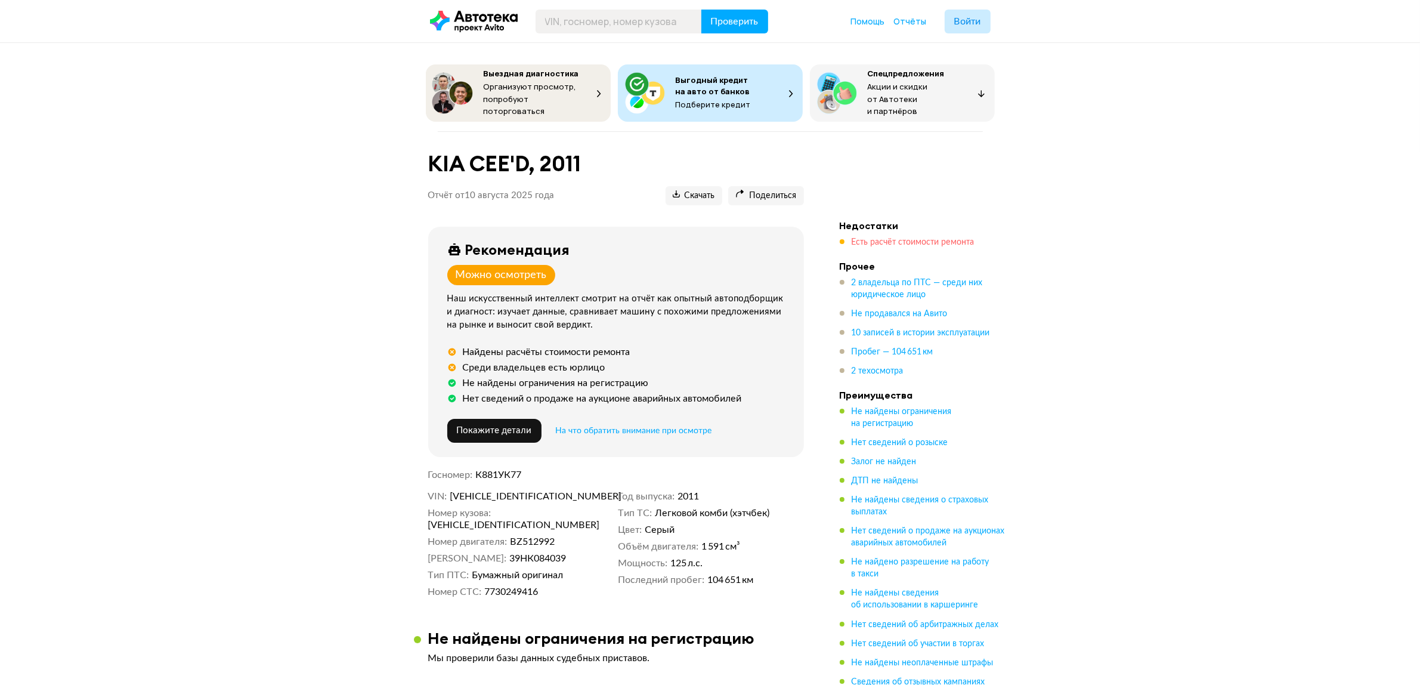
click at [896, 238] on span "Есть расчёт стоимости ремонта" at bounding box center [913, 242] width 123 height 8
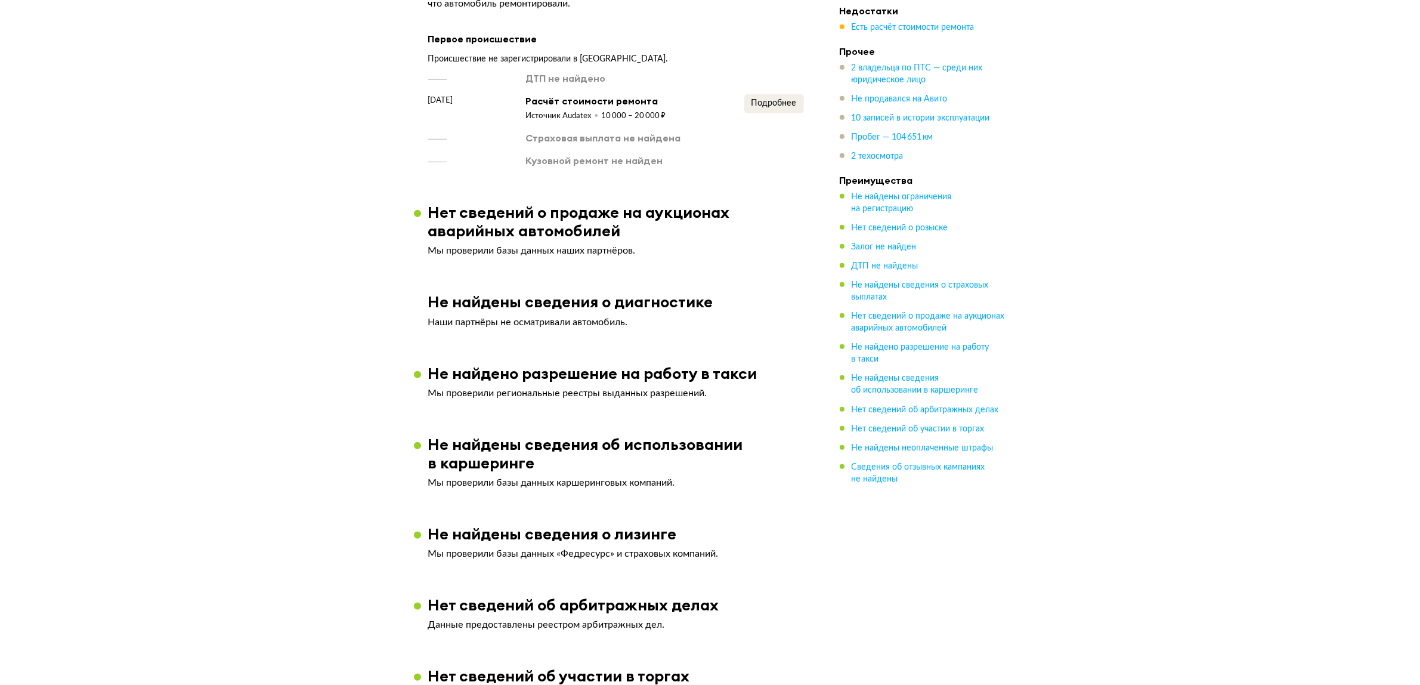
scroll to position [1290, 0]
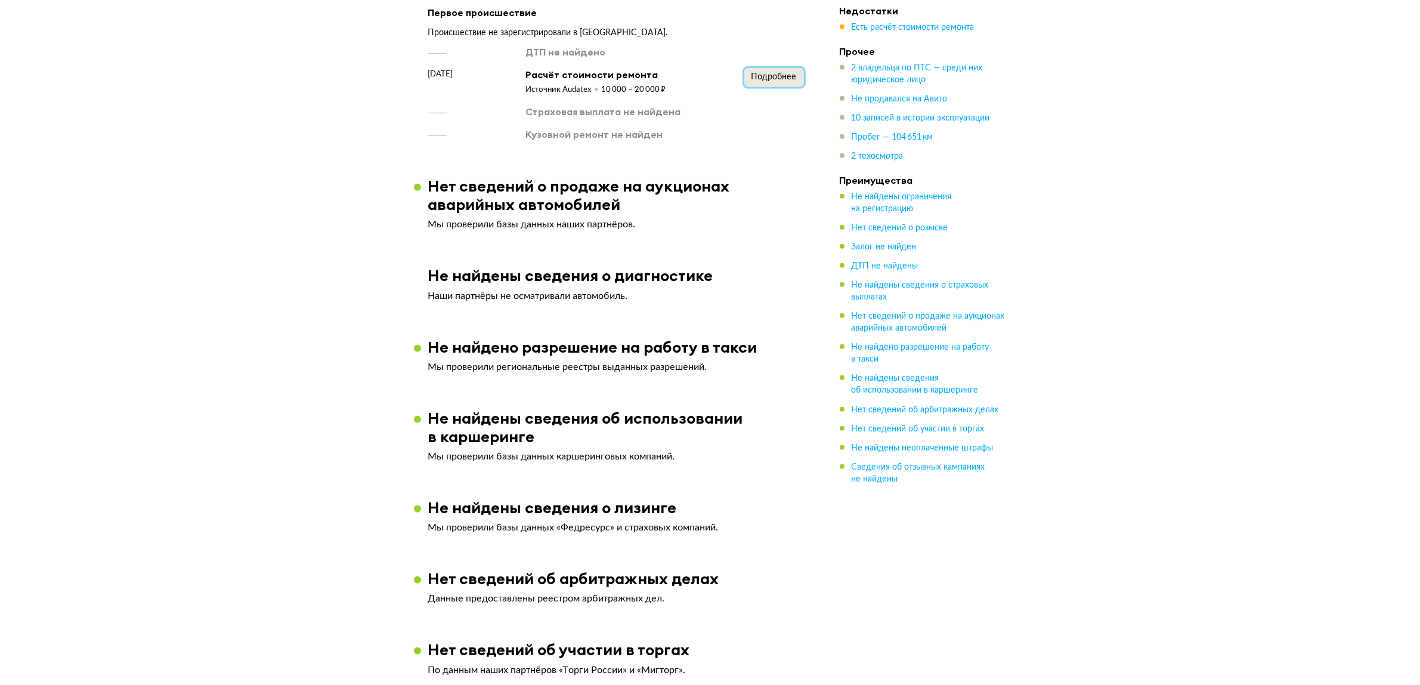
click at [773, 73] on span "Подробнее" at bounding box center [774, 77] width 45 height 8
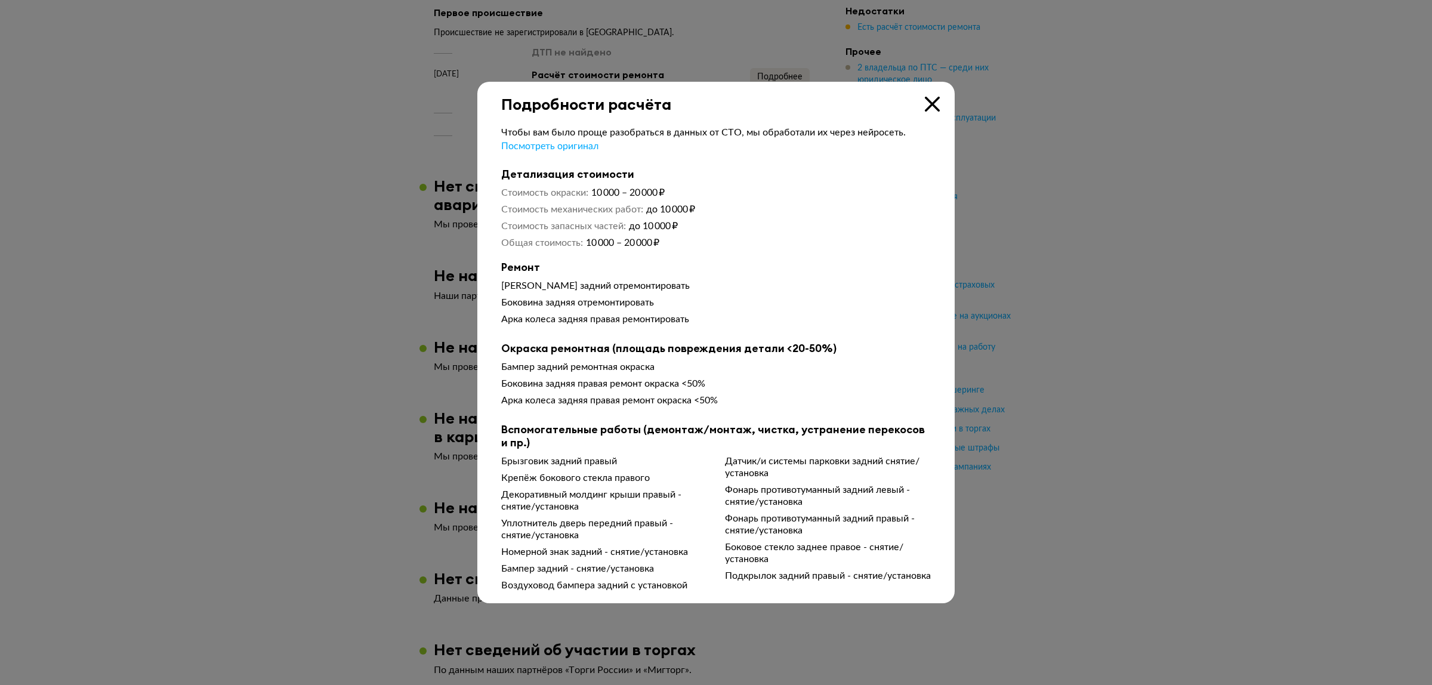
click at [430, 284] on div at bounding box center [716, 342] width 1432 height 685
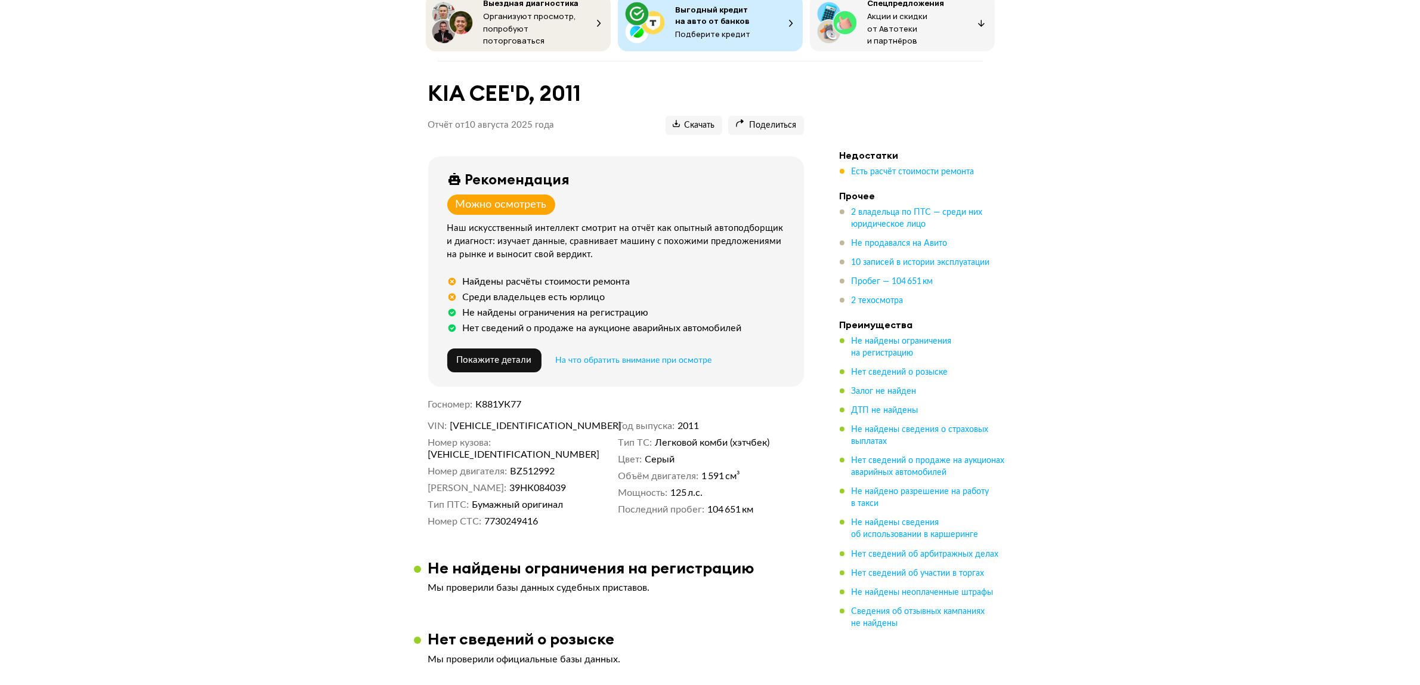
scroll to position [149, 0]
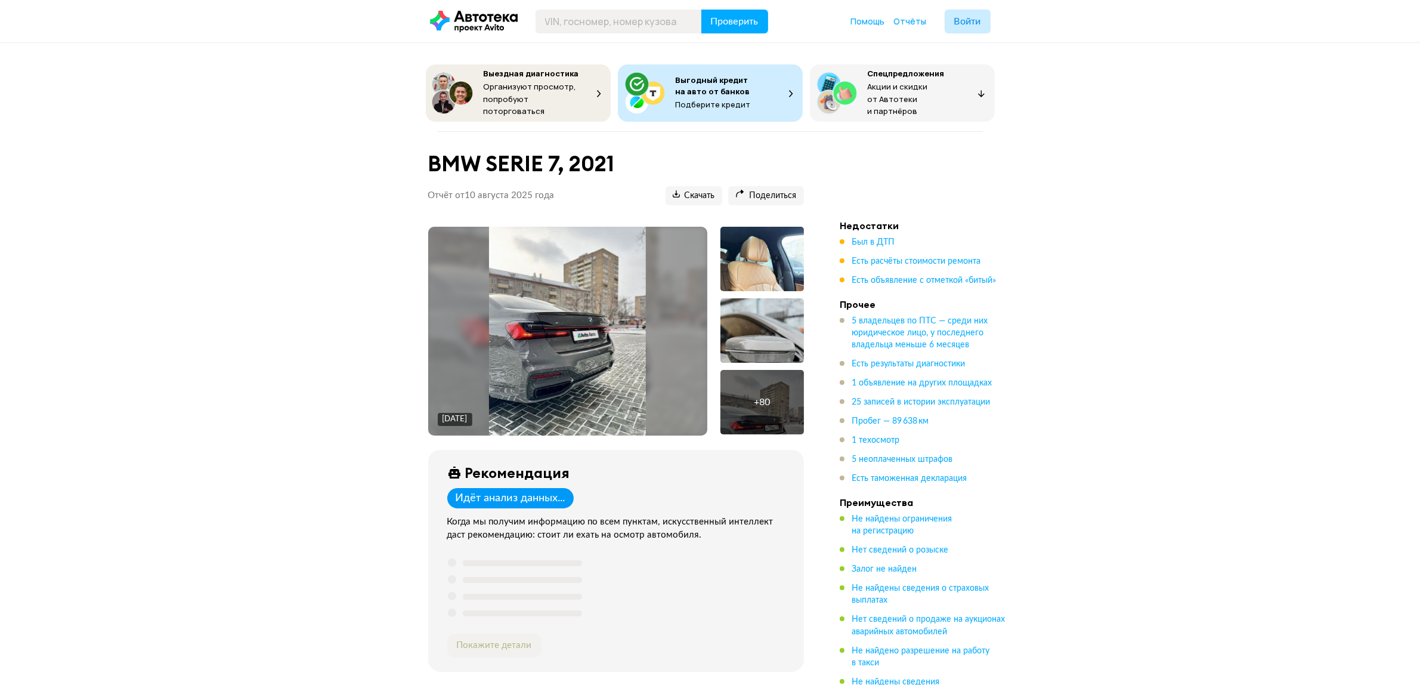
click at [597, 320] on img at bounding box center [567, 331] width 157 height 209
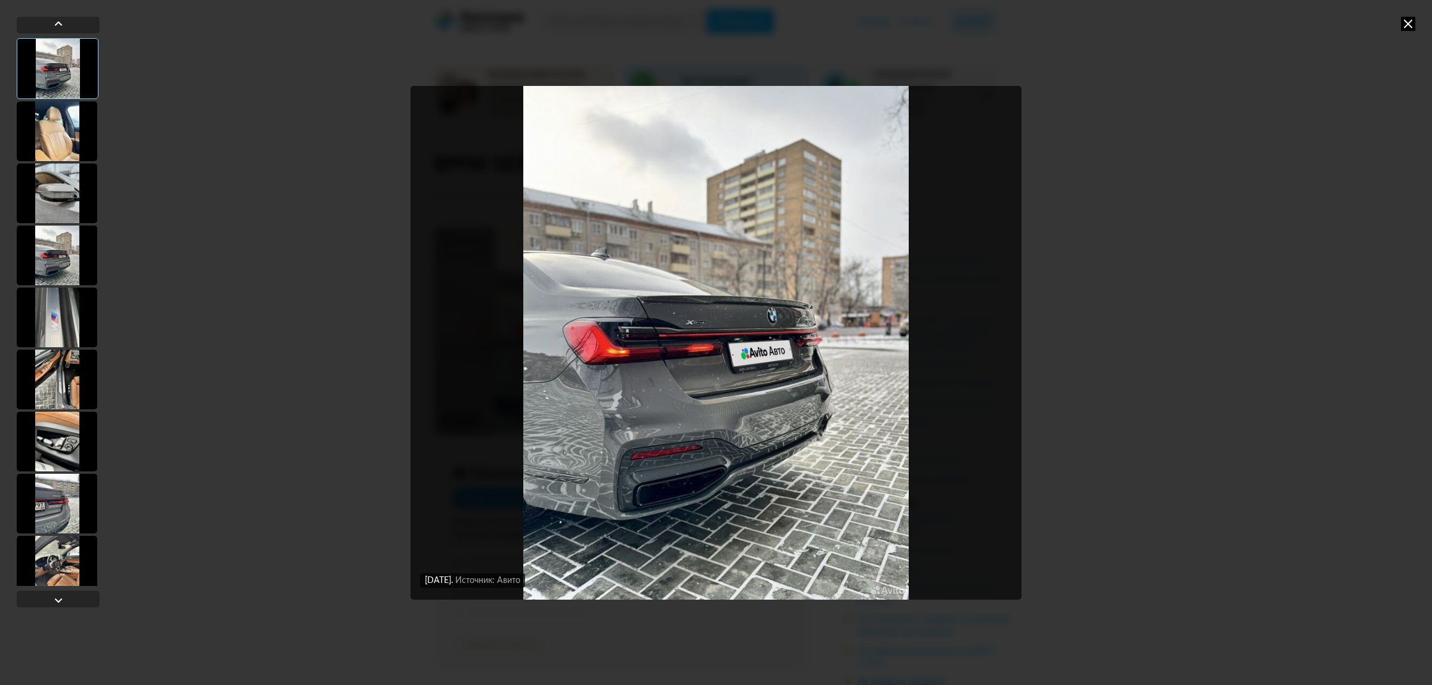
click at [70, 135] on div at bounding box center [57, 131] width 81 height 60
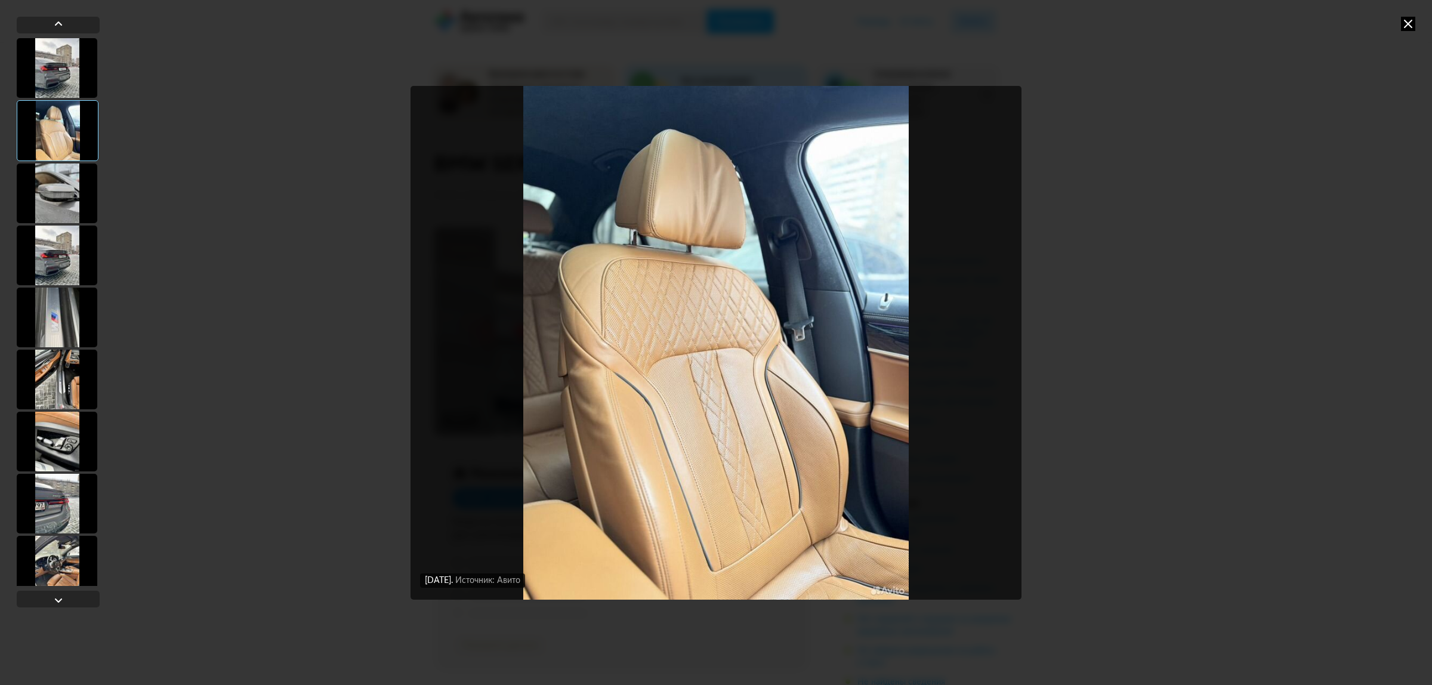
click at [69, 191] on div at bounding box center [57, 193] width 81 height 60
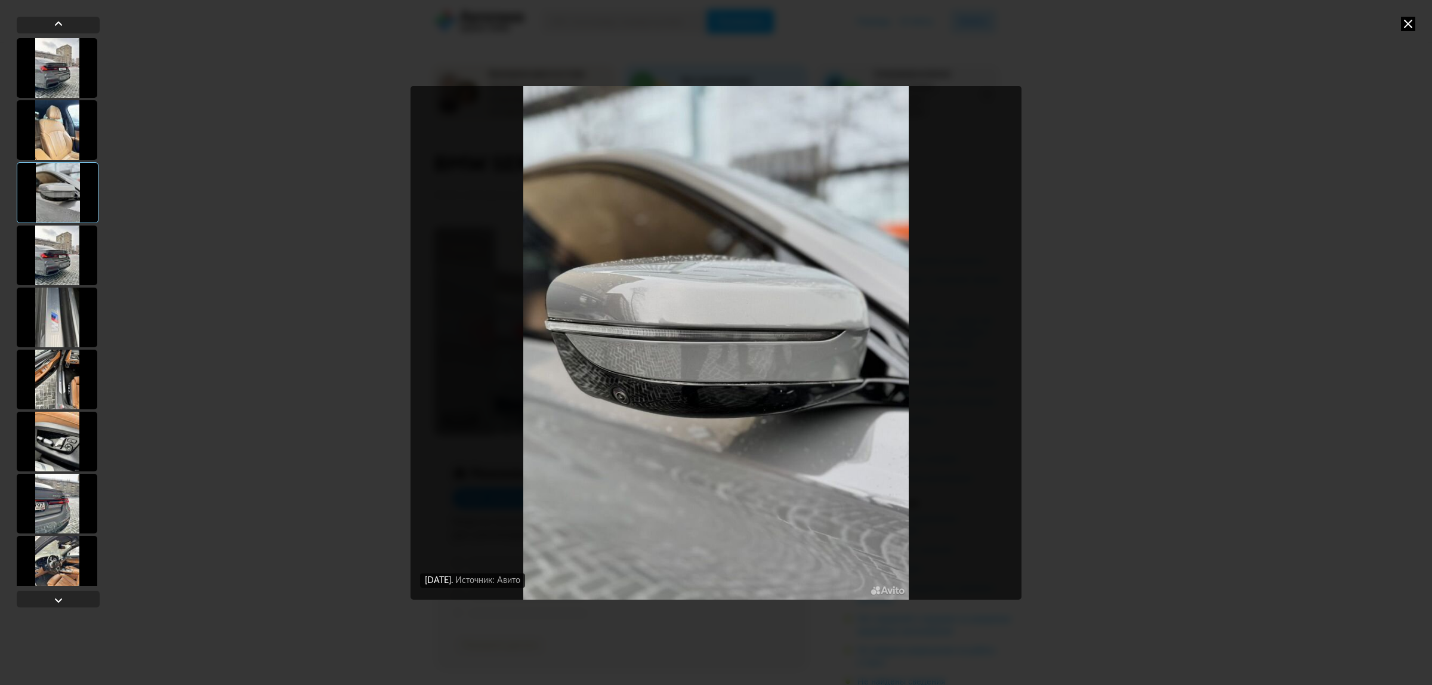
click at [66, 258] on div at bounding box center [57, 256] width 81 height 60
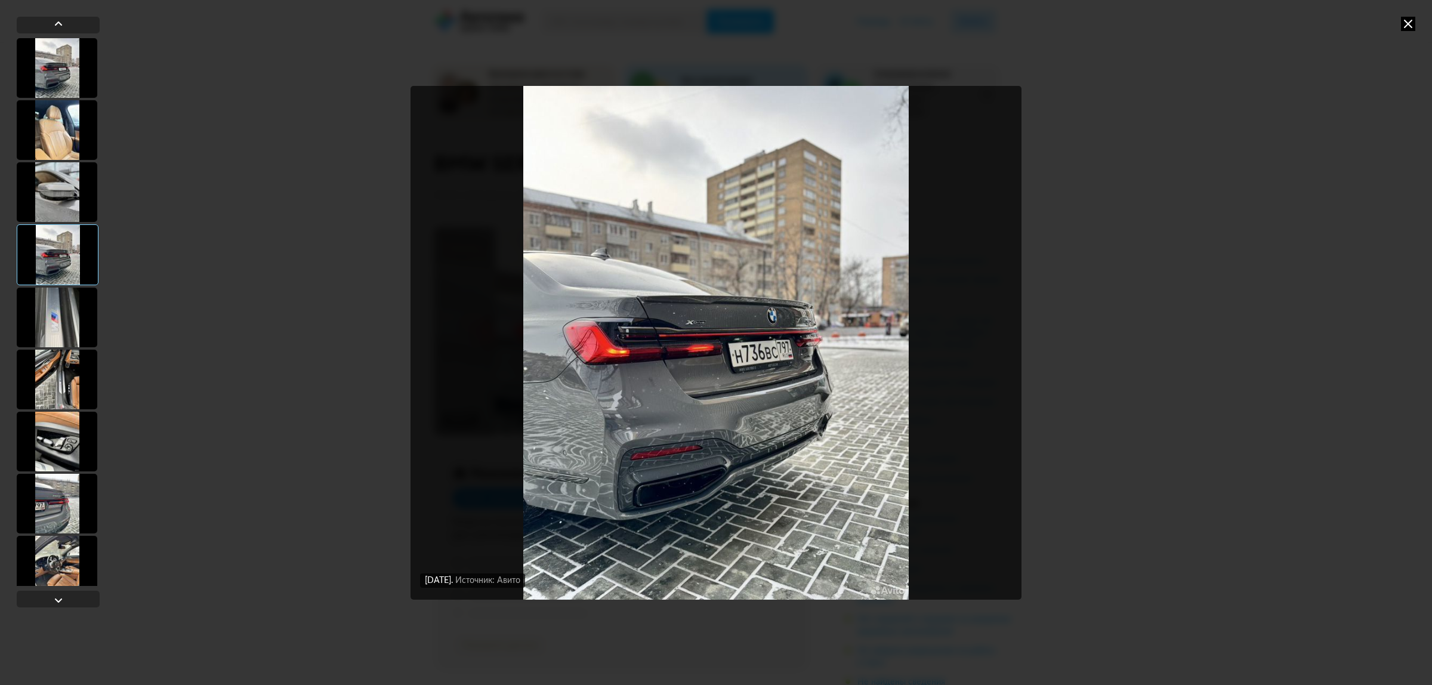
click at [64, 298] on div at bounding box center [57, 318] width 81 height 60
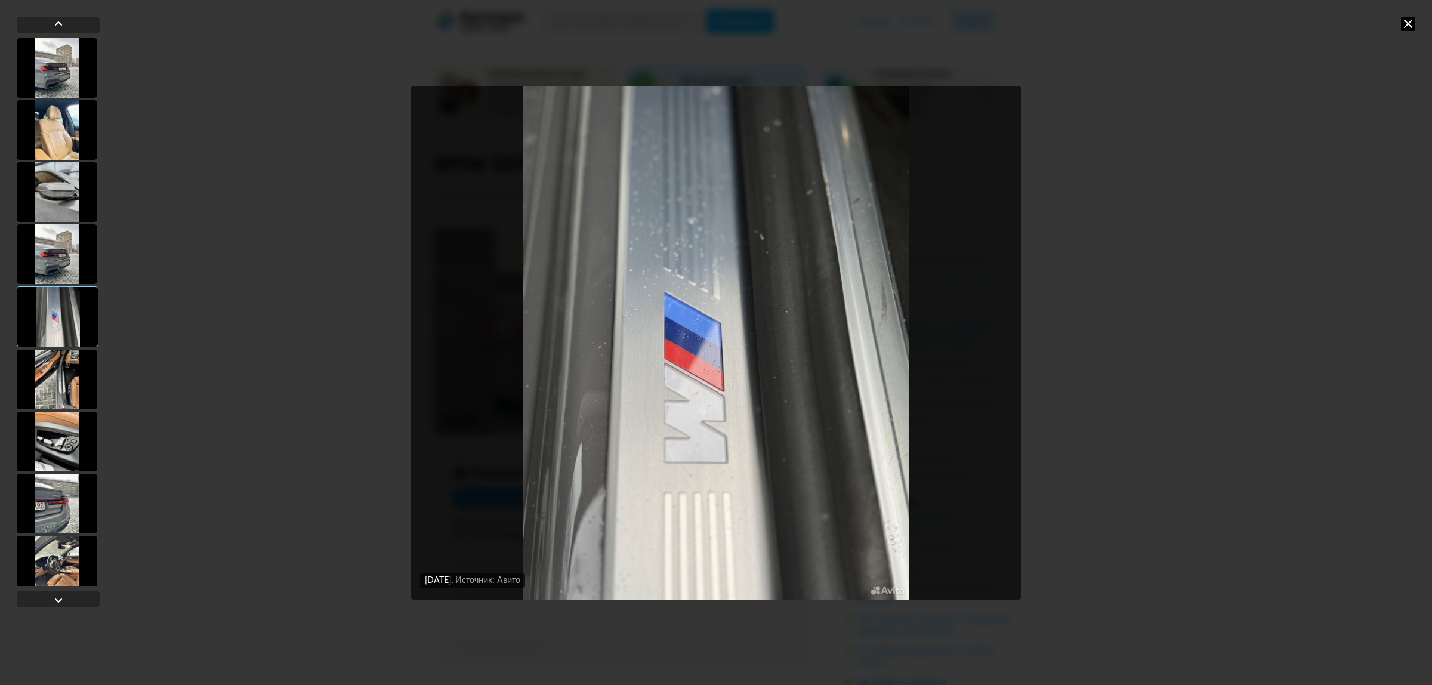
click at [67, 379] on div at bounding box center [57, 380] width 81 height 60
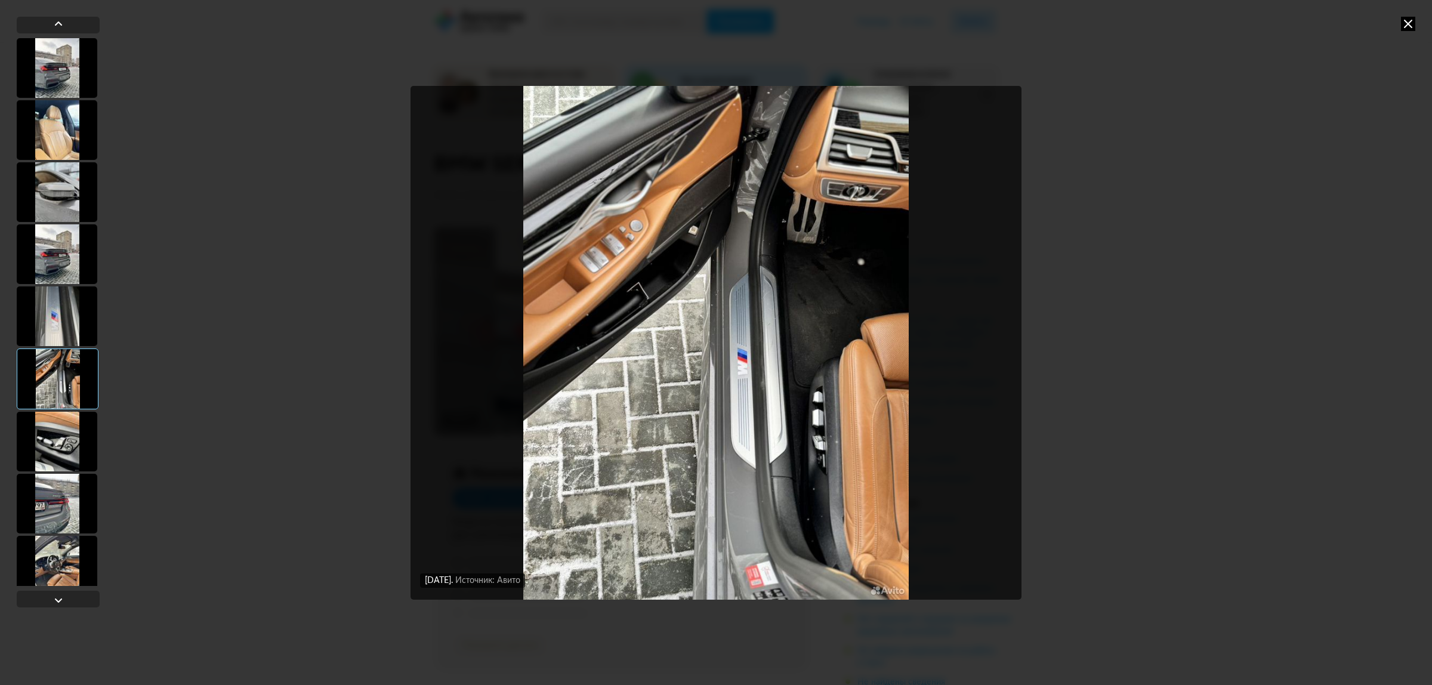
click at [61, 437] on div at bounding box center [57, 442] width 81 height 60
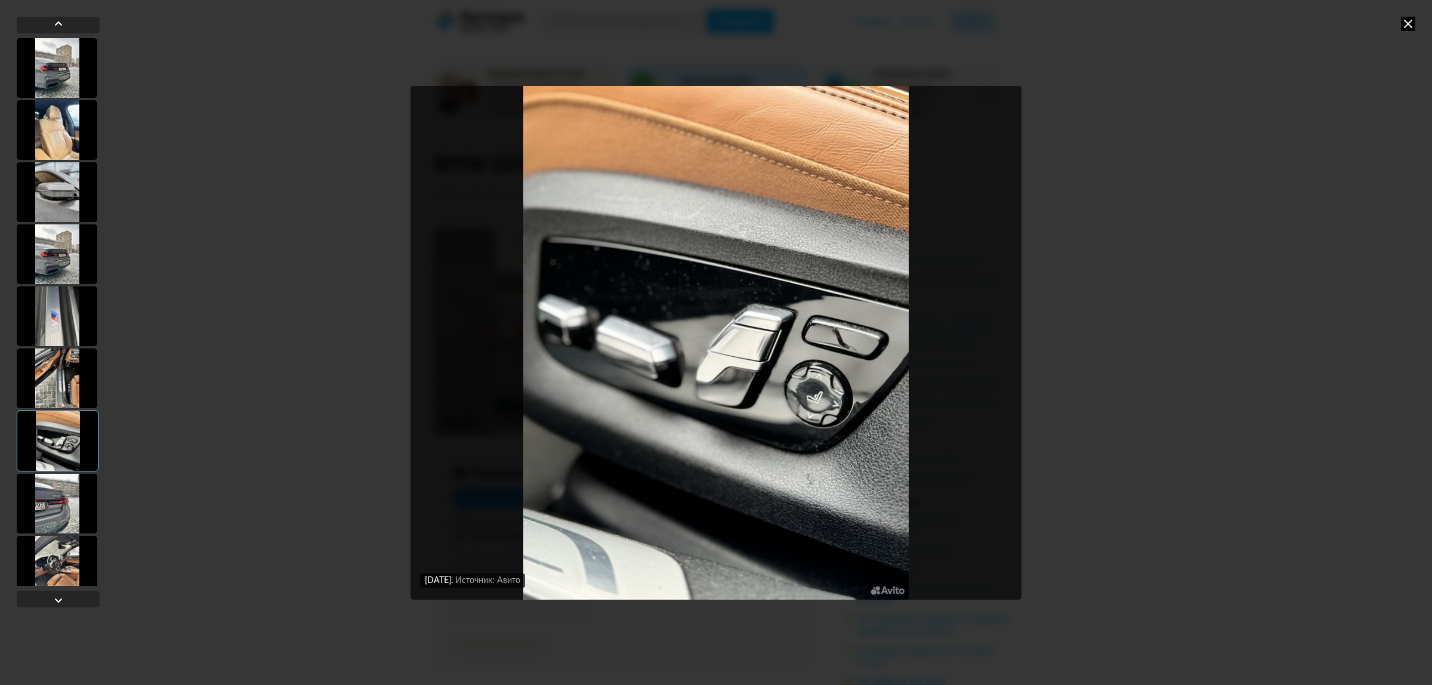
click at [66, 500] on div at bounding box center [57, 504] width 81 height 60
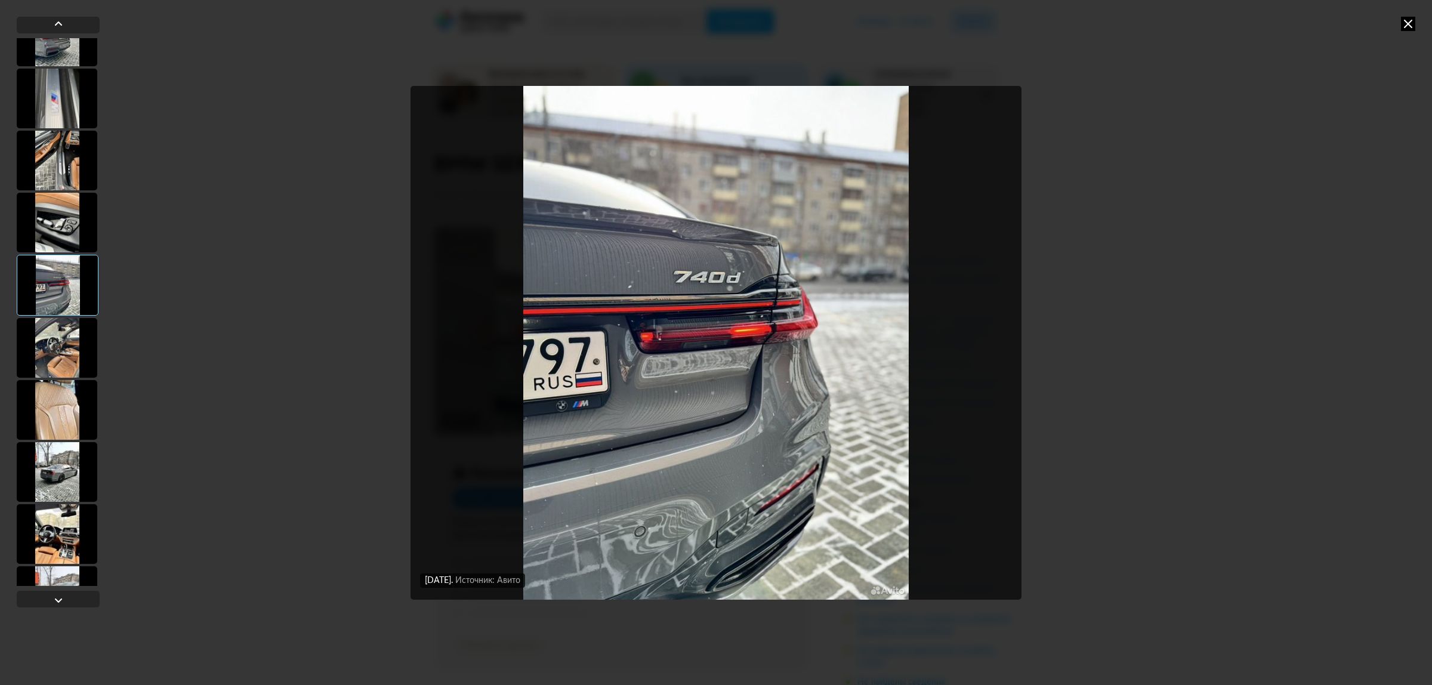
scroll to position [224, 0]
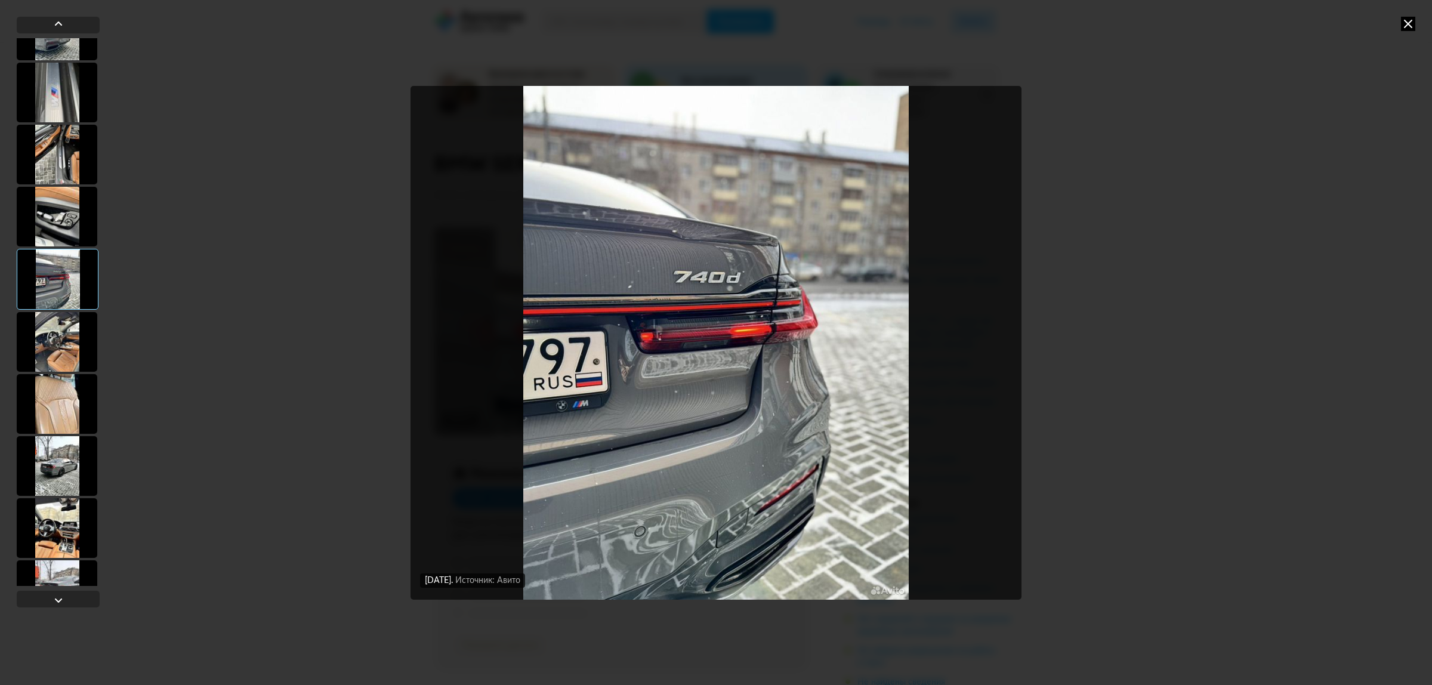
click at [66, 362] on div at bounding box center [57, 342] width 81 height 60
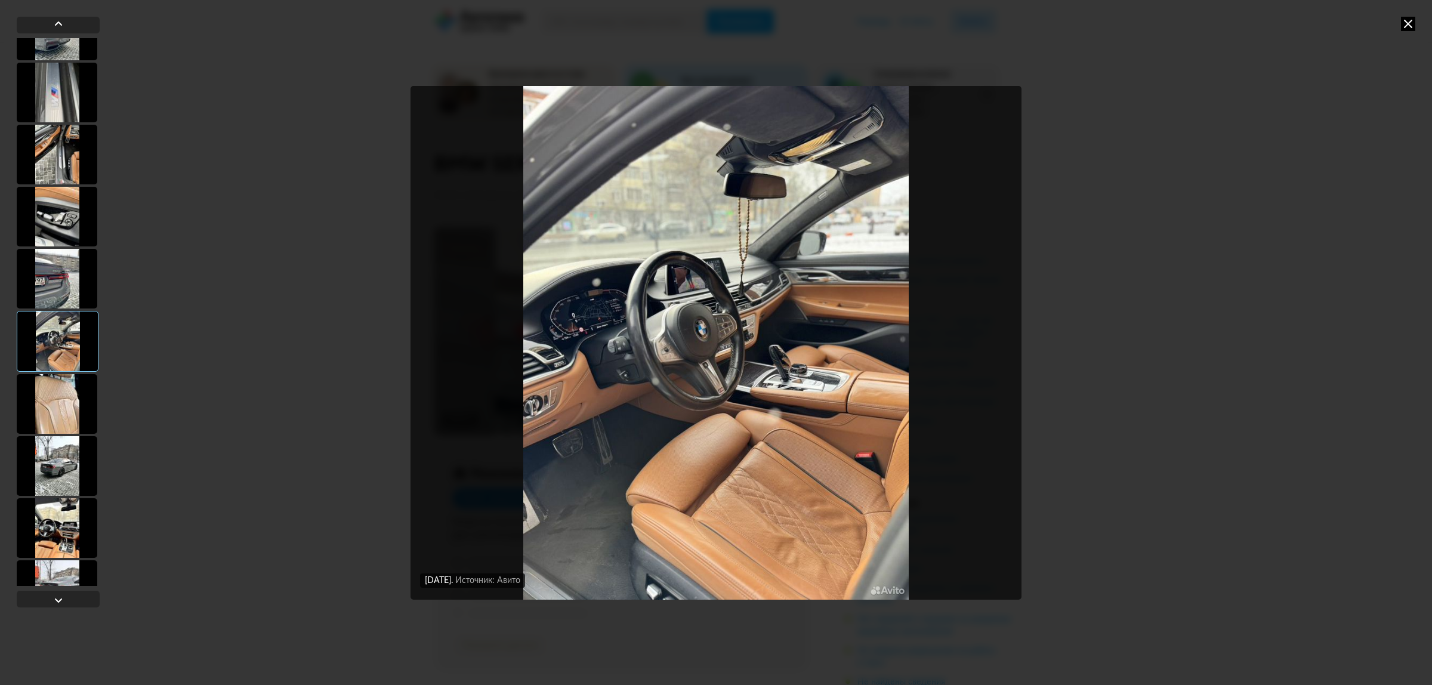
click at [63, 392] on div at bounding box center [57, 404] width 81 height 60
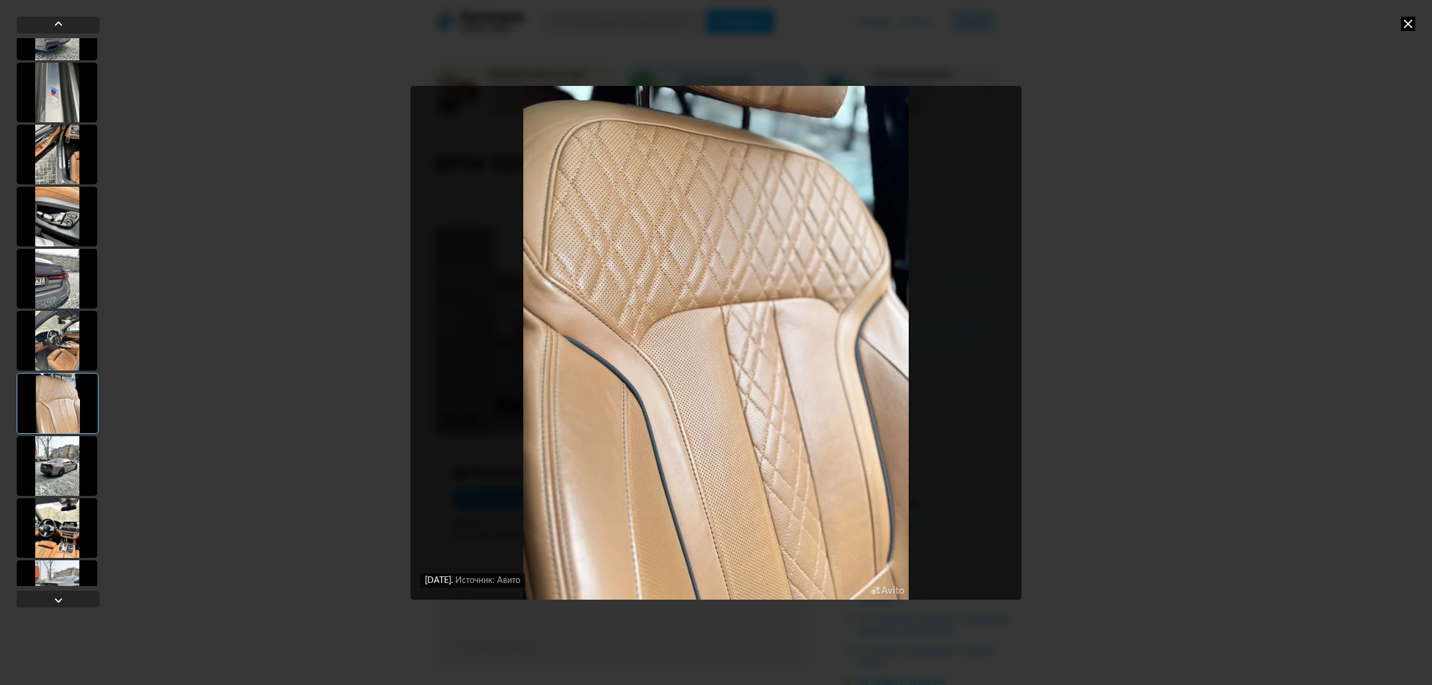
scroll to position [298, 0]
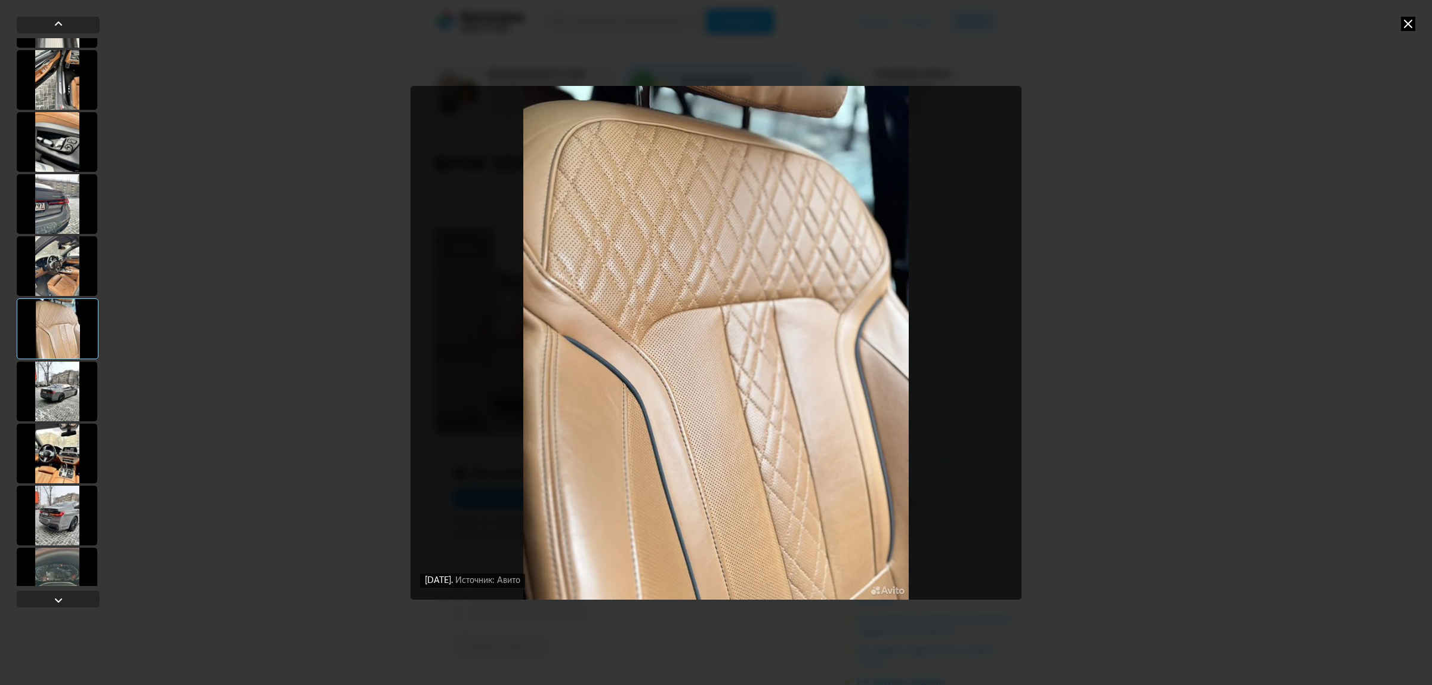
click at [58, 385] on div at bounding box center [57, 392] width 81 height 60
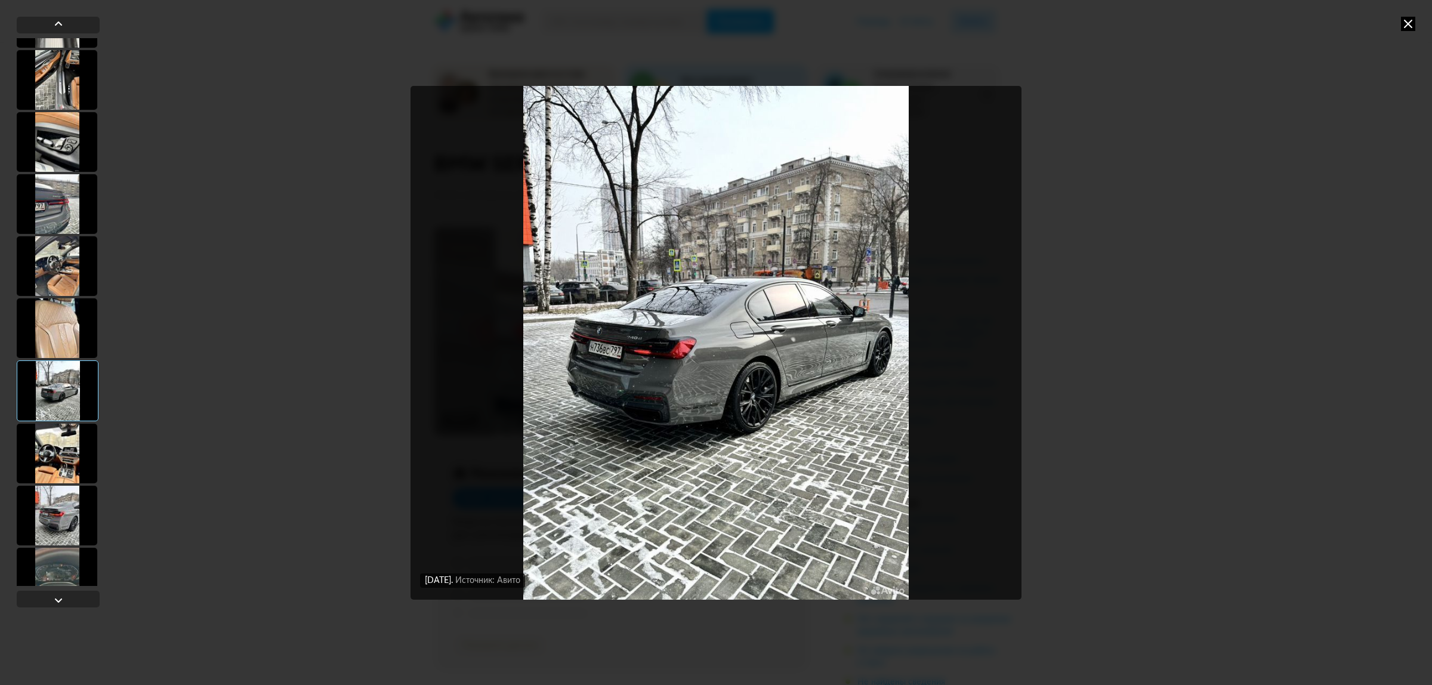
click at [61, 445] on div at bounding box center [57, 454] width 81 height 60
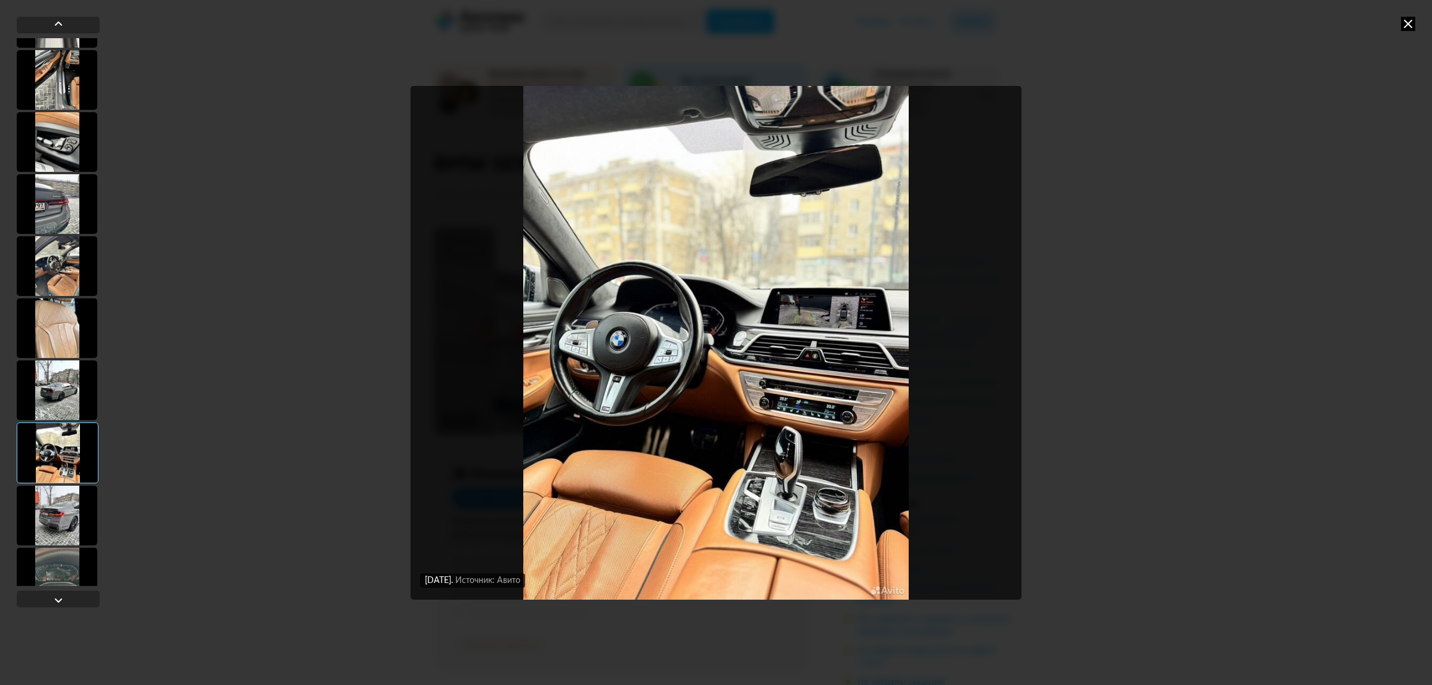
click at [52, 397] on div at bounding box center [57, 390] width 81 height 60
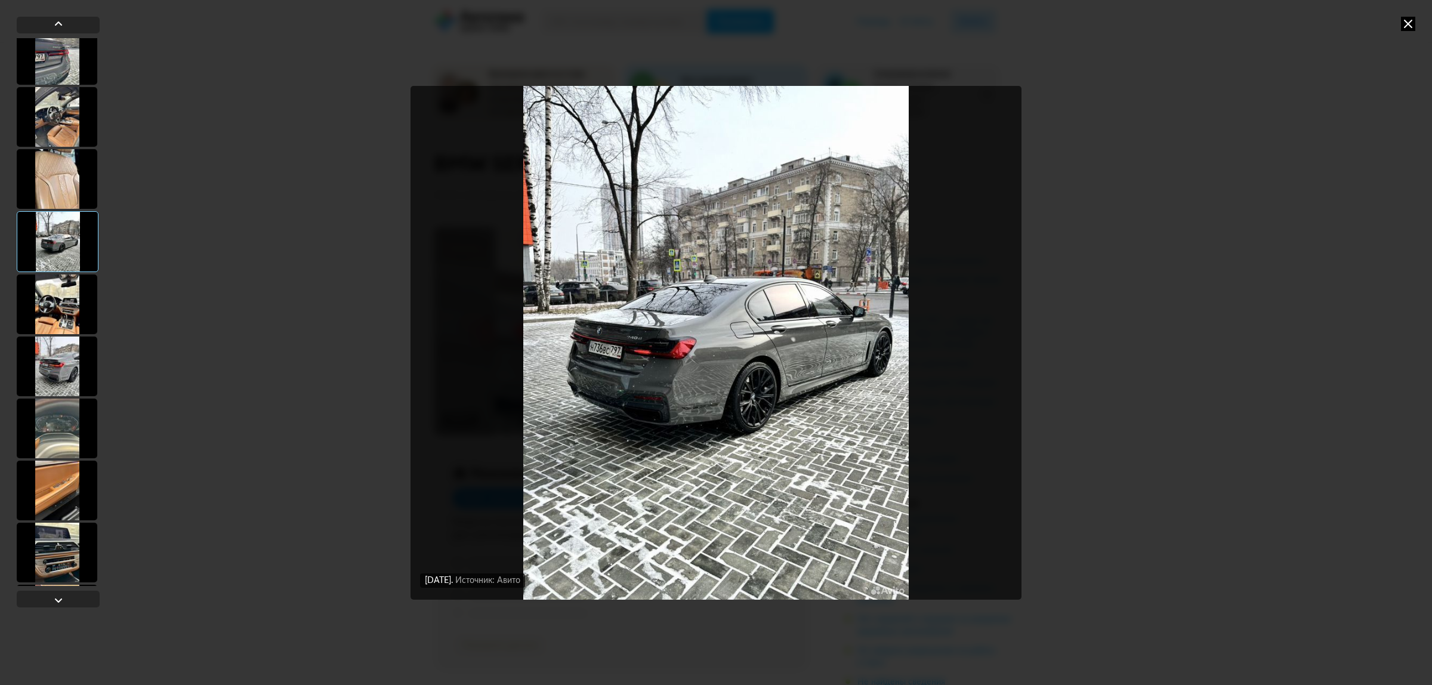
scroll to position [522, 0]
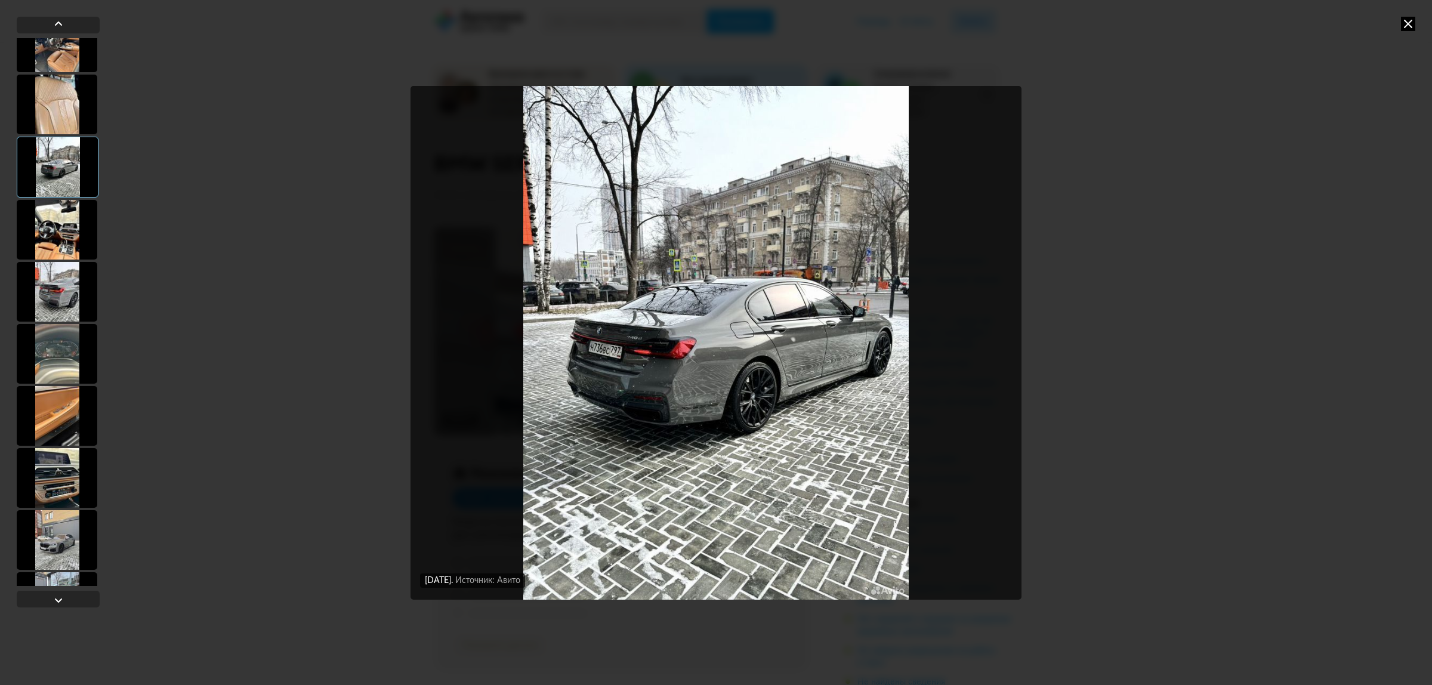
click at [66, 363] on div at bounding box center [57, 354] width 81 height 60
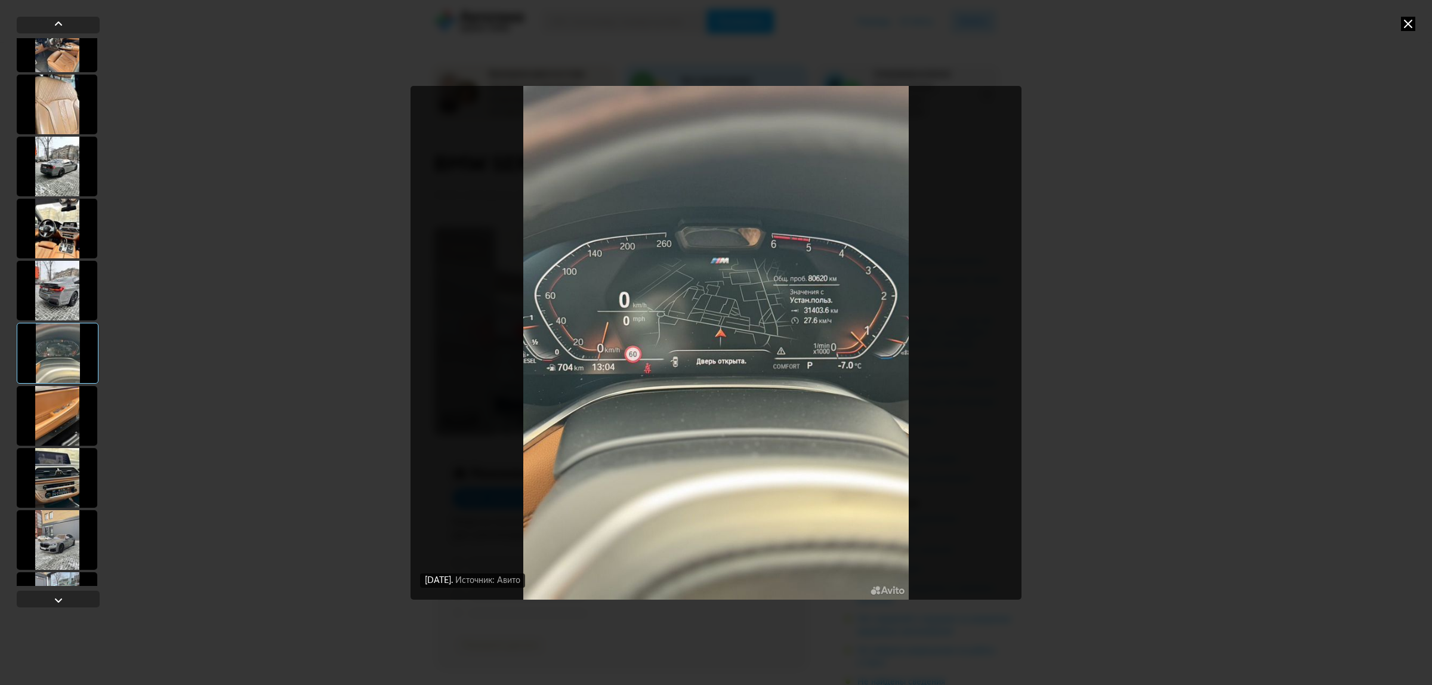
click at [69, 469] on div at bounding box center [57, 478] width 81 height 60
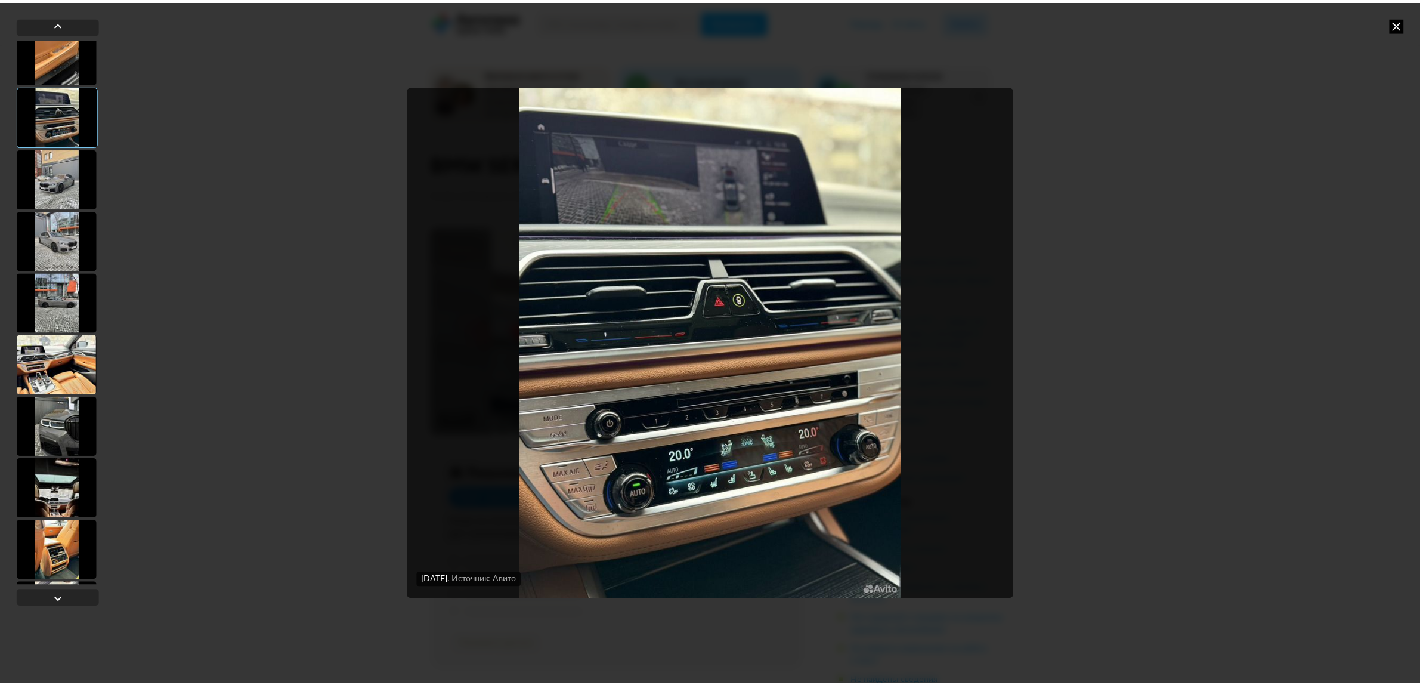
scroll to position [895, 0]
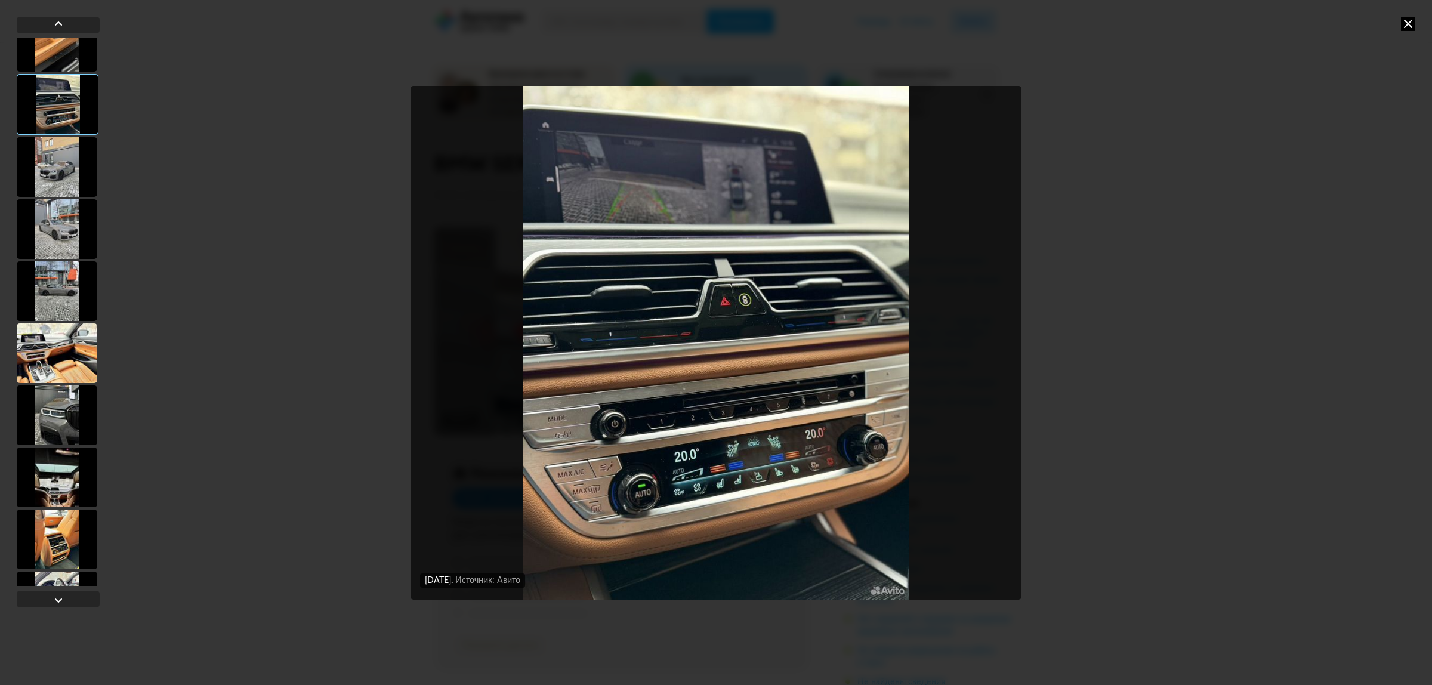
click at [51, 165] on div at bounding box center [57, 167] width 81 height 60
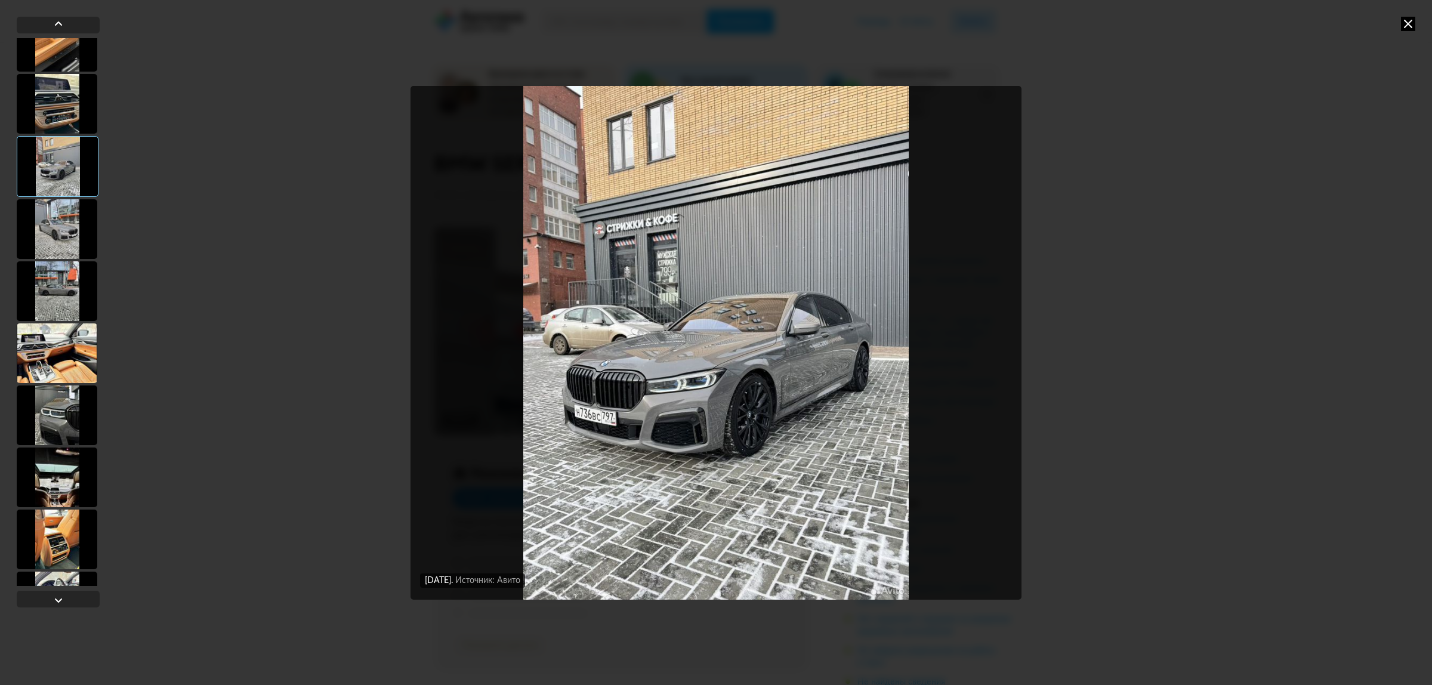
click at [66, 240] on div at bounding box center [57, 229] width 81 height 60
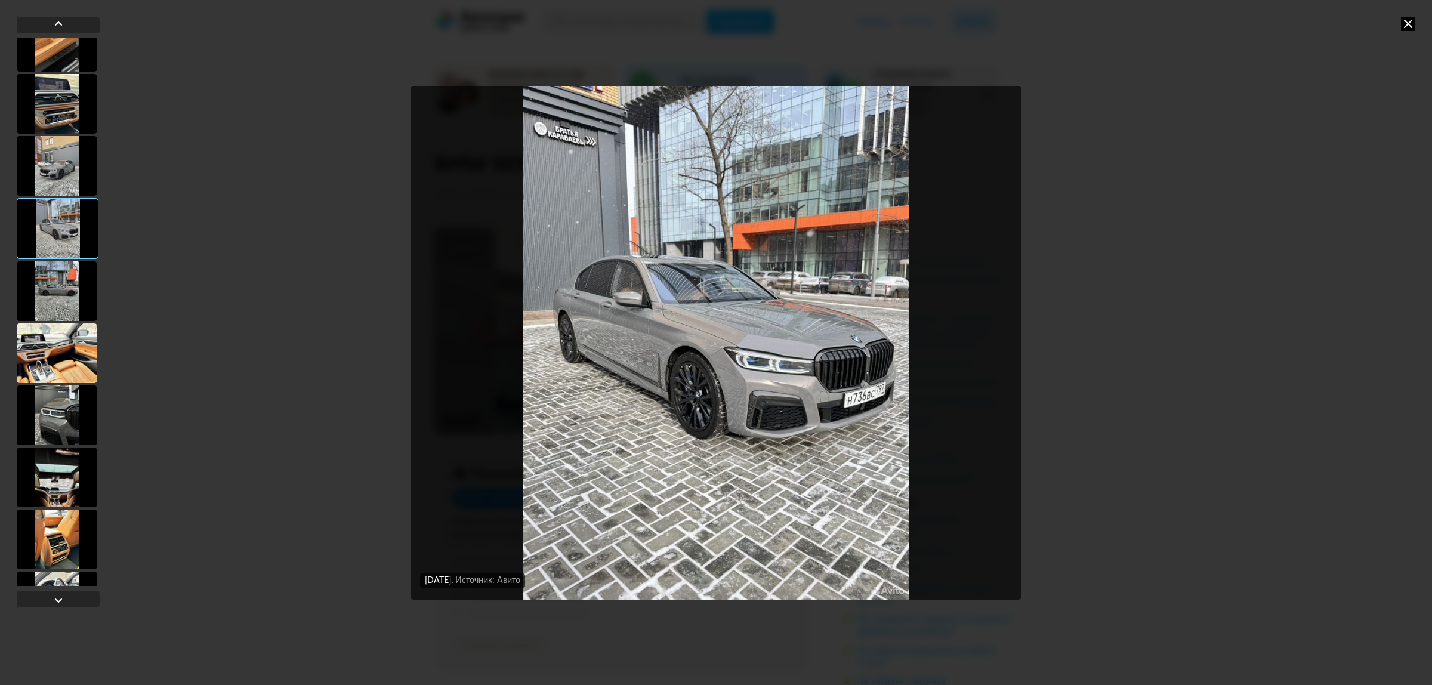
click at [1403, 24] on icon at bounding box center [1408, 24] width 14 height 14
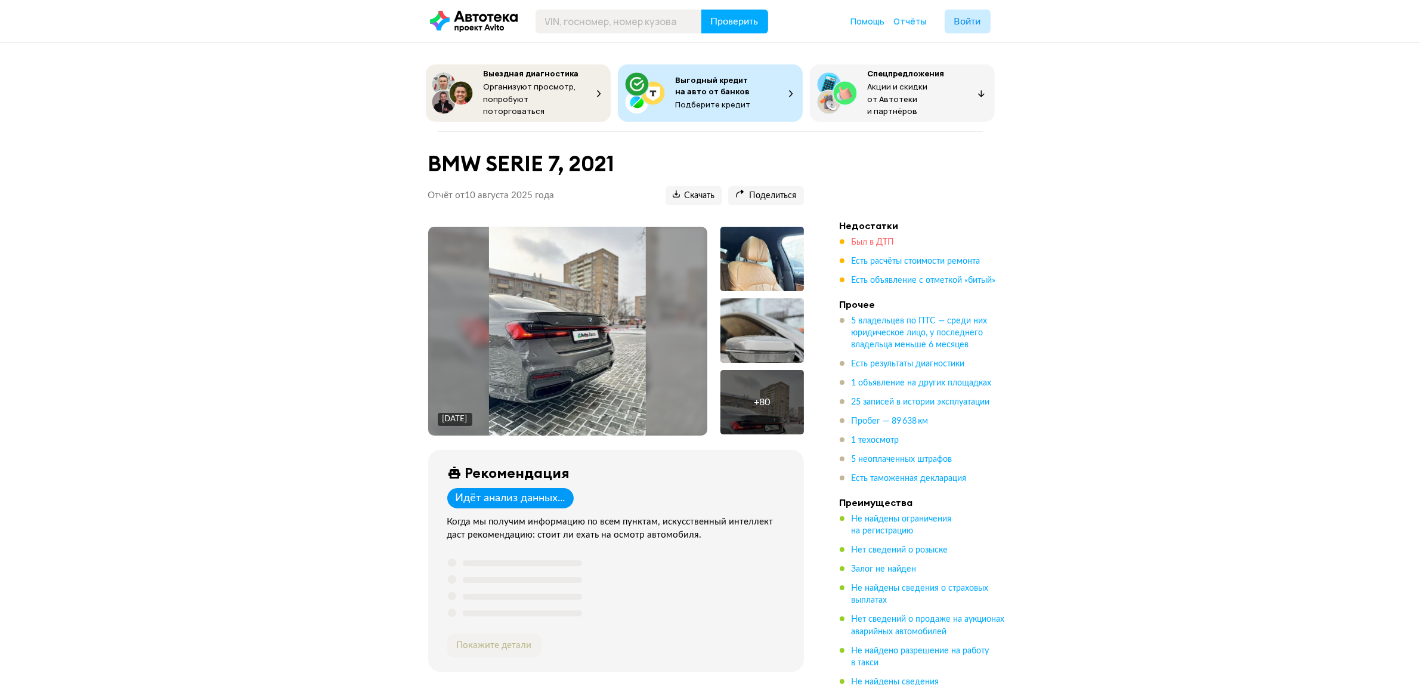
click at [877, 238] on span "Был в ДТП" at bounding box center [873, 242] width 43 height 8
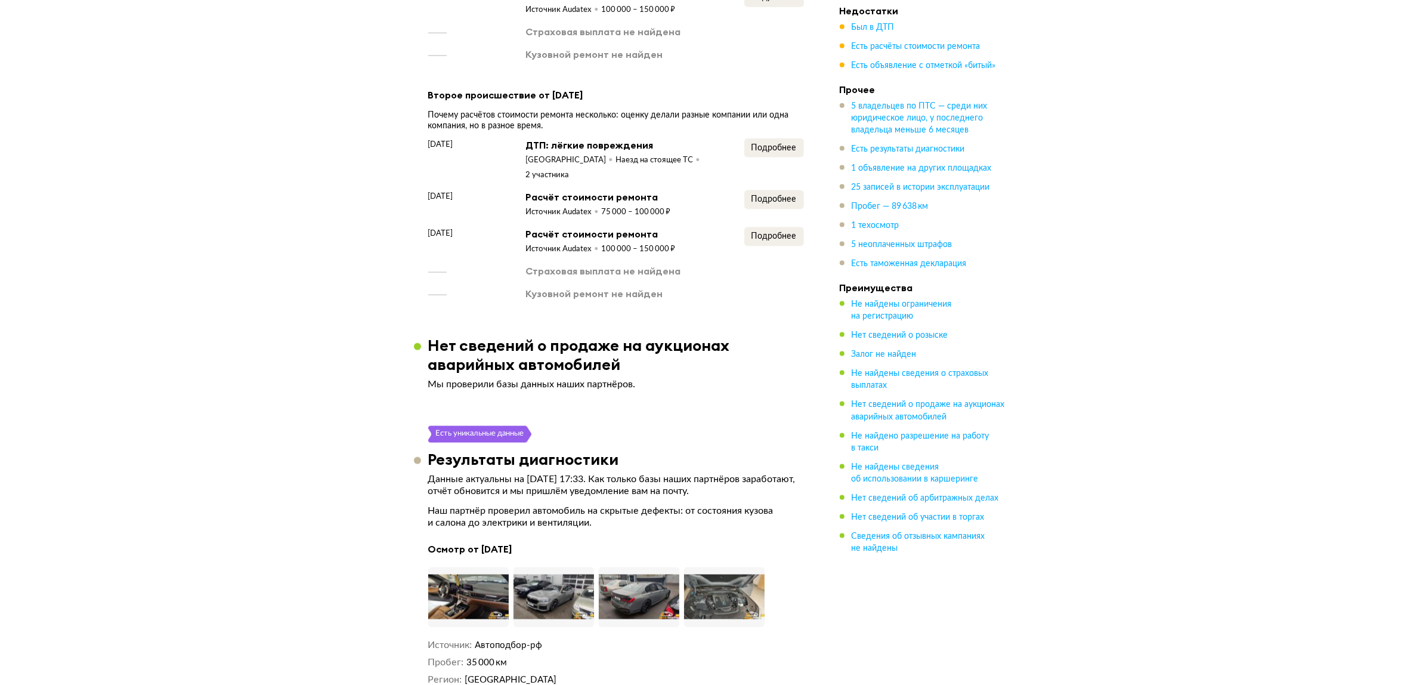
scroll to position [2071, 0]
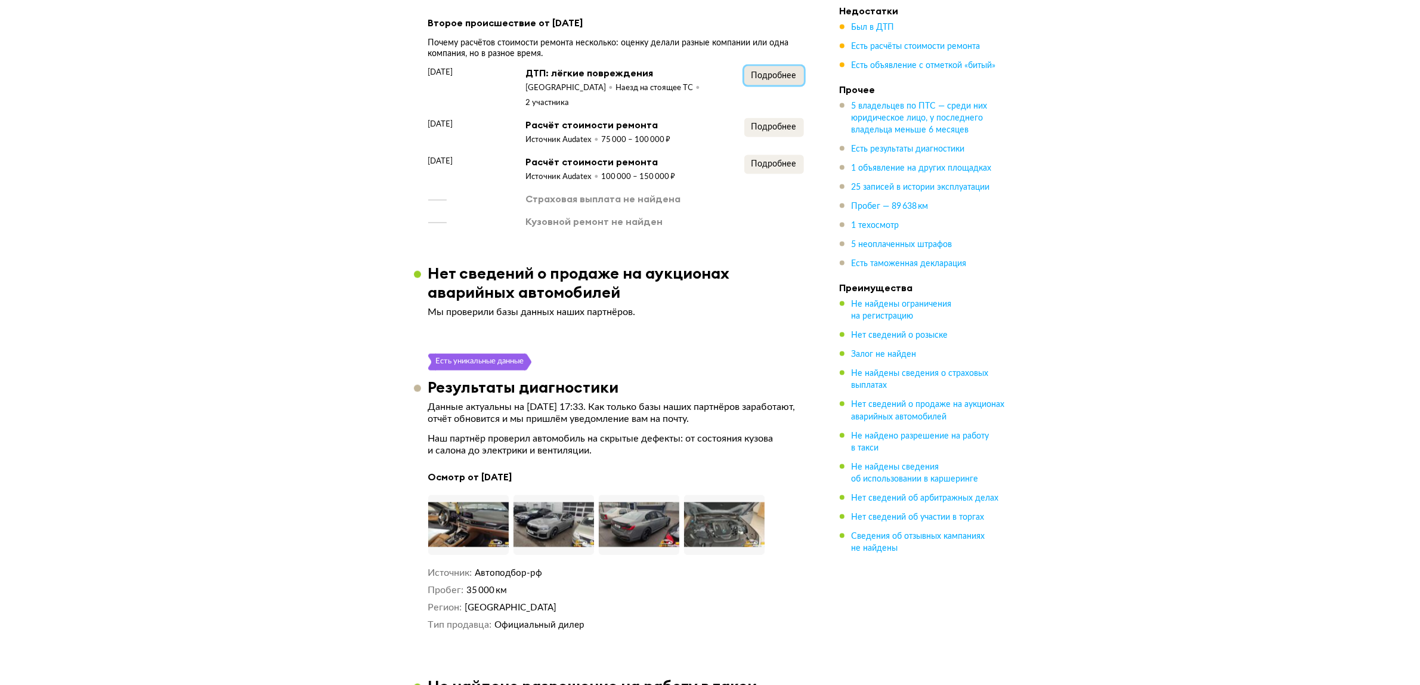
click at [779, 66] on button "Подробнее" at bounding box center [775, 75] width 60 height 19
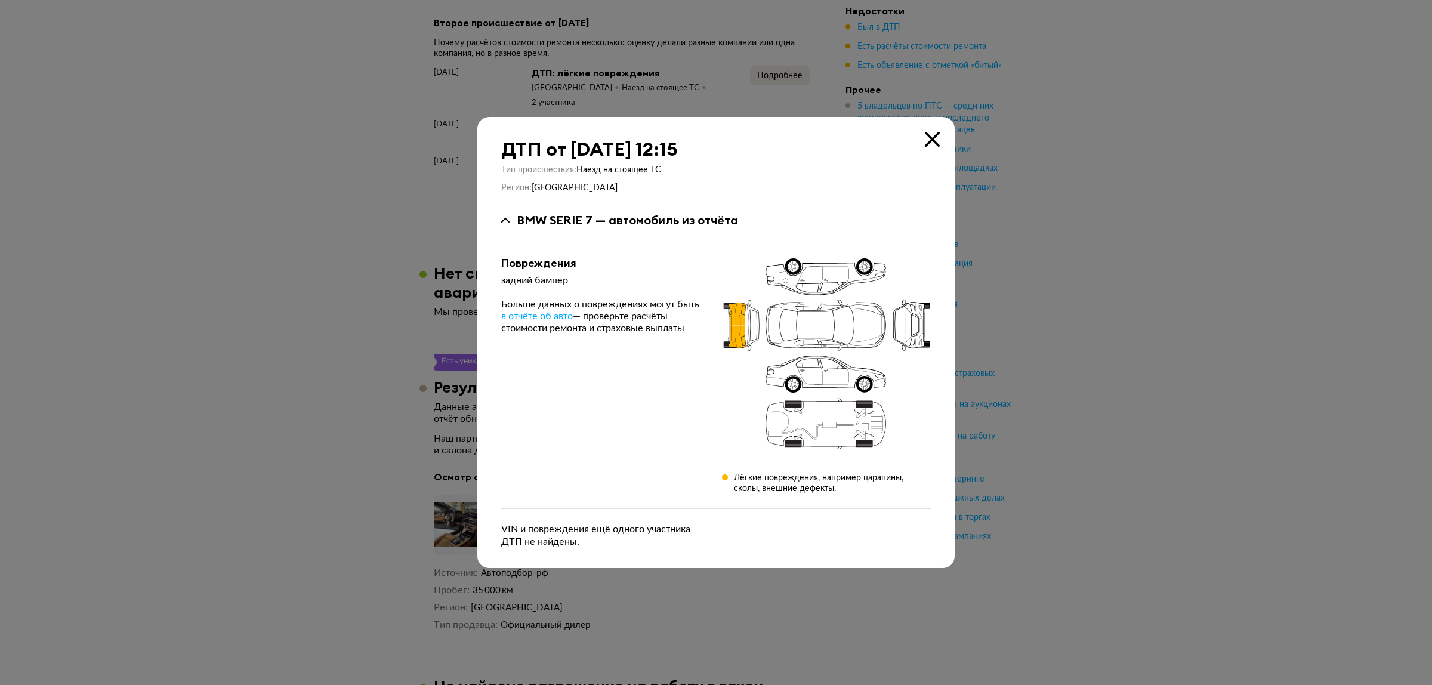
click at [311, 162] on div at bounding box center [716, 342] width 1432 height 685
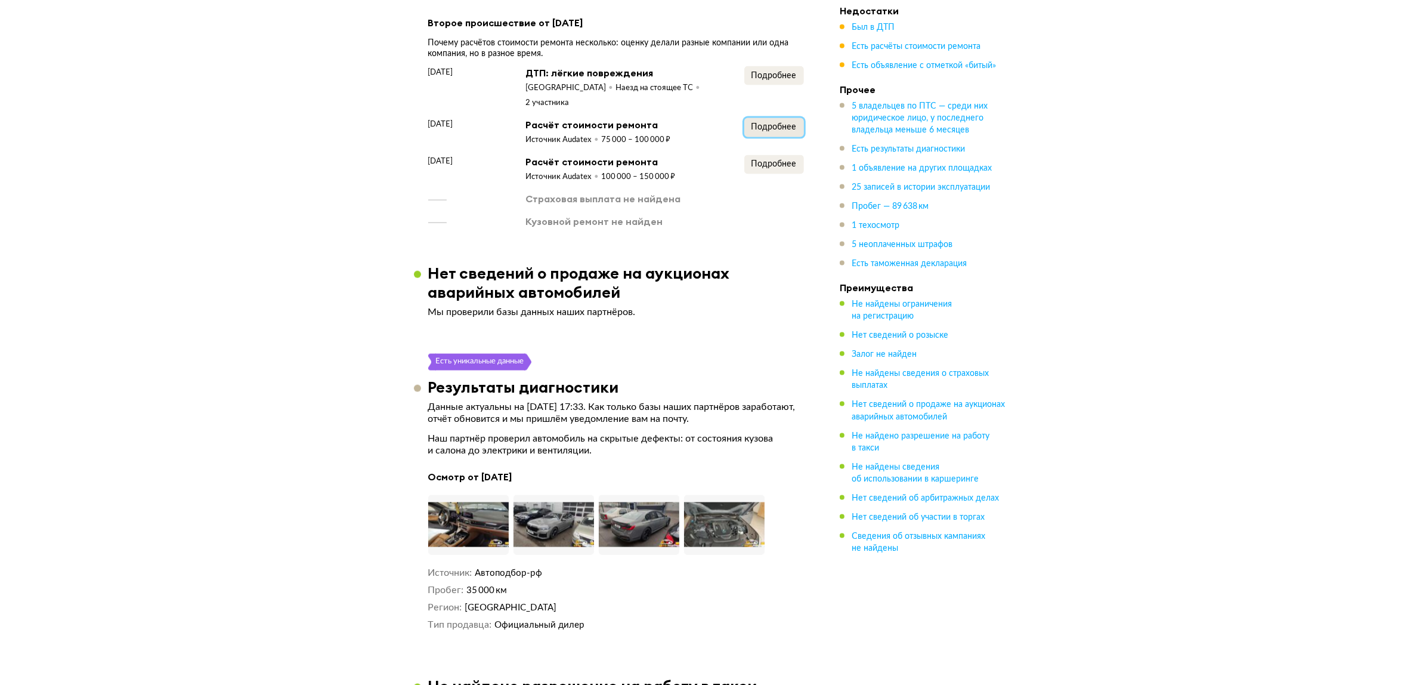
click at [777, 123] on span "Подробнее" at bounding box center [774, 127] width 45 height 8
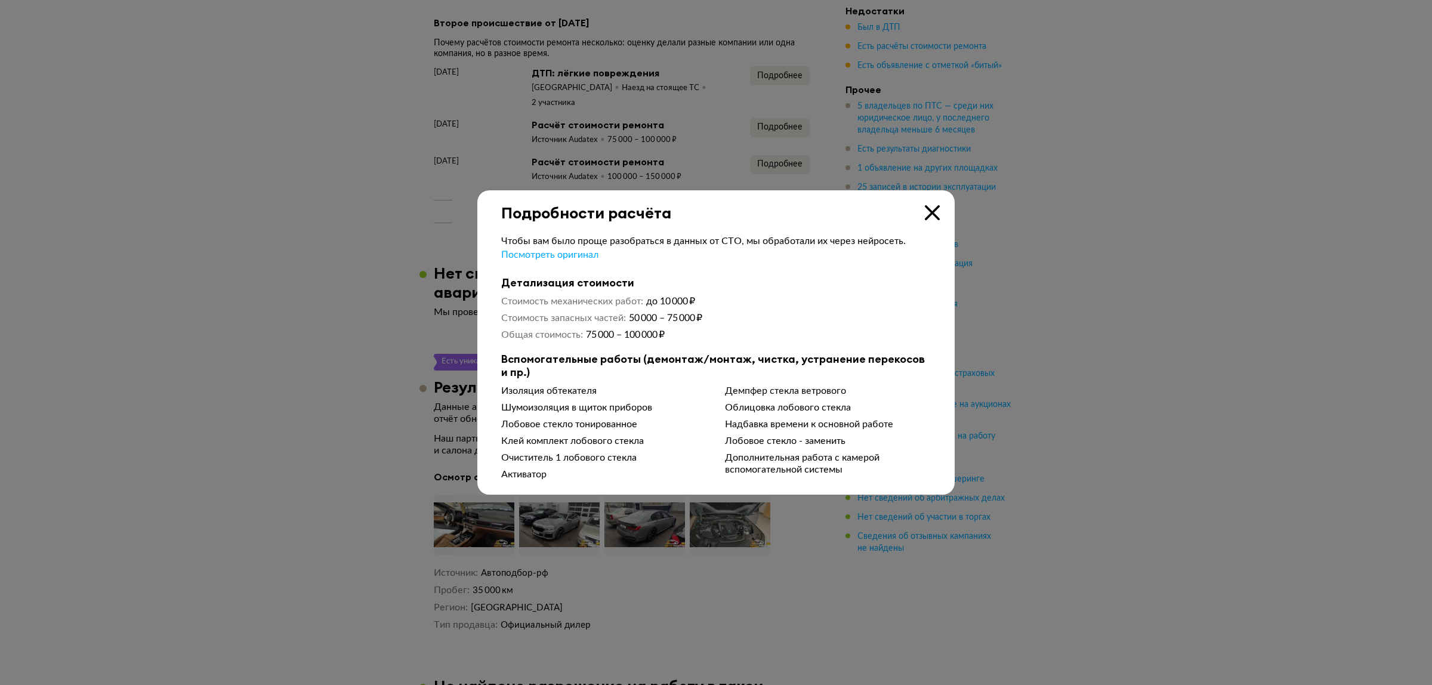
click at [391, 212] on div at bounding box center [716, 342] width 1432 height 685
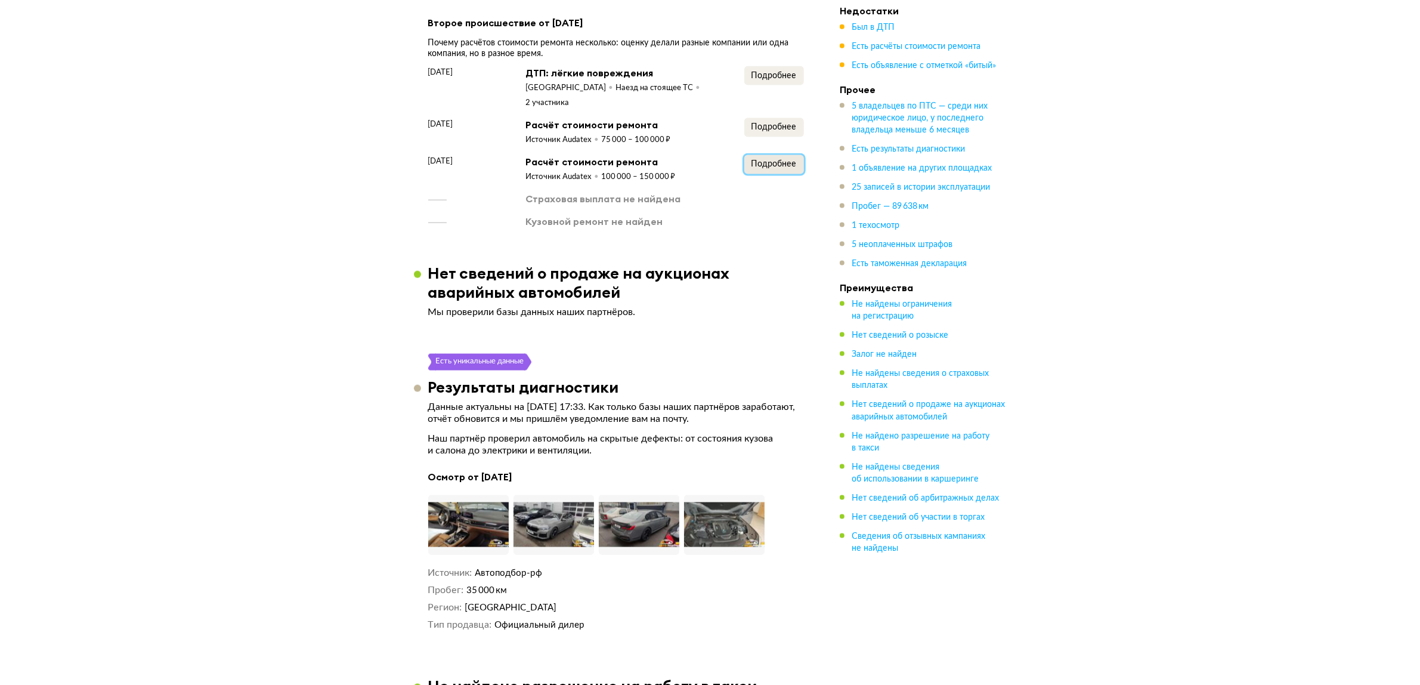
click at [782, 160] on span "Подробнее" at bounding box center [774, 164] width 45 height 8
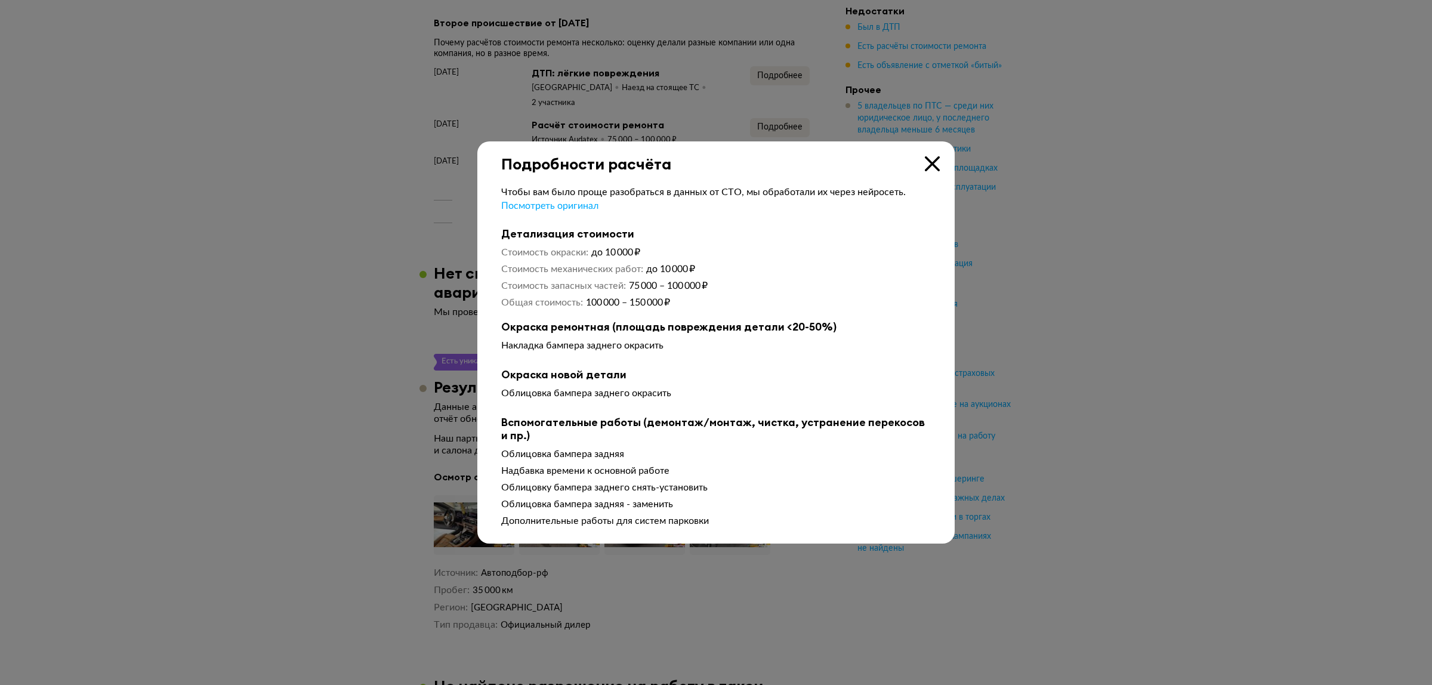
click at [425, 359] on div at bounding box center [716, 342] width 1432 height 685
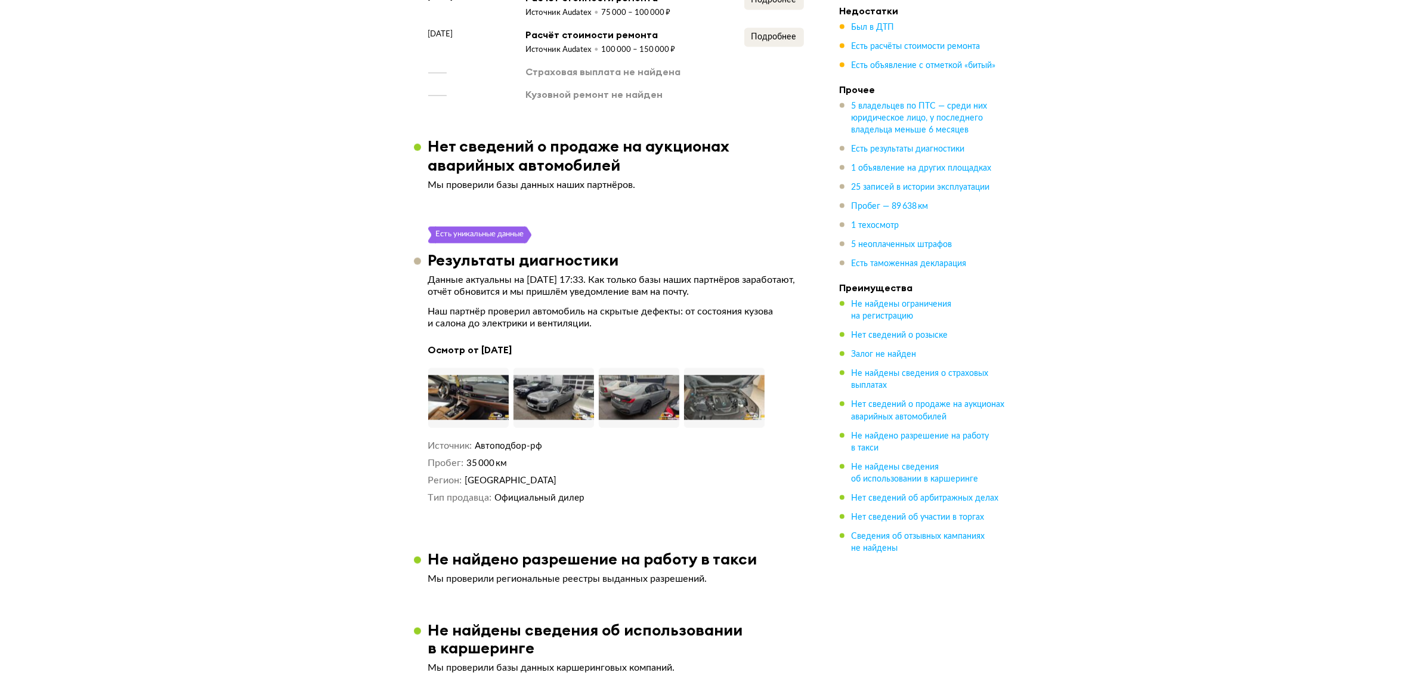
scroll to position [2220, 0]
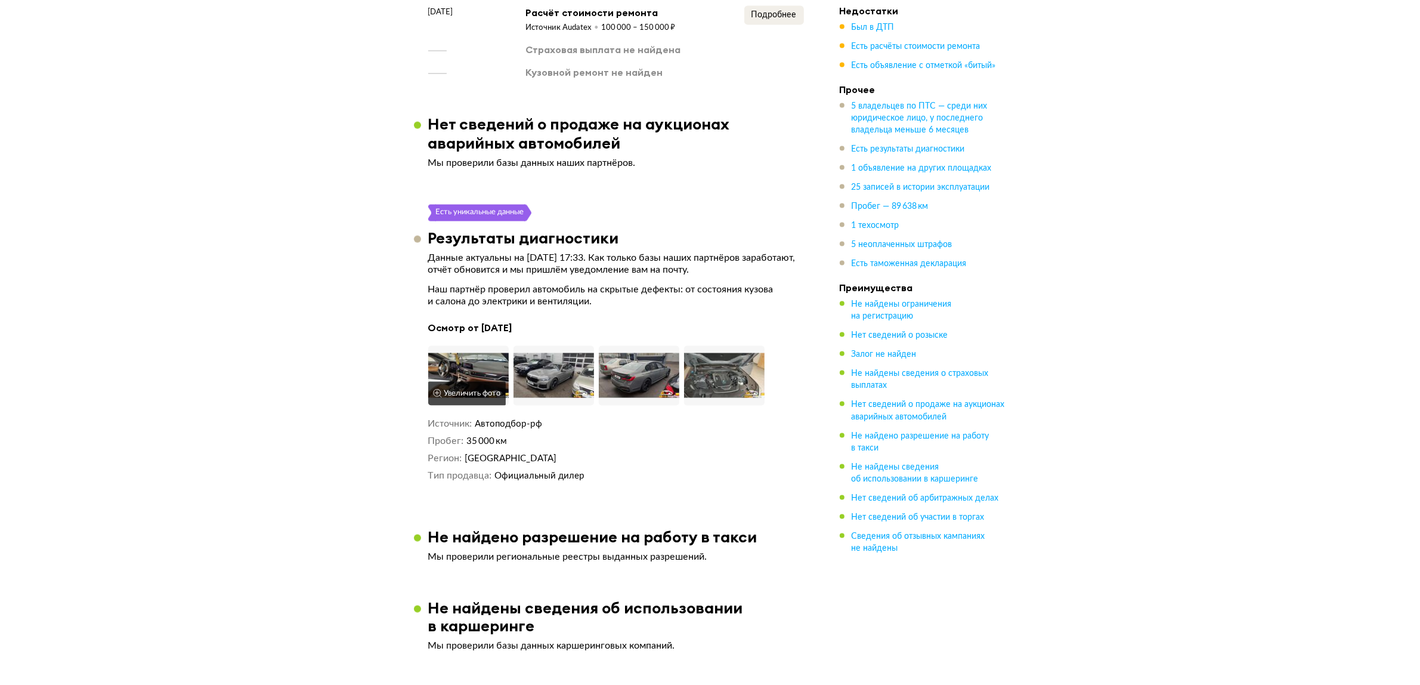
click at [472, 346] on img at bounding box center [468, 376] width 81 height 60
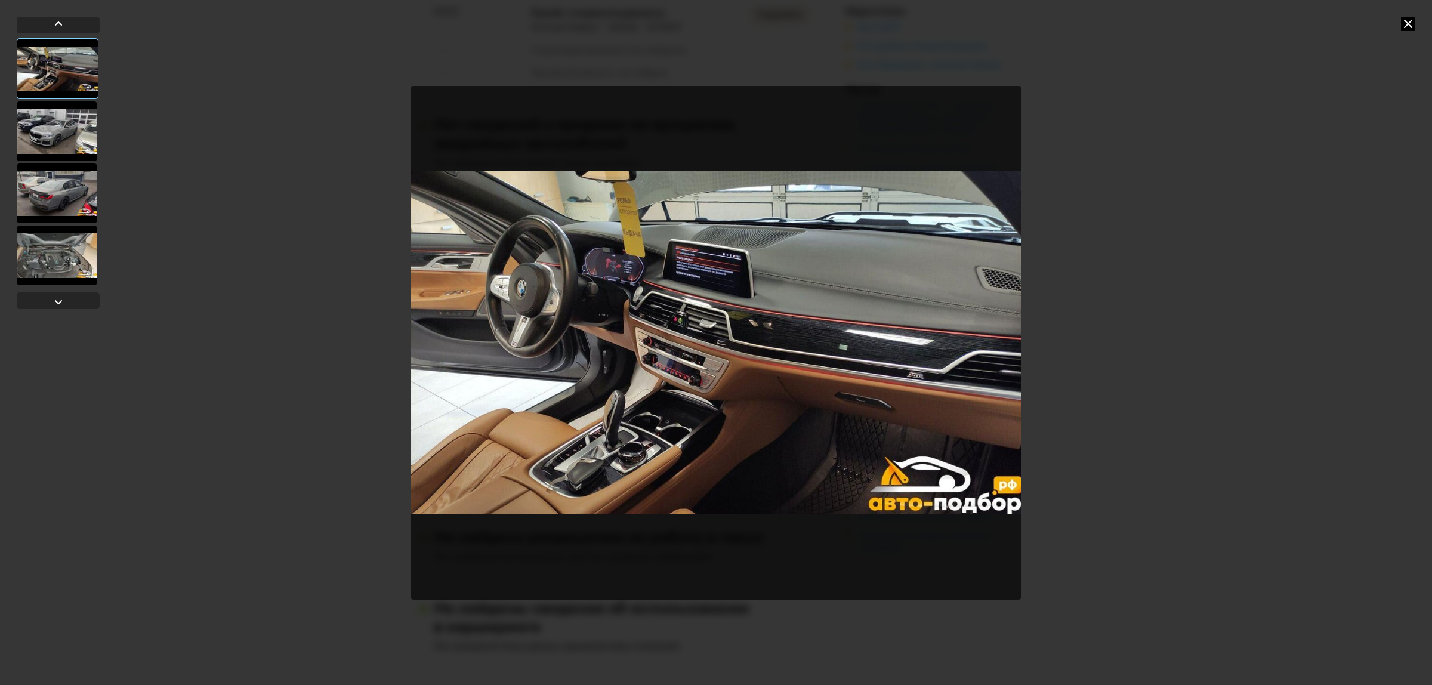
click at [55, 123] on div at bounding box center [57, 131] width 81 height 60
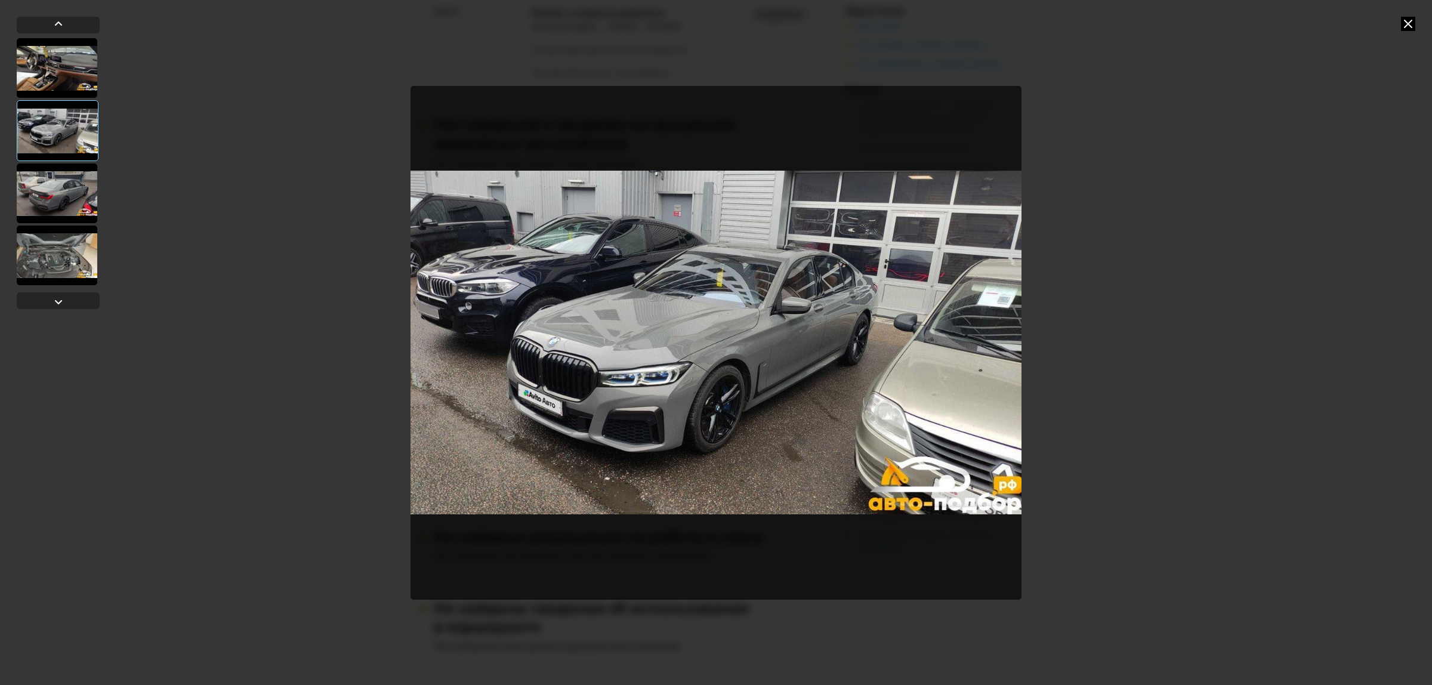
click at [67, 192] on div at bounding box center [57, 193] width 81 height 60
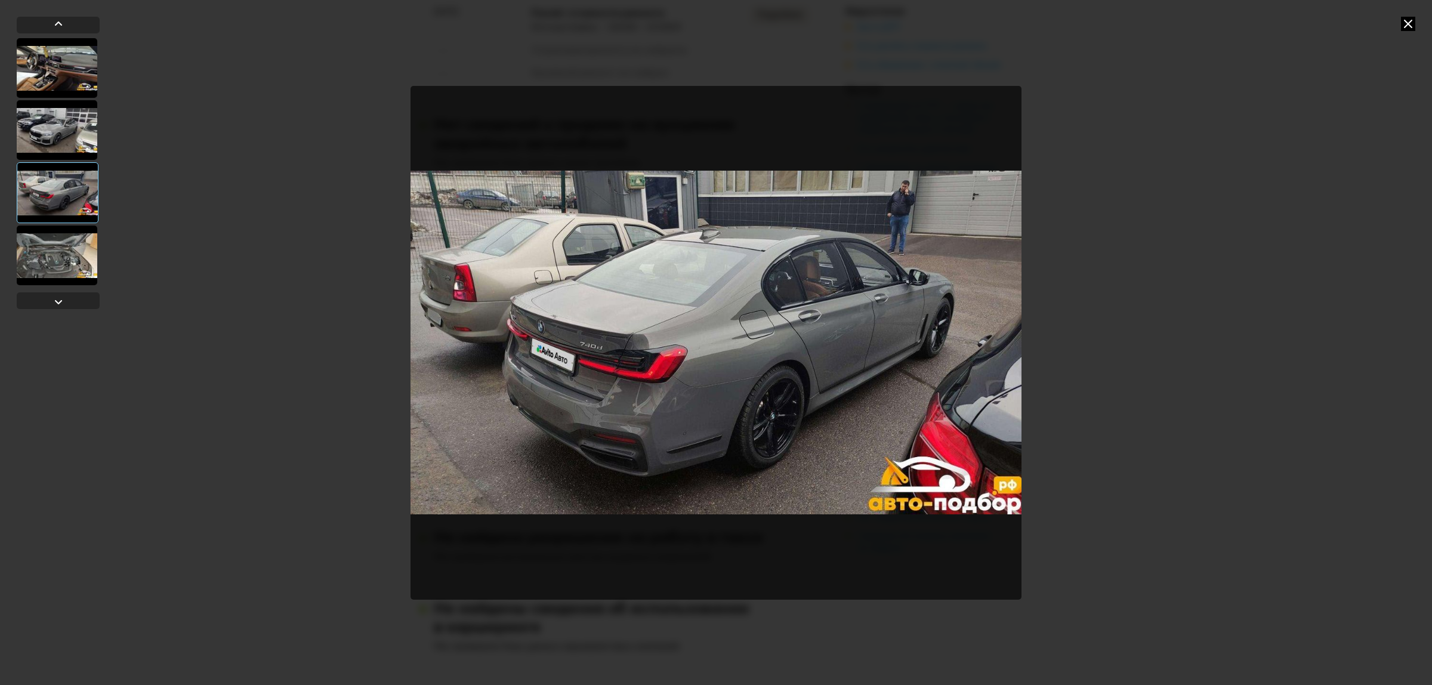
click at [75, 267] on div at bounding box center [57, 256] width 81 height 60
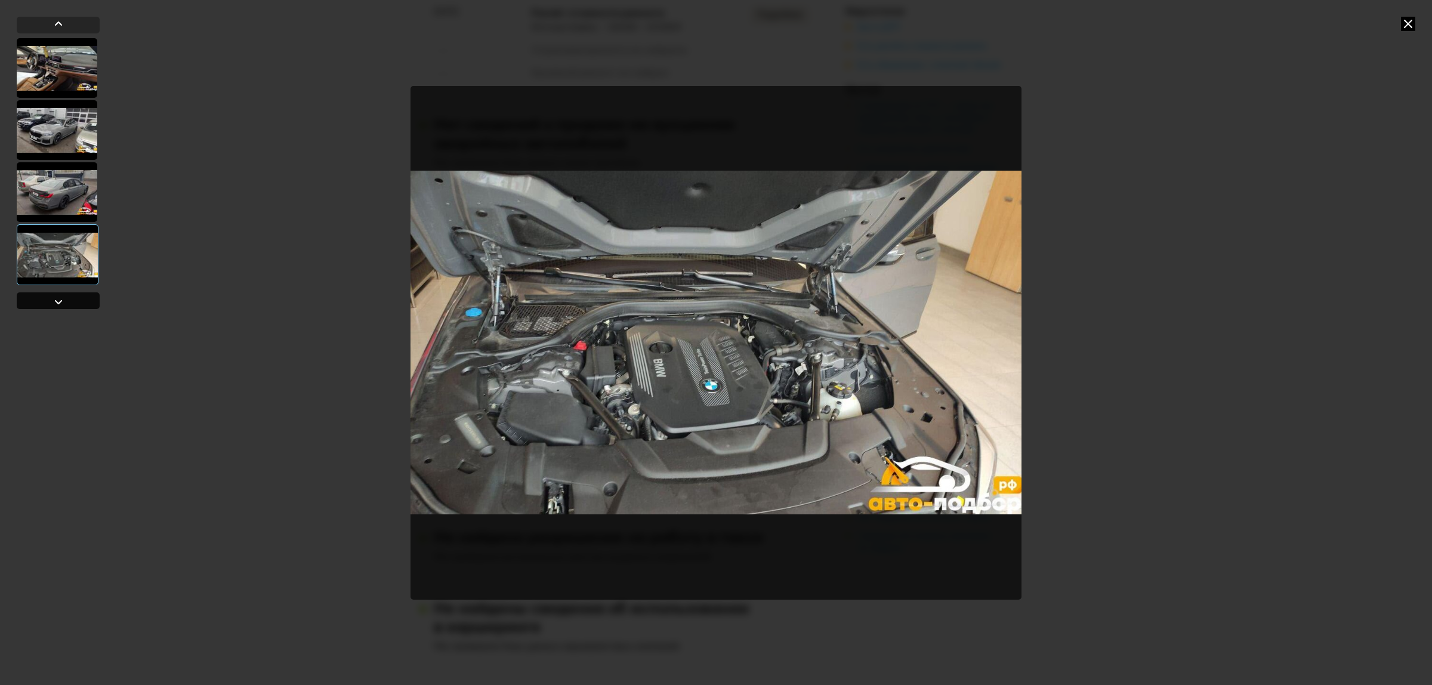
click at [66, 294] on div at bounding box center [58, 300] width 83 height 17
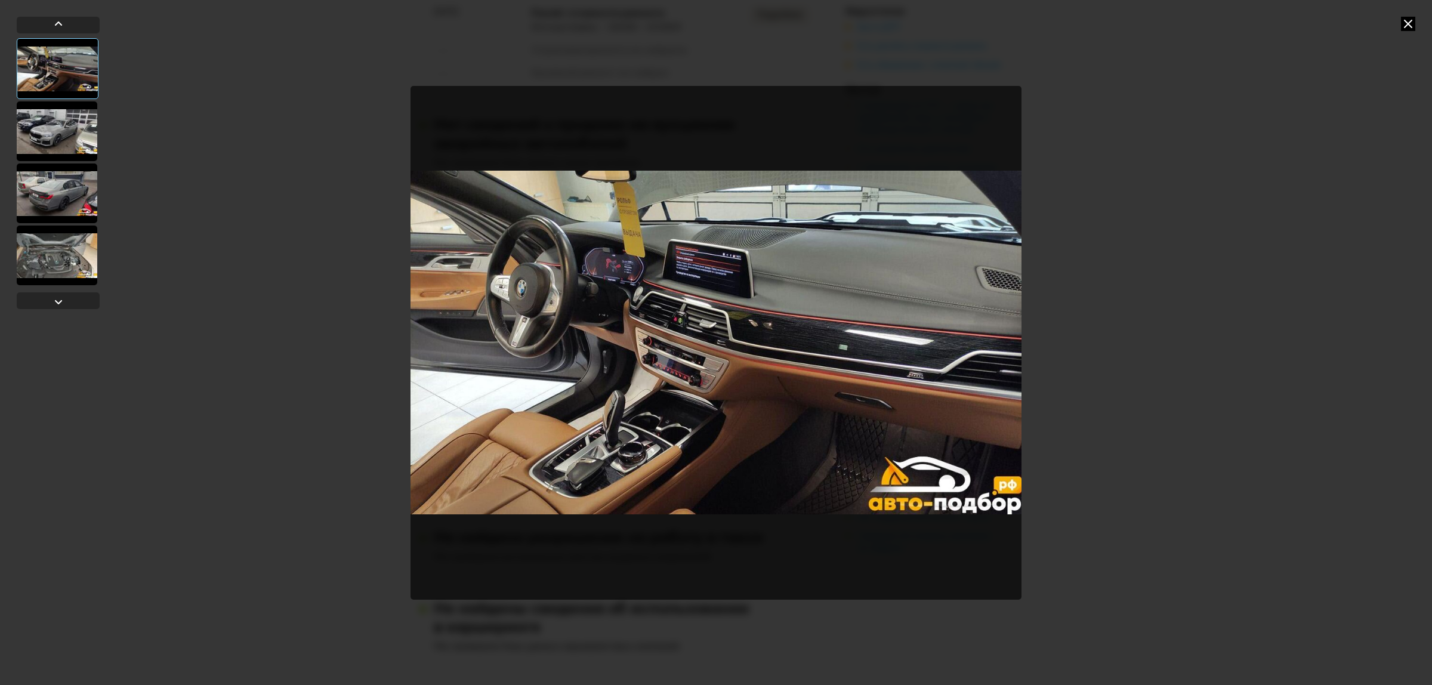
click at [1407, 27] on icon at bounding box center [1408, 24] width 14 height 14
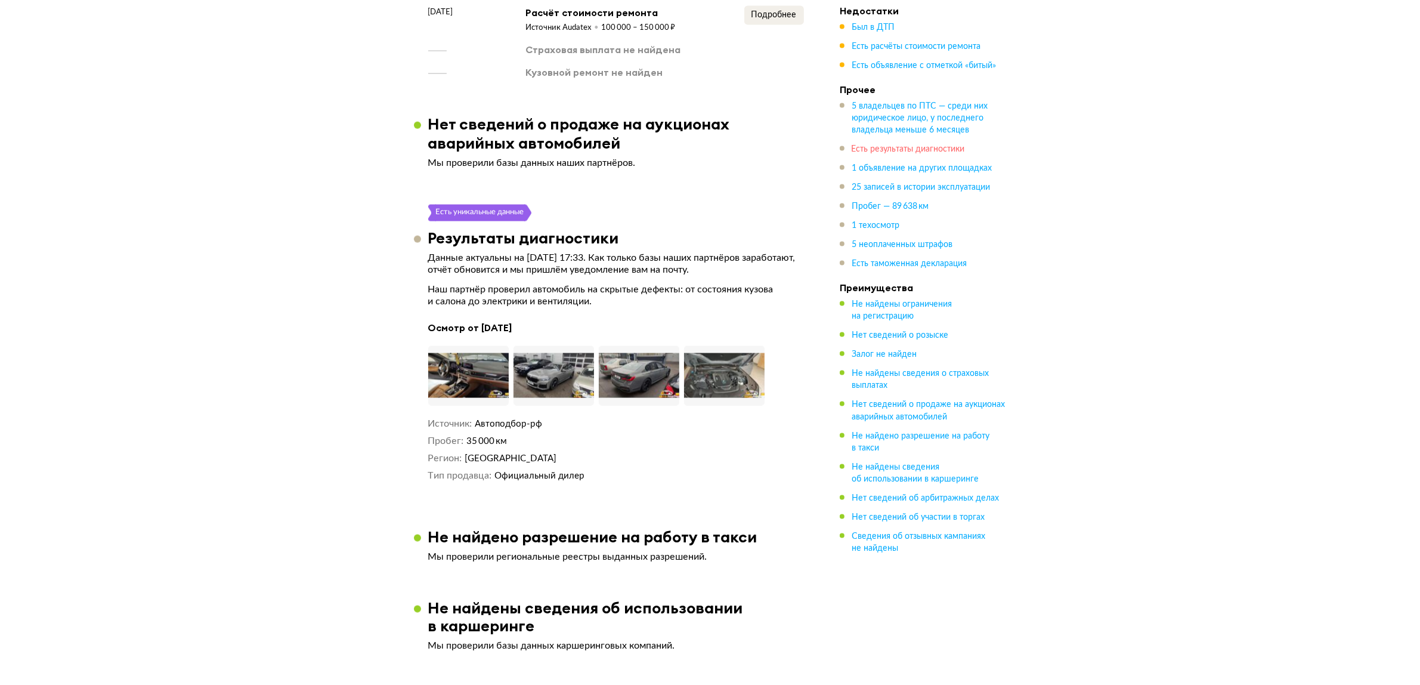
click at [874, 151] on span "Есть результаты диагностики" at bounding box center [908, 149] width 113 height 8
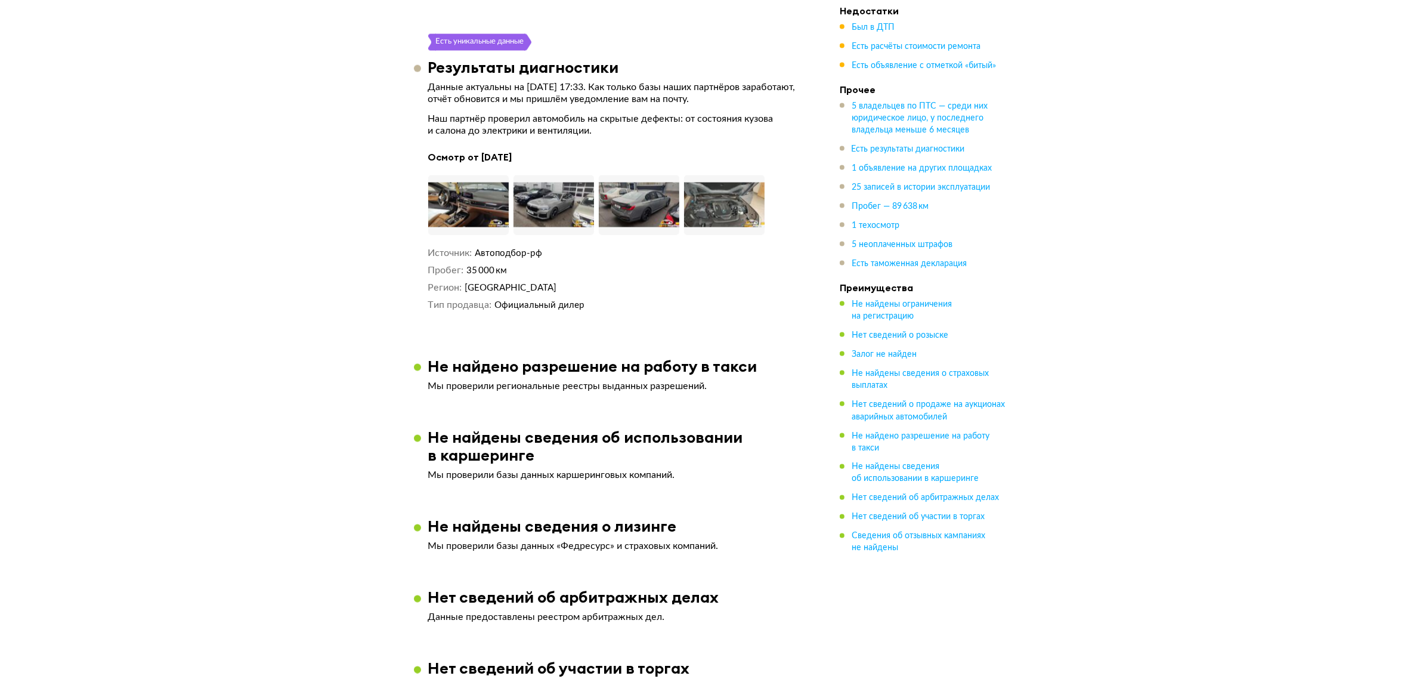
scroll to position [2394, 0]
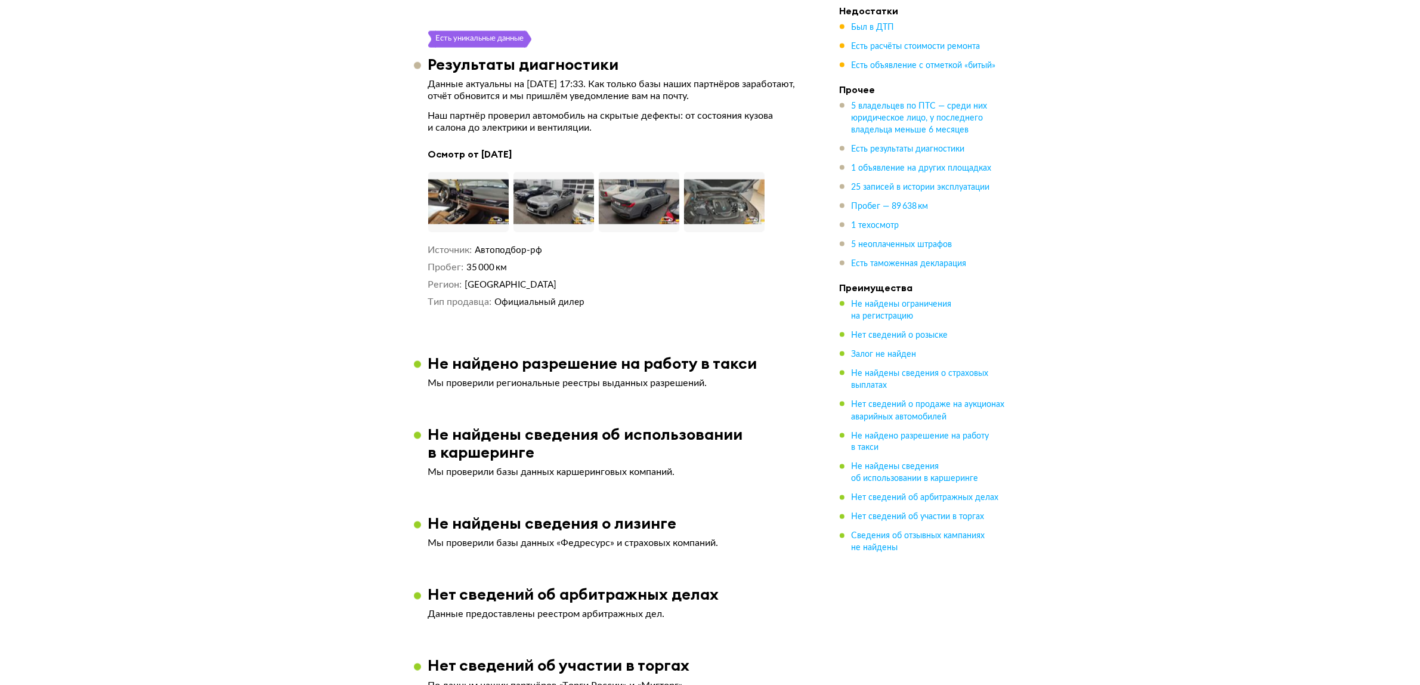
click at [510, 246] on span "Автоподбор-рф" at bounding box center [508, 250] width 67 height 9
click at [485, 31] on div "Есть уникальные данные" at bounding box center [479, 39] width 89 height 17
click at [511, 148] on h4 "Осмотр от 25 марта 2022 года" at bounding box center [616, 154] width 376 height 13
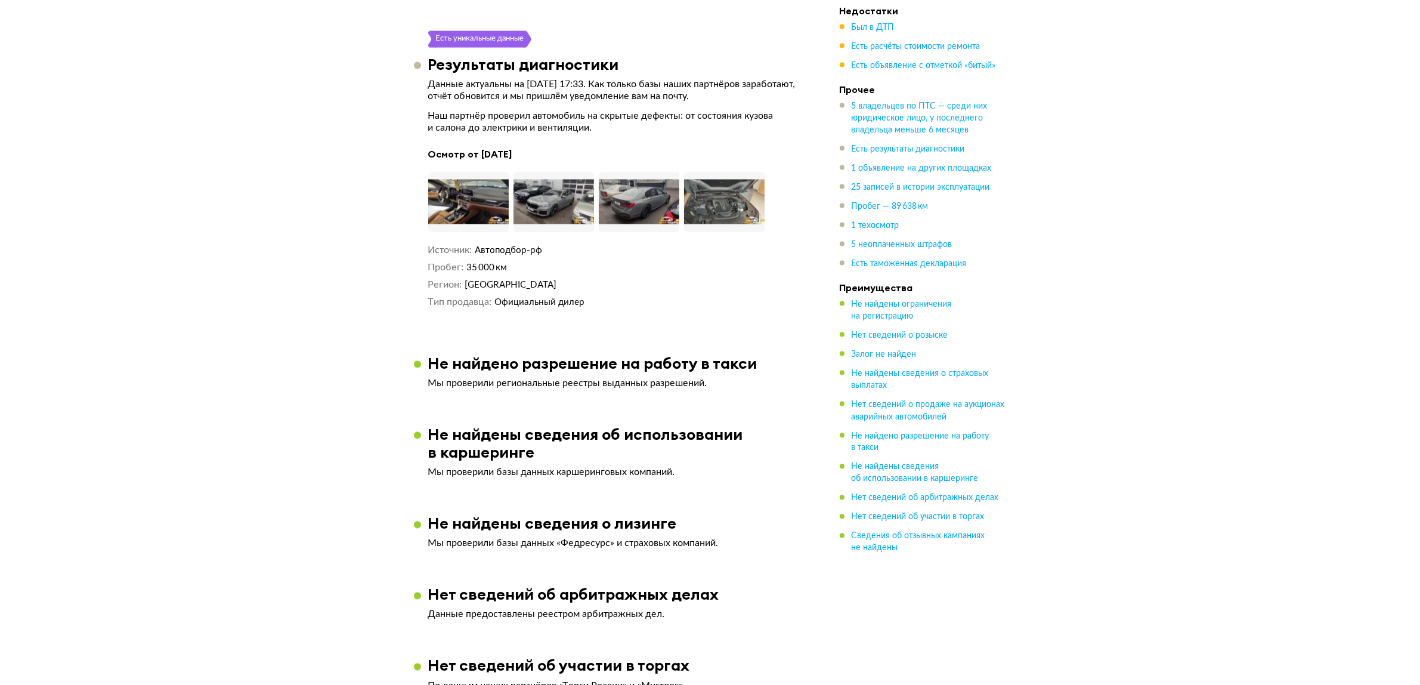
click at [511, 148] on h4 "Осмотр от 25 марта 2022 года" at bounding box center [616, 154] width 376 height 13
click at [878, 23] on span "Был в ДТП" at bounding box center [873, 27] width 43 height 8
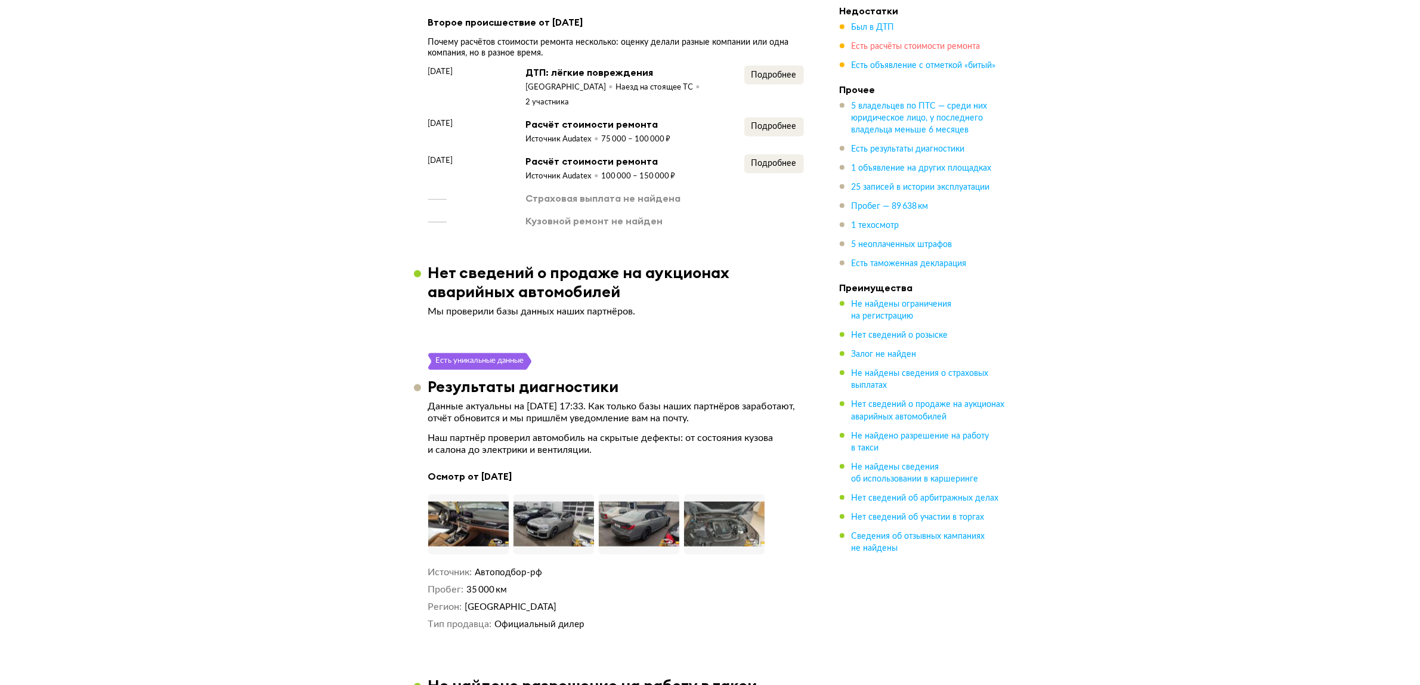
click at [913, 45] on span "Есть расчёты стоимости ремонта" at bounding box center [916, 46] width 129 height 8
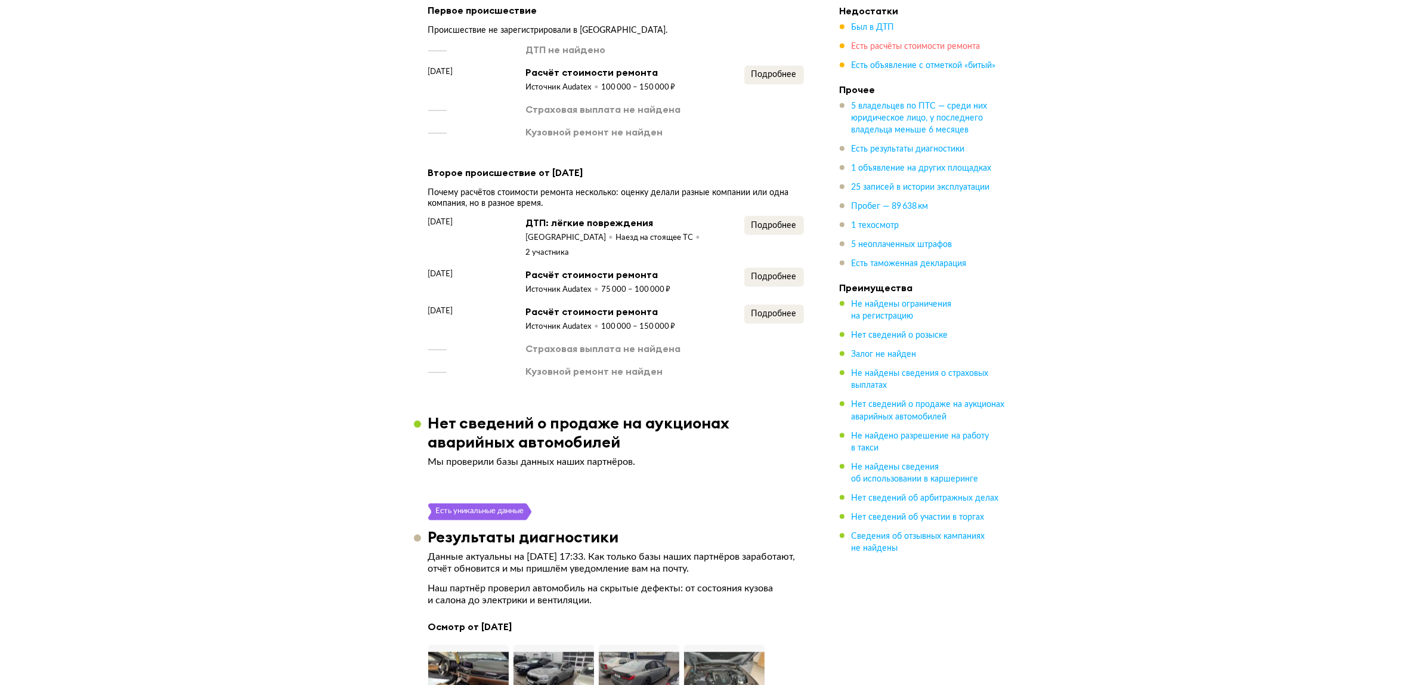
scroll to position [1921, 0]
click at [773, 71] on span "Подробнее" at bounding box center [774, 75] width 45 height 8
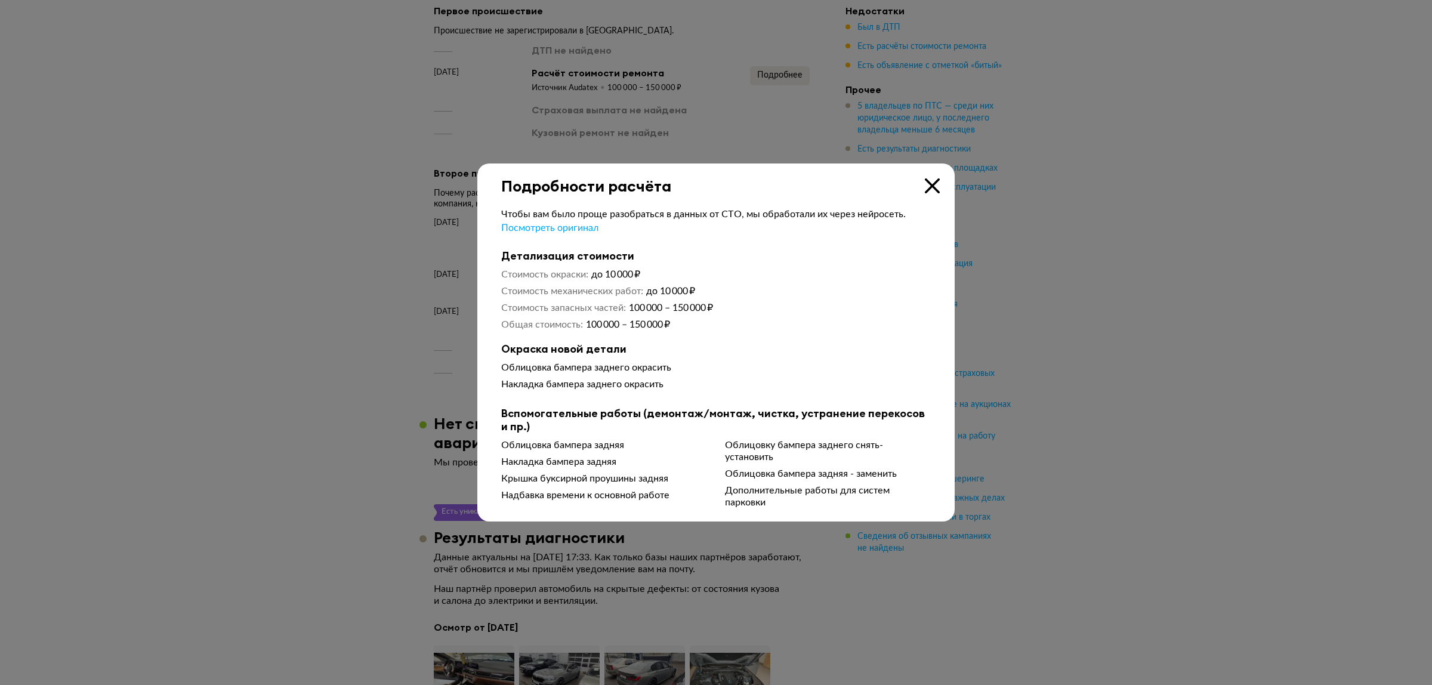
click at [926, 186] on icon at bounding box center [932, 185] width 15 height 15
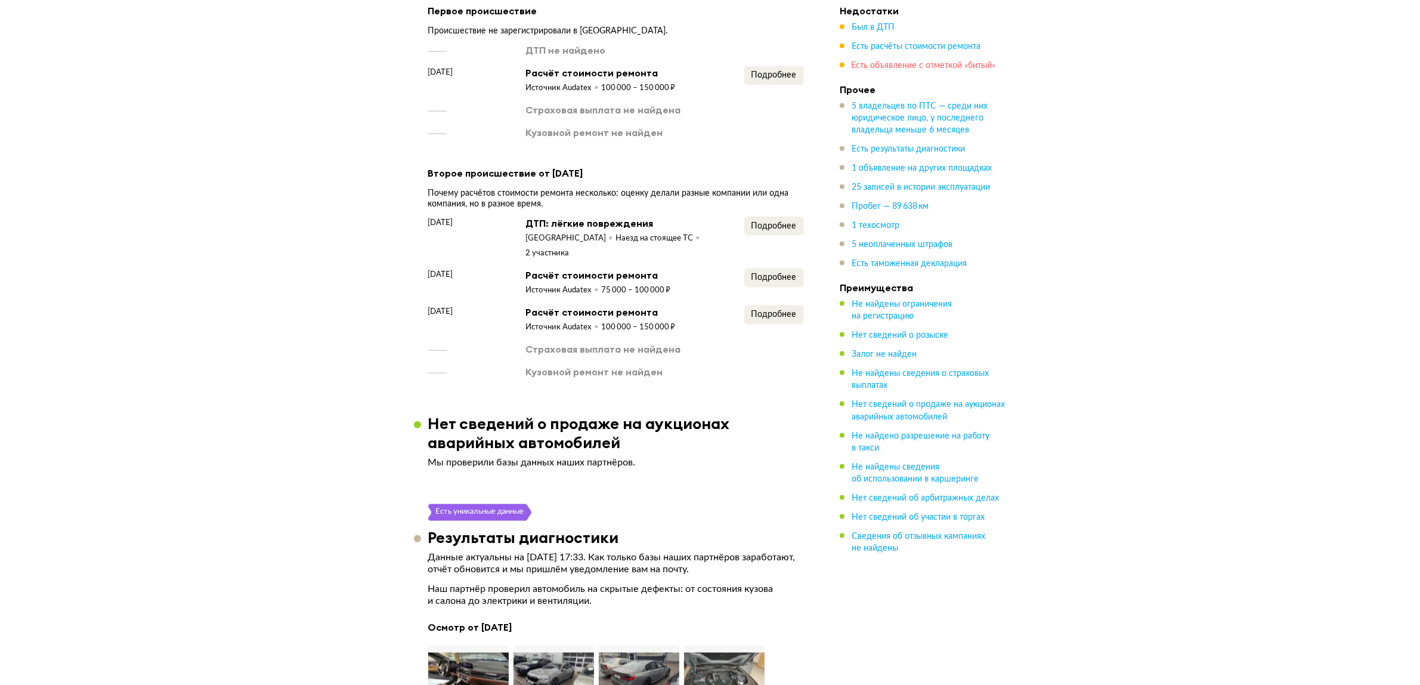
click at [905, 64] on span "Есть объявление с отметкой «битый»" at bounding box center [924, 65] width 144 height 8
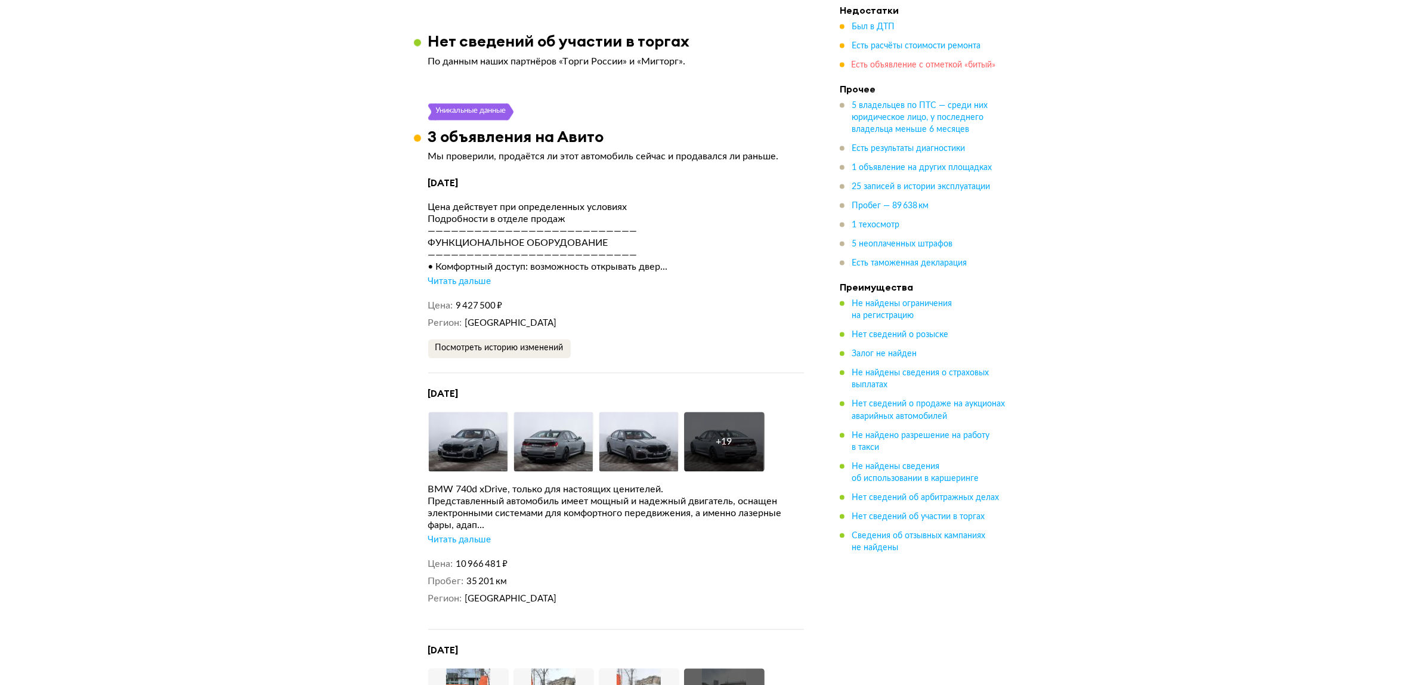
scroll to position [3041, 0]
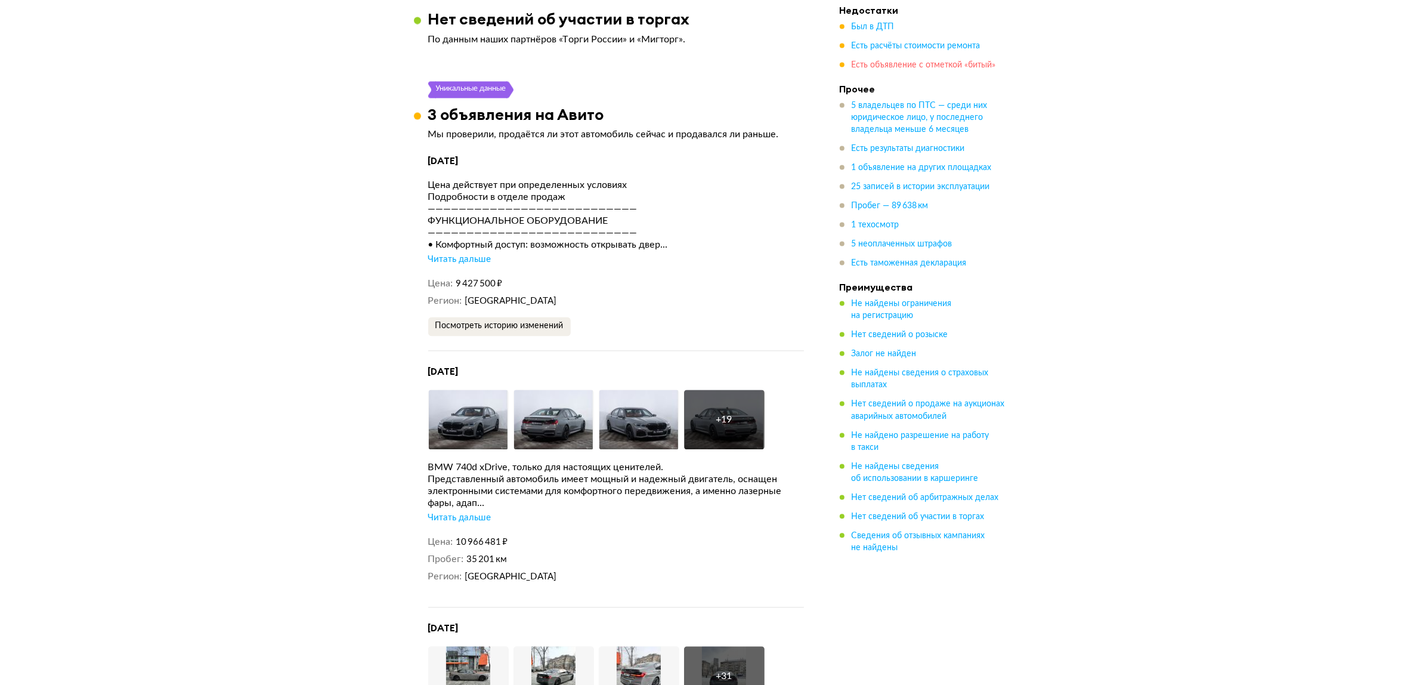
click at [928, 67] on span "Есть объявление с отметкой «битый»" at bounding box center [924, 65] width 144 height 8
click at [465, 254] on div "Читать дальше" at bounding box center [459, 260] width 63 height 12
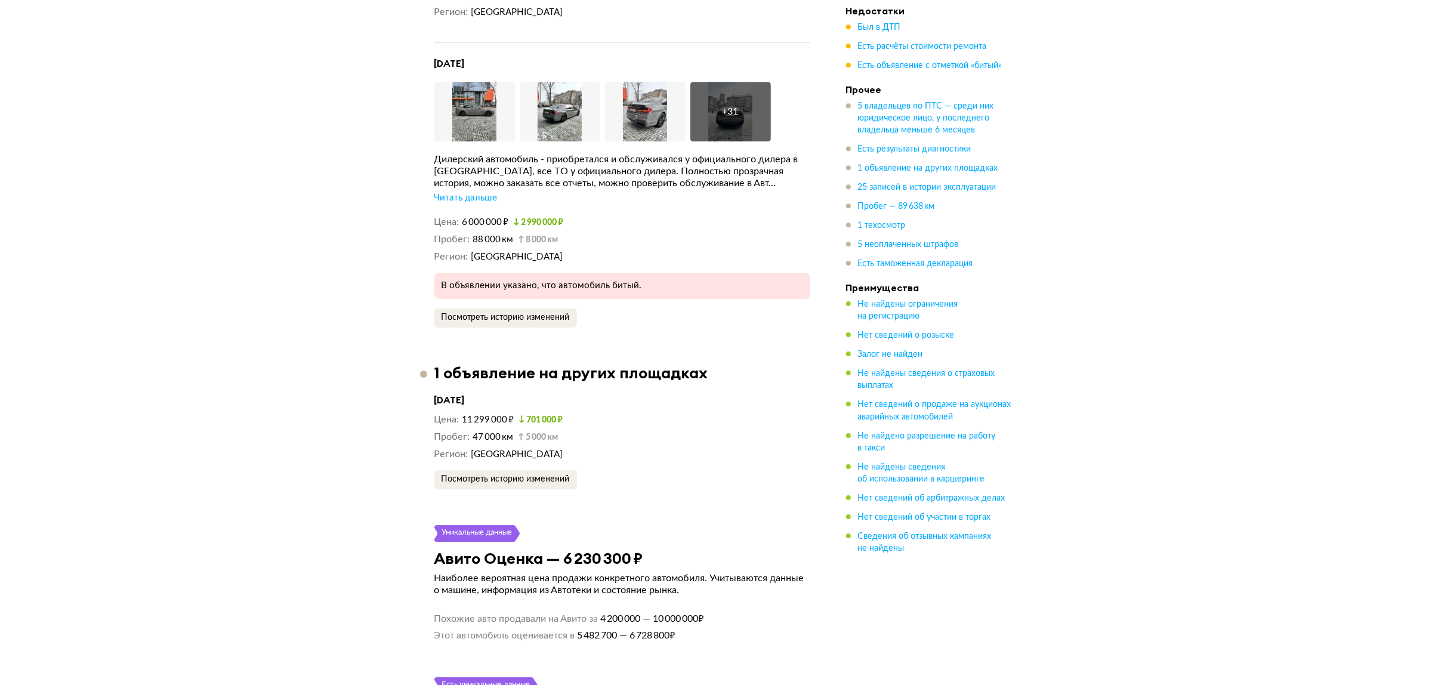
scroll to position [4681, 0]
click at [469, 190] on div "Читать дальше" at bounding box center [459, 196] width 63 height 12
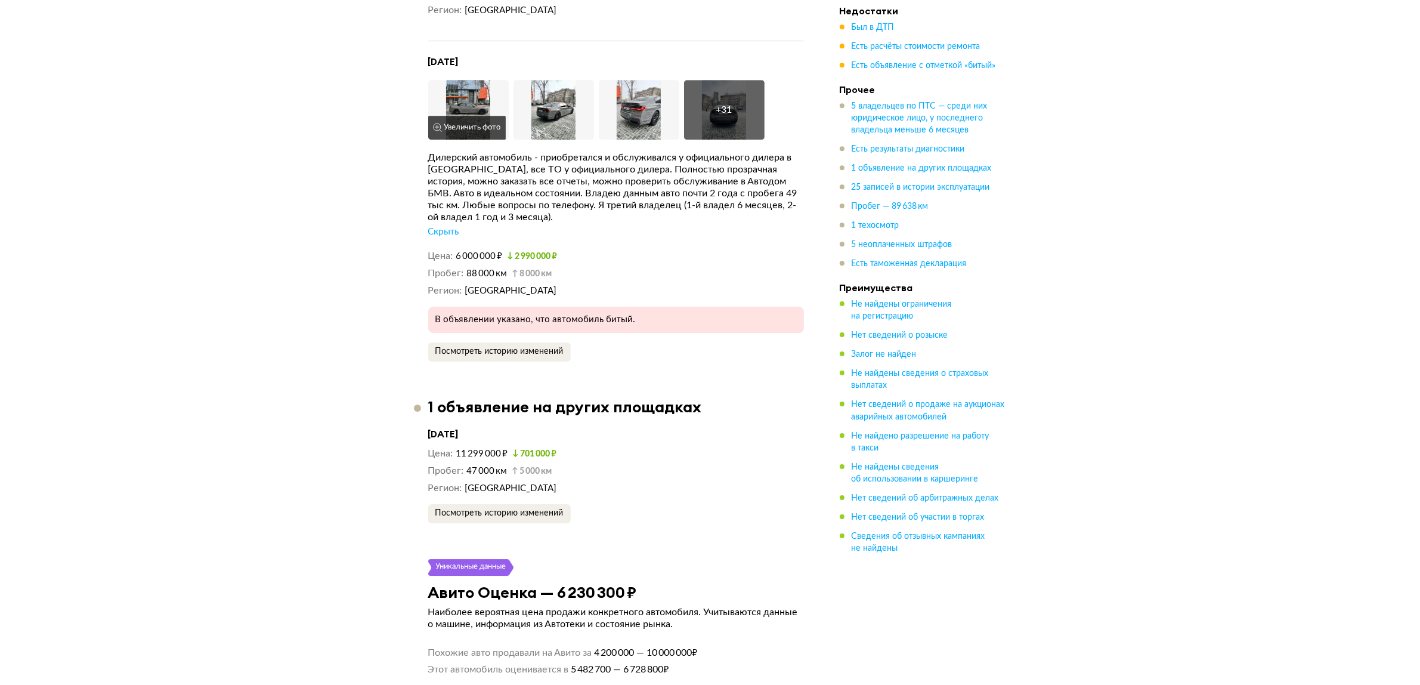
click at [475, 97] on img at bounding box center [468, 110] width 81 height 60
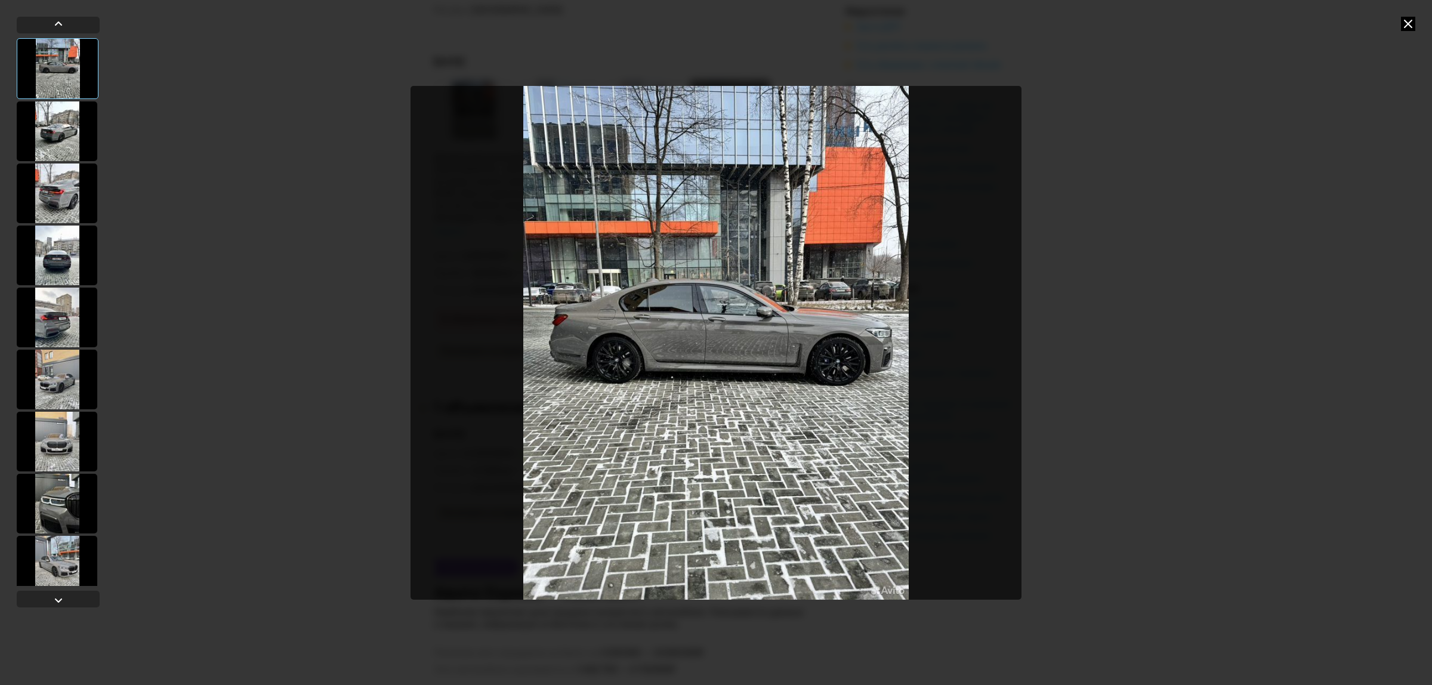
click at [57, 126] on div at bounding box center [57, 131] width 81 height 60
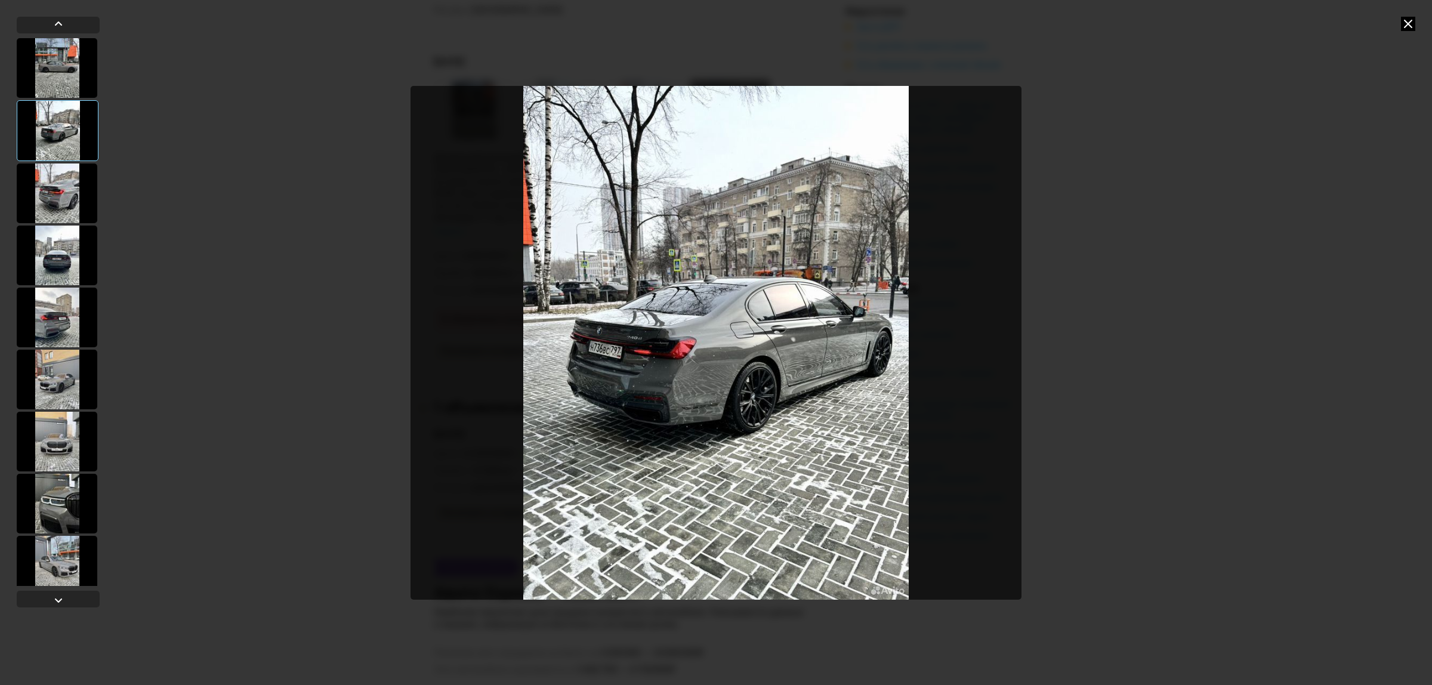
click at [67, 183] on div at bounding box center [57, 193] width 81 height 60
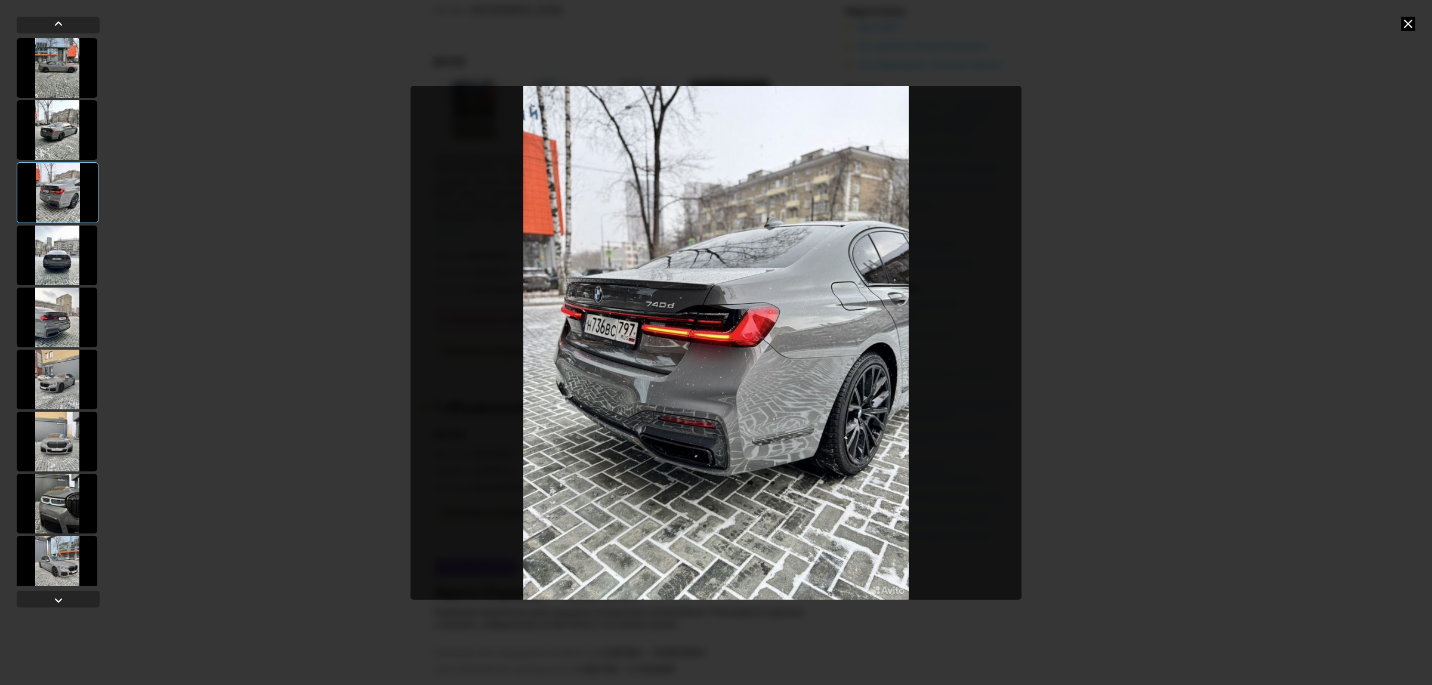
click at [63, 234] on div at bounding box center [57, 256] width 81 height 60
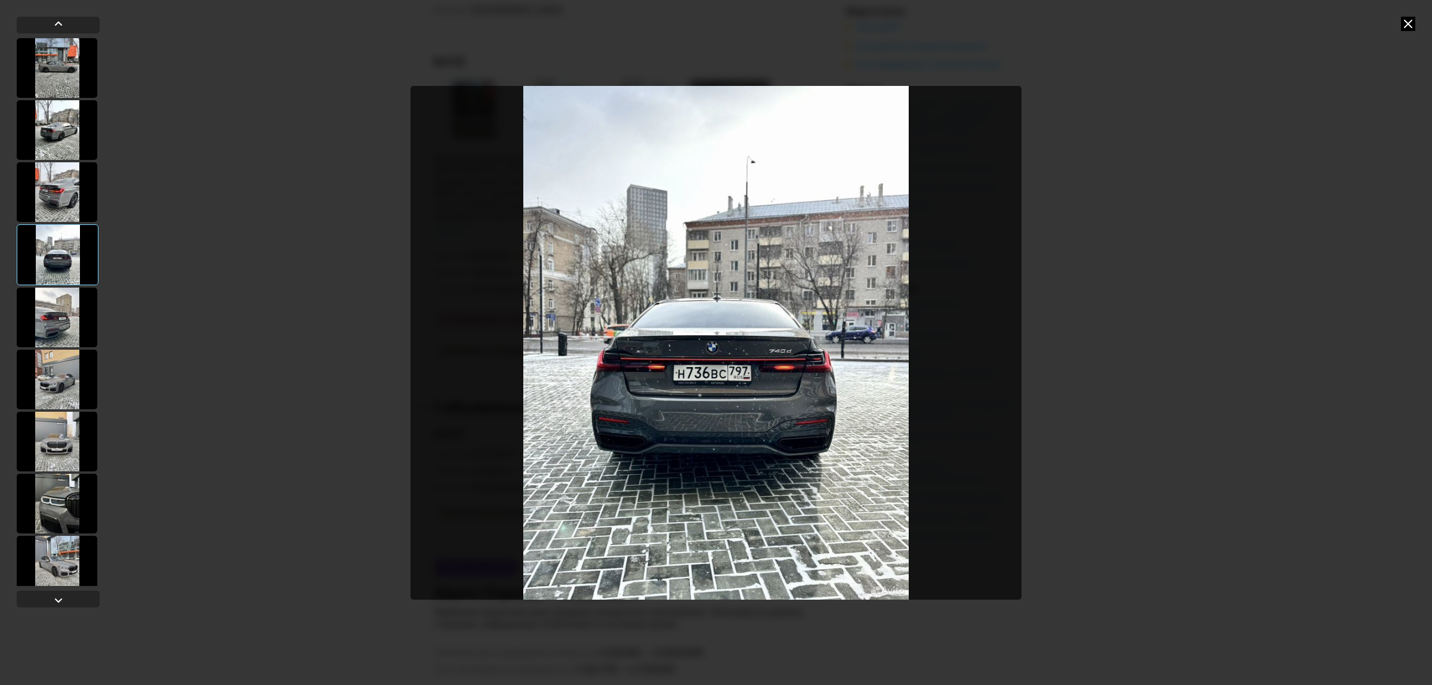
click at [55, 326] on div at bounding box center [57, 318] width 81 height 60
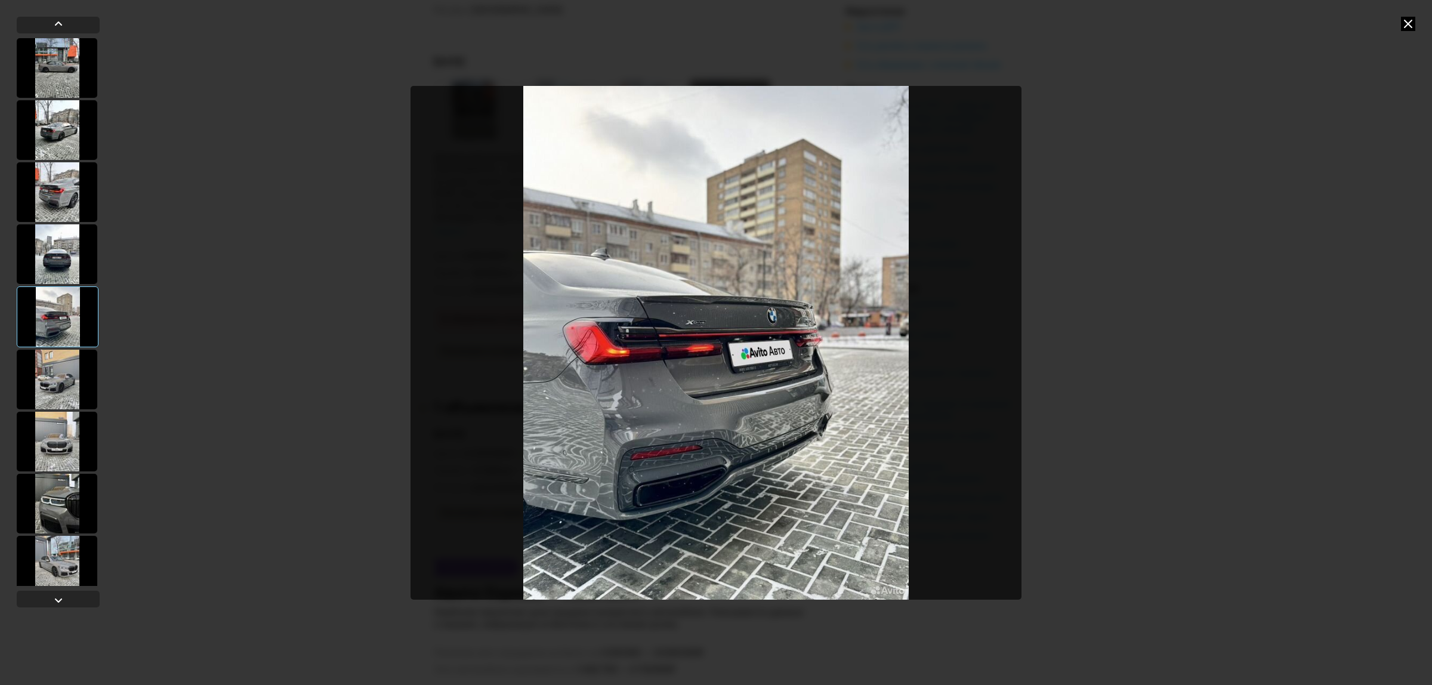
click at [61, 386] on div at bounding box center [57, 380] width 81 height 60
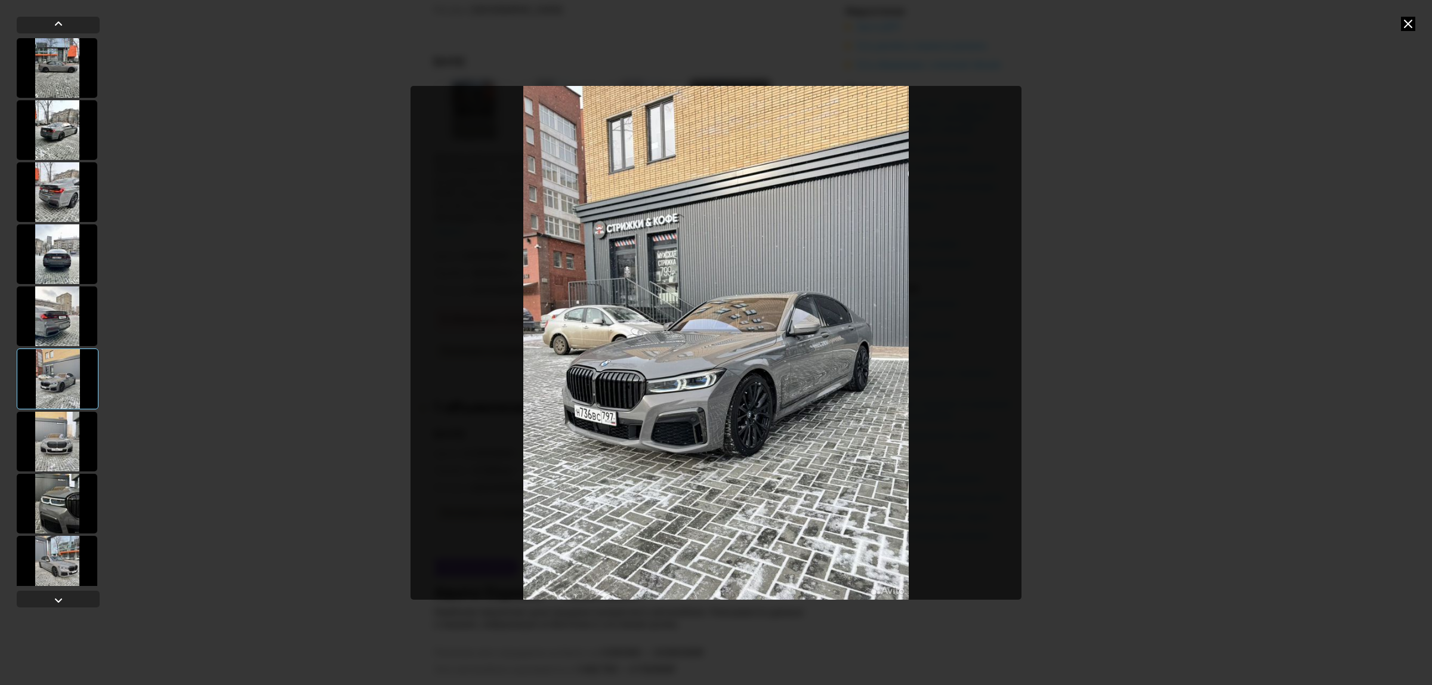
click at [55, 382] on div at bounding box center [58, 378] width 82 height 61
click at [58, 376] on div at bounding box center [58, 378] width 82 height 61
click at [69, 431] on div at bounding box center [57, 442] width 81 height 60
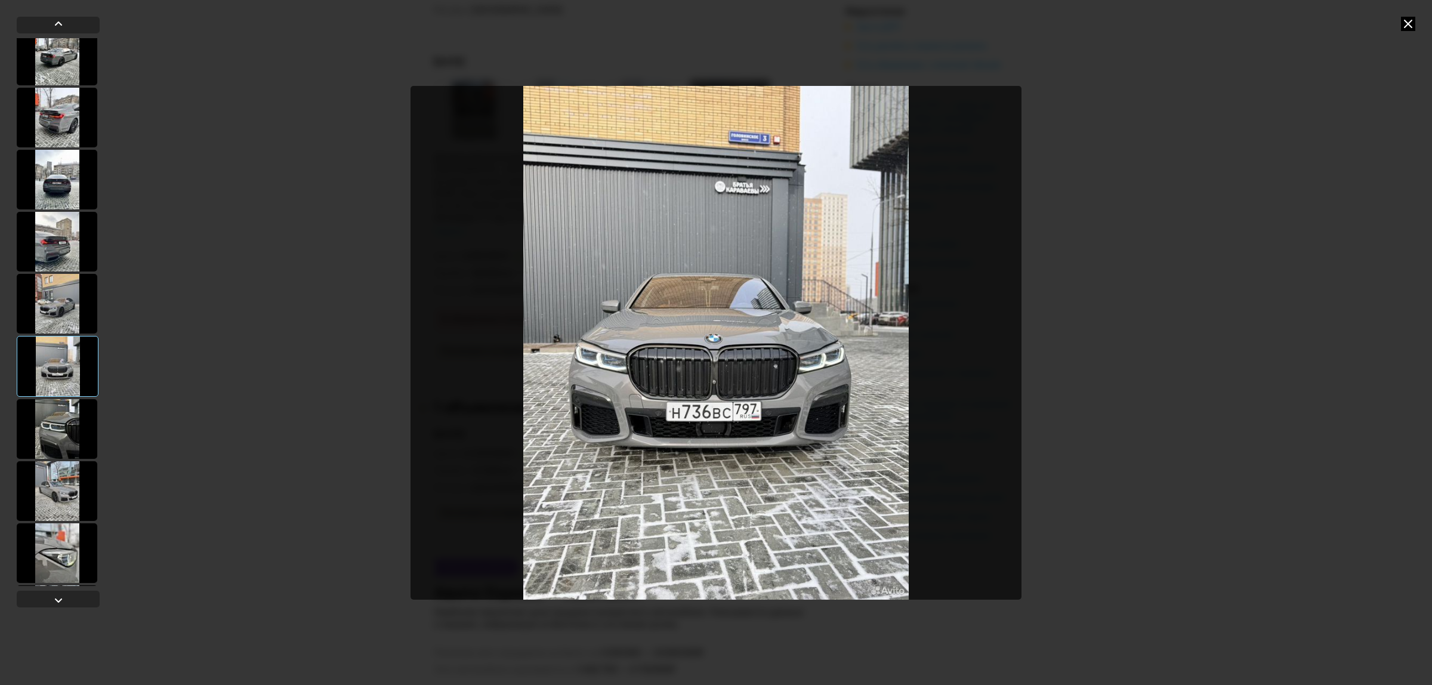
scroll to position [149, 0]
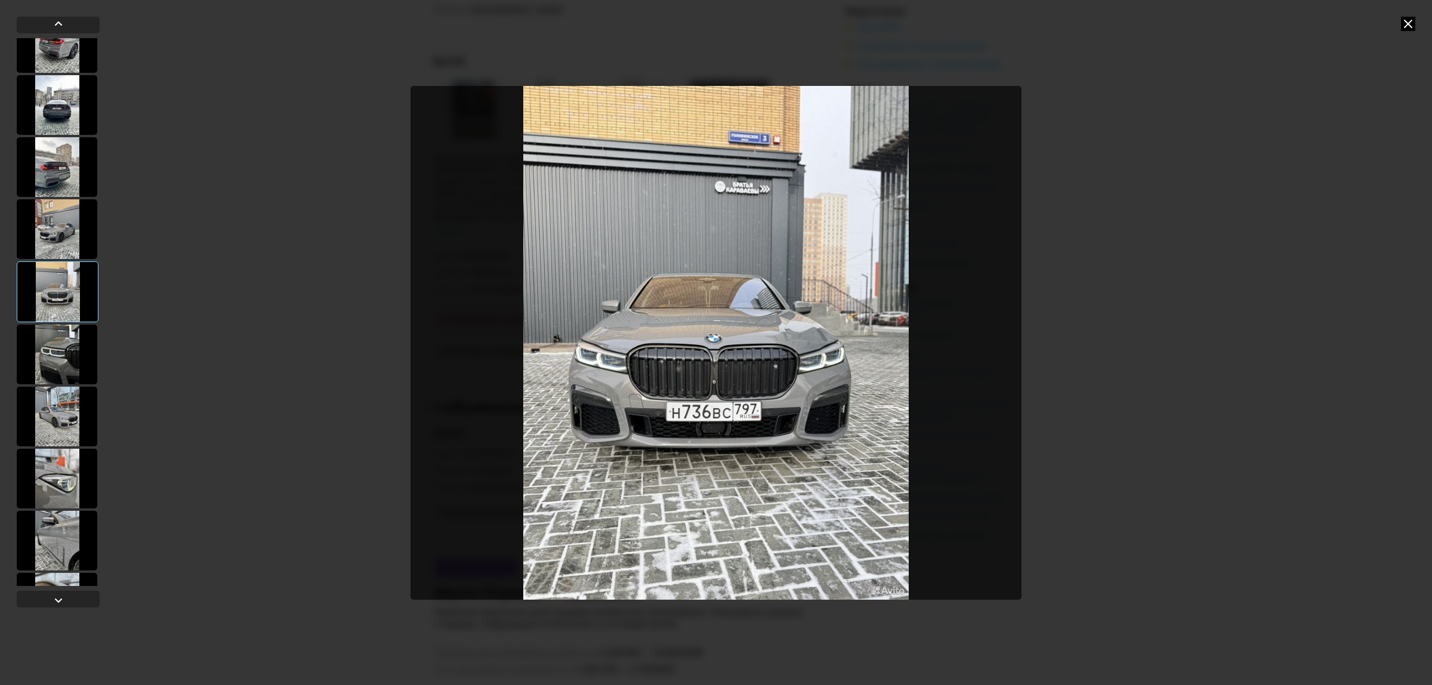
click at [58, 376] on div at bounding box center [57, 355] width 81 height 60
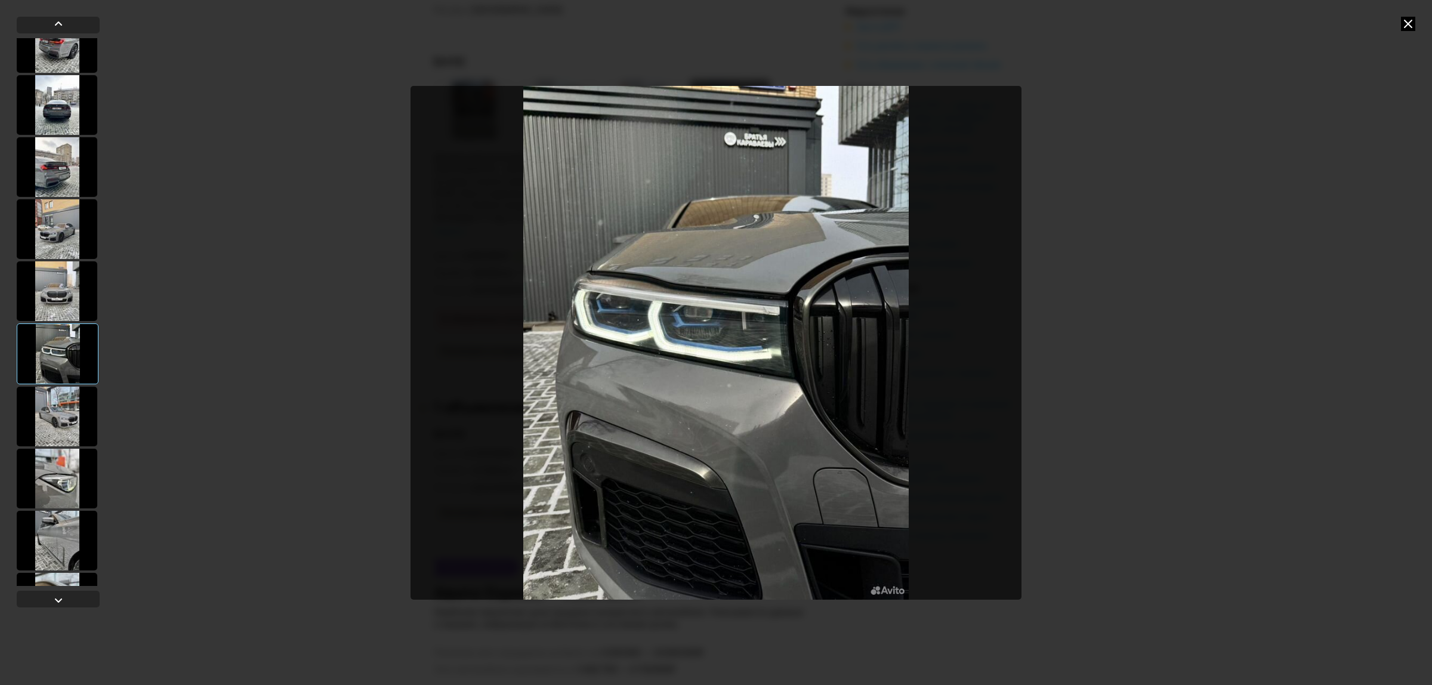
click at [60, 412] on div at bounding box center [57, 417] width 81 height 60
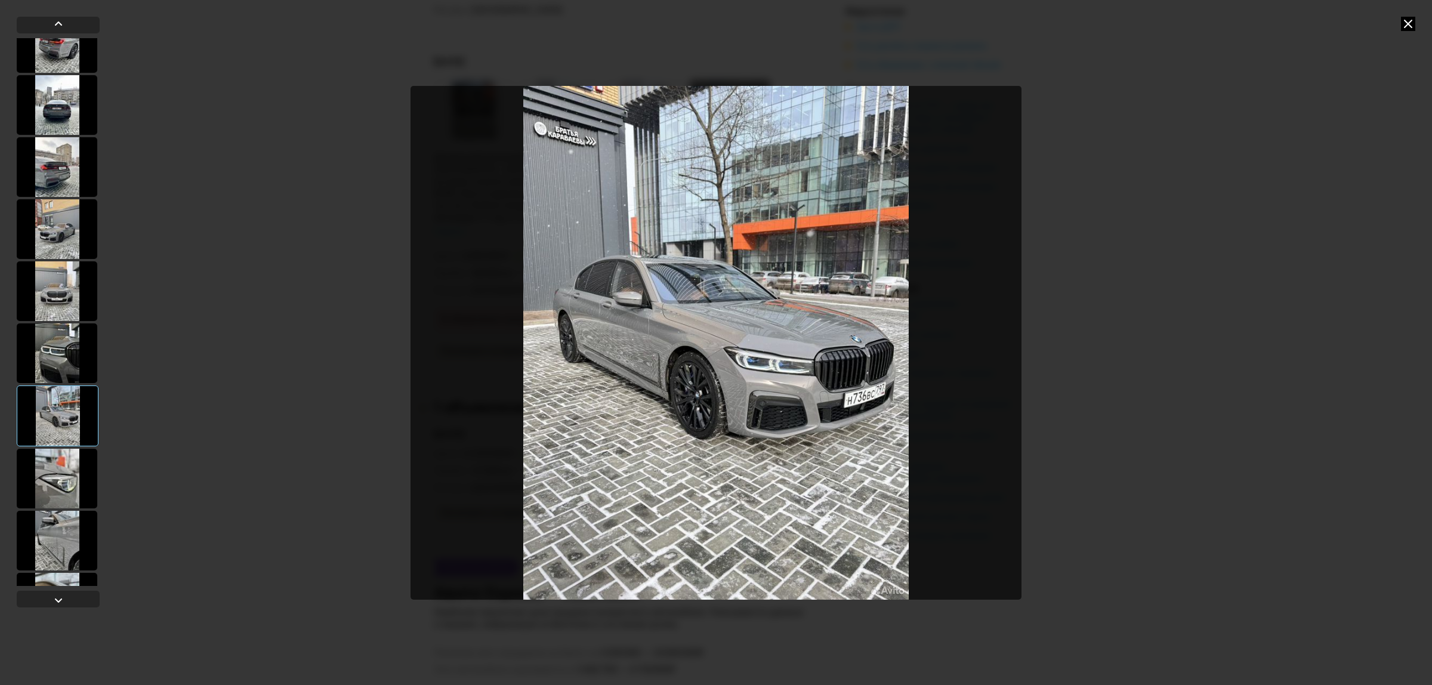
scroll to position [224, 0]
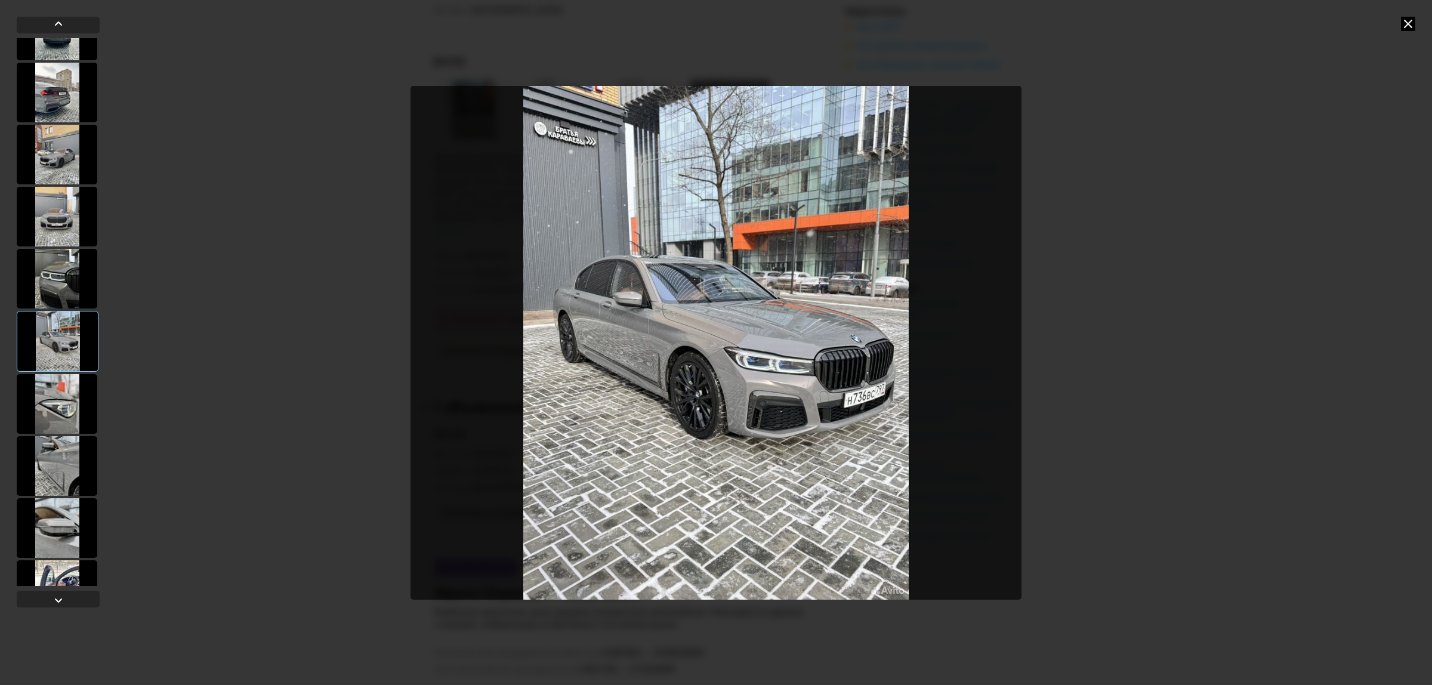
click at [63, 401] on div at bounding box center [57, 404] width 81 height 60
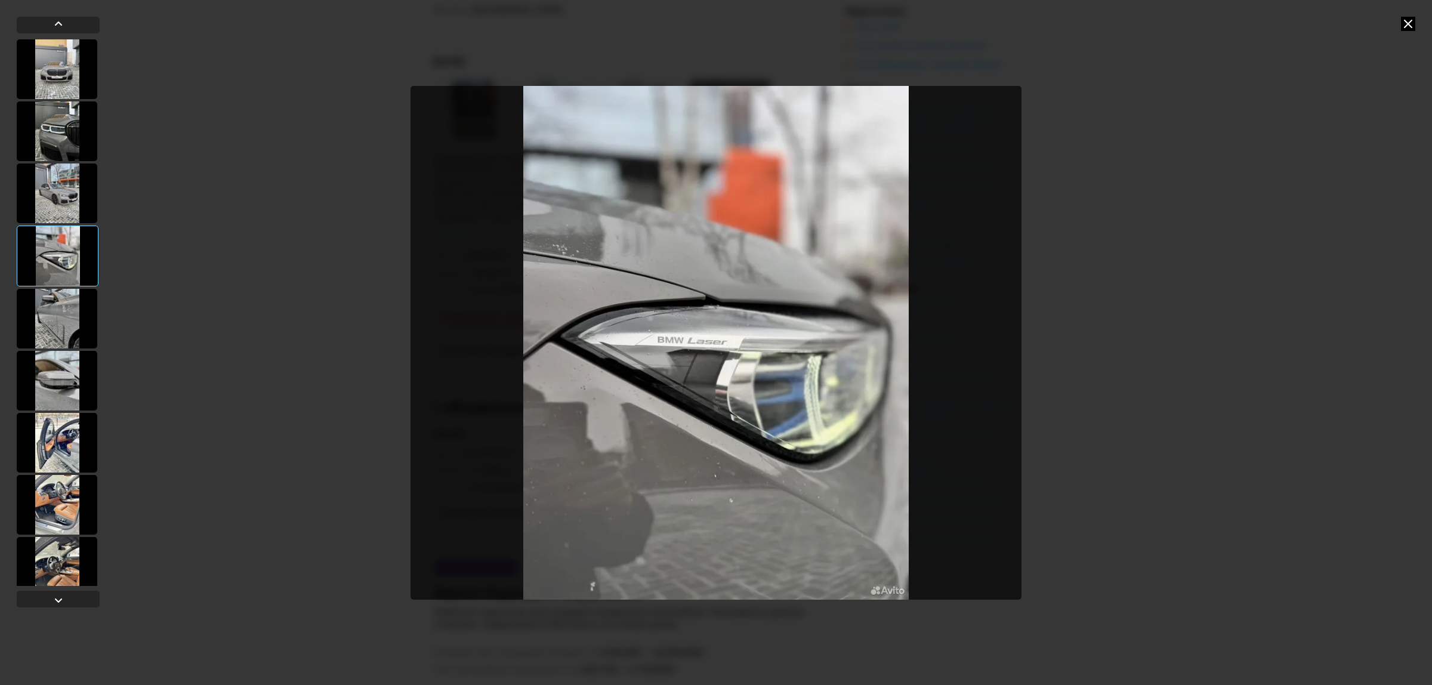
scroll to position [373, 0]
click at [51, 322] on div at bounding box center [57, 317] width 81 height 60
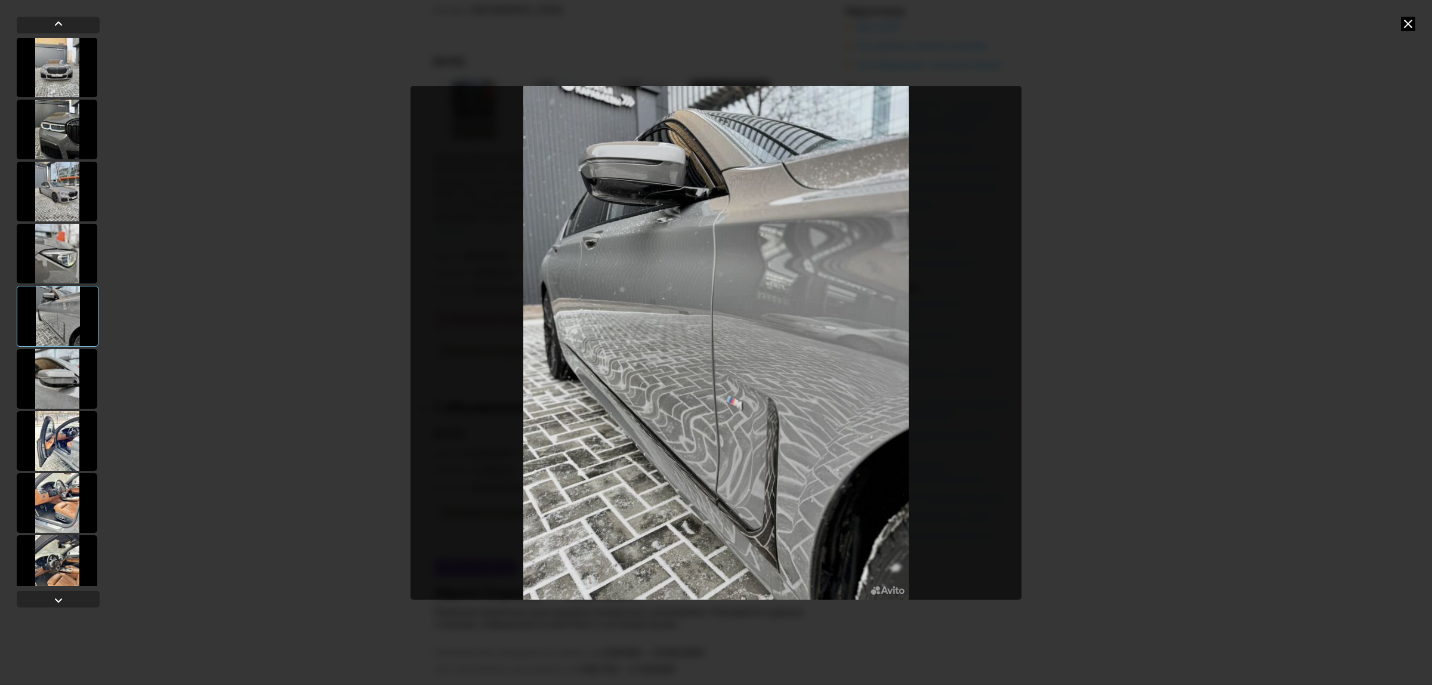
click at [55, 365] on div at bounding box center [57, 379] width 81 height 60
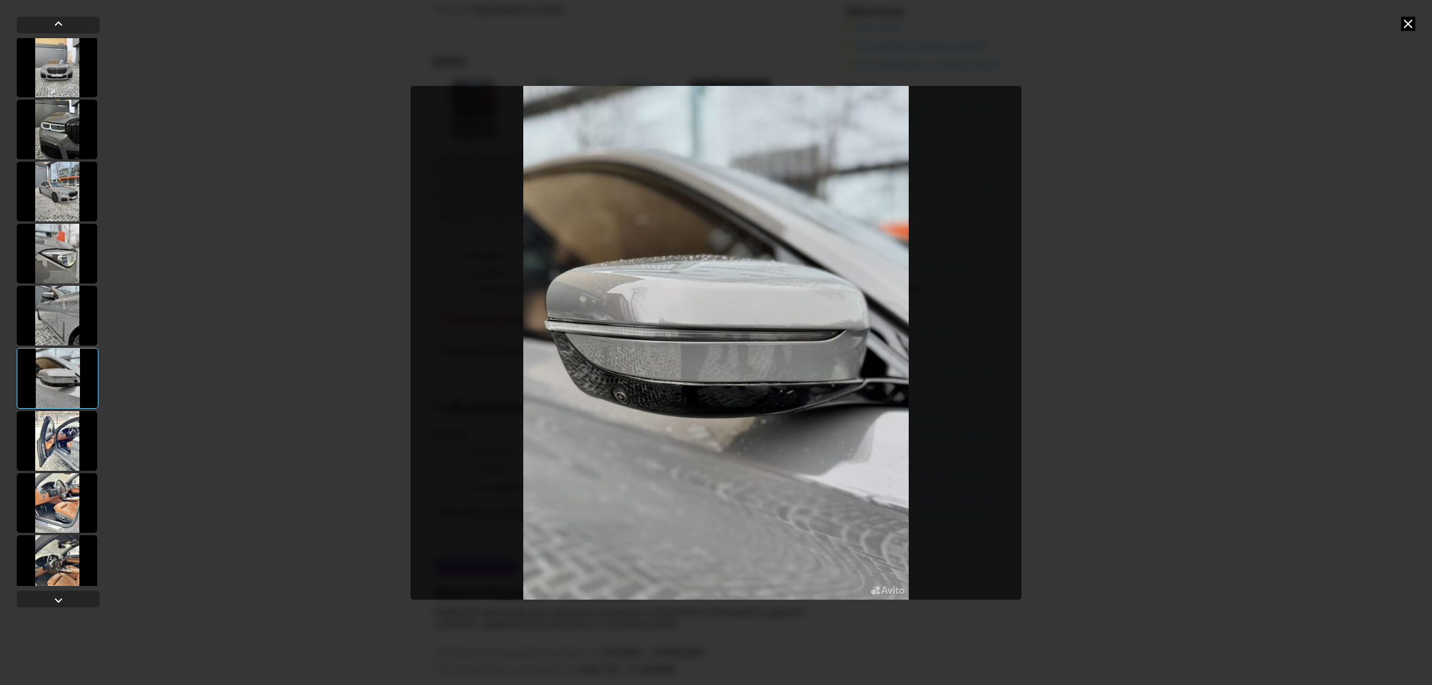
click at [60, 437] on div at bounding box center [57, 441] width 81 height 60
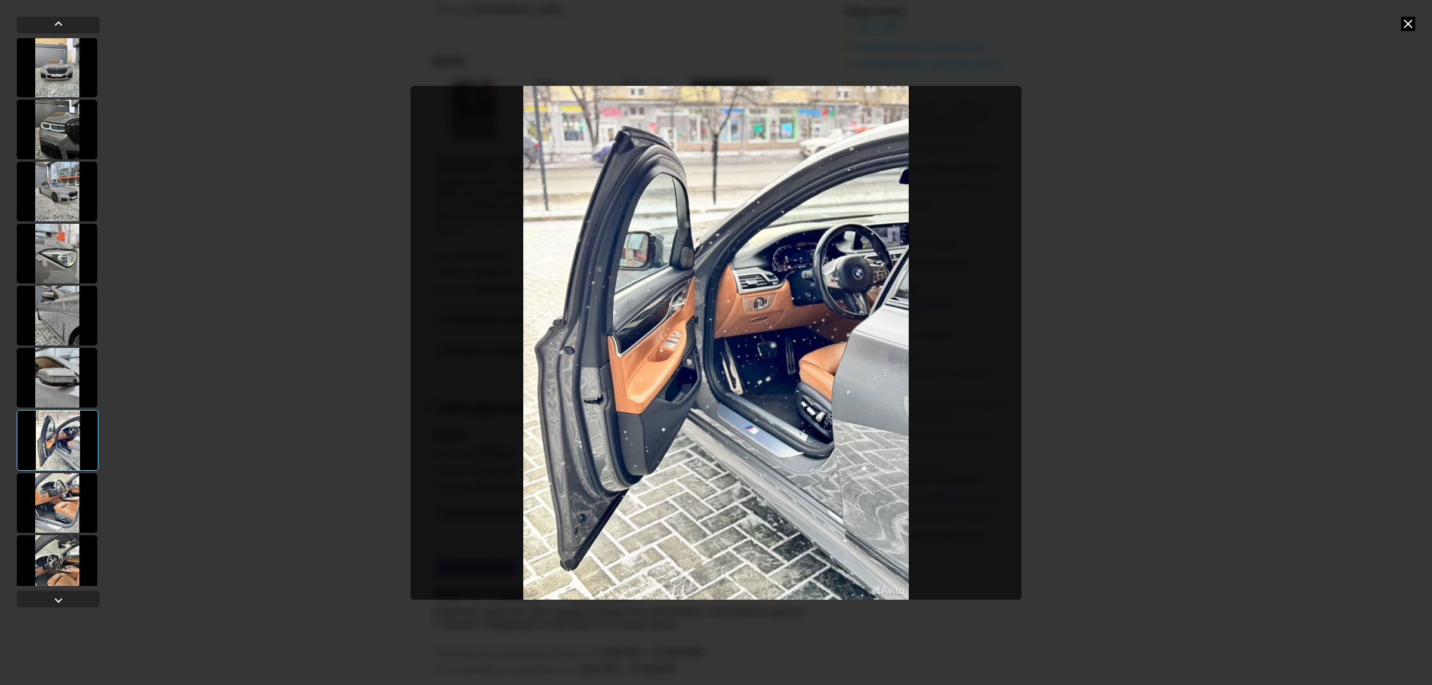
click at [67, 501] on div at bounding box center [57, 503] width 81 height 60
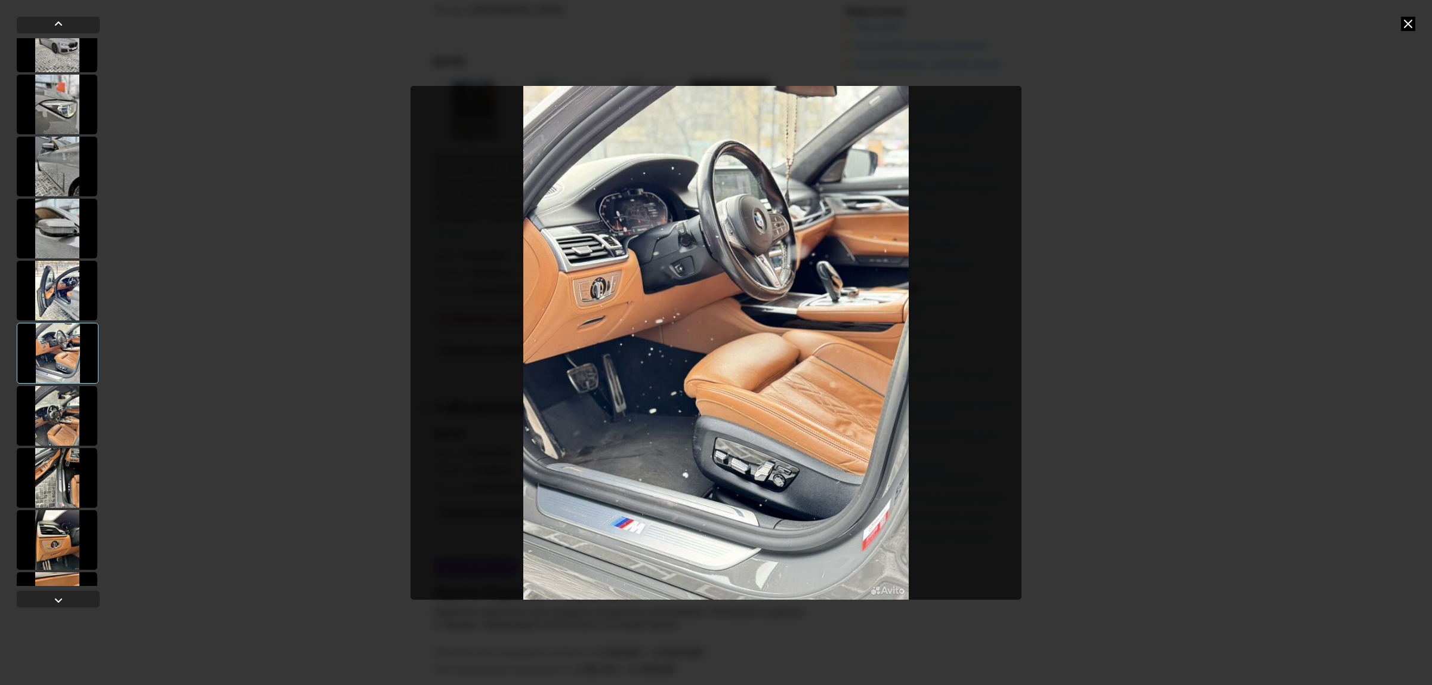
scroll to position [597, 0]
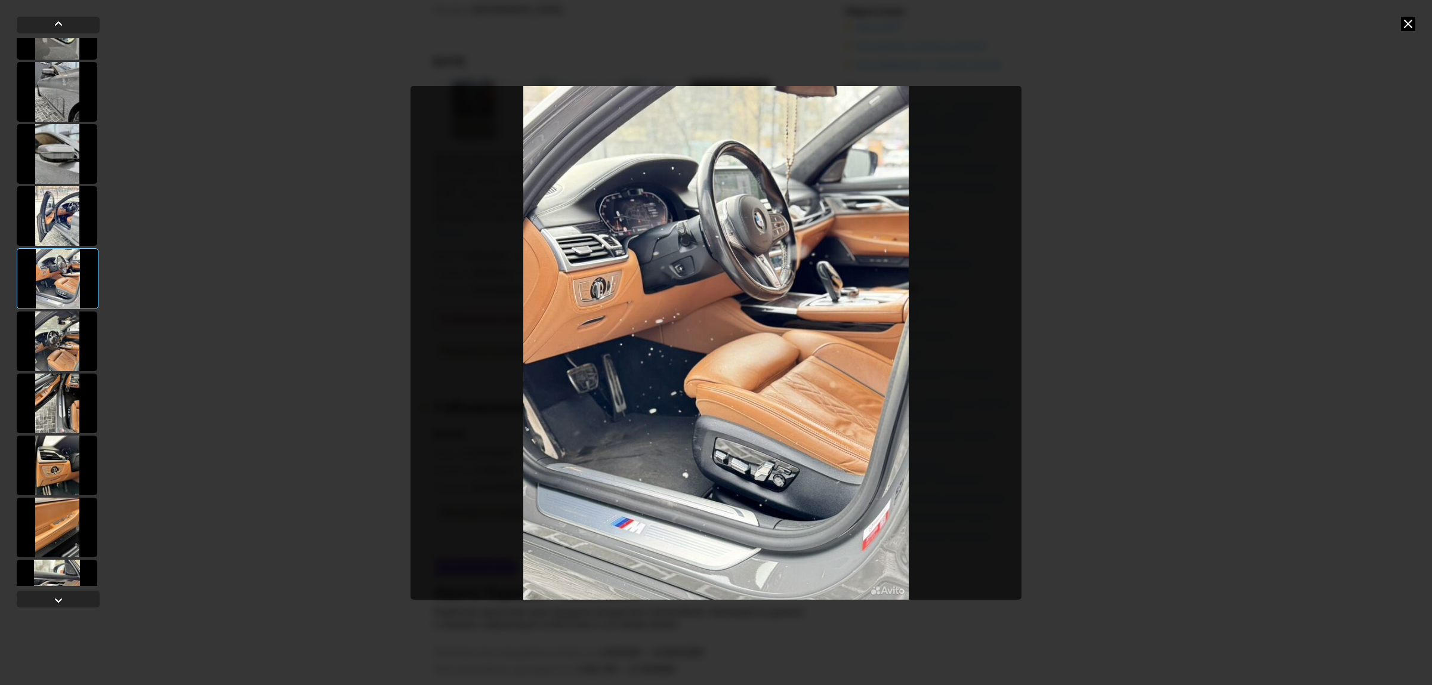
click at [48, 341] on div at bounding box center [57, 341] width 81 height 60
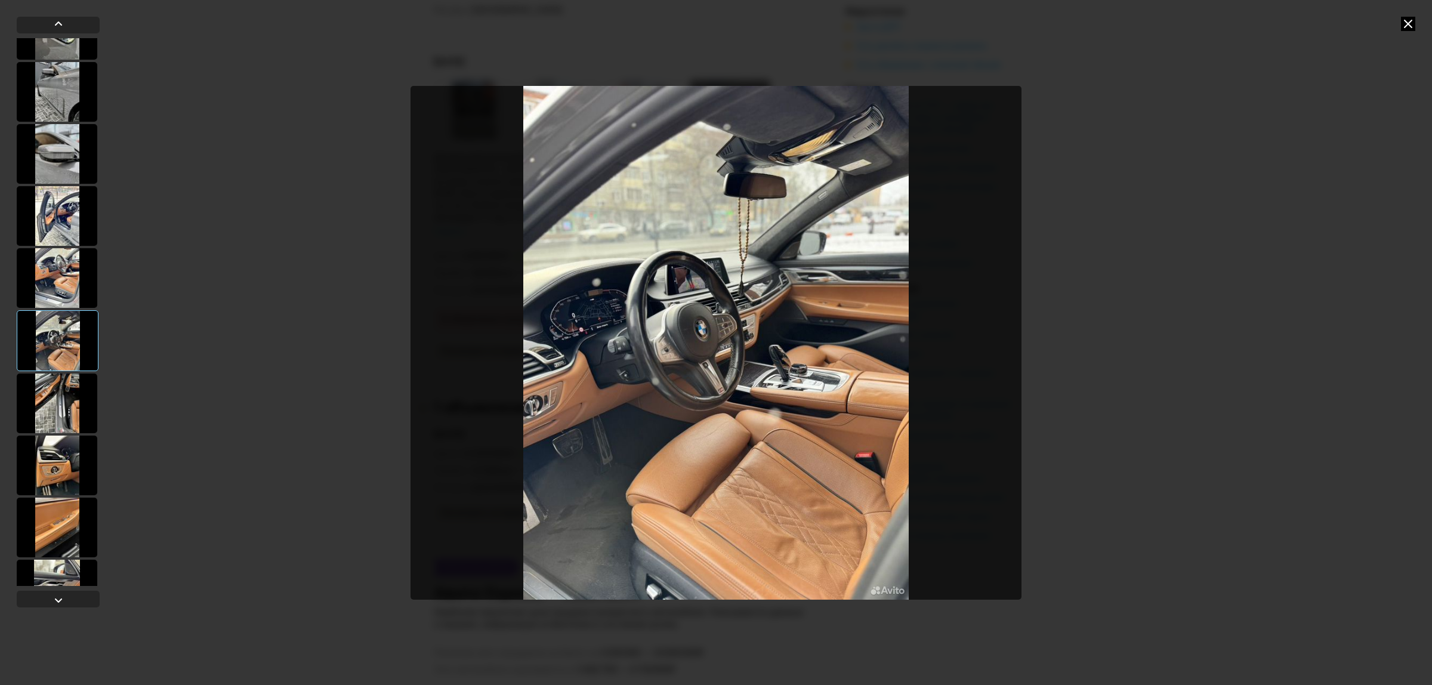
click at [58, 404] on div at bounding box center [57, 403] width 81 height 60
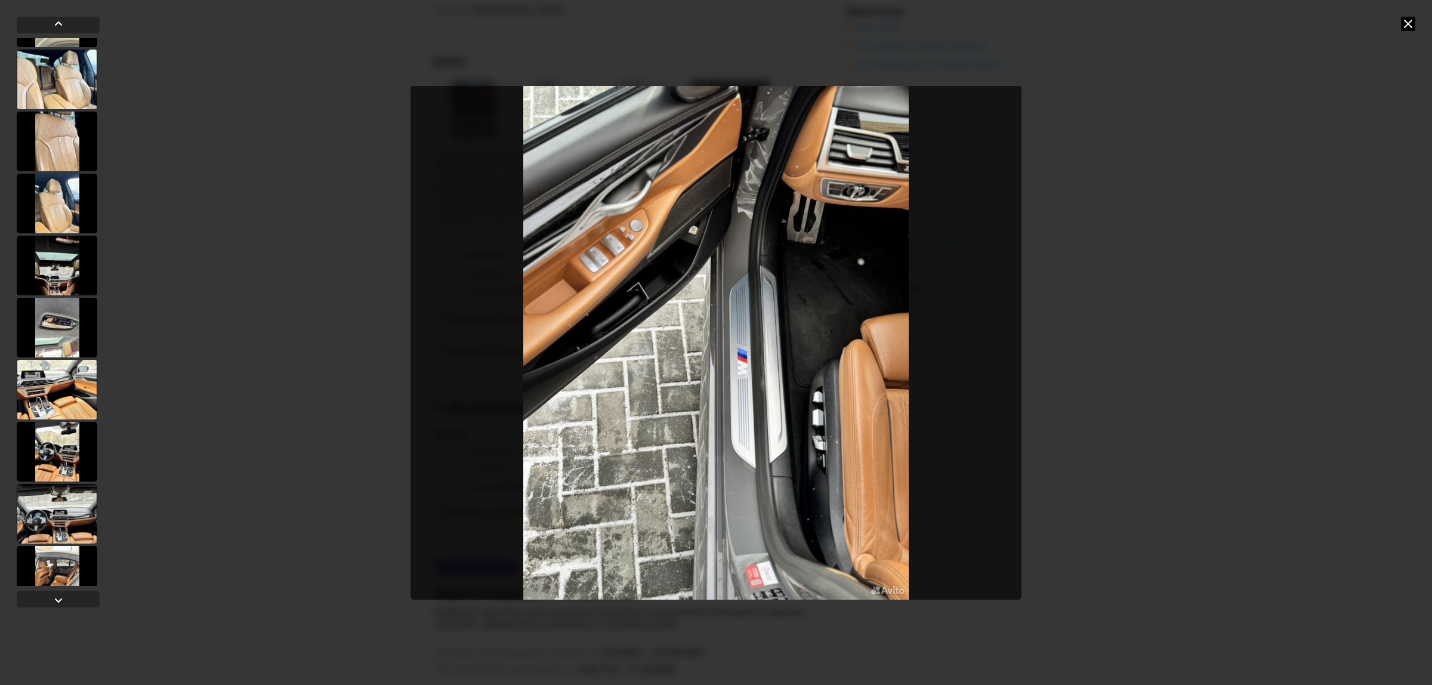
scroll to position [1491, 0]
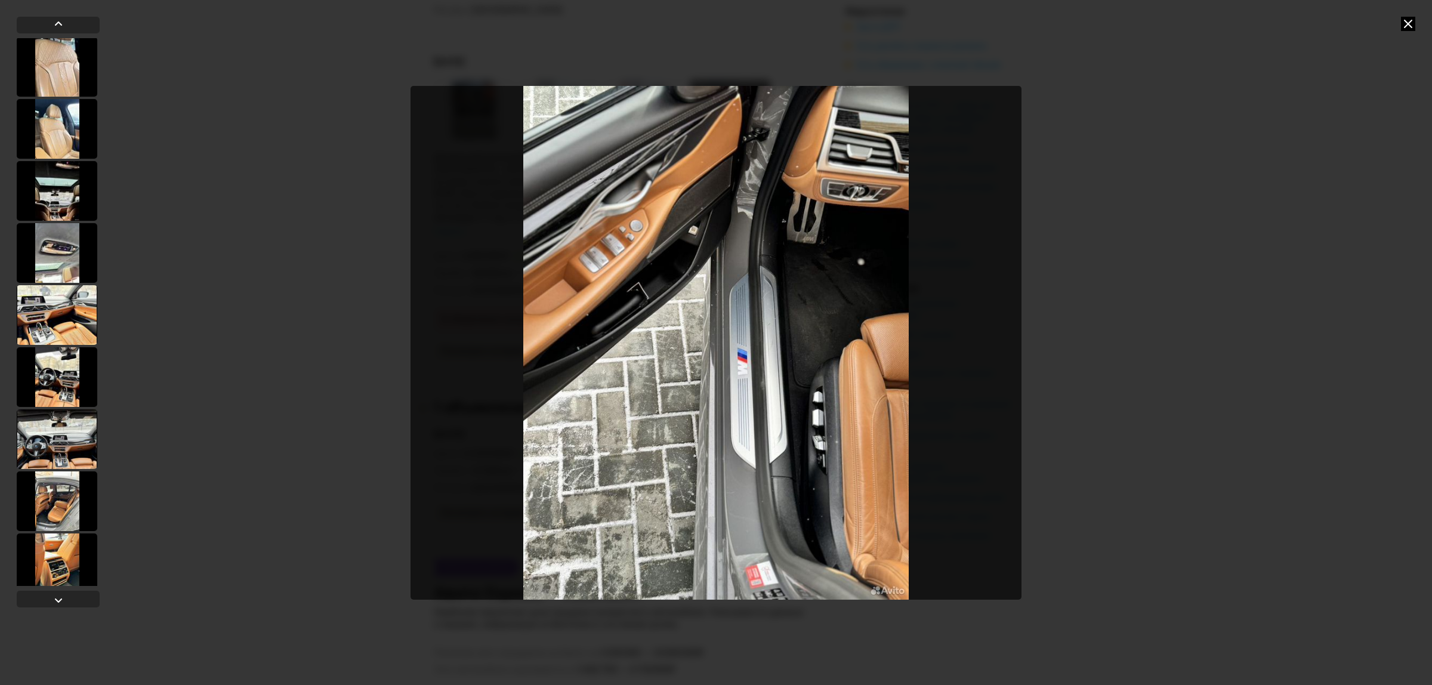
click at [58, 178] on div at bounding box center [57, 191] width 81 height 60
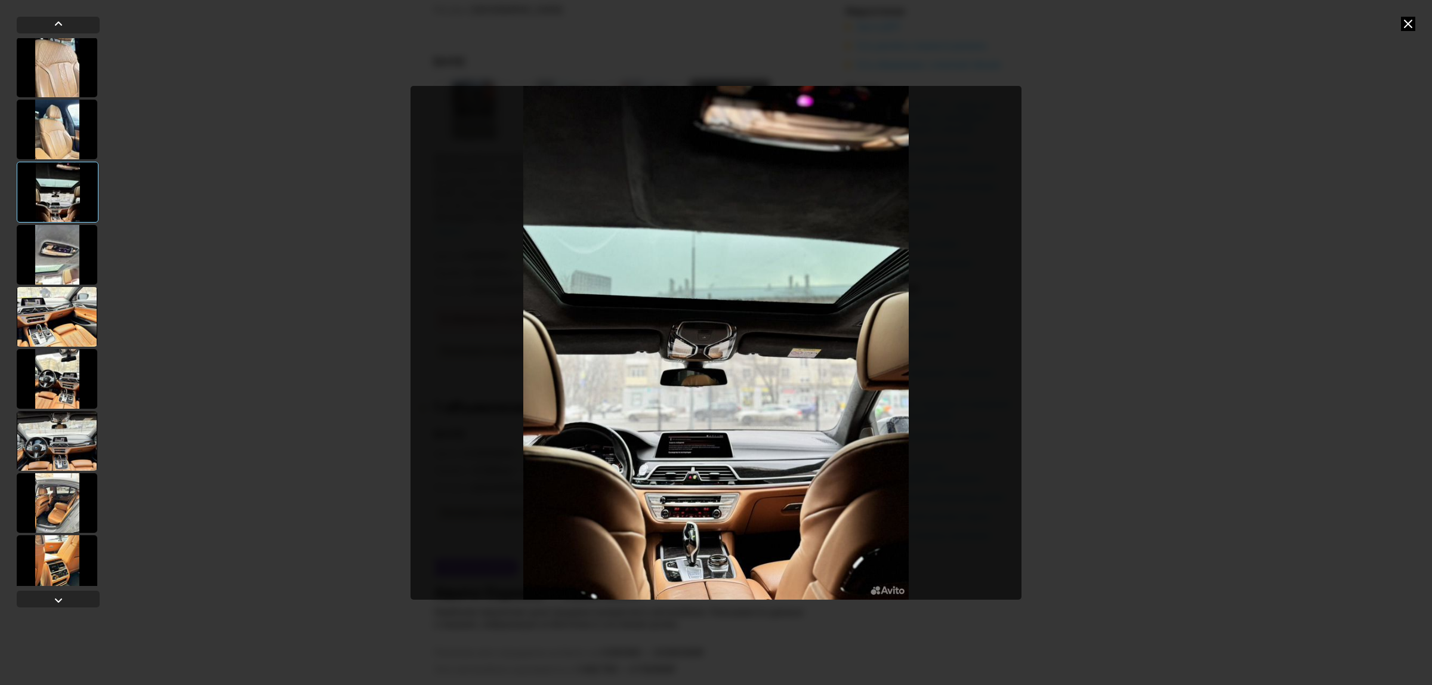
scroll to position [1562, 0]
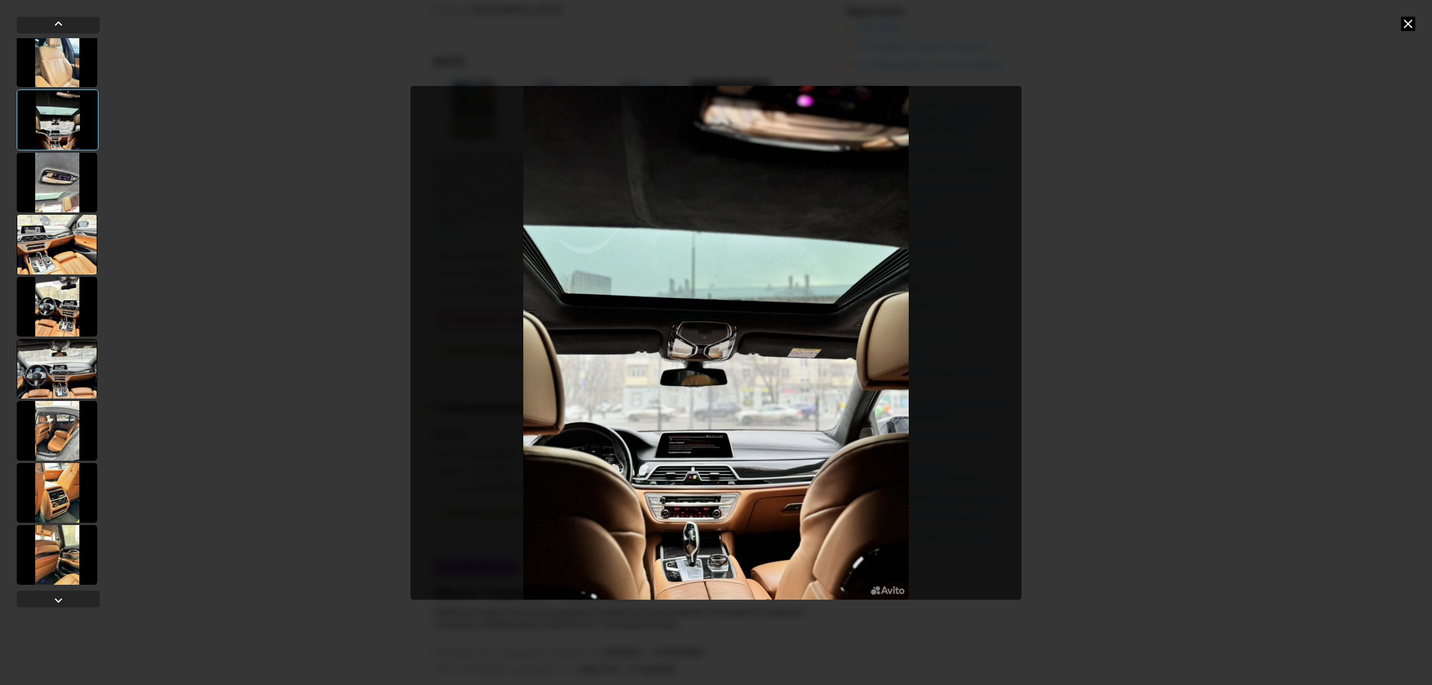
click at [1404, 23] on icon at bounding box center [1408, 24] width 14 height 14
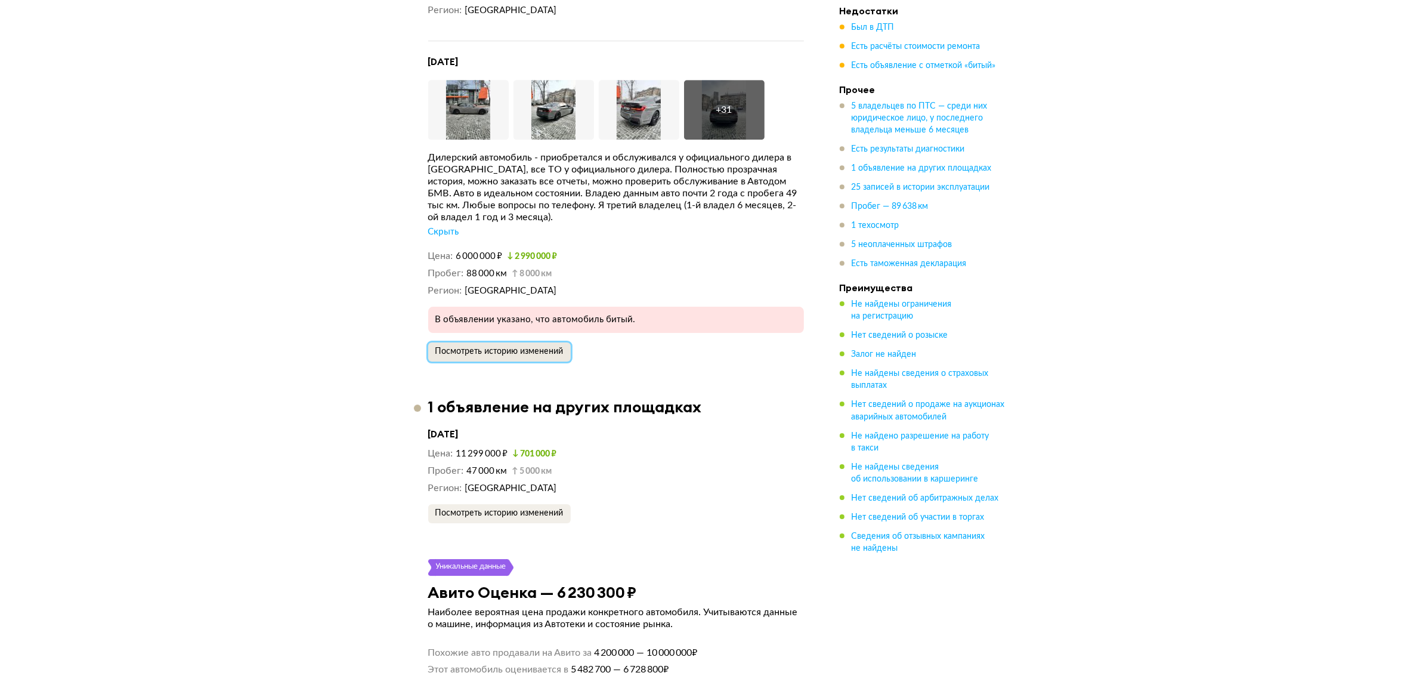
click at [523, 347] on span "Посмотреть историю изменений" at bounding box center [499, 351] width 128 height 8
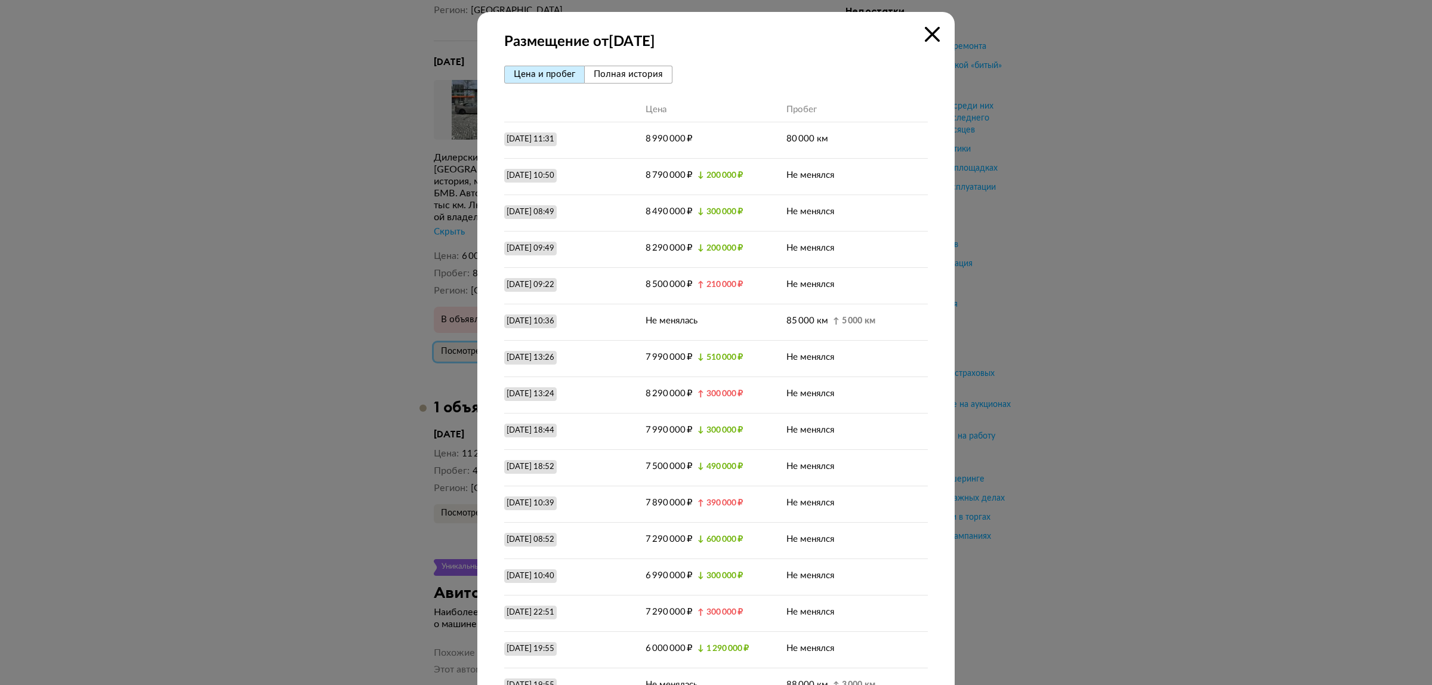
scroll to position [58, 0]
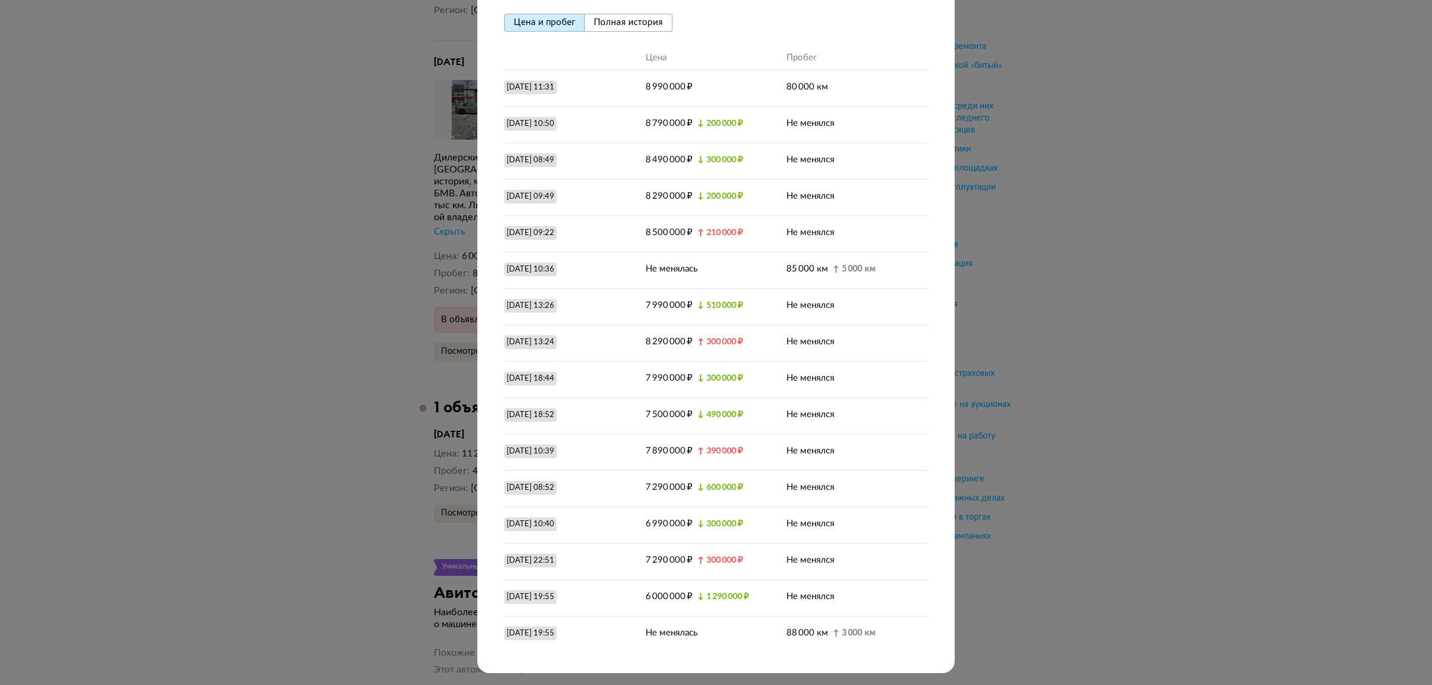
click at [1001, 366] on div at bounding box center [716, 290] width 1432 height 685
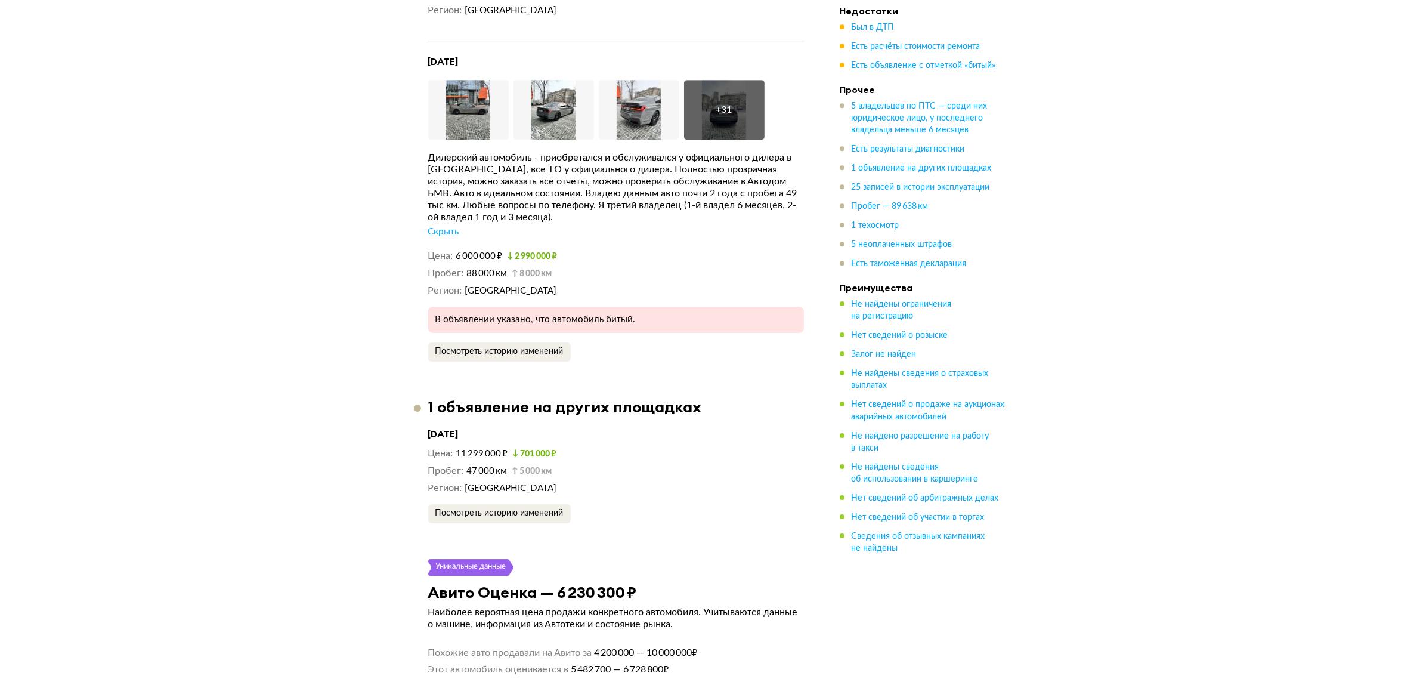
click at [624, 316] on div "В объявлении указано, что автомобиль битый." at bounding box center [616, 320] width 376 height 26
click at [715, 109] on div "+ 31" at bounding box center [724, 110] width 81 height 60
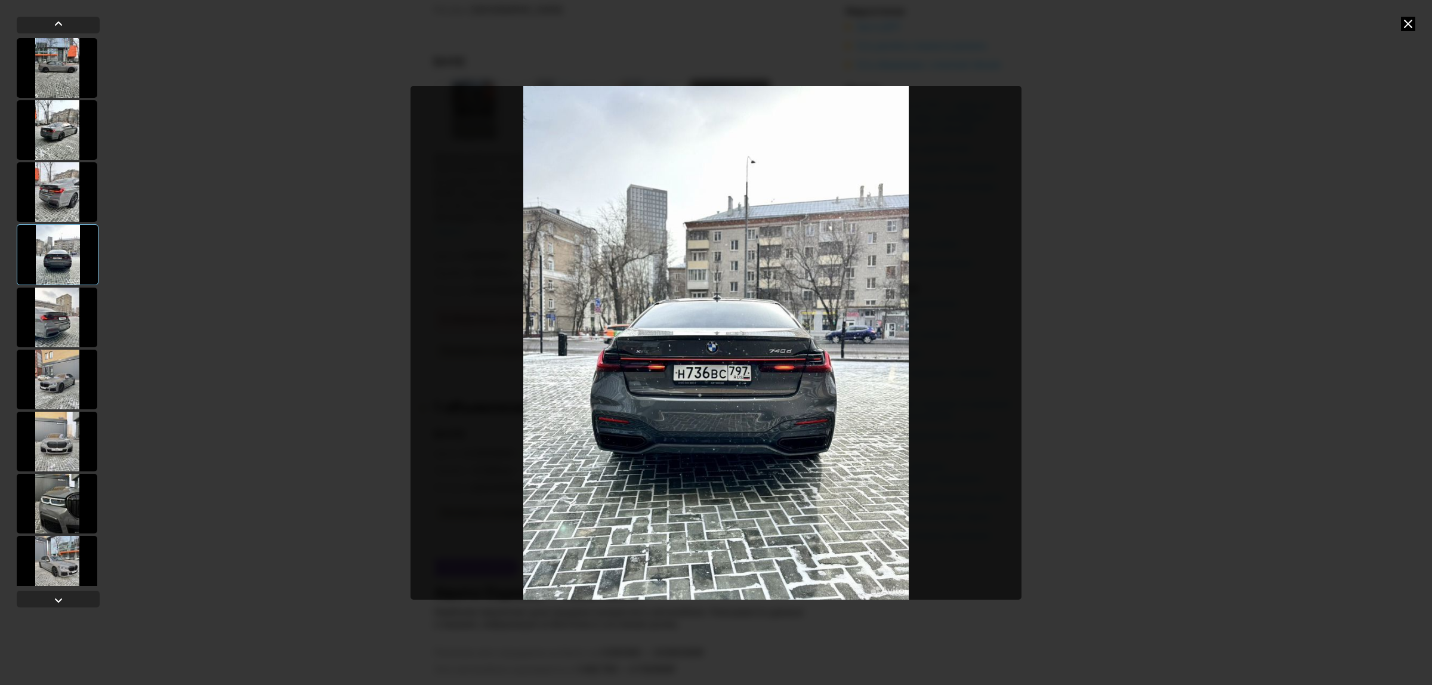
click at [37, 367] on div at bounding box center [57, 380] width 81 height 60
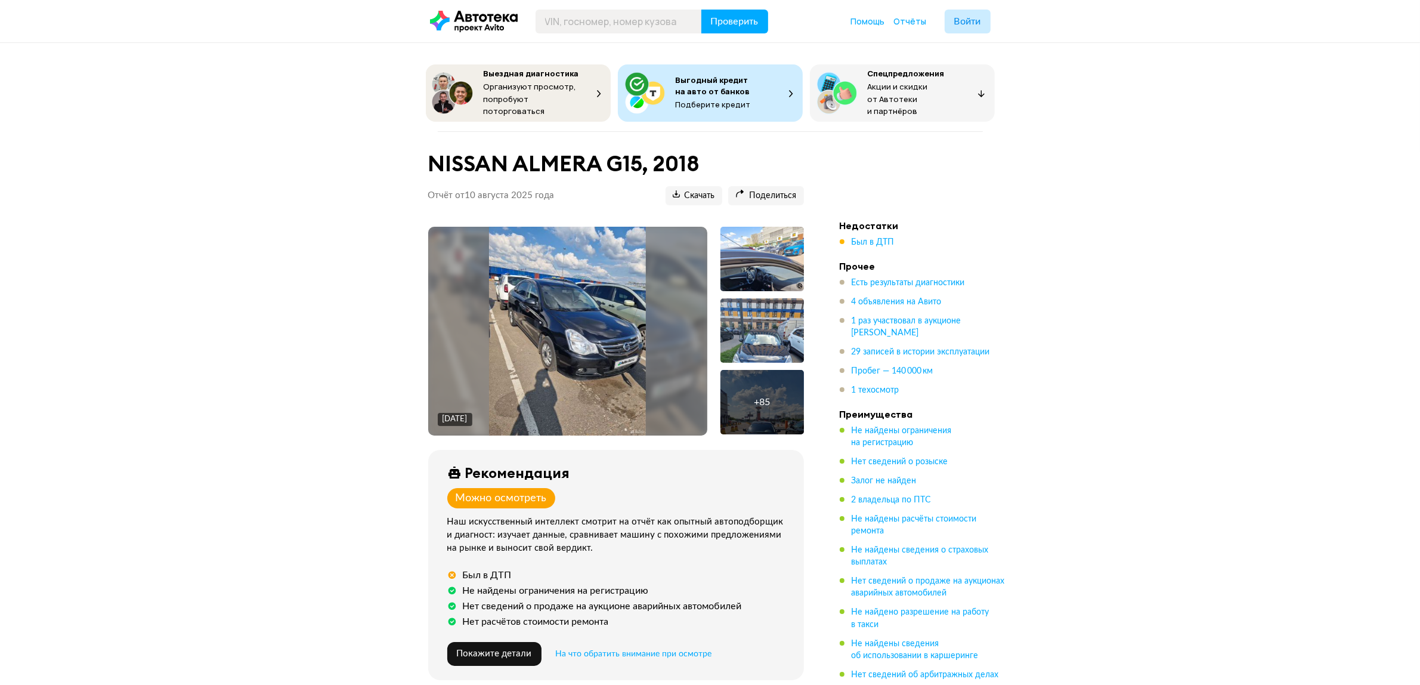
click at [633, 258] on img at bounding box center [567, 331] width 157 height 209
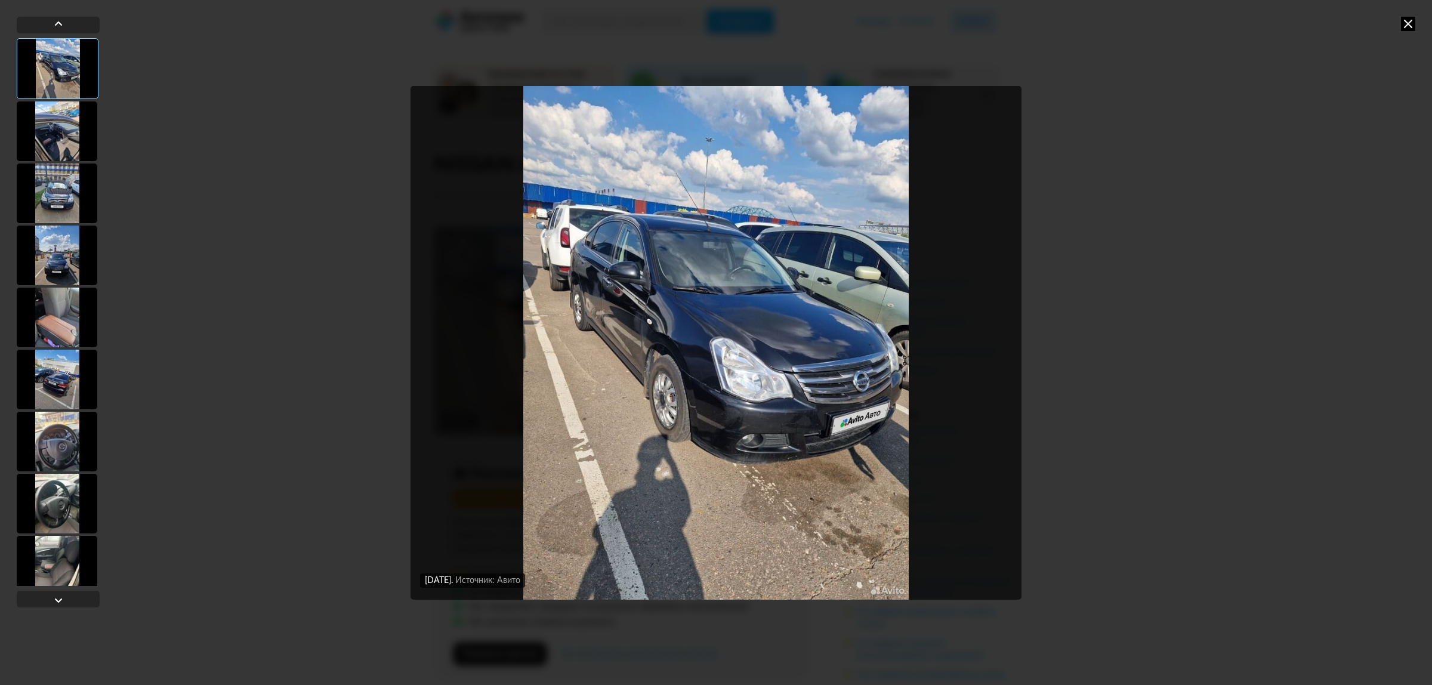
click at [51, 126] on div at bounding box center [57, 131] width 81 height 60
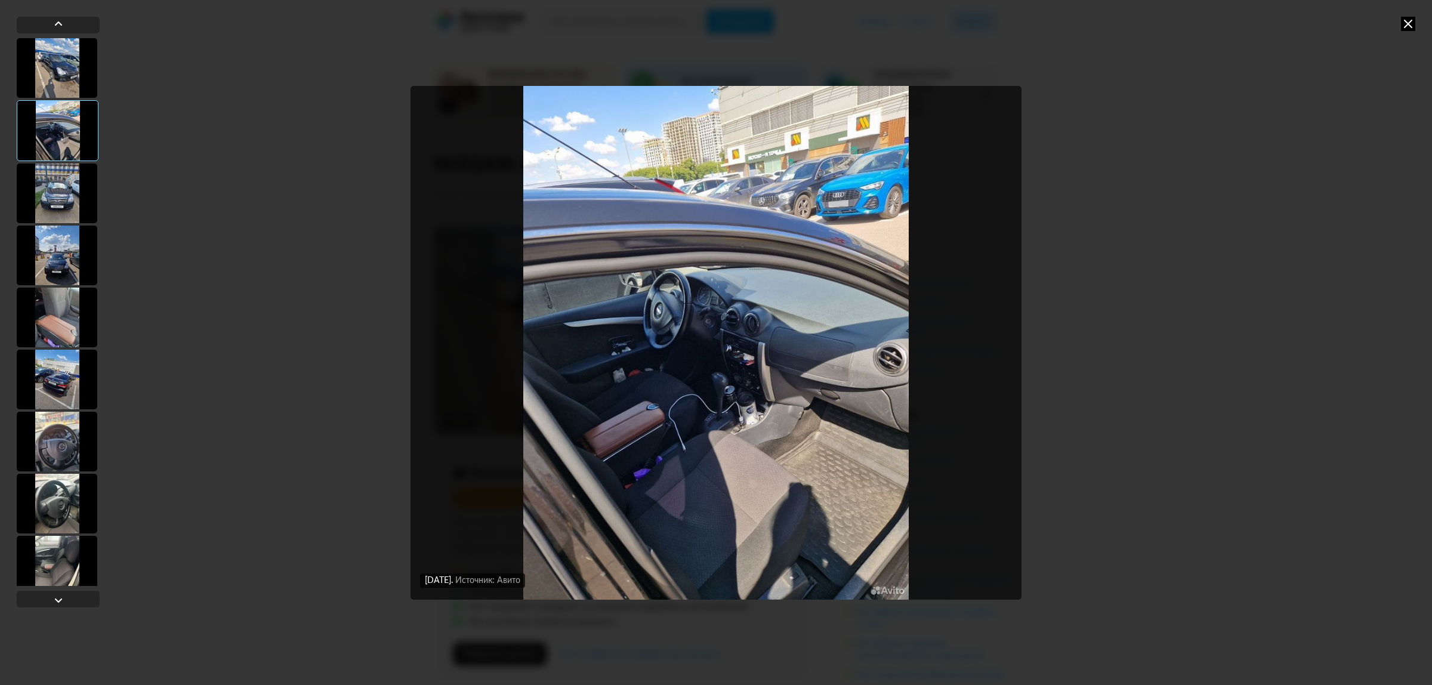
click at [64, 194] on div at bounding box center [57, 193] width 81 height 60
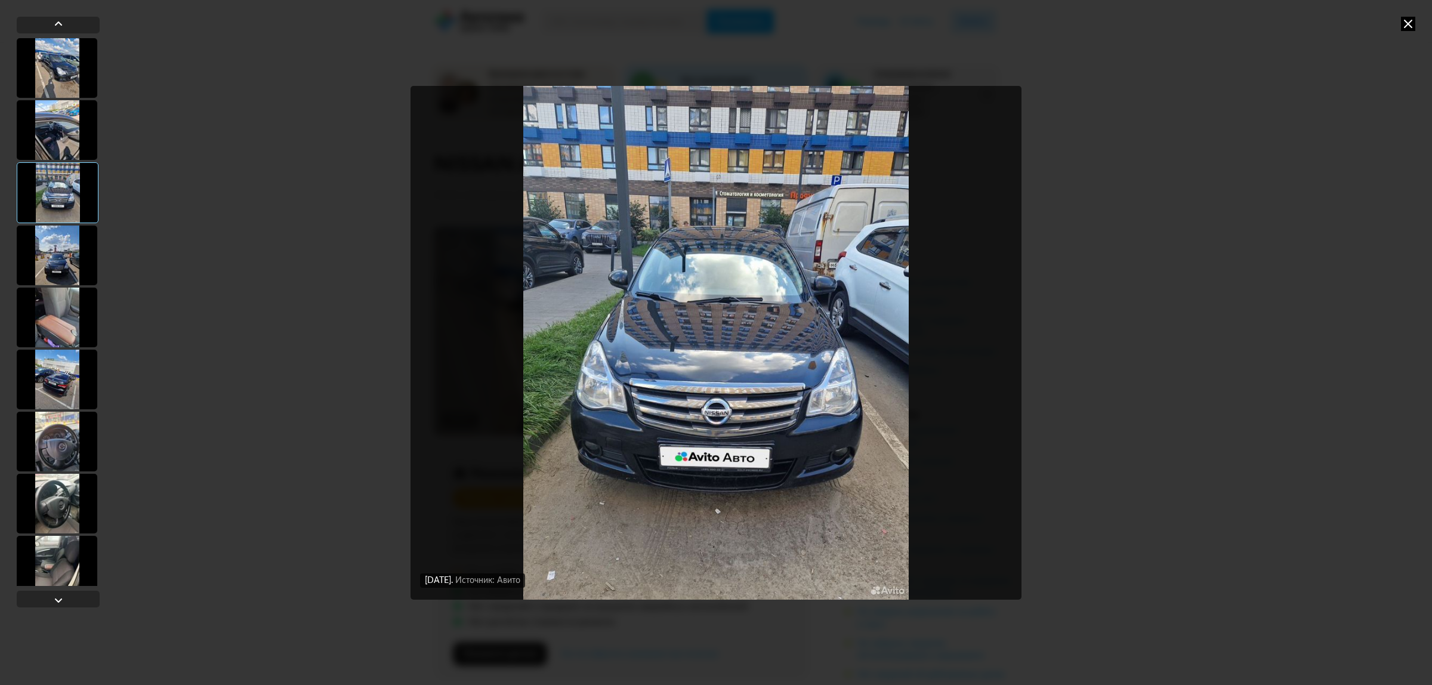
click at [64, 249] on div at bounding box center [57, 256] width 81 height 60
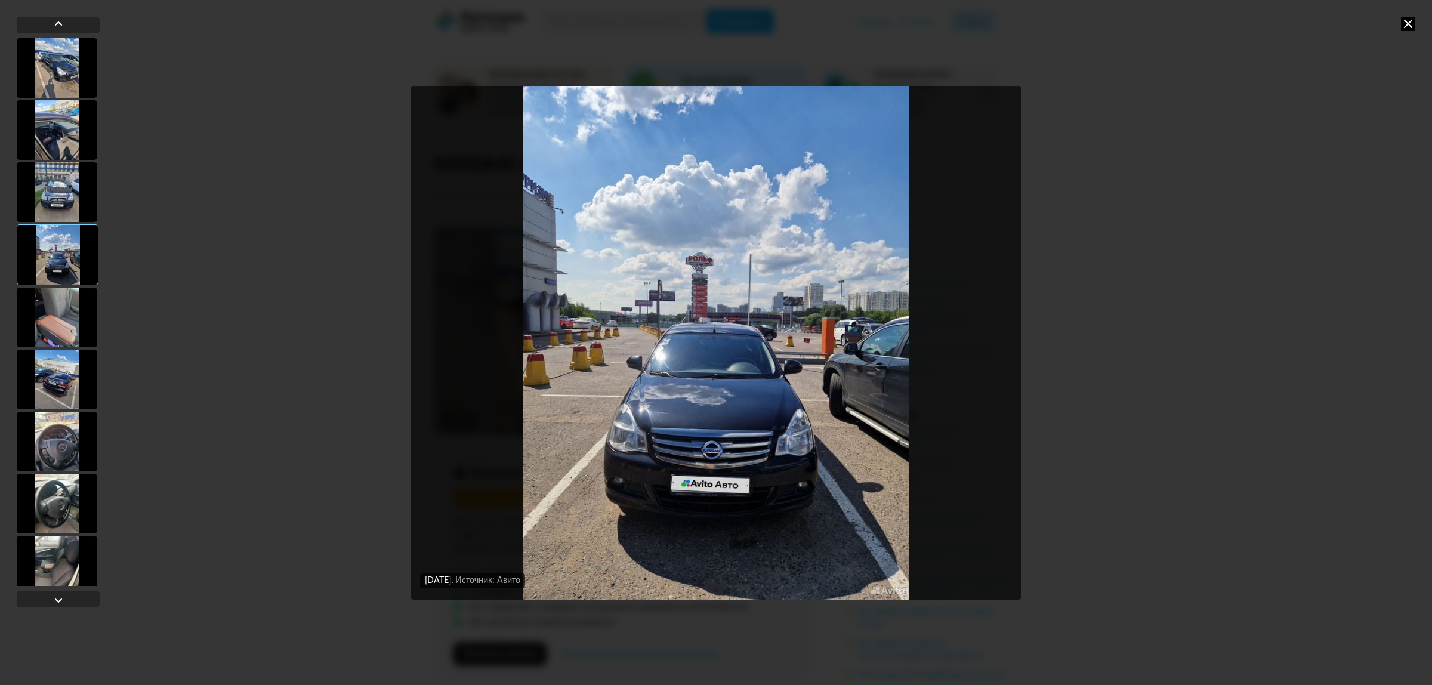
click at [66, 309] on div at bounding box center [57, 318] width 81 height 60
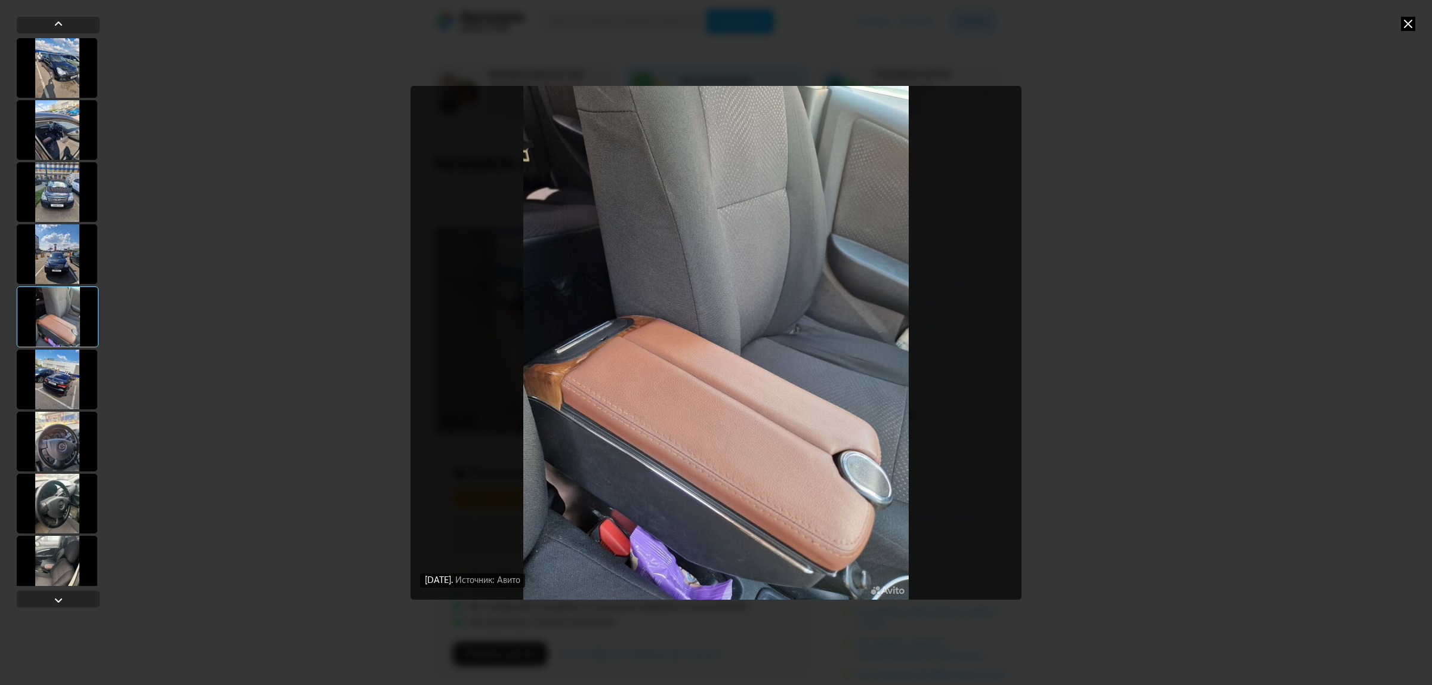
click at [55, 369] on div at bounding box center [57, 380] width 81 height 60
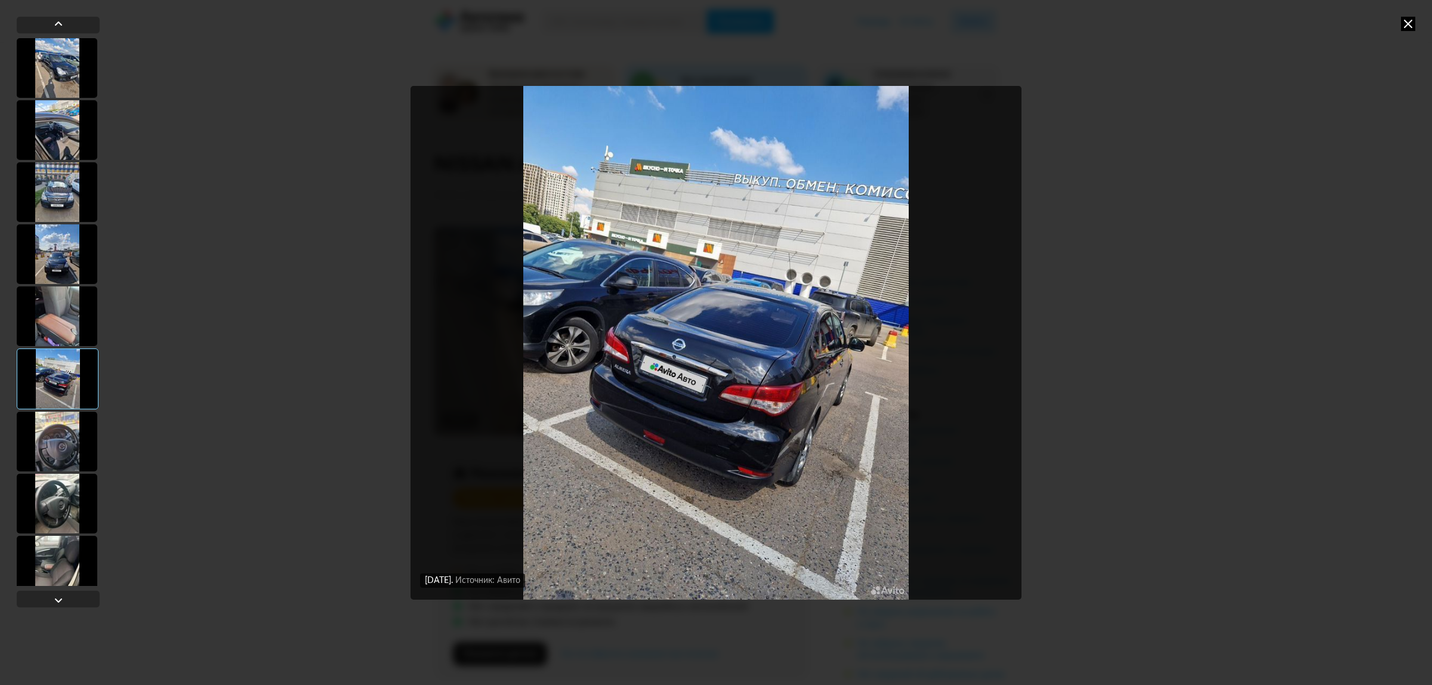
click at [64, 433] on div at bounding box center [57, 442] width 81 height 60
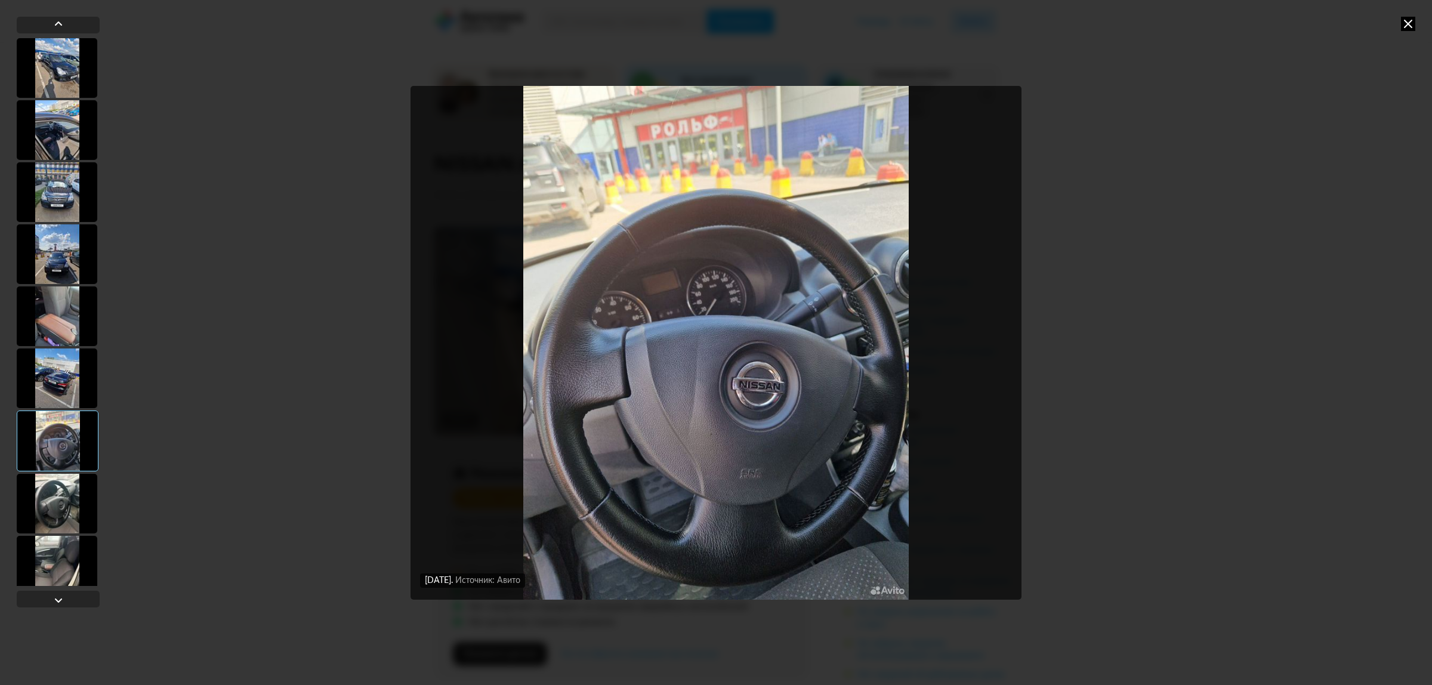
click at [66, 499] on div at bounding box center [57, 504] width 81 height 60
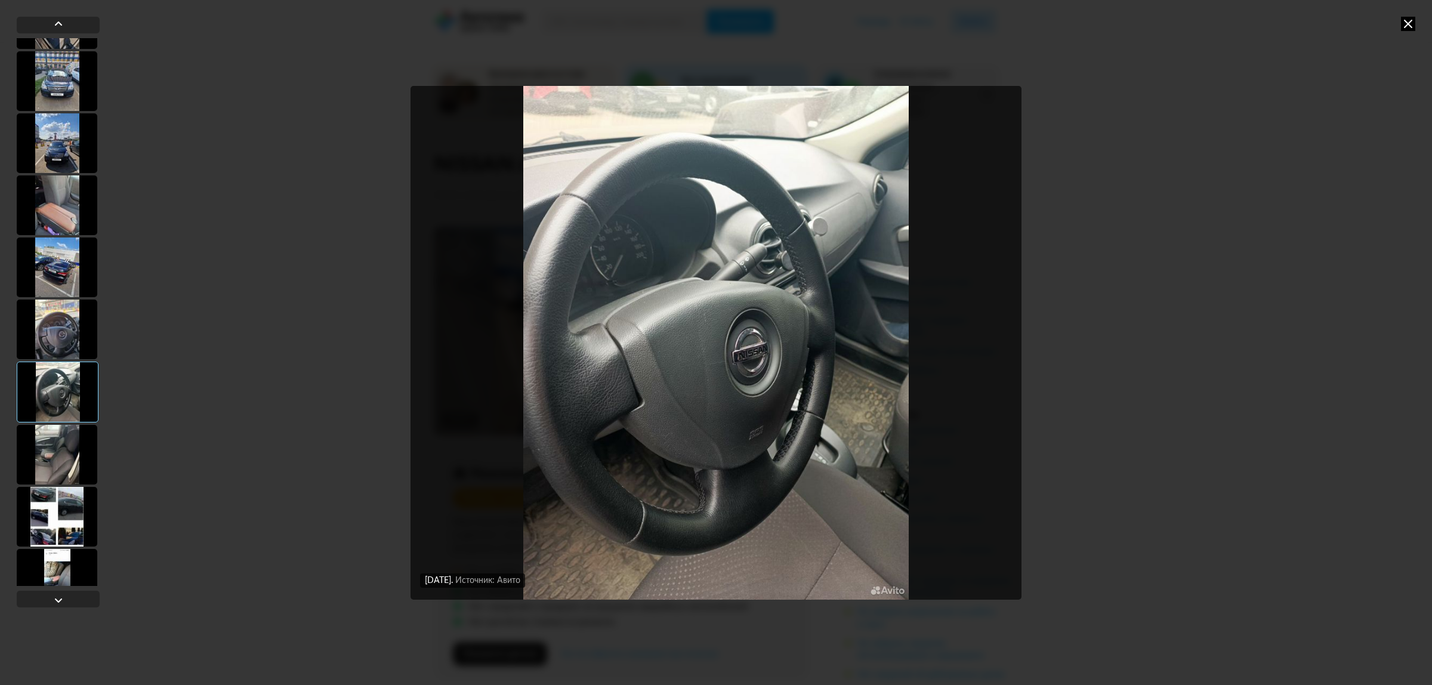
scroll to position [149, 0]
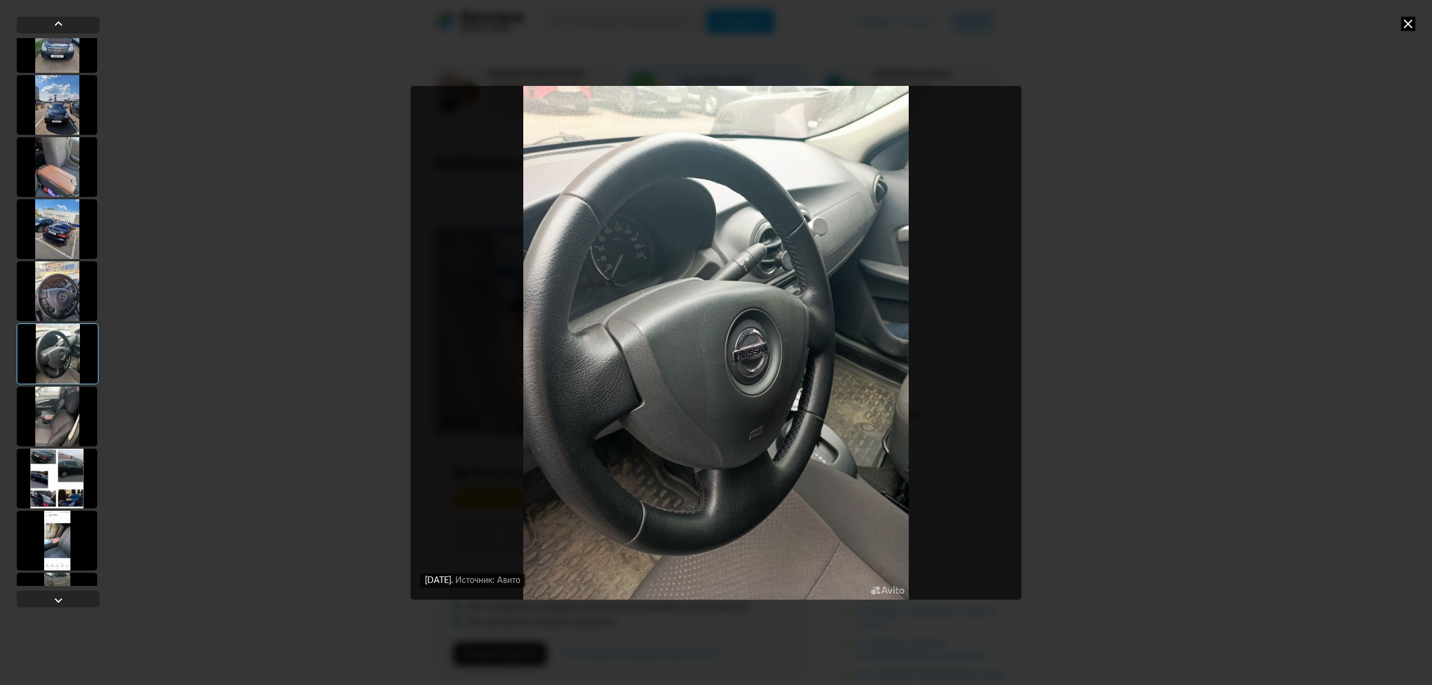
click at [61, 419] on div at bounding box center [57, 417] width 81 height 60
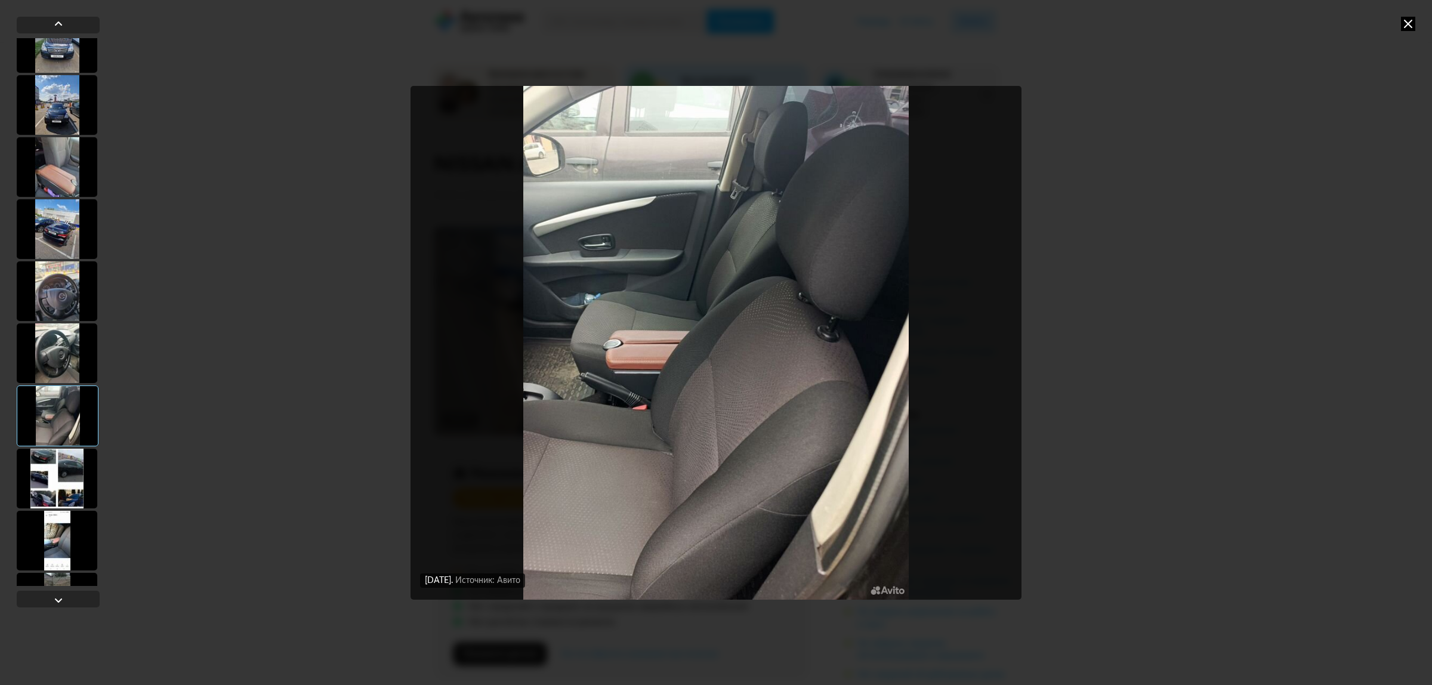
click at [63, 477] on div at bounding box center [57, 479] width 81 height 60
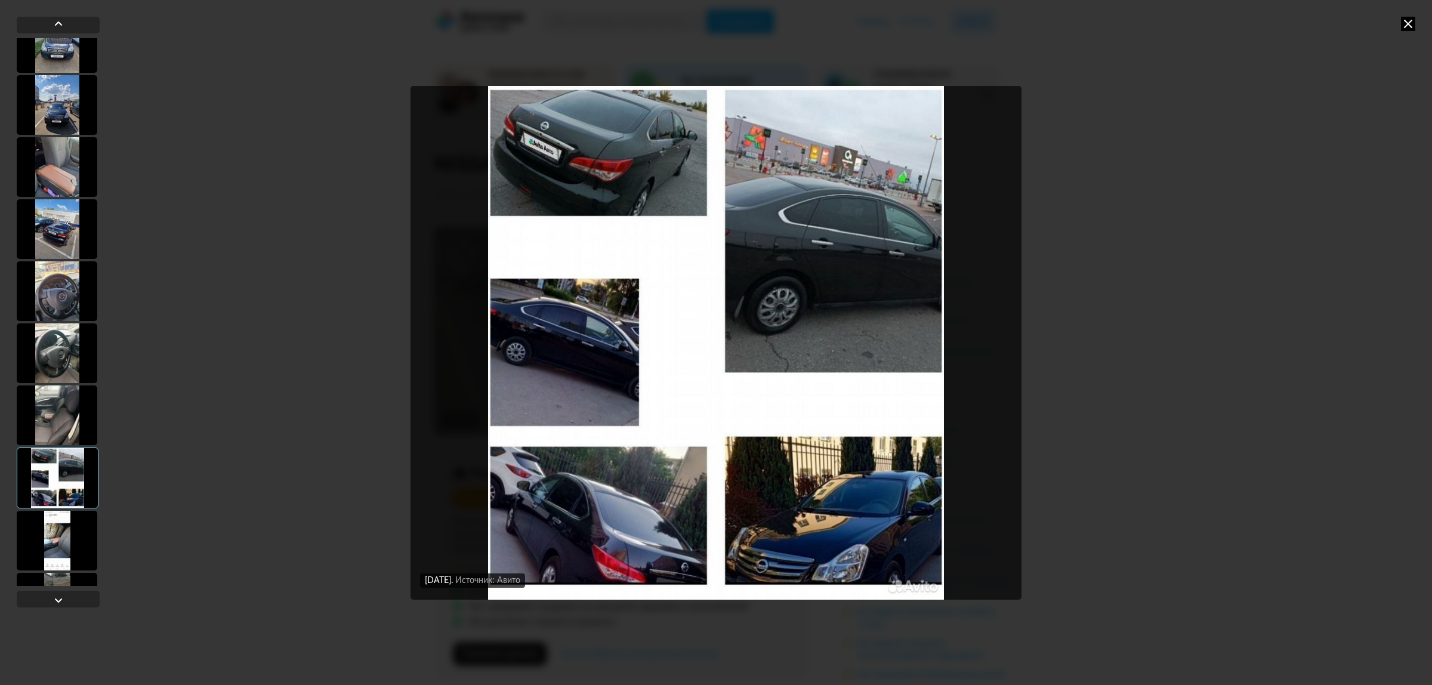
click at [70, 532] on div at bounding box center [57, 541] width 81 height 60
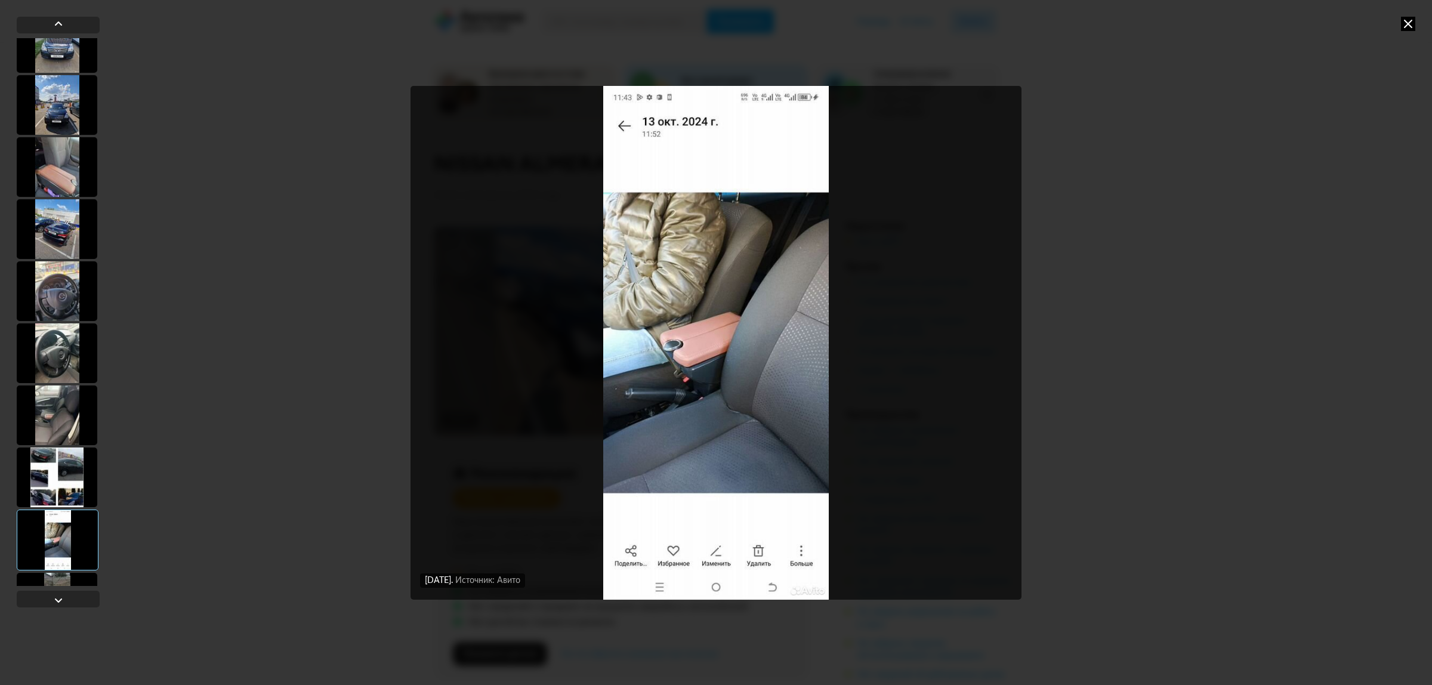
scroll to position [298, 0]
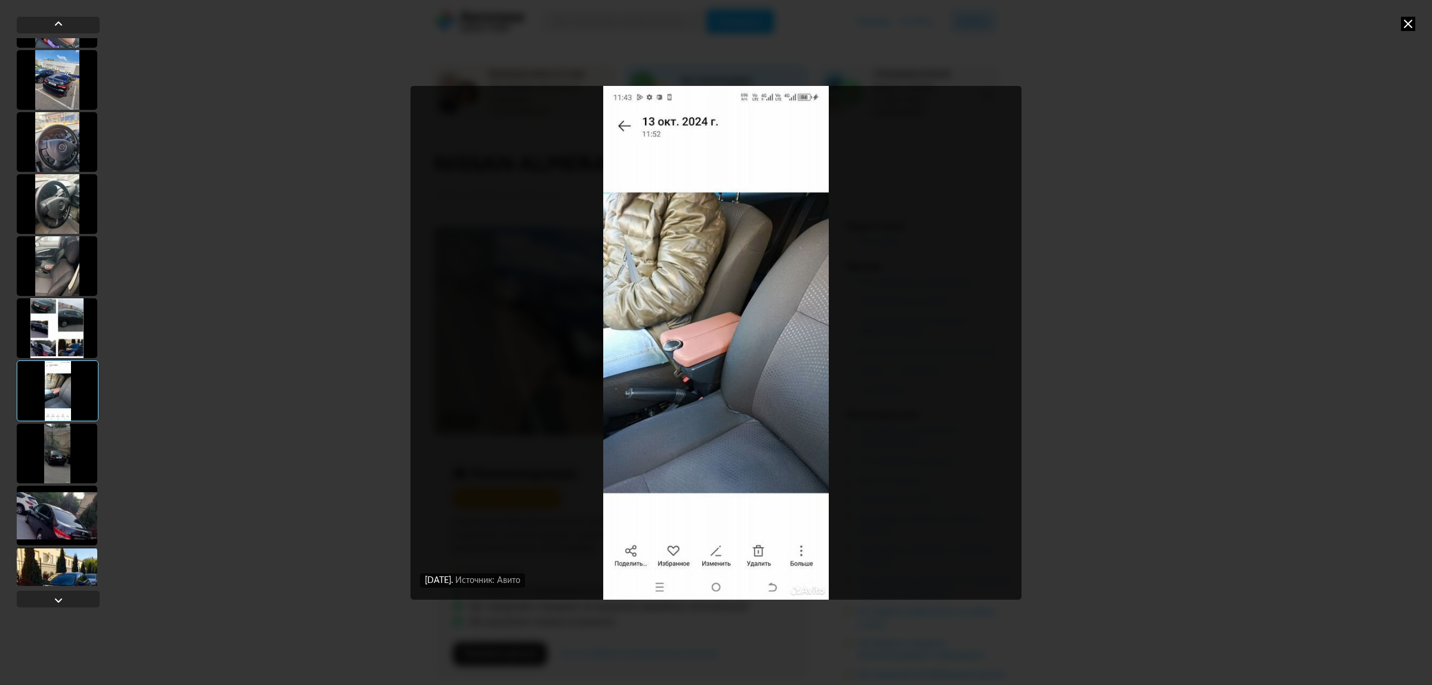
click at [72, 437] on div at bounding box center [57, 454] width 81 height 60
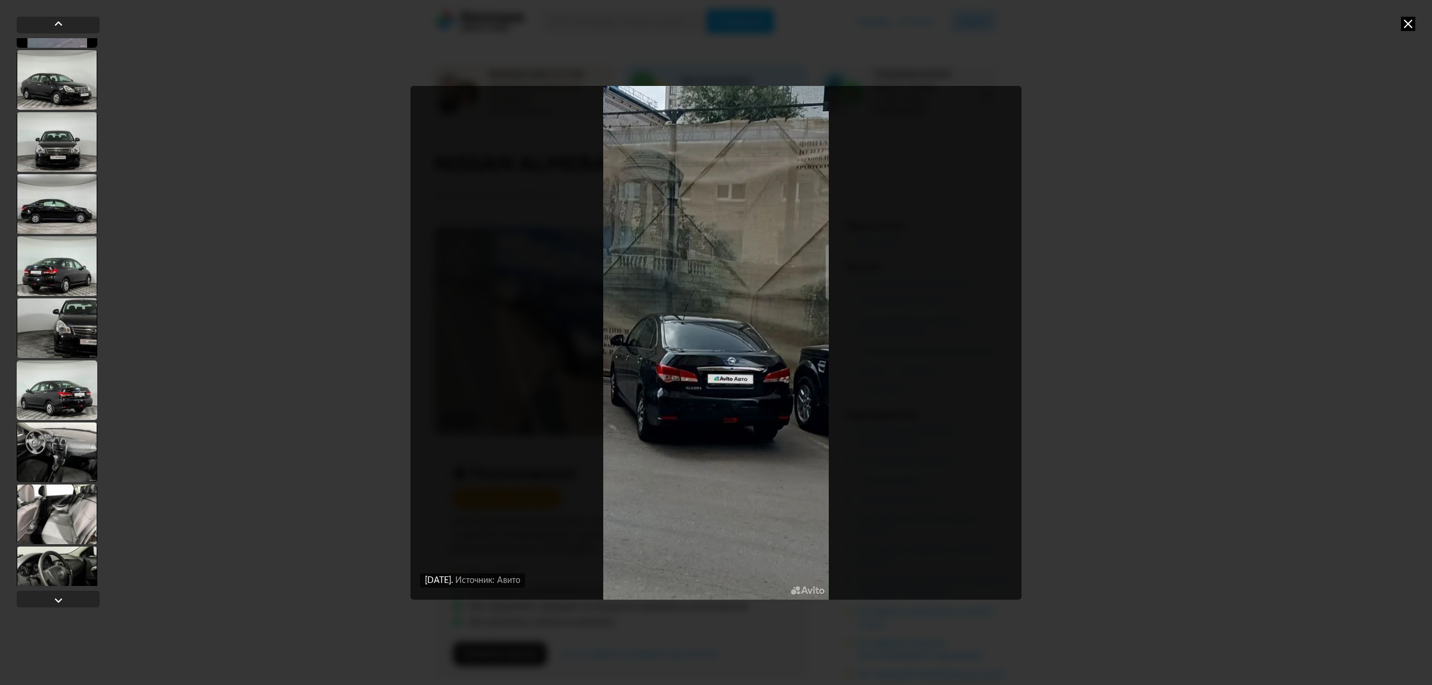
scroll to position [1193, 0]
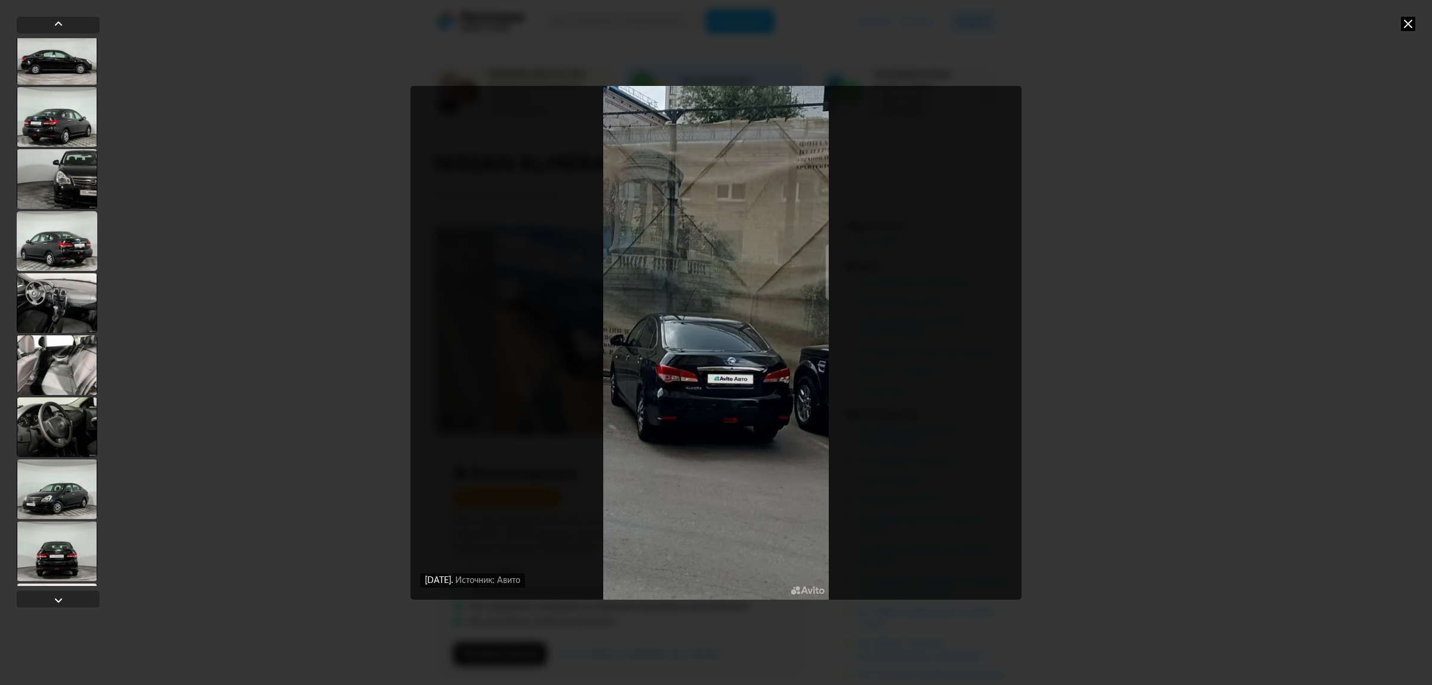
click at [46, 294] on div at bounding box center [57, 303] width 81 height 60
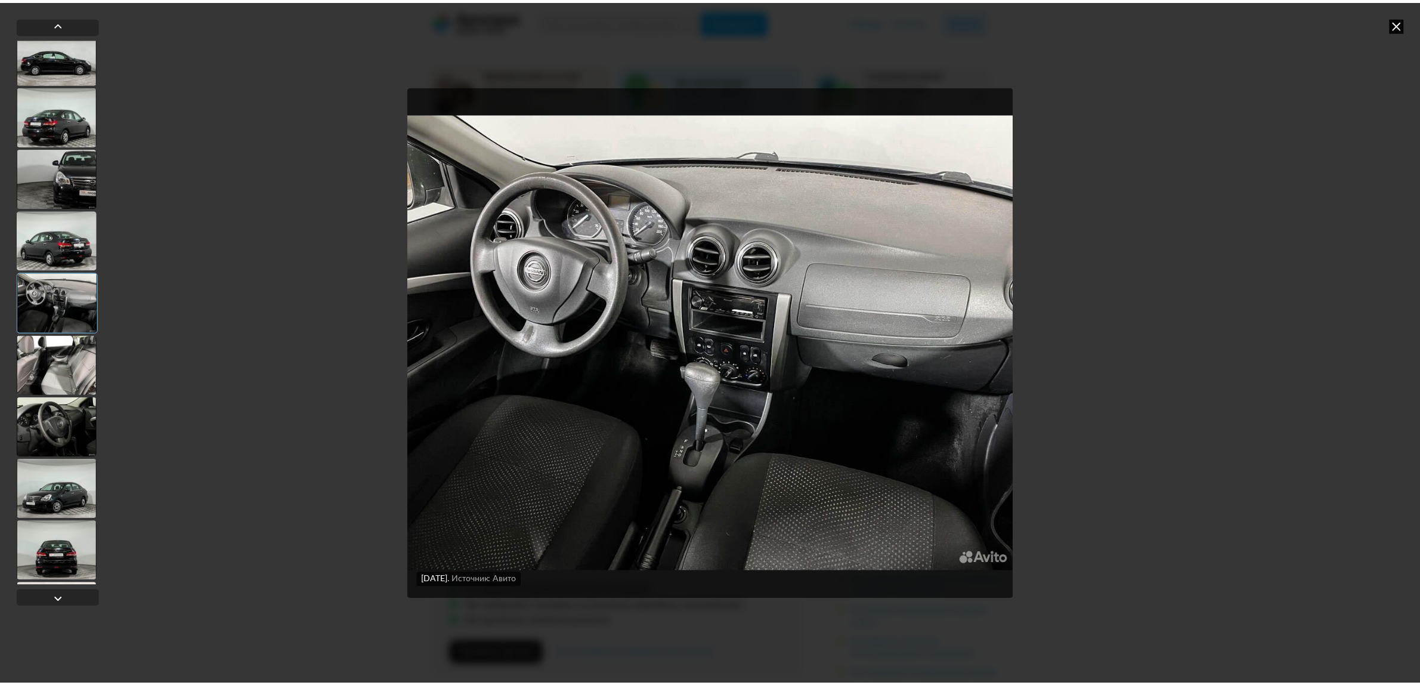
scroll to position [1191, 0]
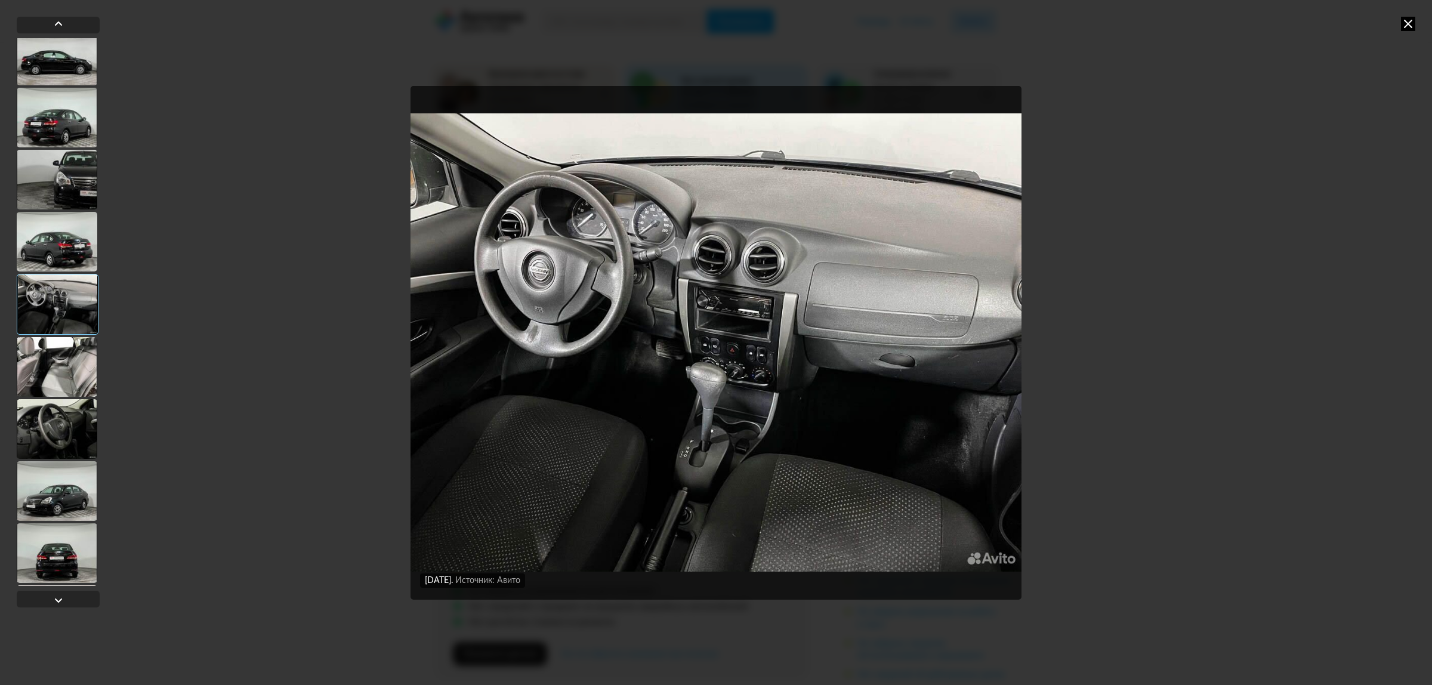
click at [1404, 22] on icon at bounding box center [1408, 24] width 14 height 14
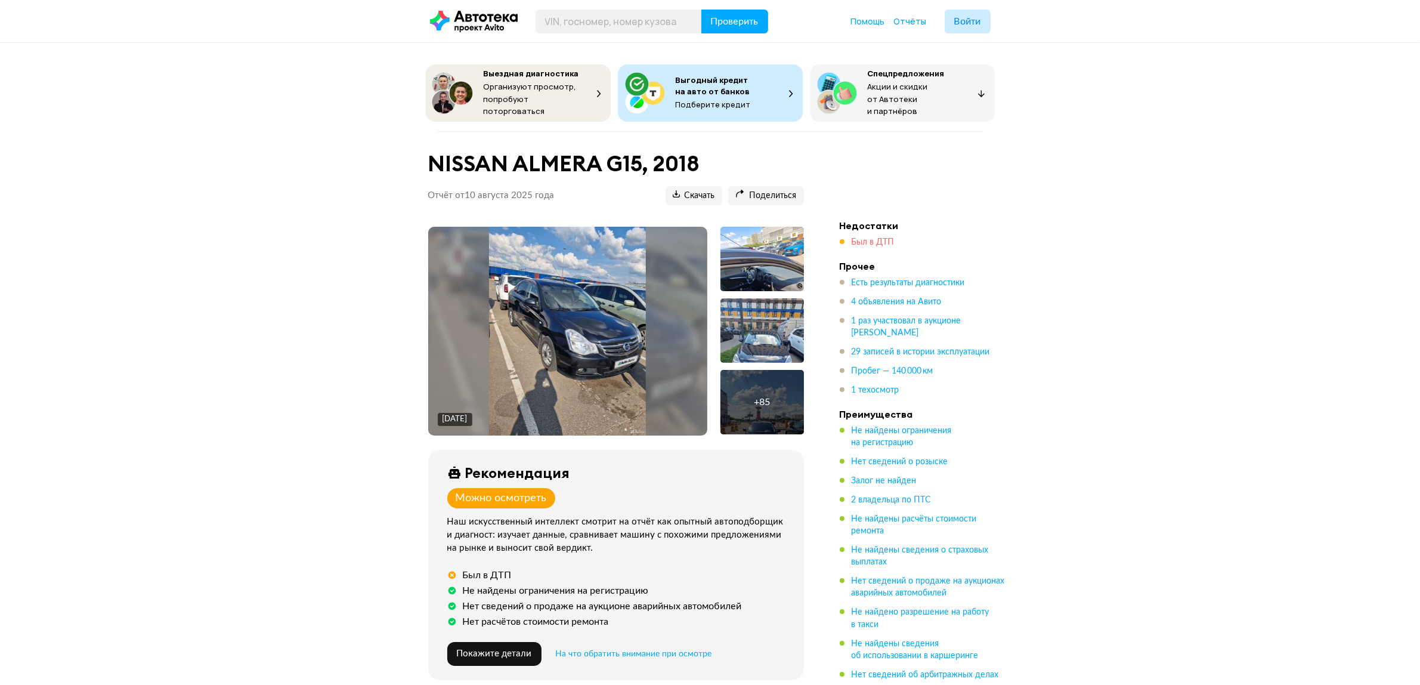
click at [875, 238] on span "Был в ДТП" at bounding box center [873, 242] width 43 height 8
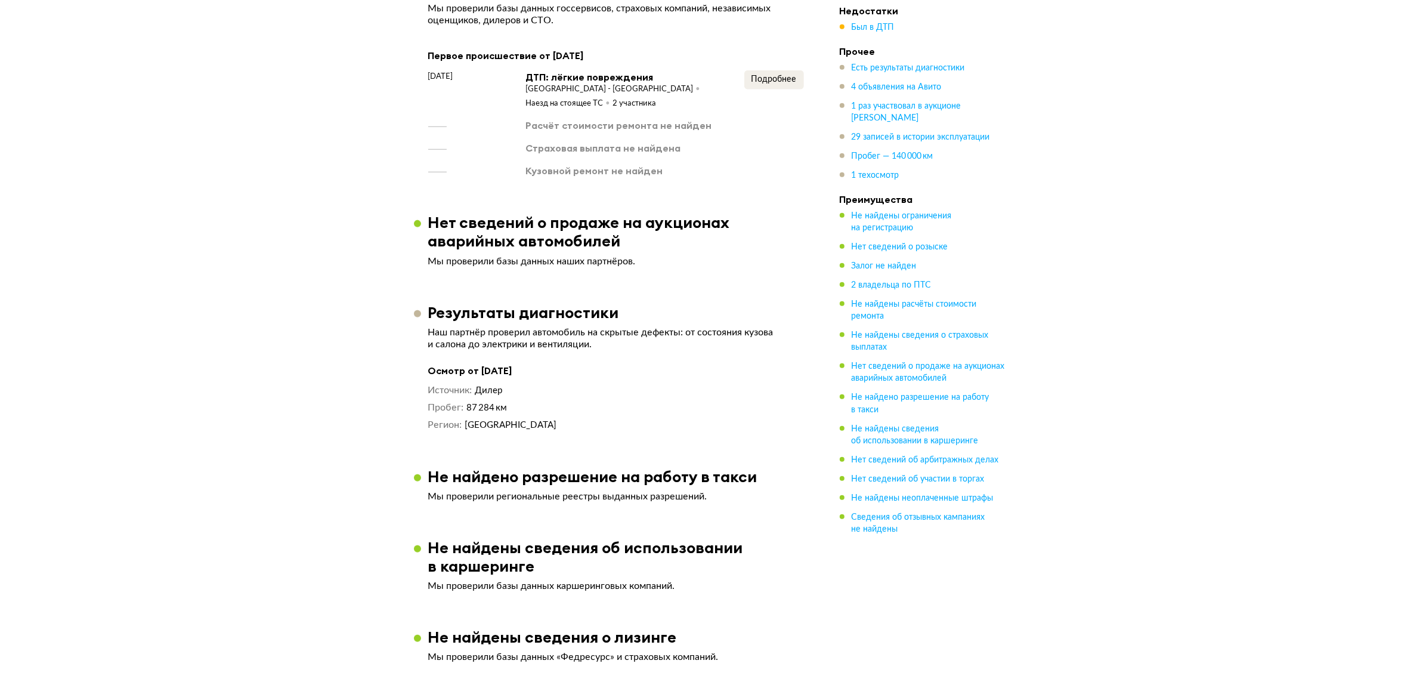
scroll to position [1406, 0]
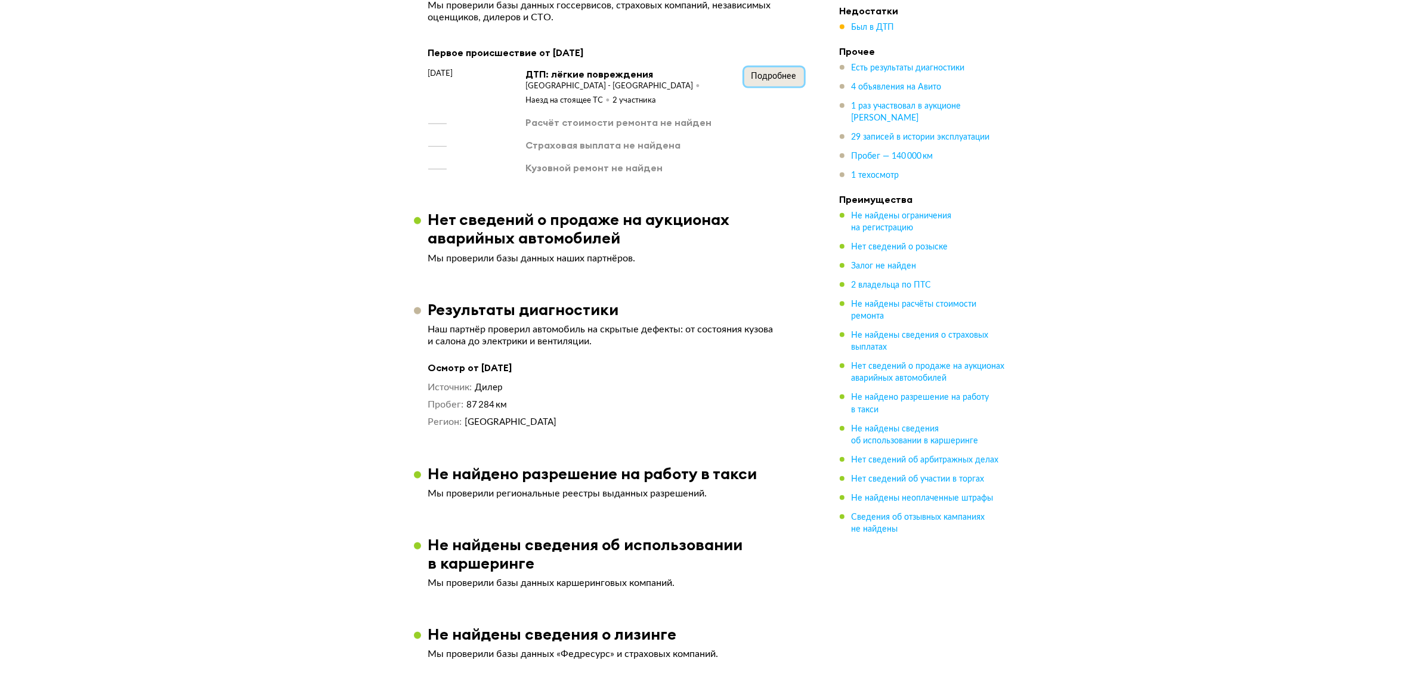
click at [782, 72] on span "Подробнее" at bounding box center [774, 76] width 45 height 8
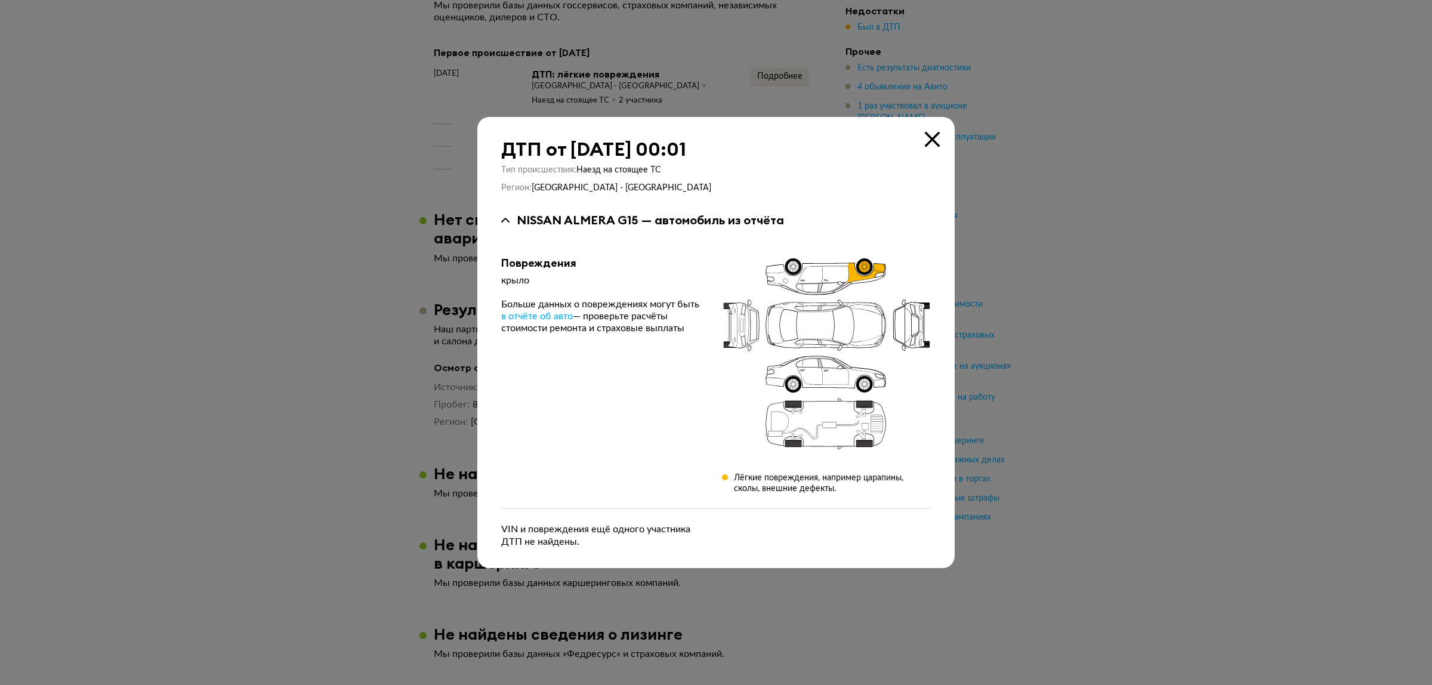
click at [366, 258] on div at bounding box center [716, 342] width 1432 height 685
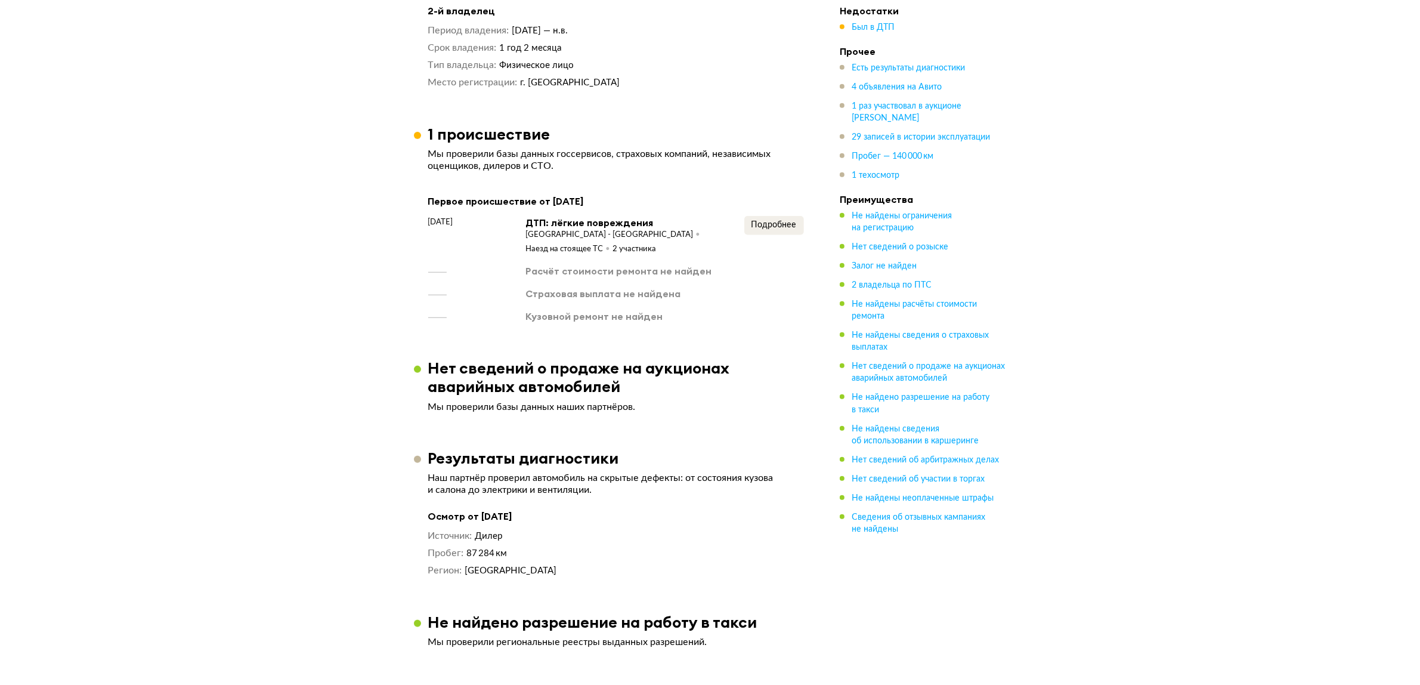
scroll to position [1256, 0]
click at [916, 106] on span "1 раз участвовал в аукционе Авито Авто" at bounding box center [907, 112] width 110 height 20
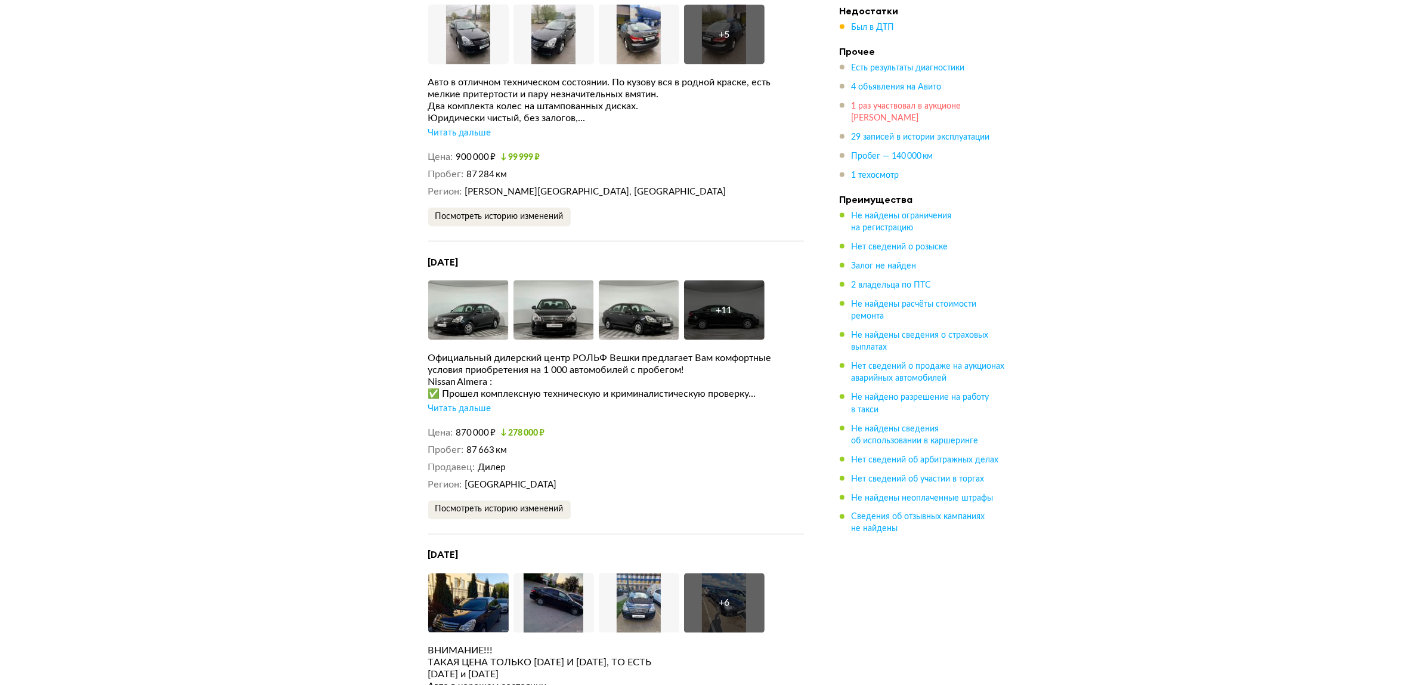
scroll to position [3418, 0]
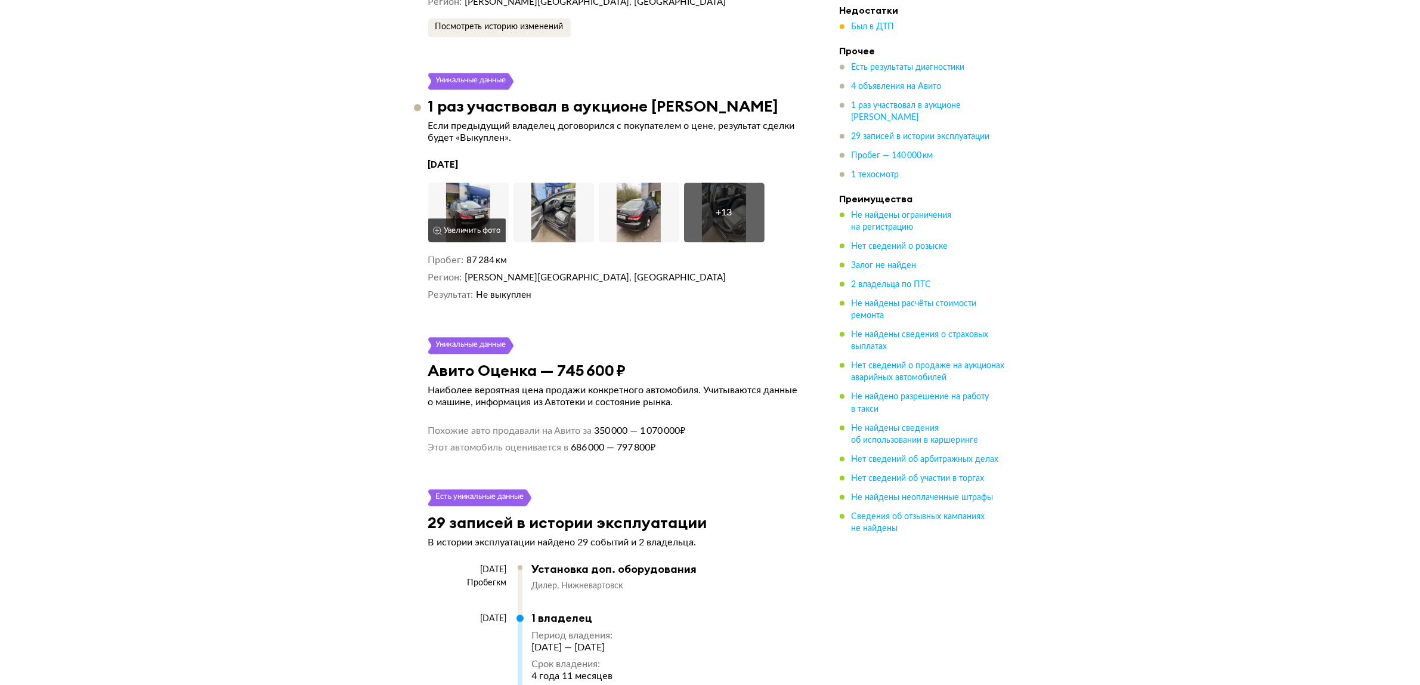
click at [452, 187] on img at bounding box center [468, 213] width 81 height 60
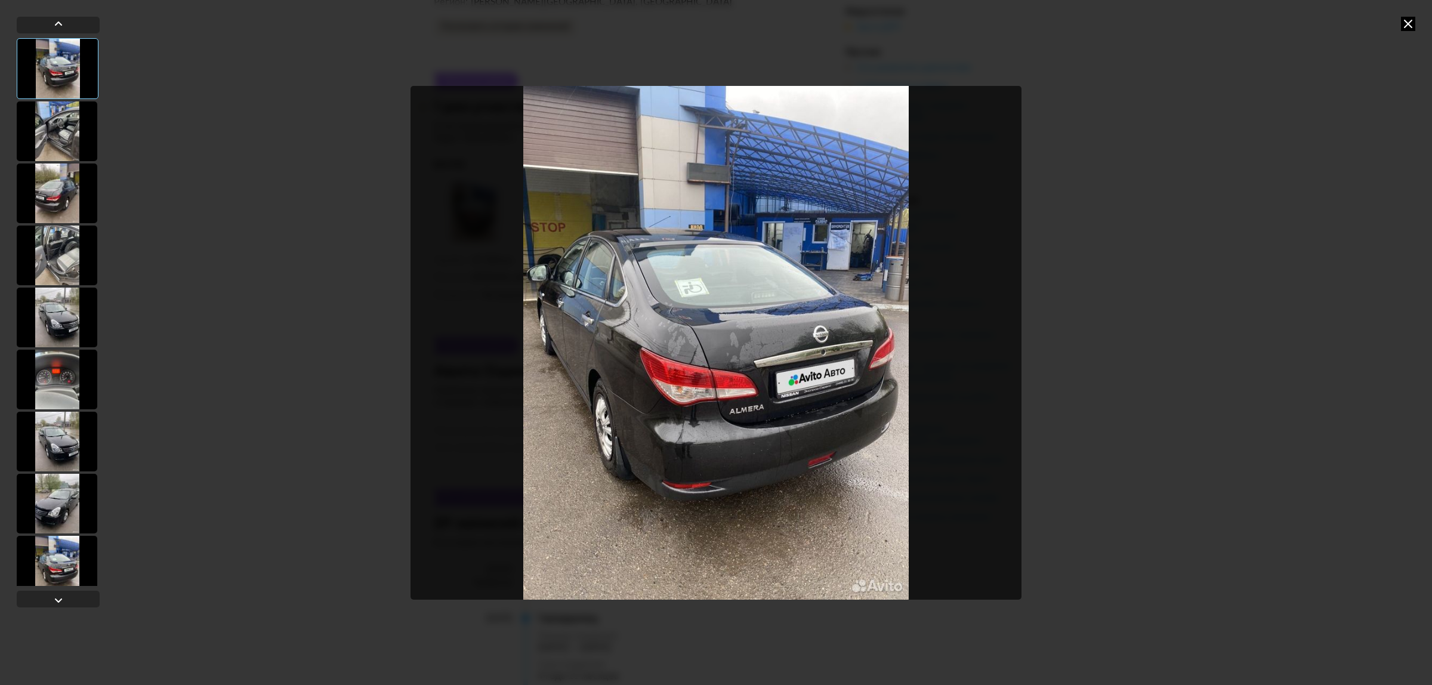
click at [41, 142] on div at bounding box center [57, 131] width 81 height 60
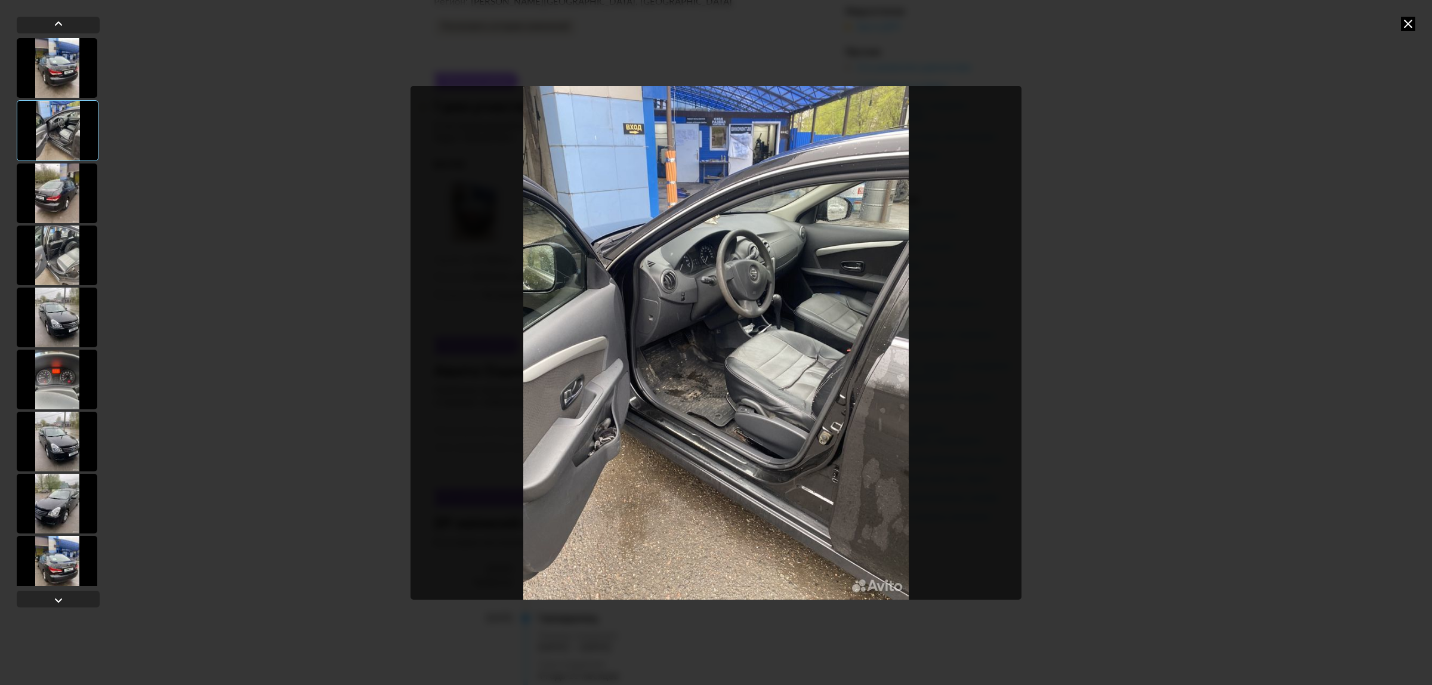
click at [67, 193] on div at bounding box center [57, 193] width 81 height 60
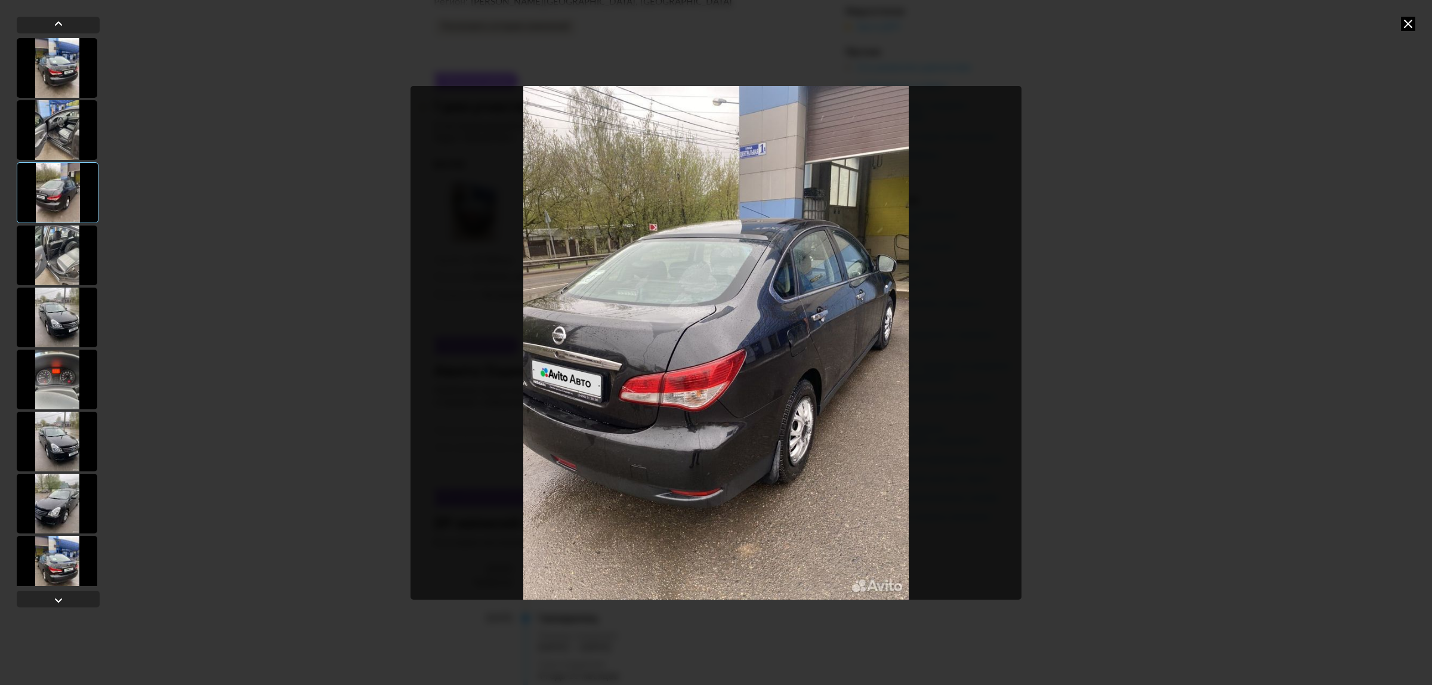
click at [60, 248] on div at bounding box center [57, 256] width 81 height 60
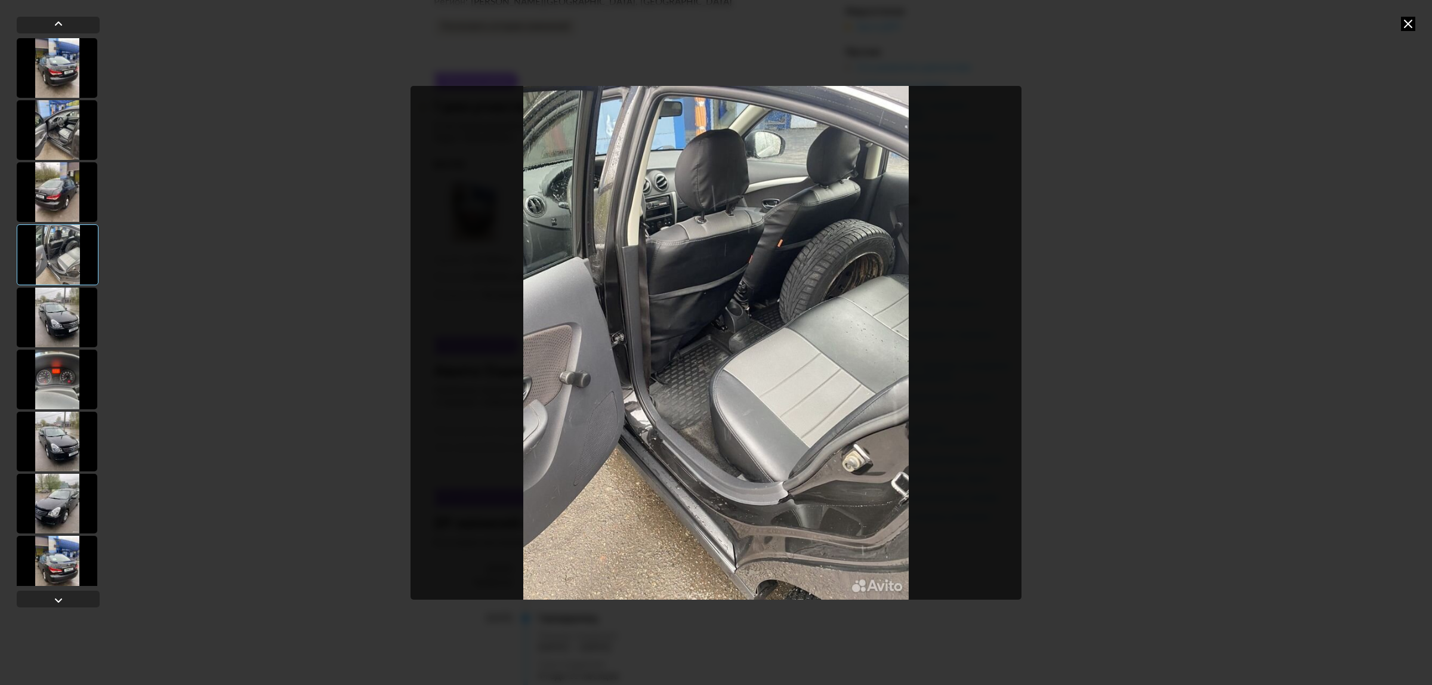
click at [45, 276] on div at bounding box center [58, 254] width 82 height 61
click at [1405, 24] on icon at bounding box center [1408, 24] width 14 height 14
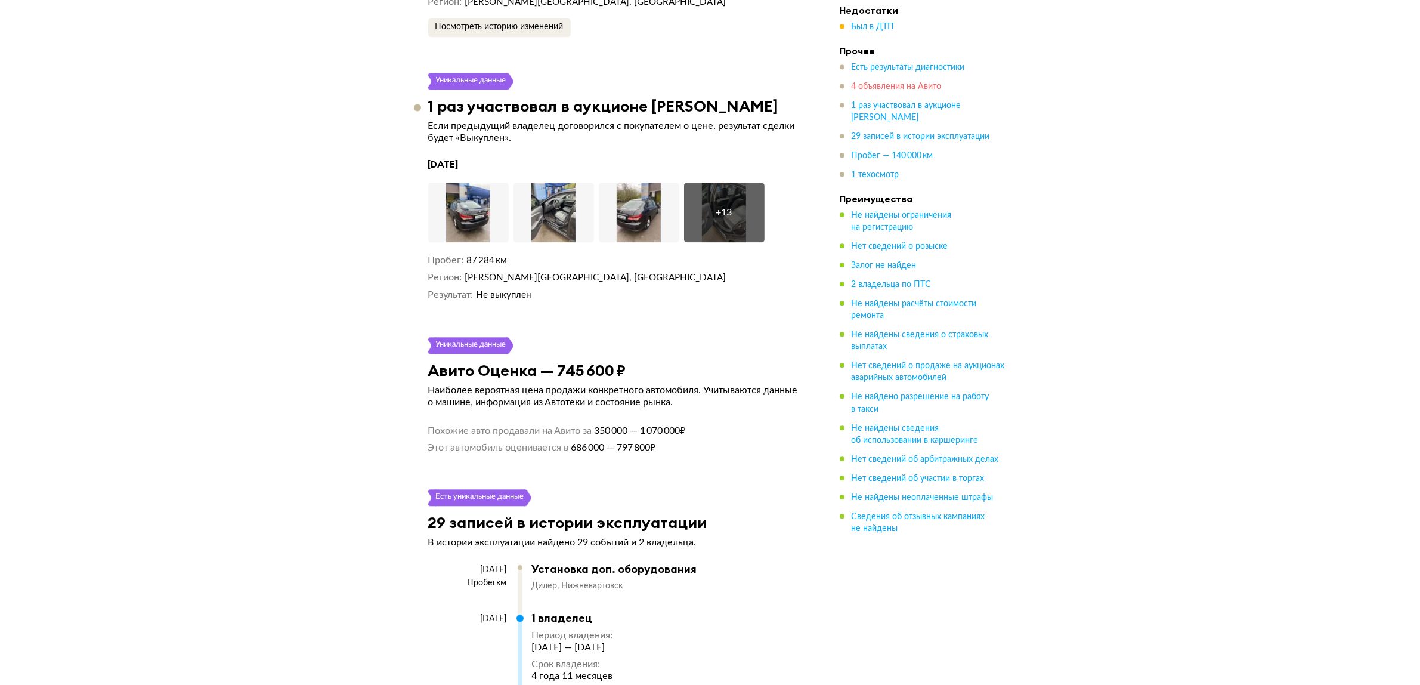
click at [892, 87] on span "4 объявления на Авито" at bounding box center [897, 87] width 90 height 8
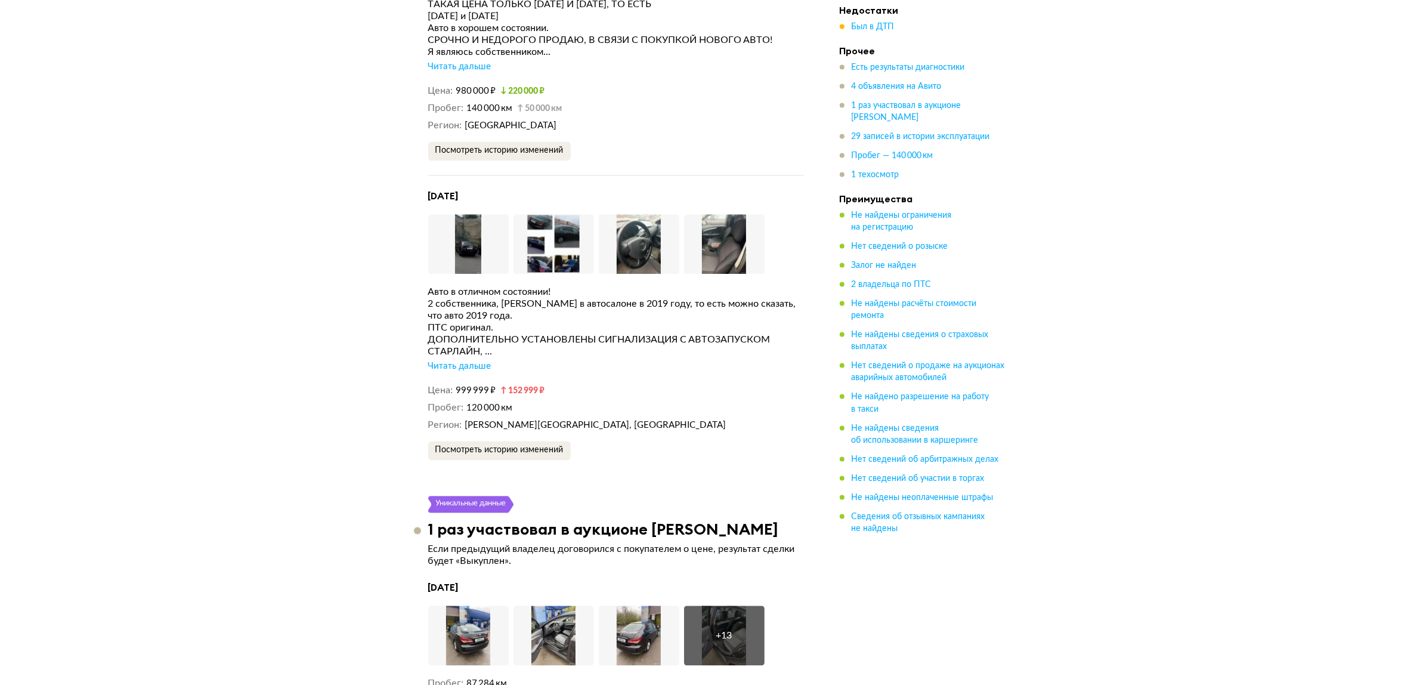
scroll to position [3070, 0]
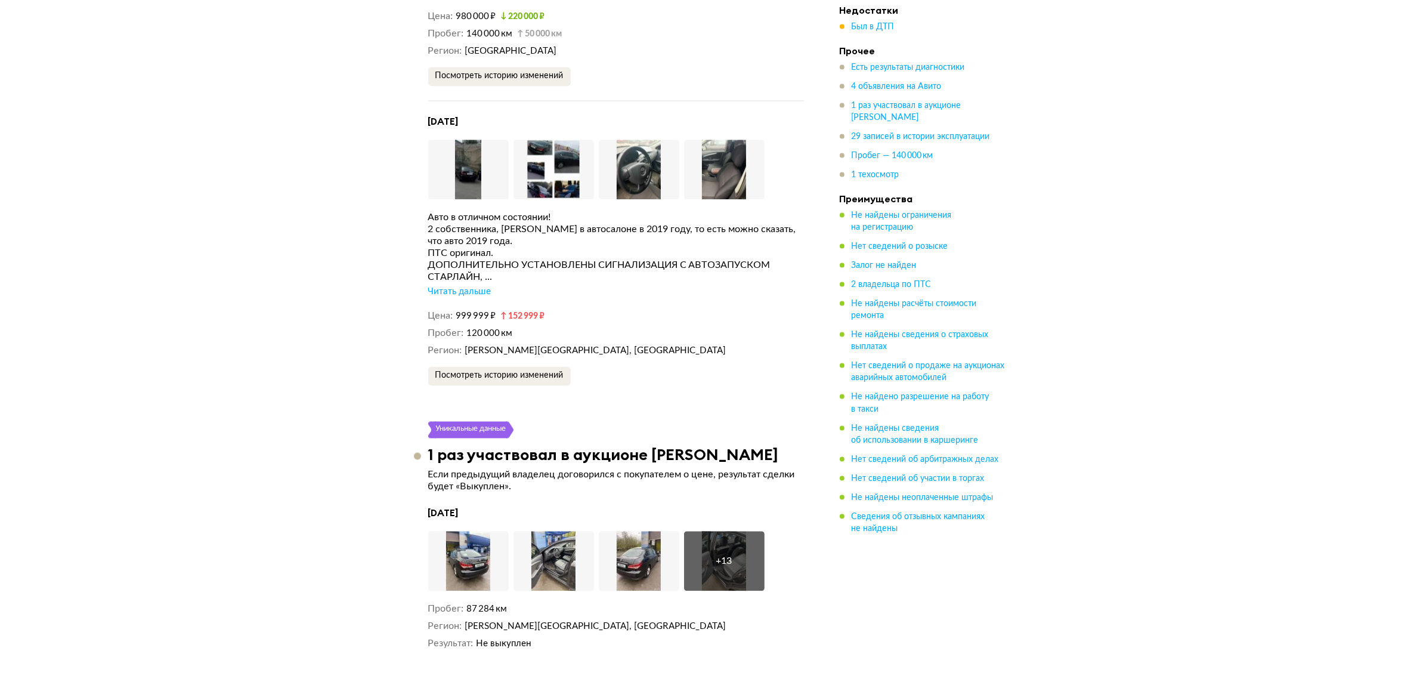
click at [458, 286] on div "Читать дальше" at bounding box center [459, 292] width 63 height 12
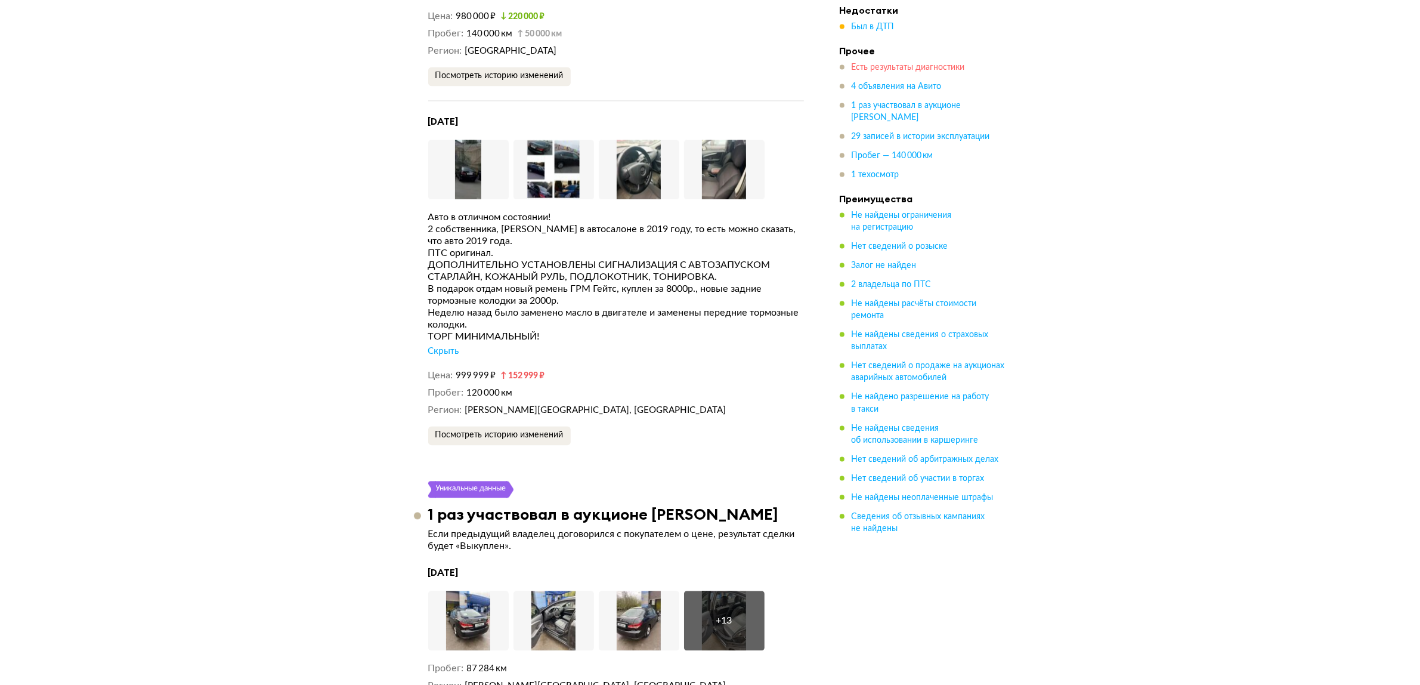
click at [955, 72] on span "Есть результаты диагностики" at bounding box center [908, 68] width 113 height 8
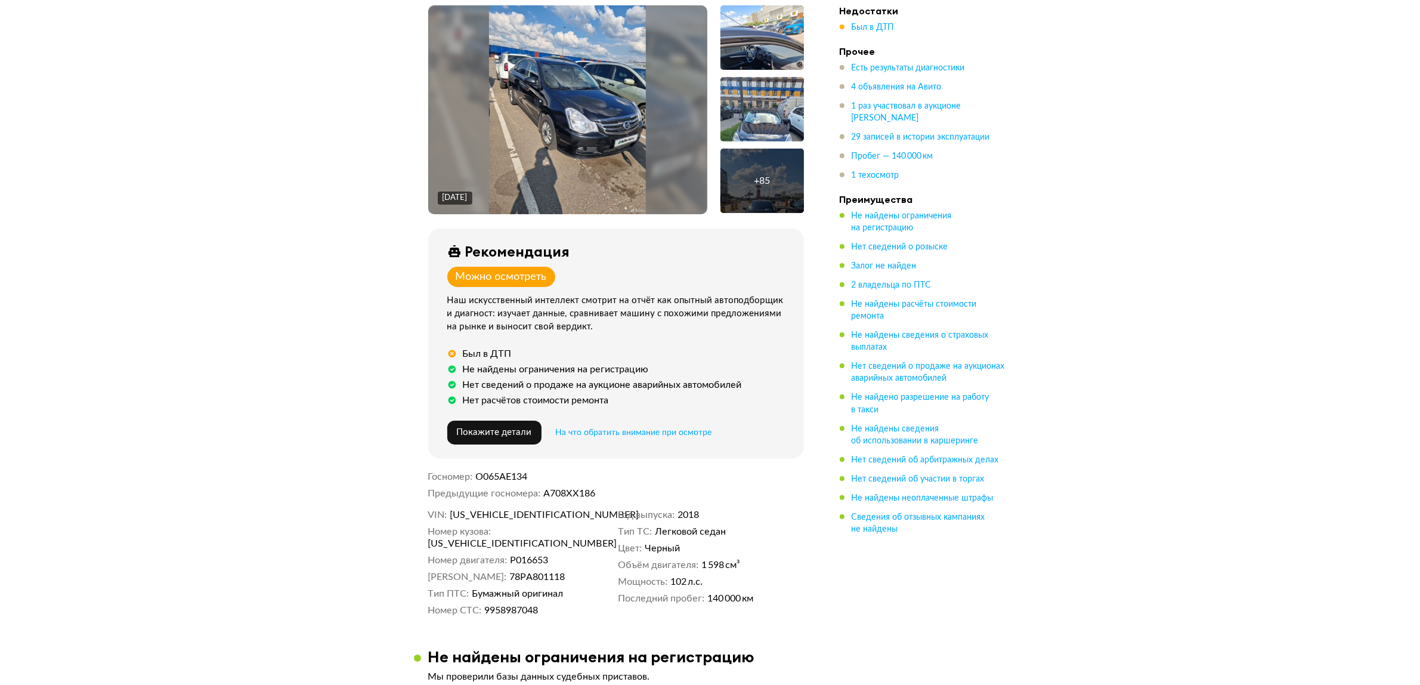
scroll to position [373, 0]
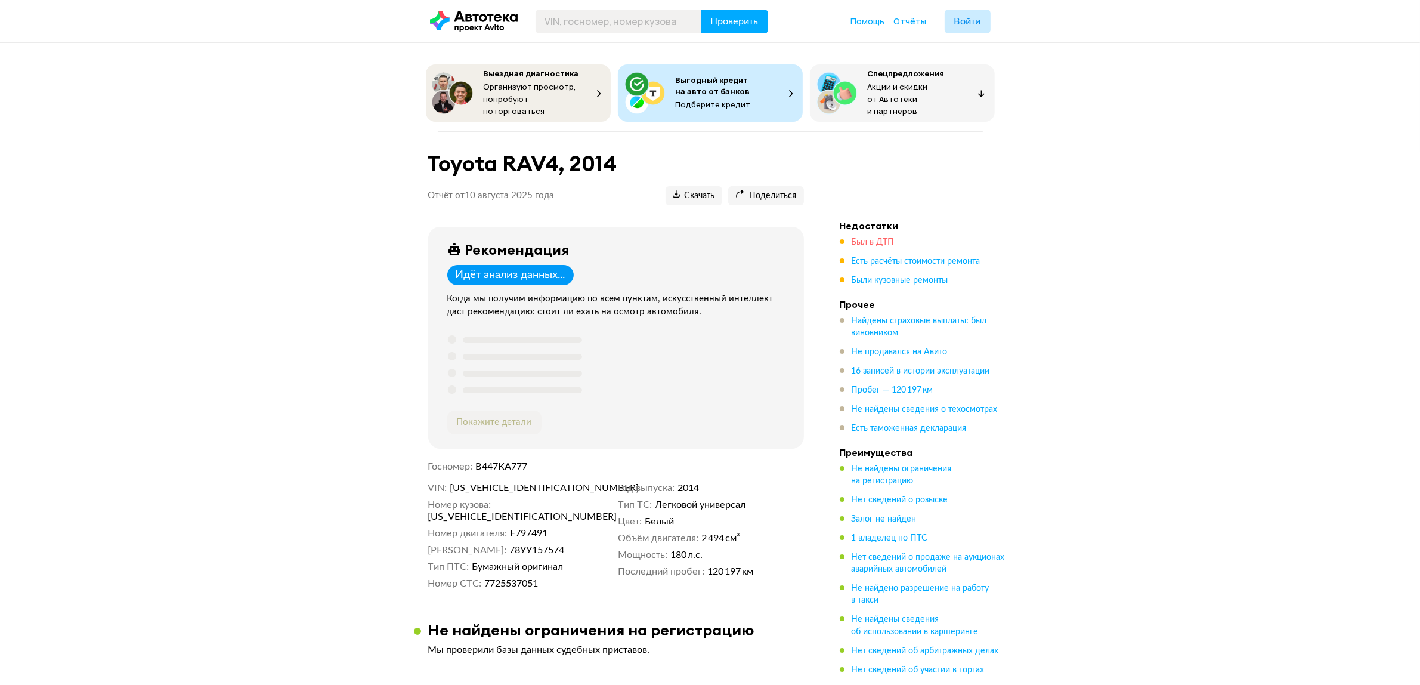
click at [882, 238] on span "Был в ДТП" at bounding box center [873, 242] width 43 height 8
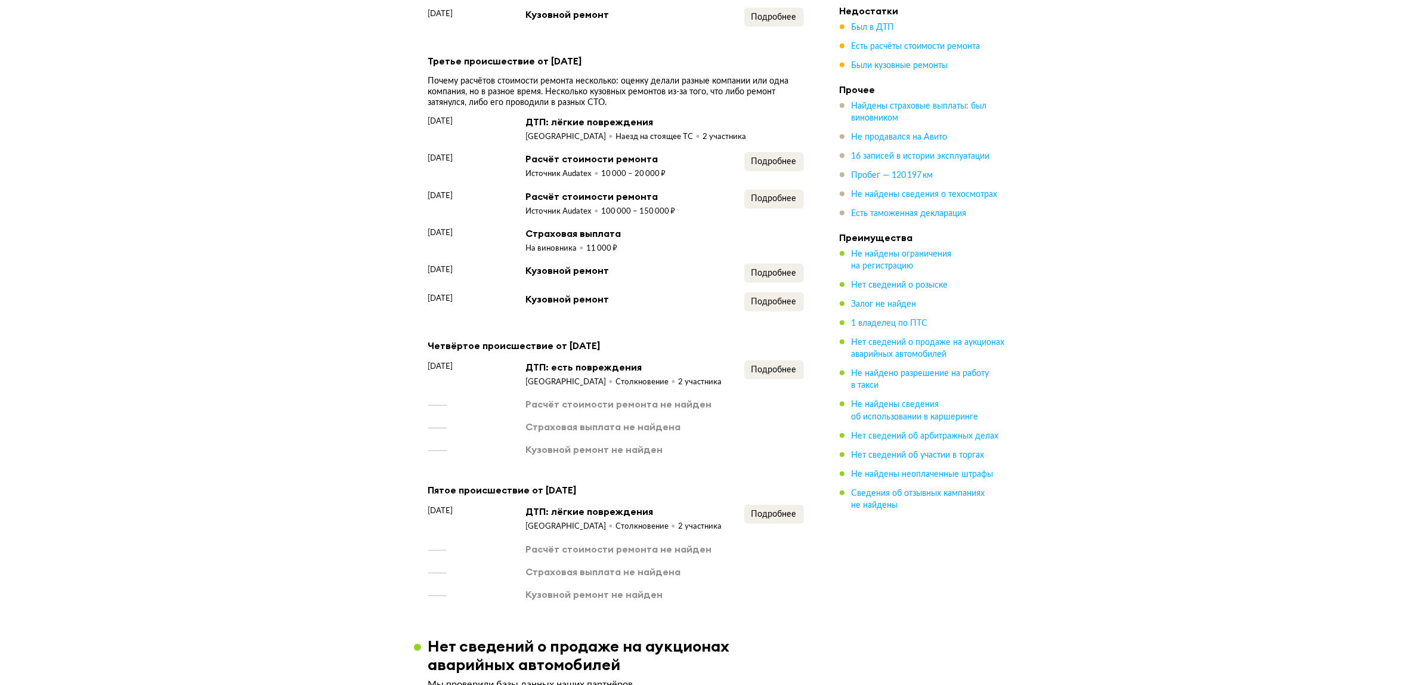
scroll to position [1442, 0]
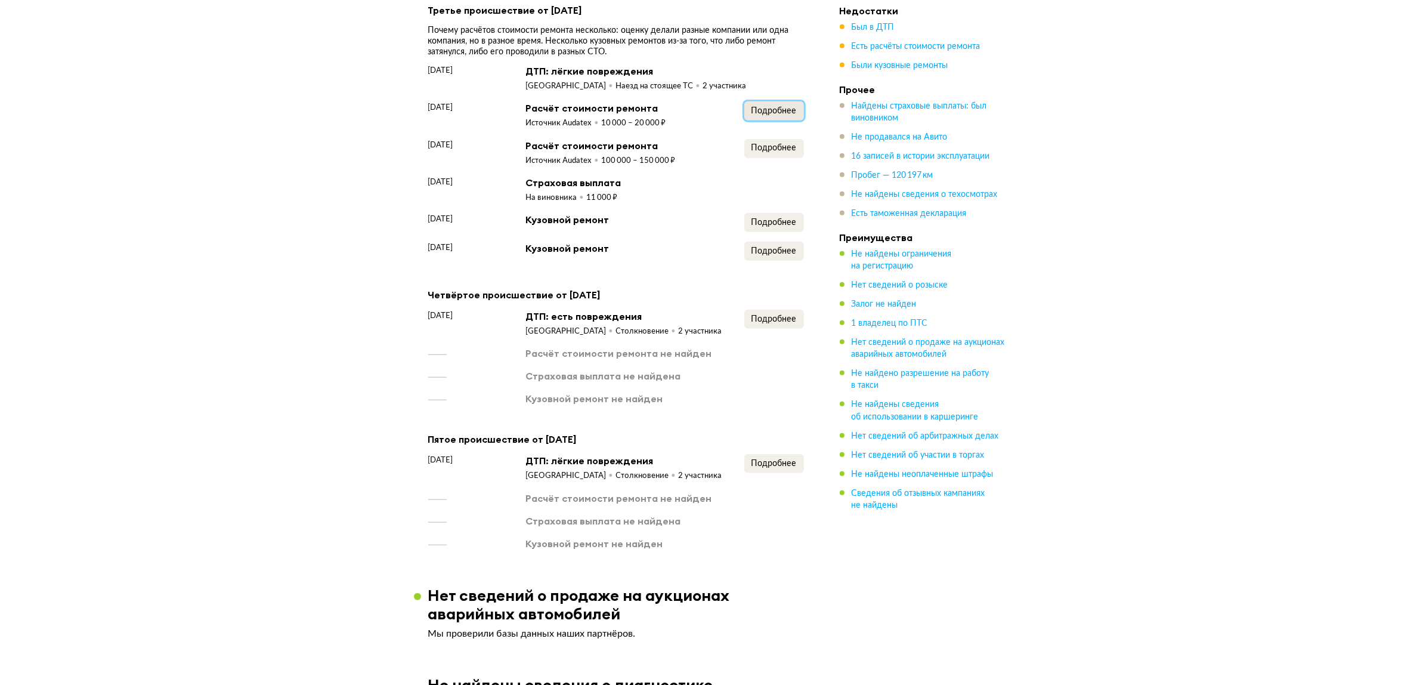
click at [779, 109] on span "Подробнее" at bounding box center [774, 111] width 45 height 8
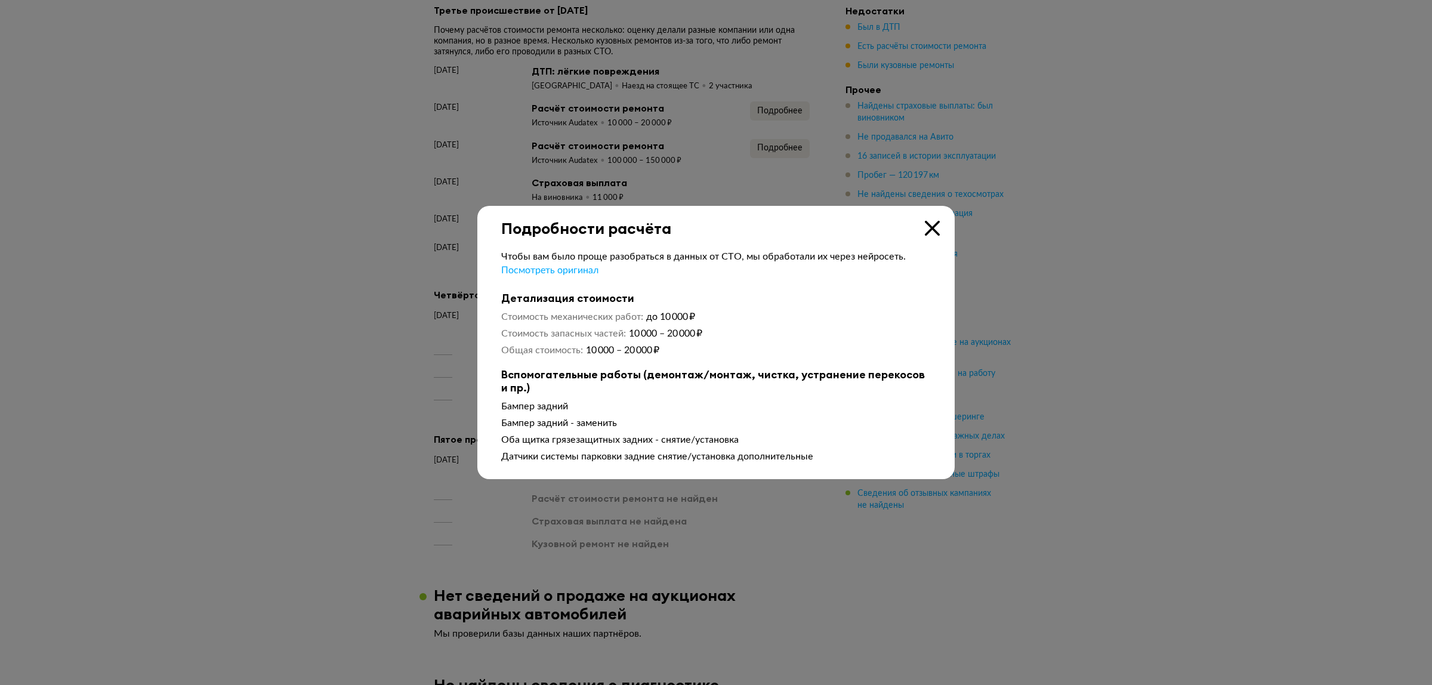
click at [316, 293] on div at bounding box center [716, 342] width 1432 height 685
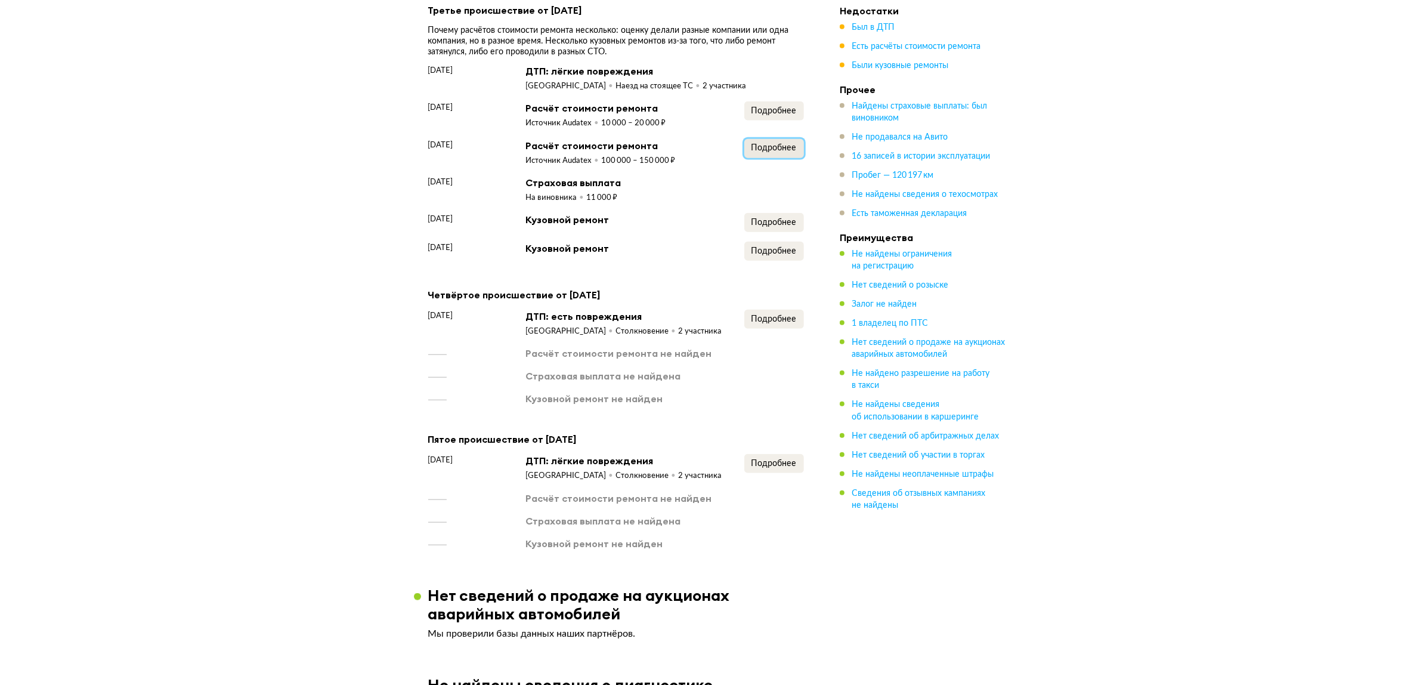
click at [748, 141] on button "Подробнее" at bounding box center [775, 148] width 60 height 19
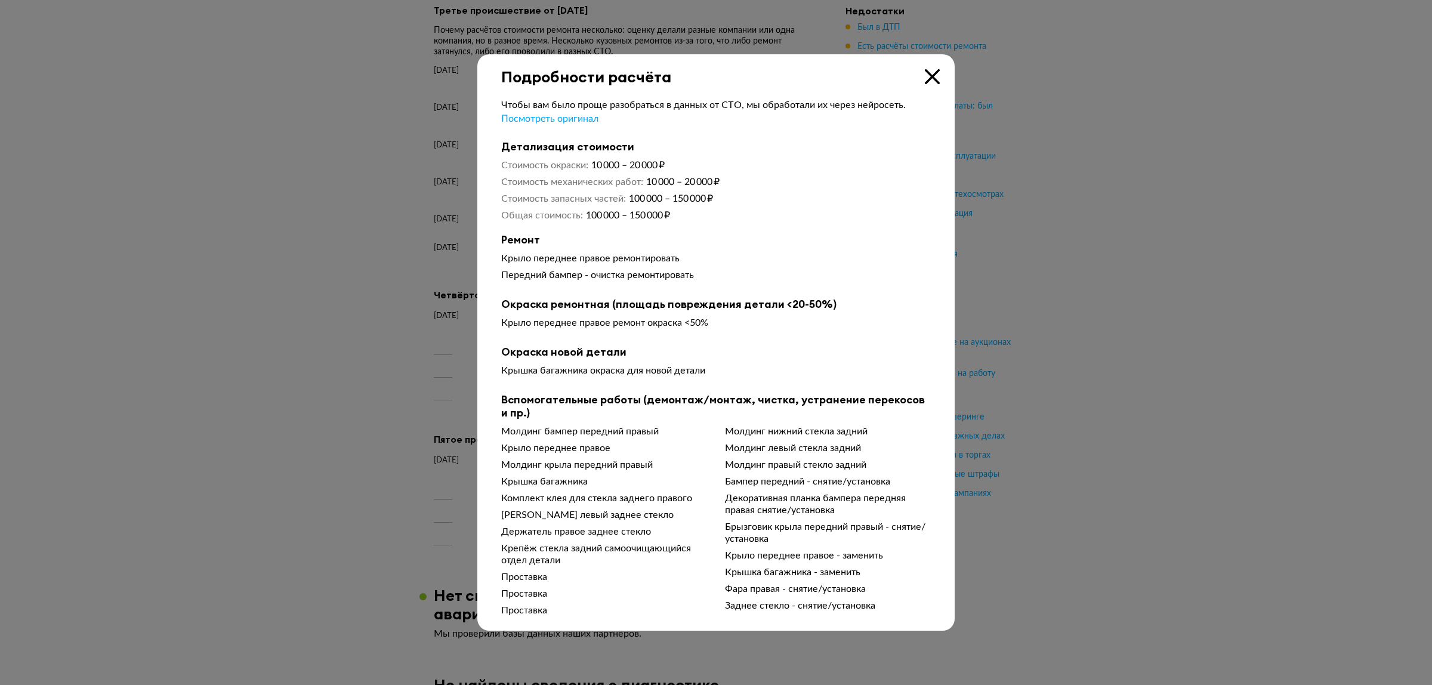
click at [440, 343] on div at bounding box center [716, 342] width 1432 height 685
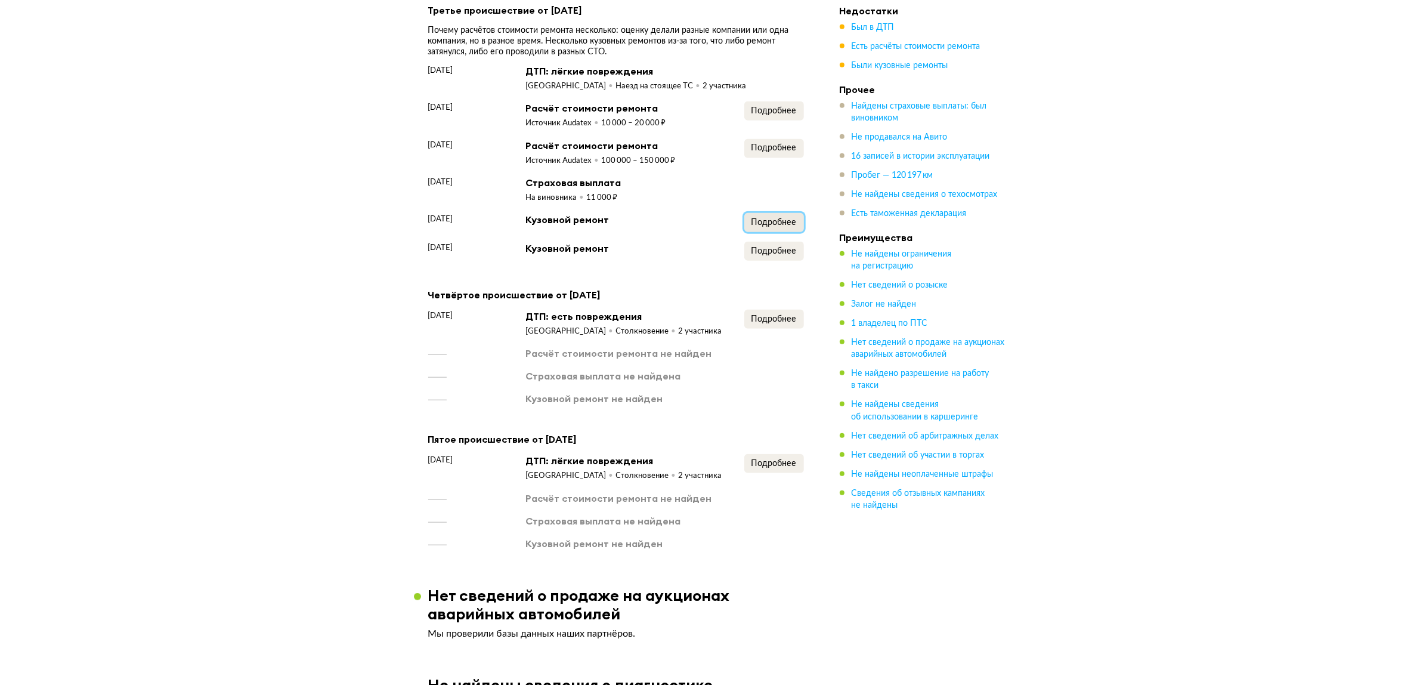
click at [780, 221] on span "Подробнее" at bounding box center [774, 222] width 45 height 8
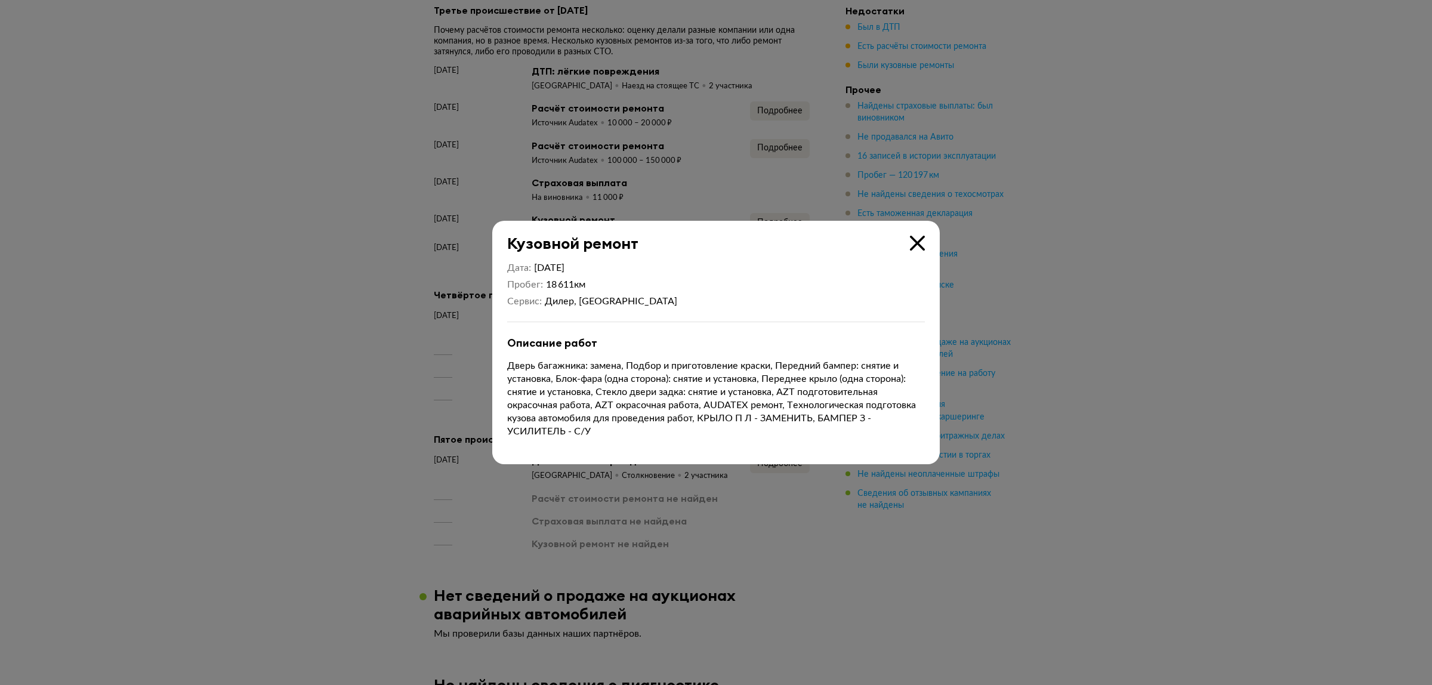
click at [431, 344] on div at bounding box center [716, 342] width 1432 height 685
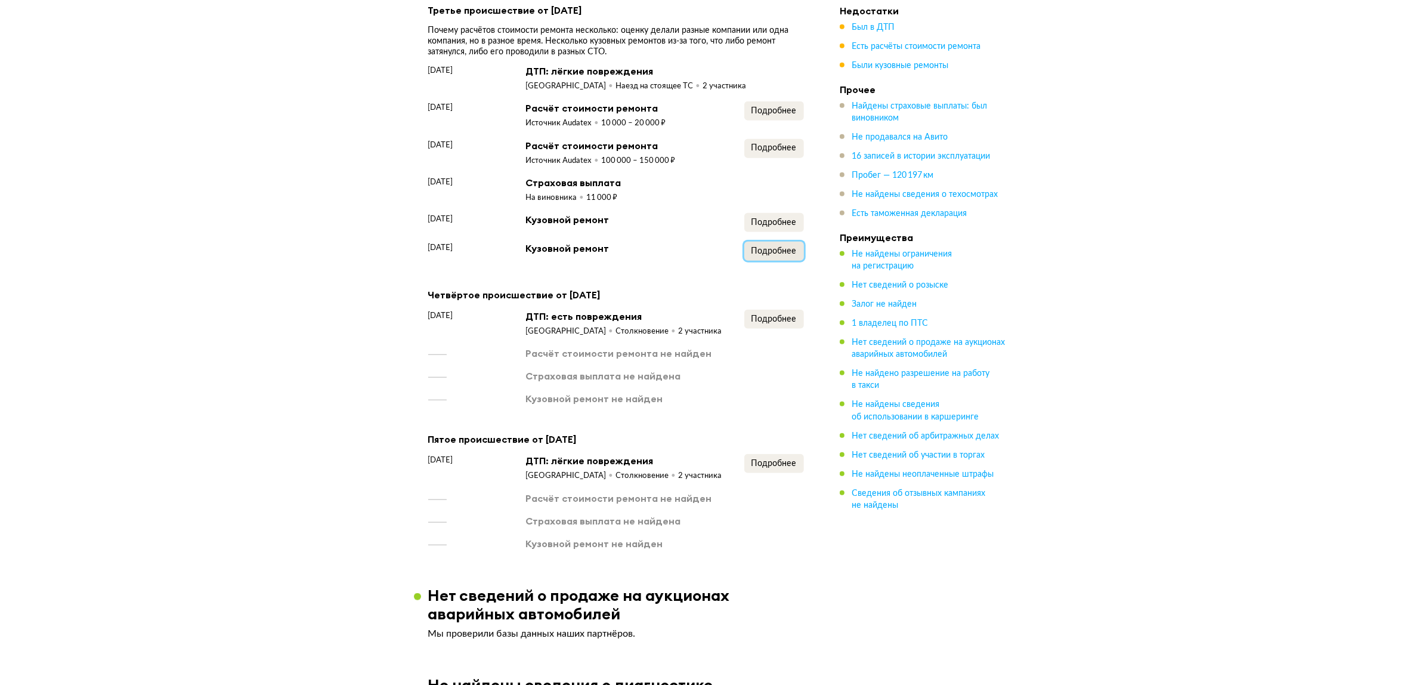
click at [783, 252] on span "Подробнее" at bounding box center [774, 251] width 45 height 8
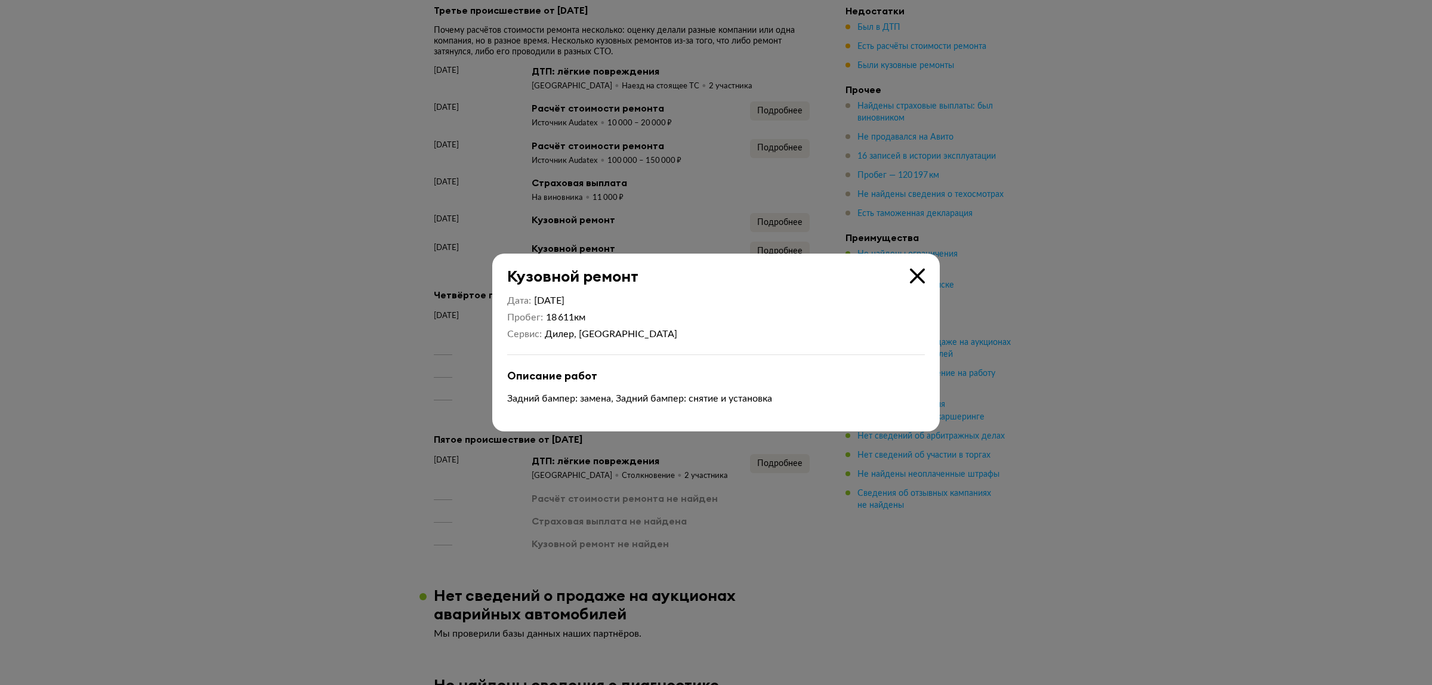
click at [389, 359] on div at bounding box center [716, 342] width 1432 height 685
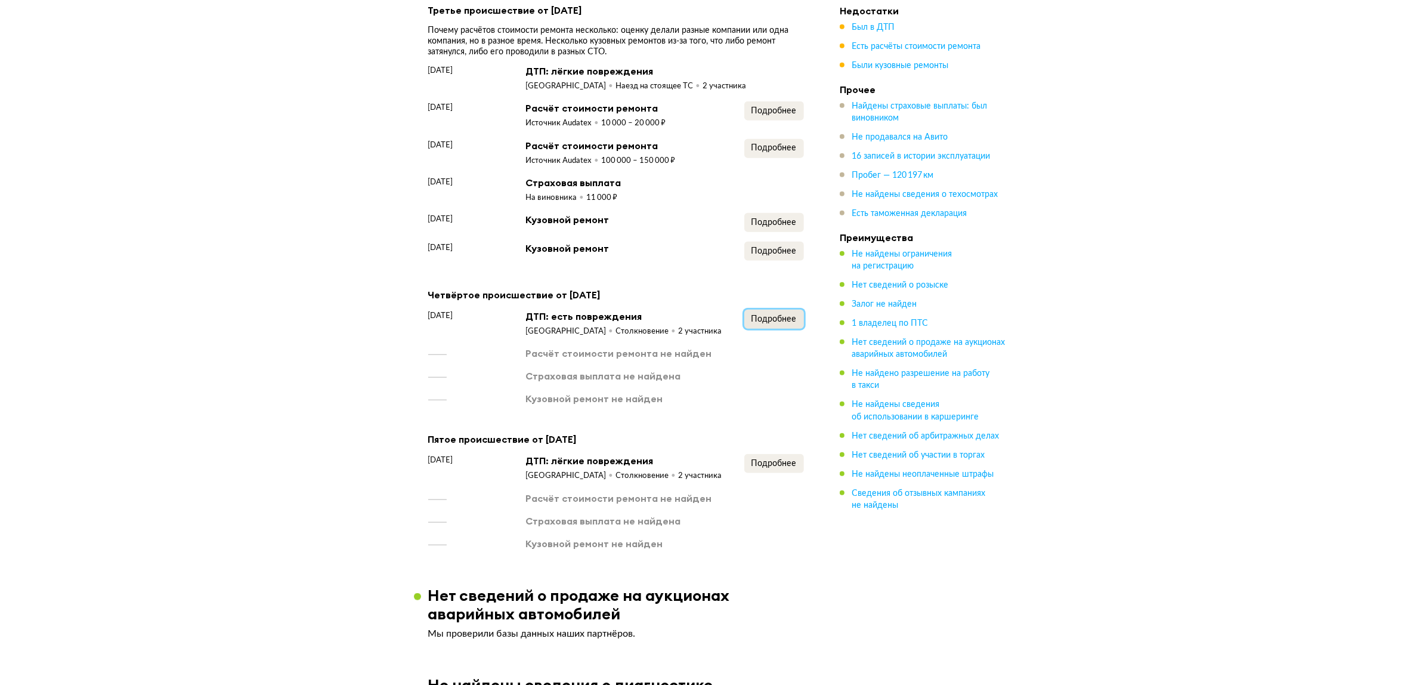
click at [800, 310] on button "Подробнее" at bounding box center [775, 319] width 60 height 19
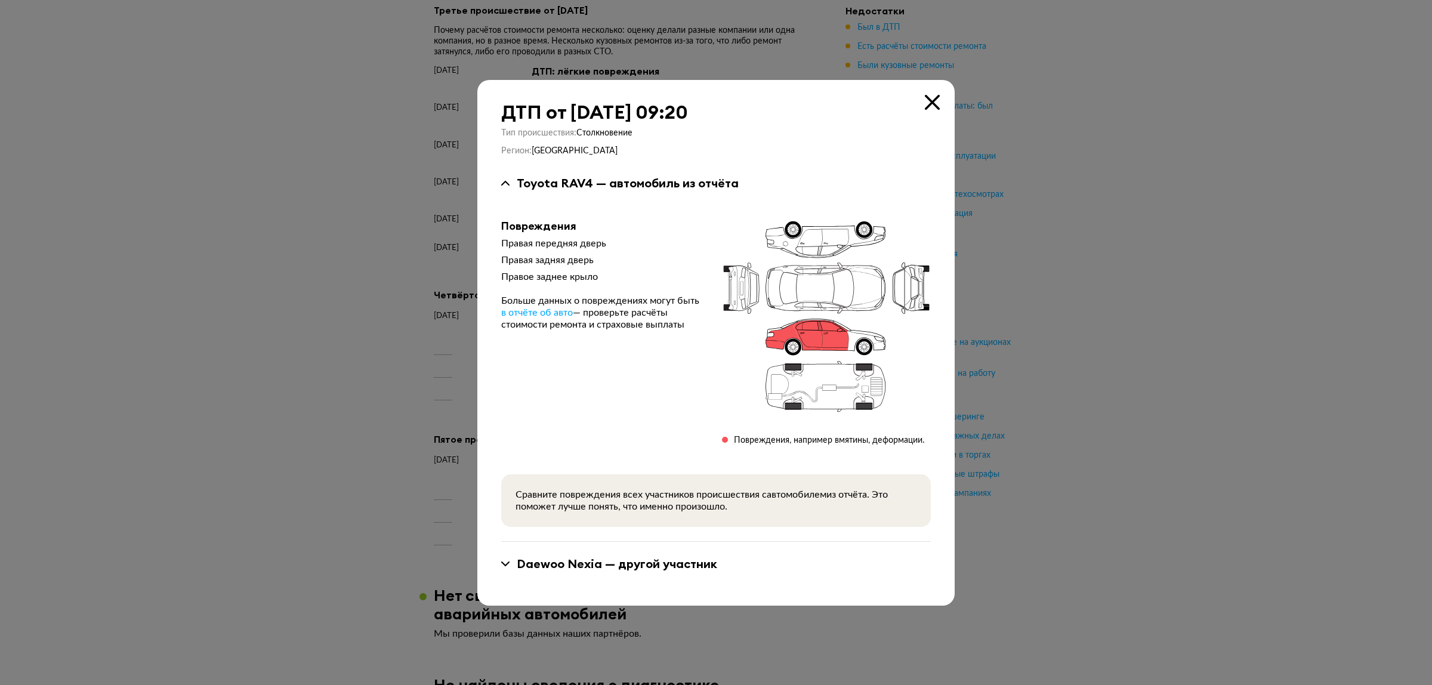
click at [447, 332] on div at bounding box center [716, 342] width 1432 height 685
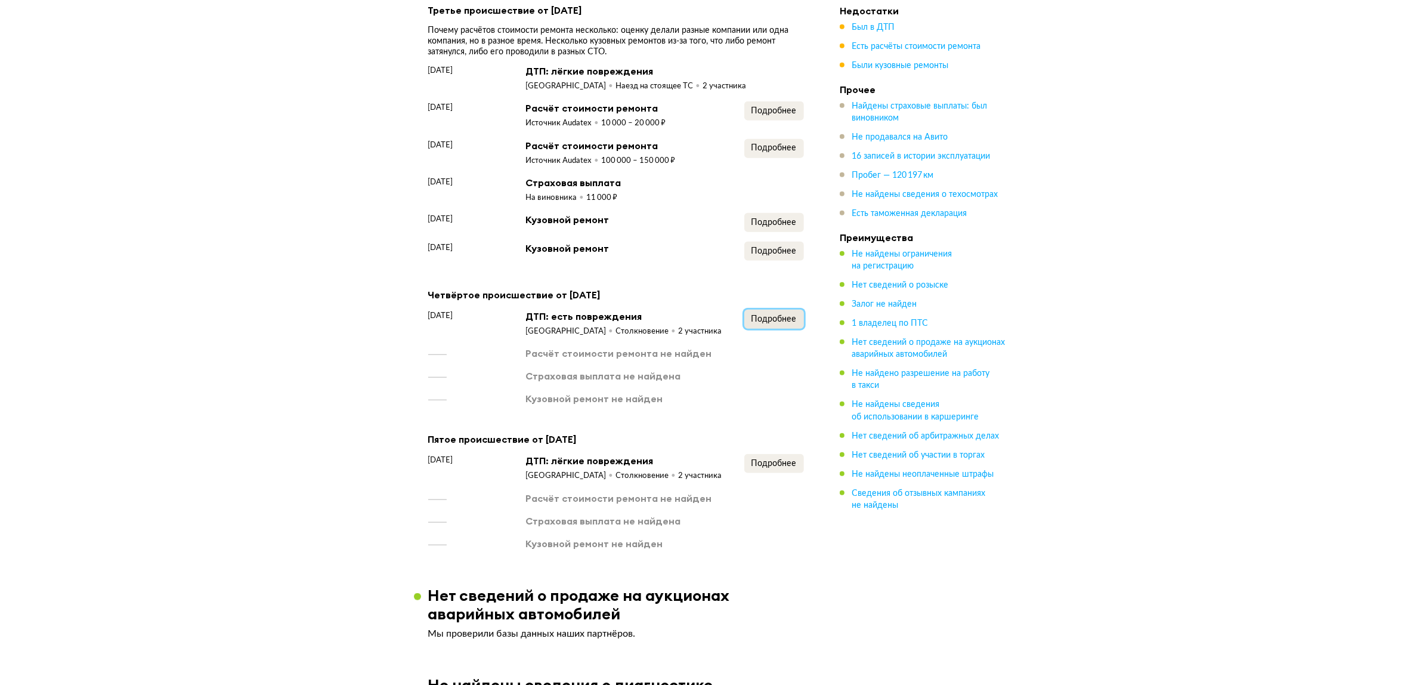
click at [783, 315] on span "Подробнее" at bounding box center [774, 319] width 45 height 8
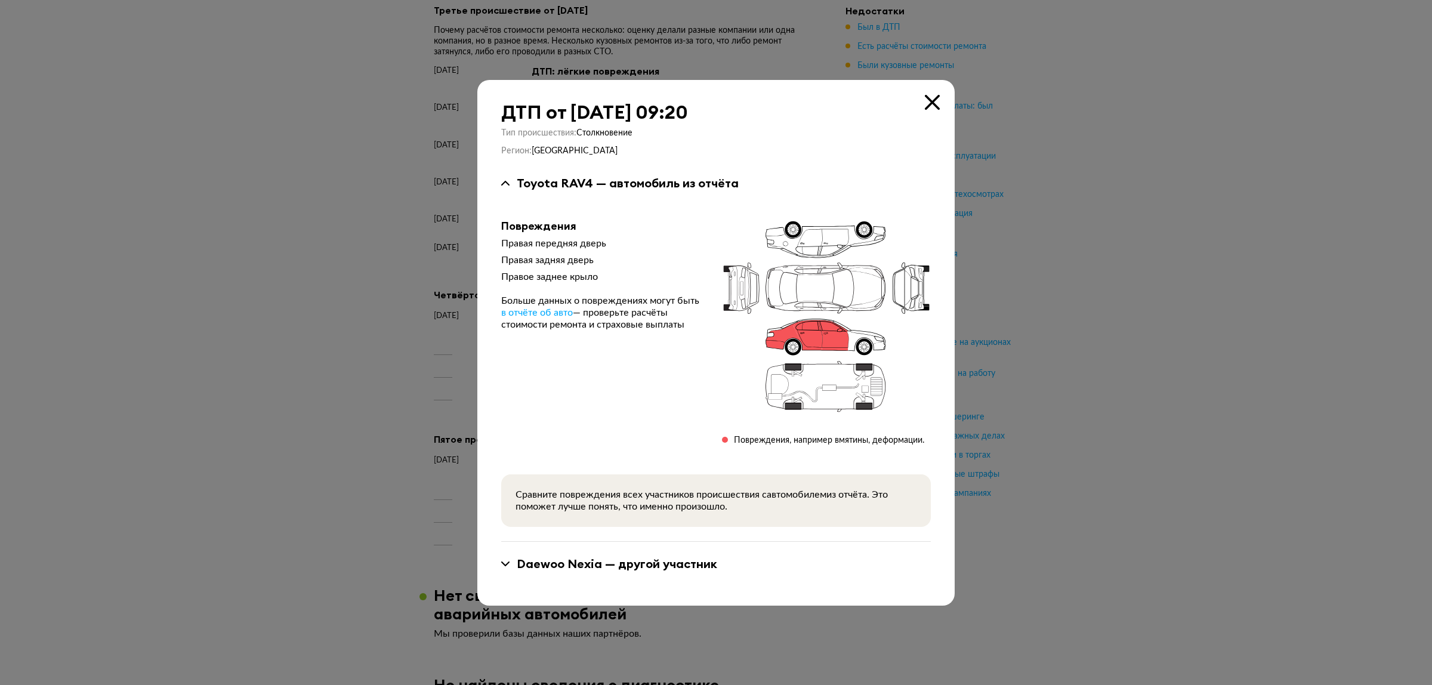
drag, startPoint x: 425, startPoint y: 358, endPoint x: 546, endPoint y: 389, distance: 125.0
click at [427, 358] on div at bounding box center [716, 342] width 1432 height 685
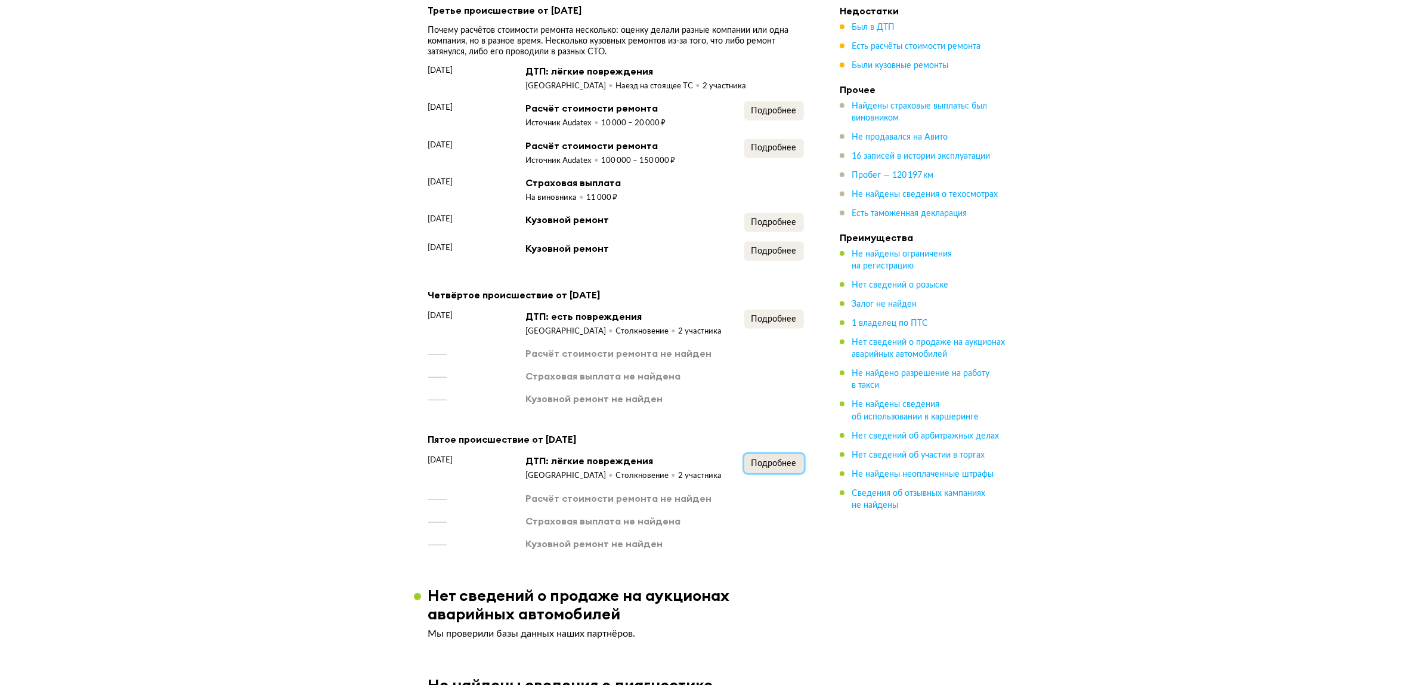
click at [764, 459] on span "Подробнее" at bounding box center [774, 463] width 45 height 8
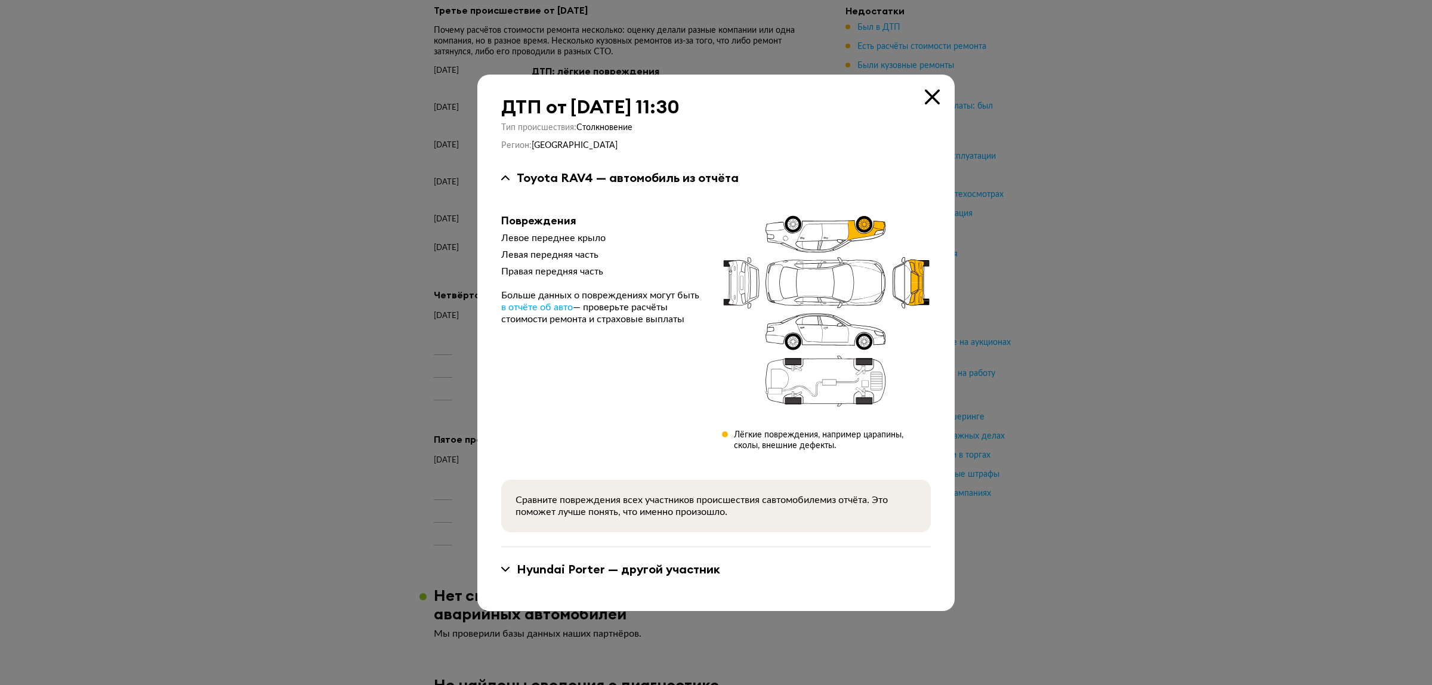
click at [422, 395] on div at bounding box center [716, 342] width 1432 height 685
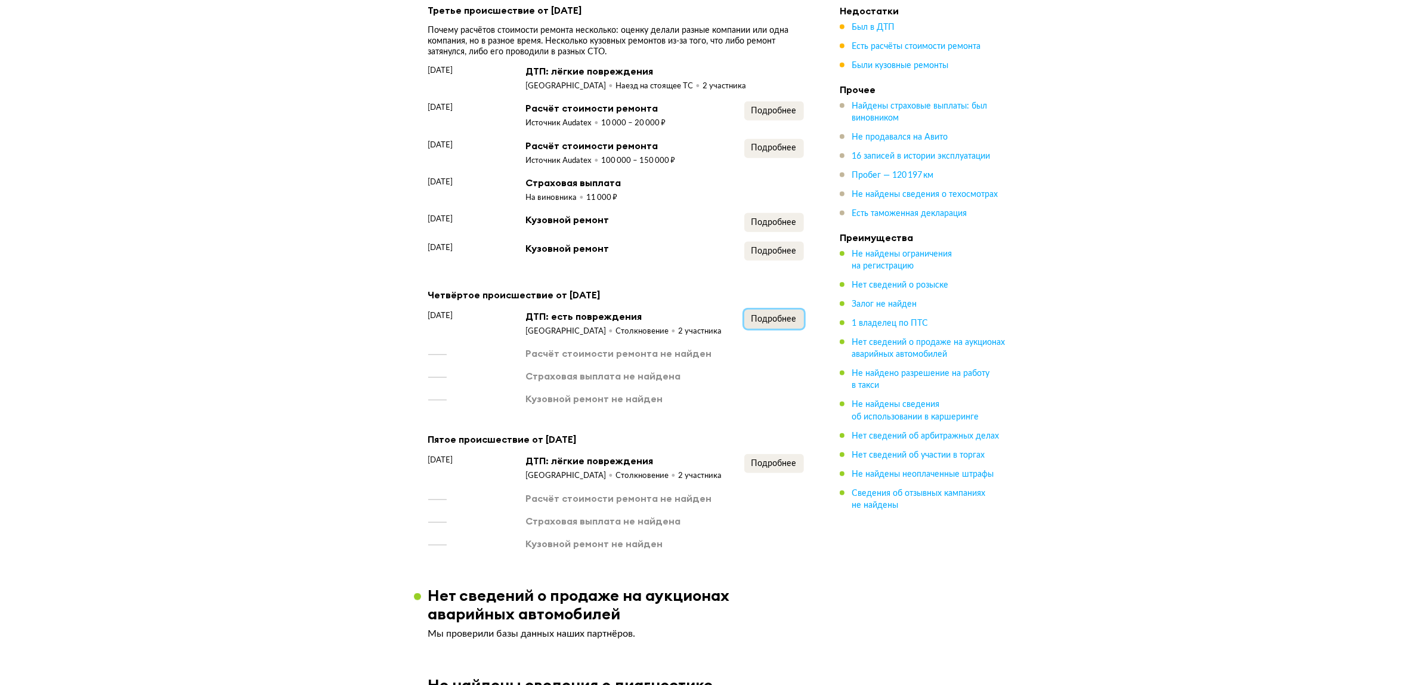
click at [759, 323] on button "Подробнее" at bounding box center [775, 319] width 60 height 19
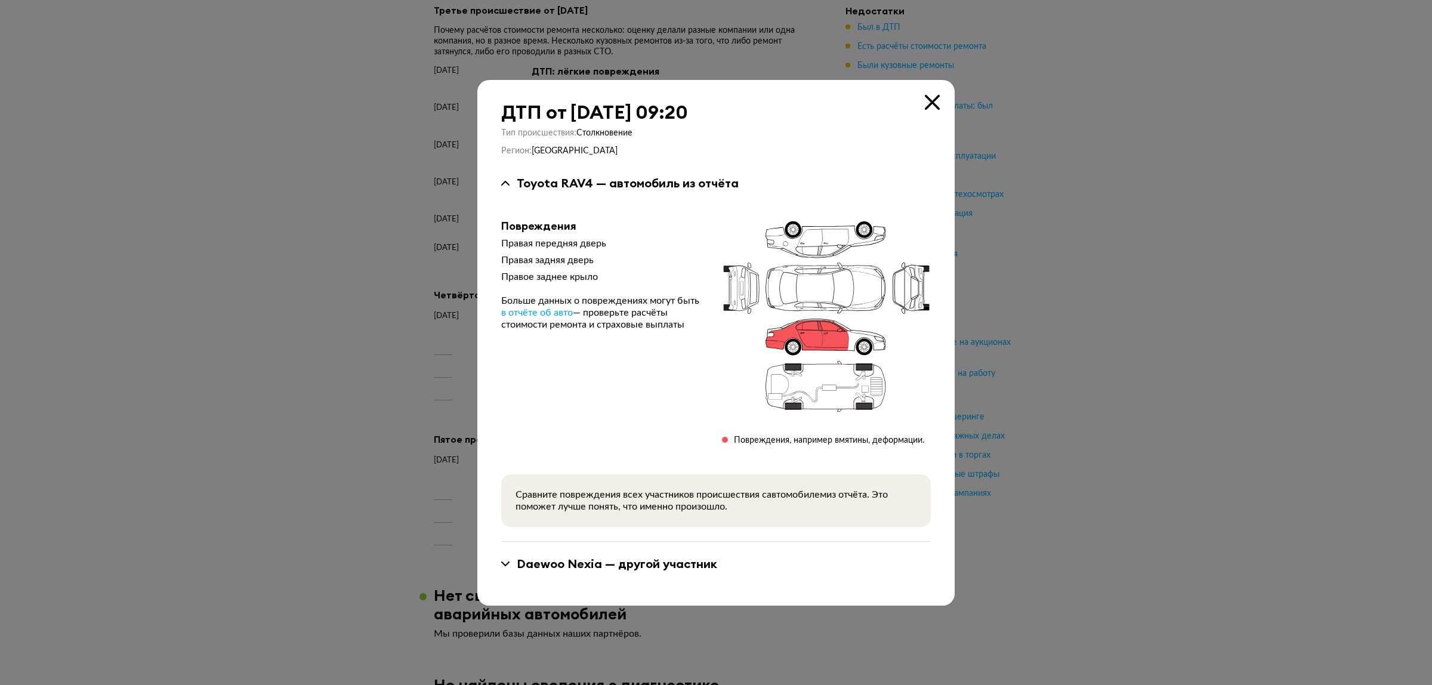
click at [937, 107] on icon at bounding box center [932, 102] width 15 height 15
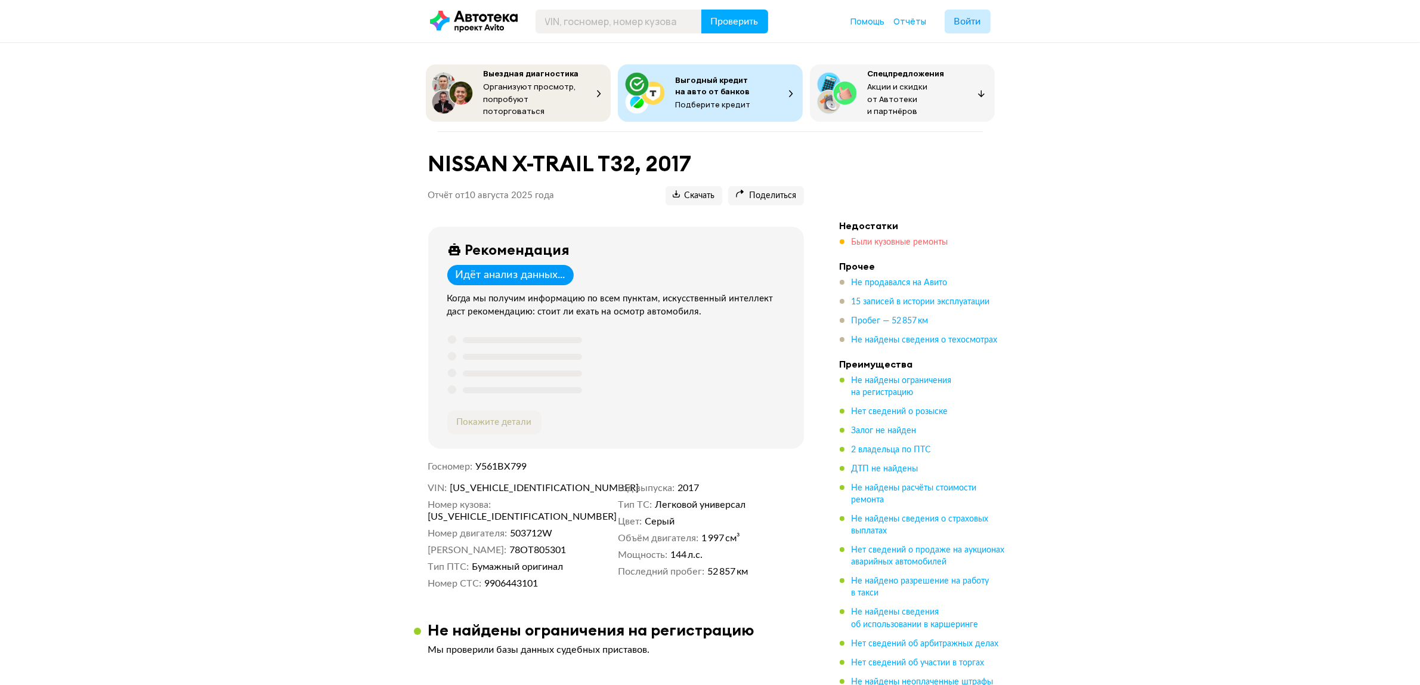
click at [928, 239] on span "Были кузовные ремонты" at bounding box center [900, 242] width 97 height 8
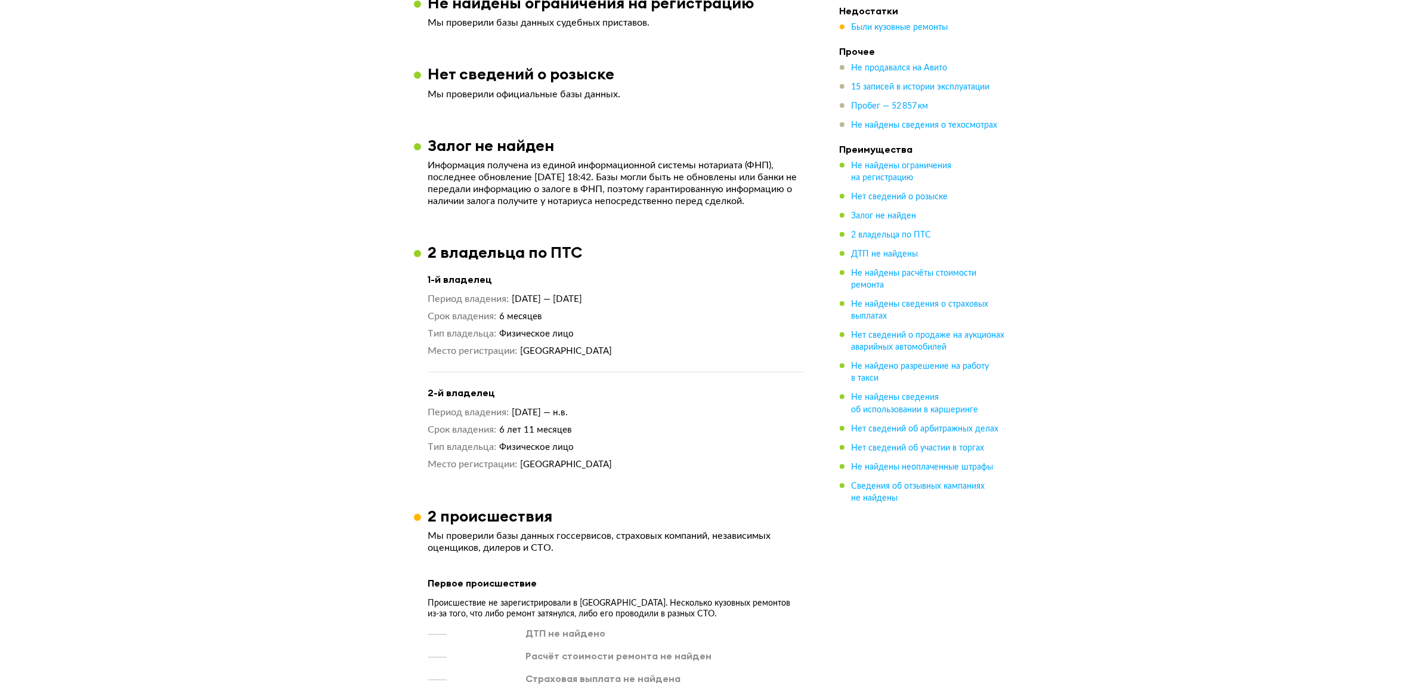
scroll to position [1254, 0]
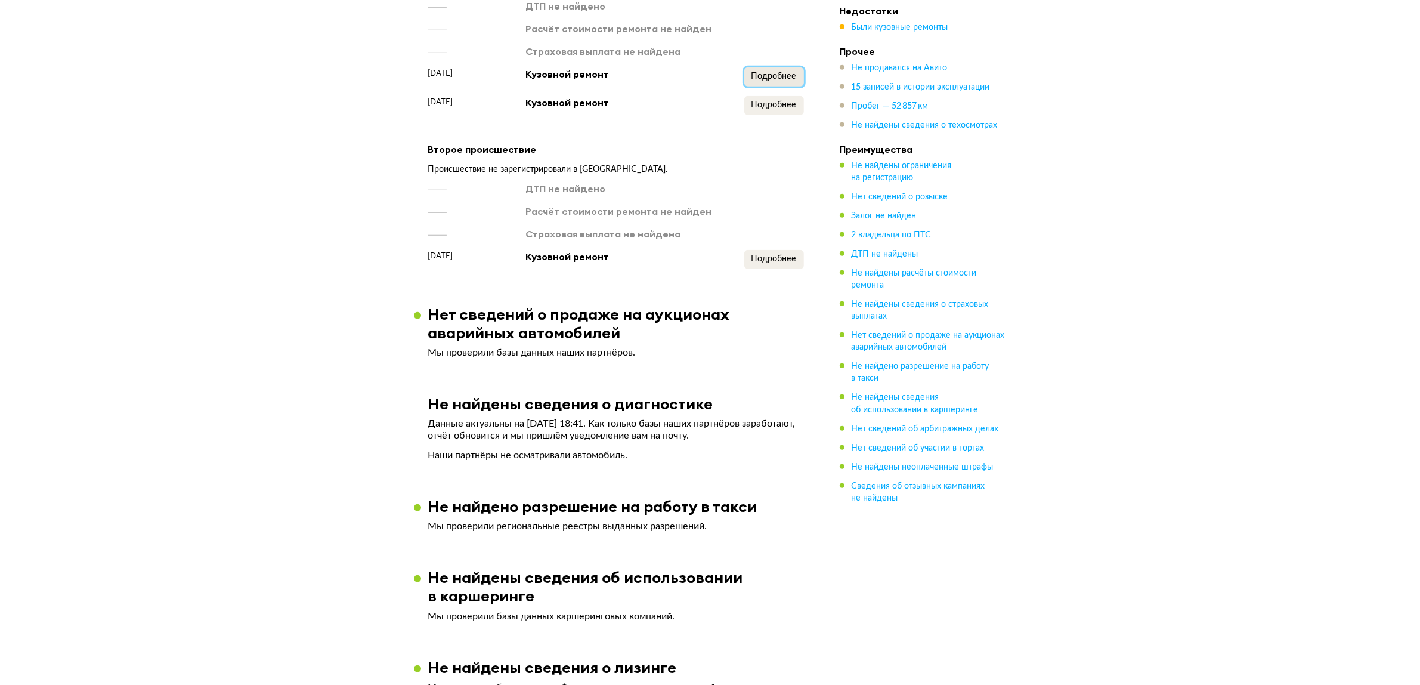
click at [789, 72] on span "Подробнее" at bounding box center [774, 76] width 45 height 8
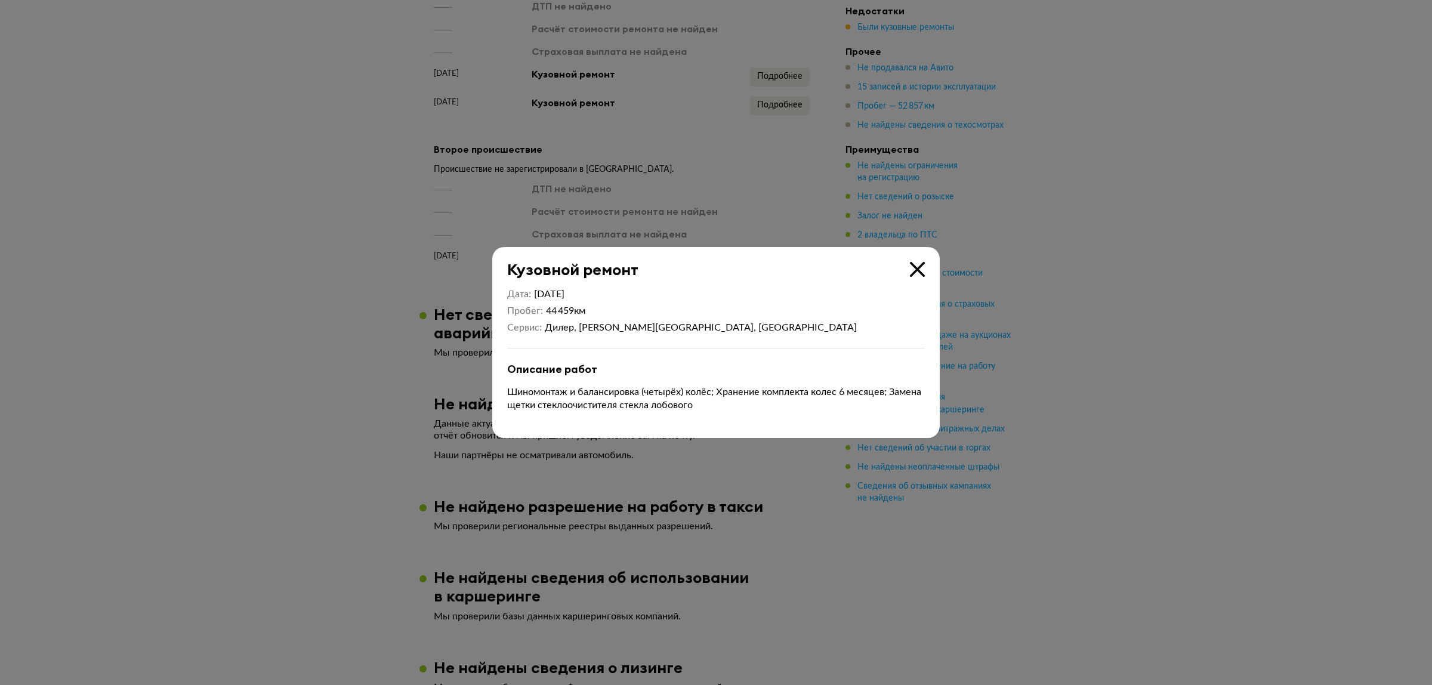
click at [450, 308] on div at bounding box center [716, 342] width 1432 height 685
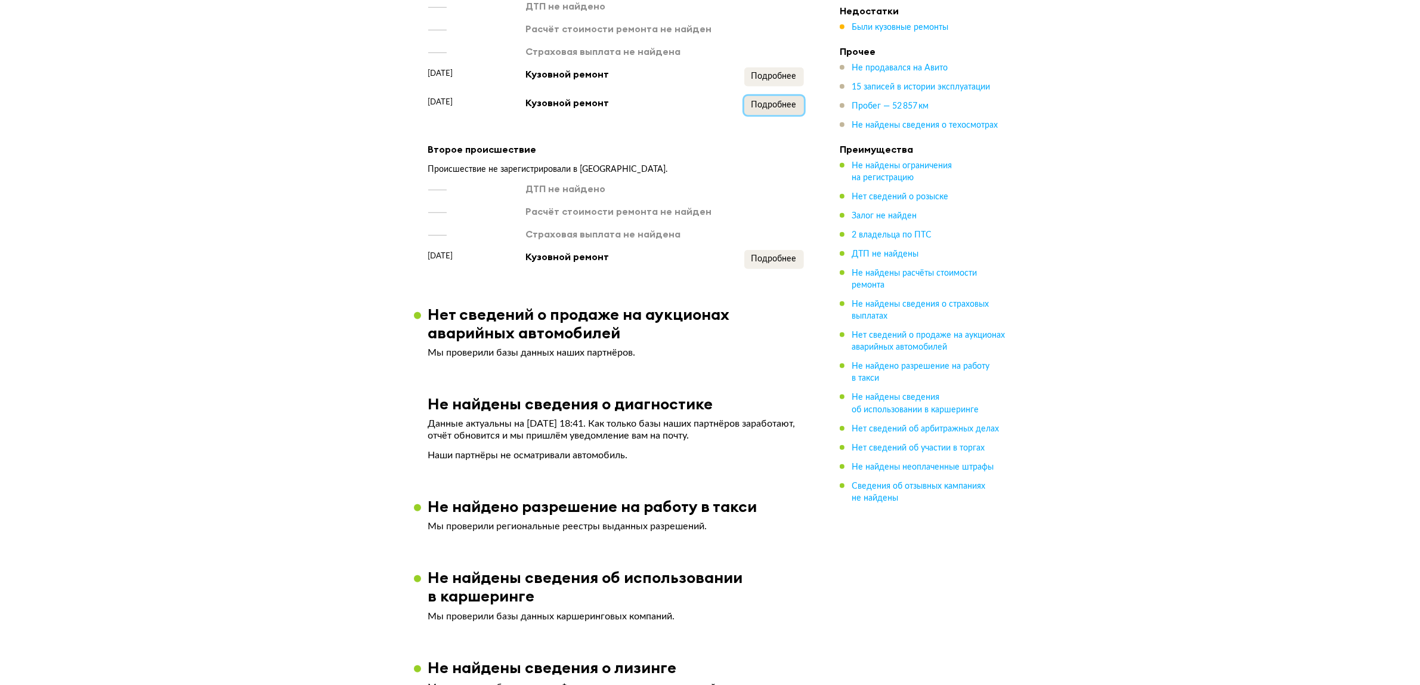
click at [765, 101] on span "Подробнее" at bounding box center [774, 105] width 45 height 8
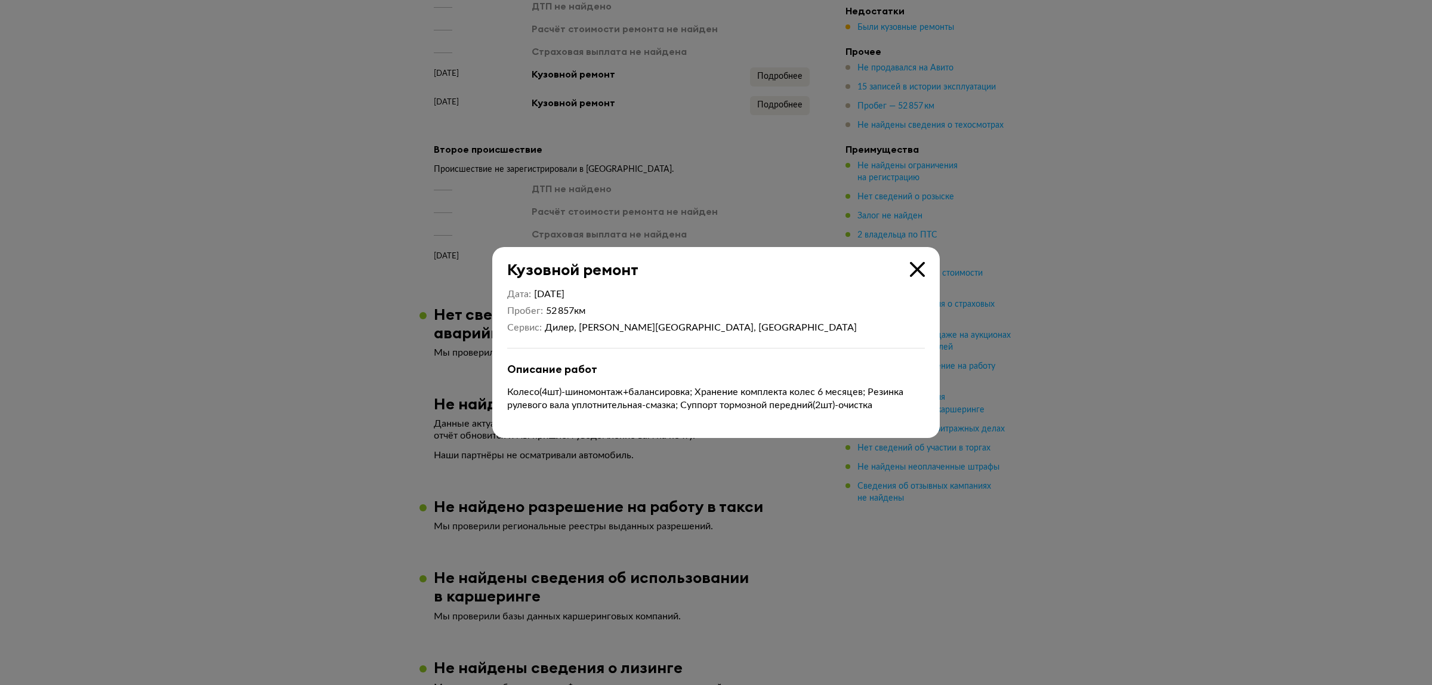
click at [466, 299] on div at bounding box center [716, 342] width 1432 height 685
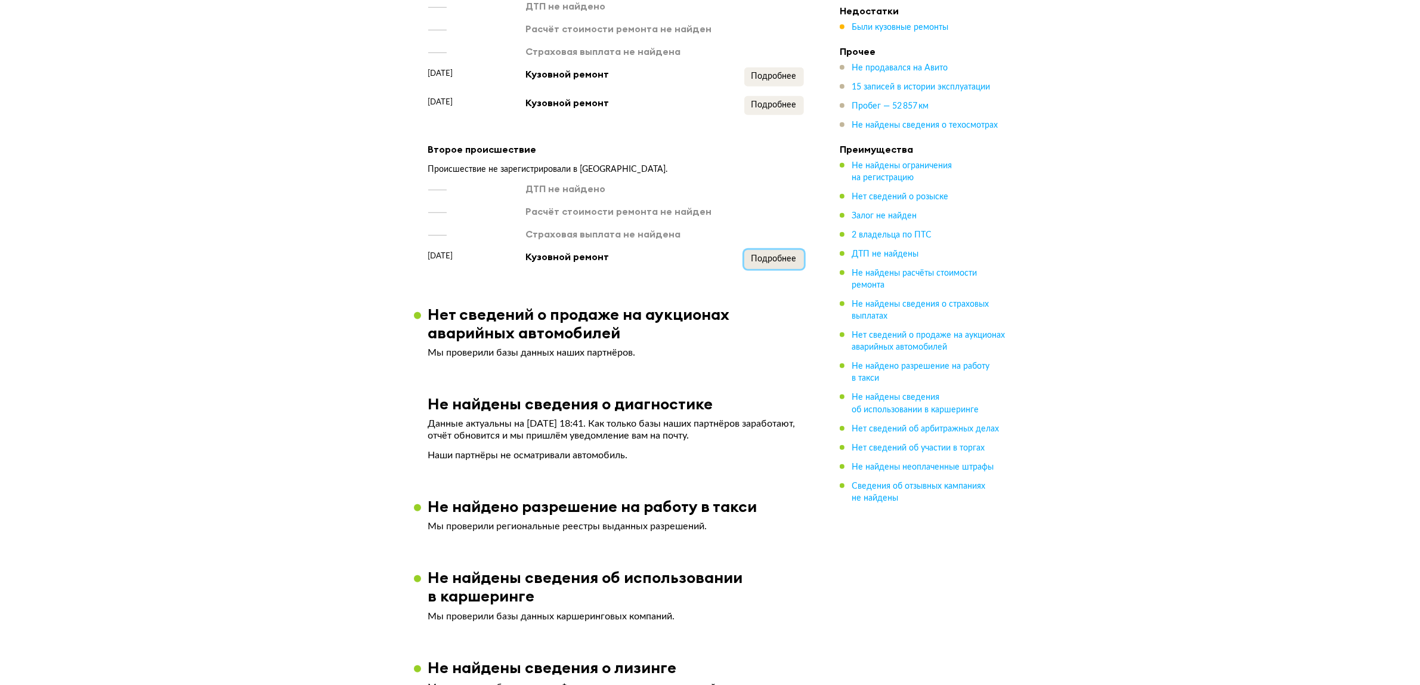
click at [782, 255] on span "Подробнее" at bounding box center [774, 259] width 45 height 8
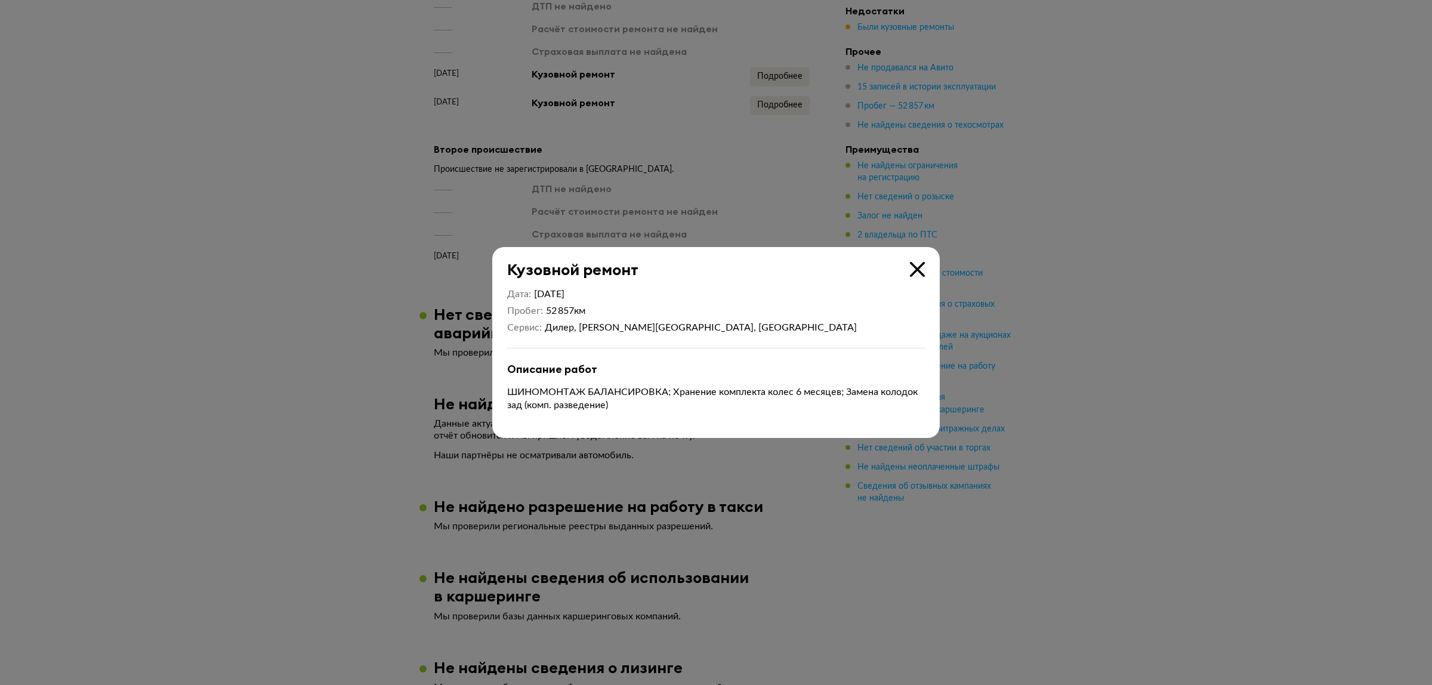
click at [478, 304] on div at bounding box center [716, 342] width 1432 height 685
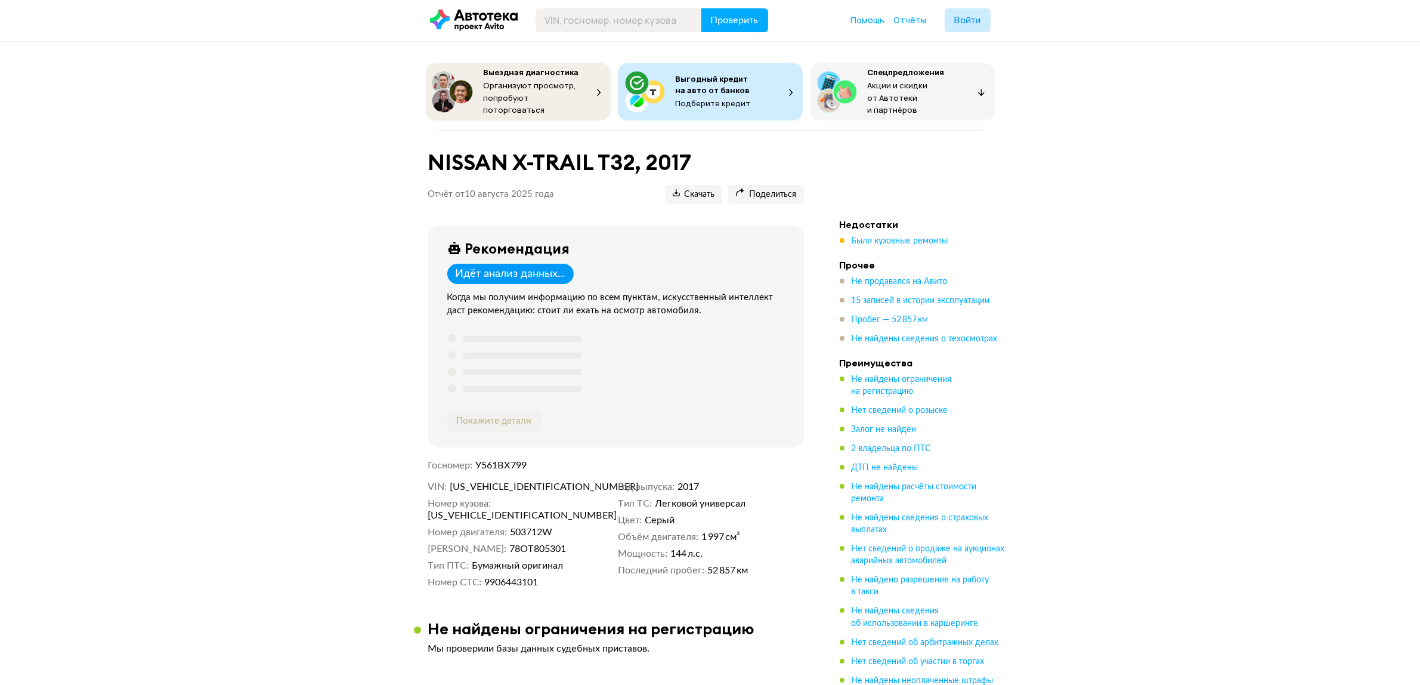
scroll to position [0, 0]
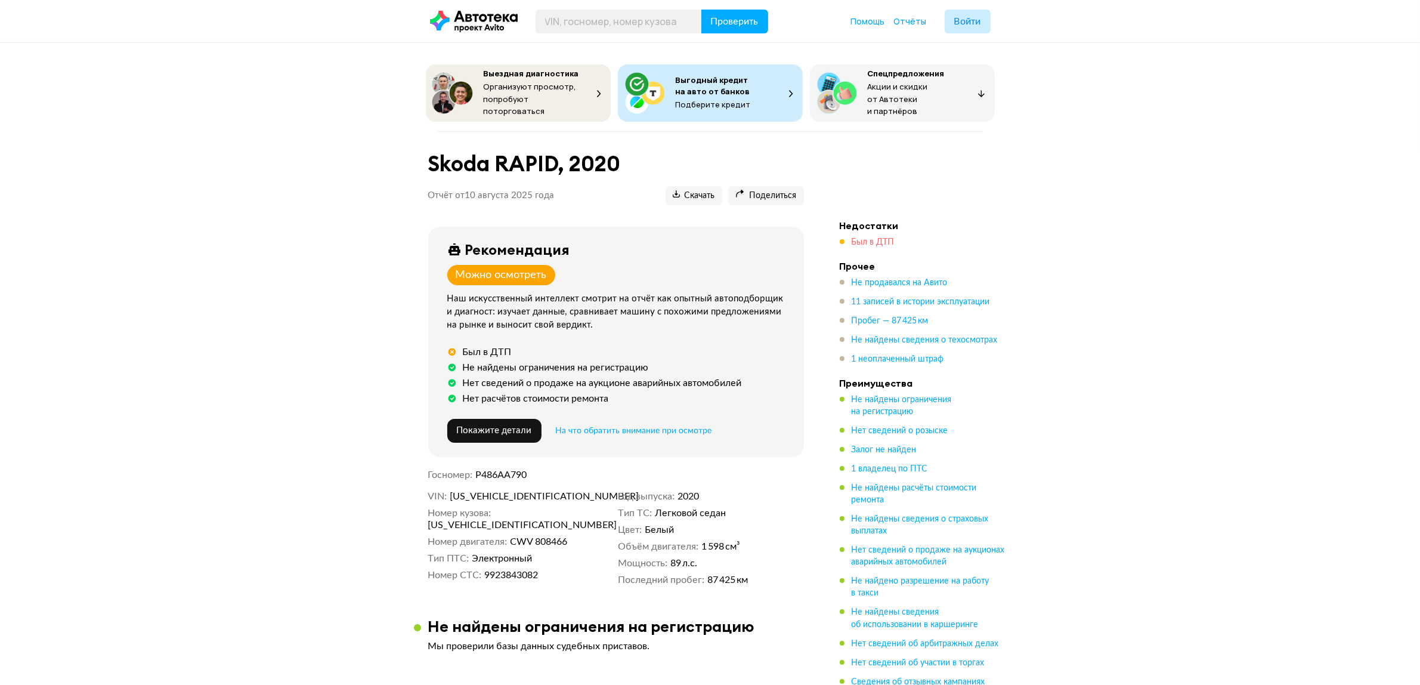
click at [876, 239] on span "Был в ДТП" at bounding box center [873, 242] width 43 height 8
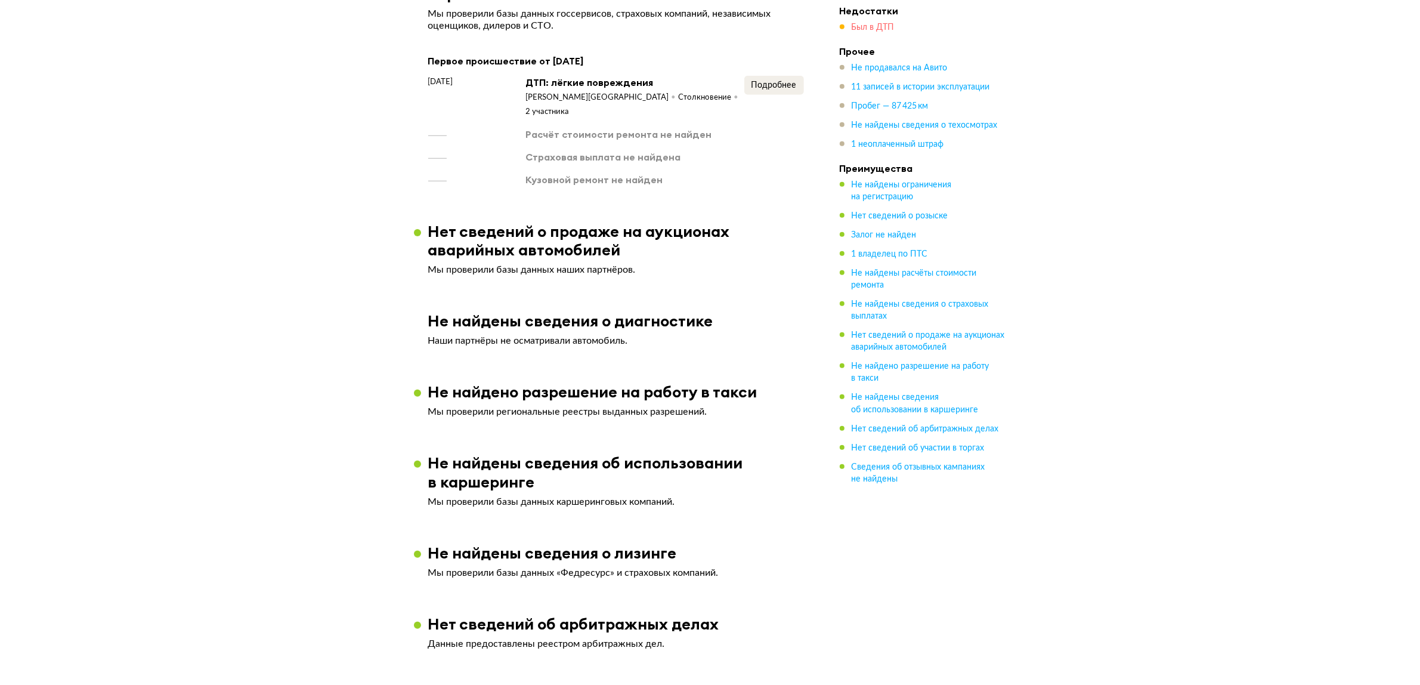
scroll to position [1030, 0]
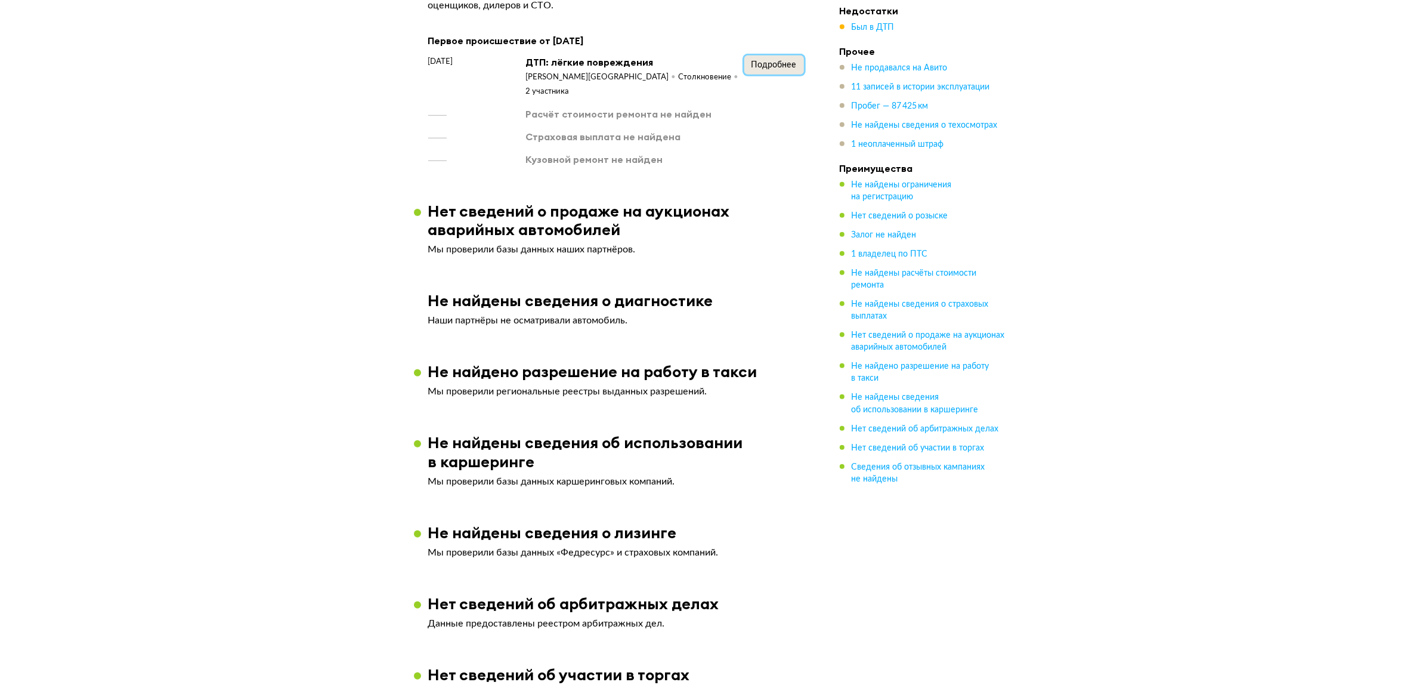
click at [783, 69] on span "Подробнее" at bounding box center [774, 65] width 45 height 8
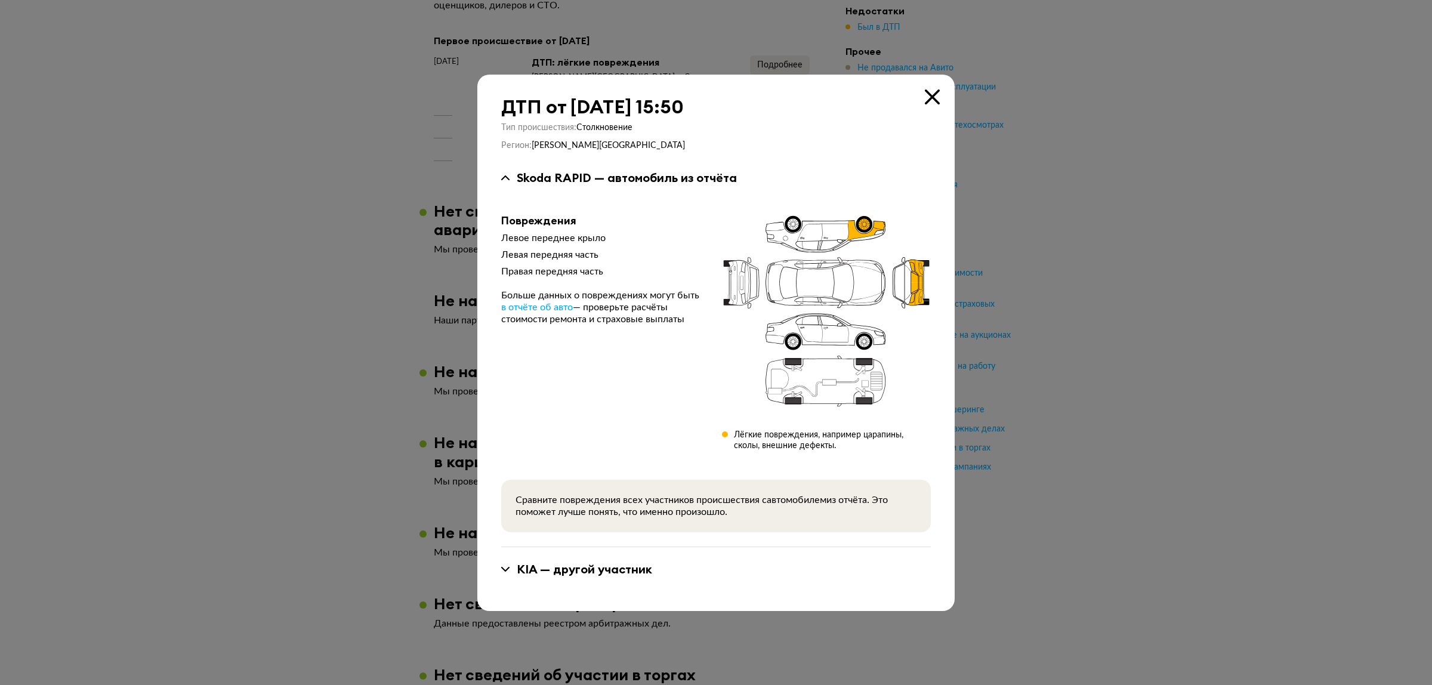
click at [932, 100] on icon at bounding box center [932, 96] width 15 height 15
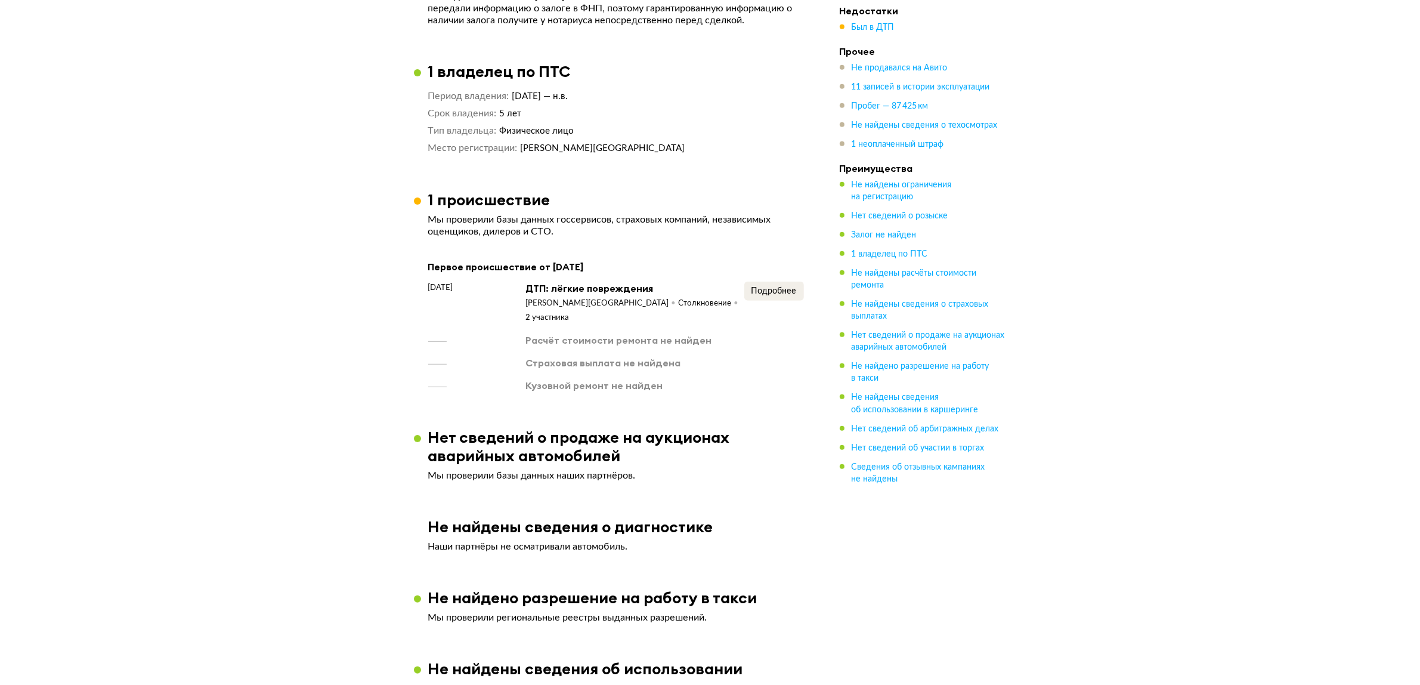
scroll to position [732, 0]
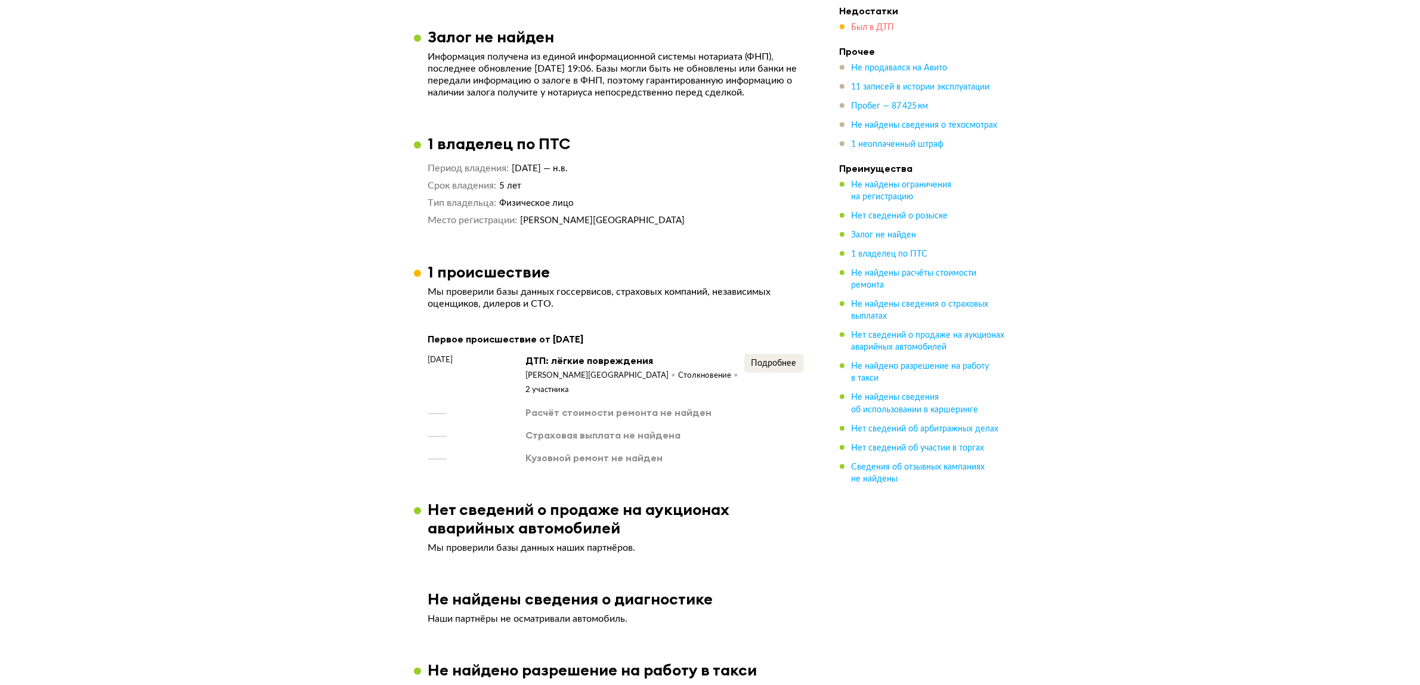
click at [883, 30] on span "Был в ДТП" at bounding box center [873, 27] width 43 height 8
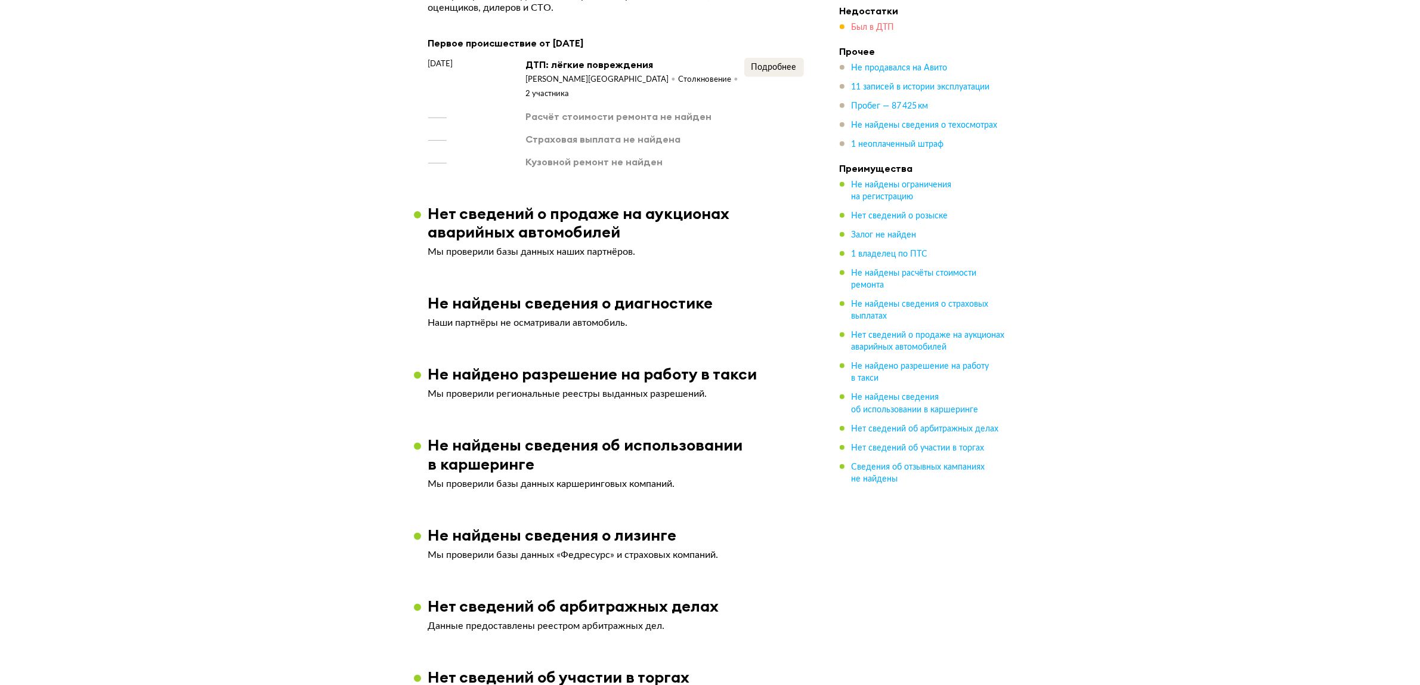
scroll to position [1030, 0]
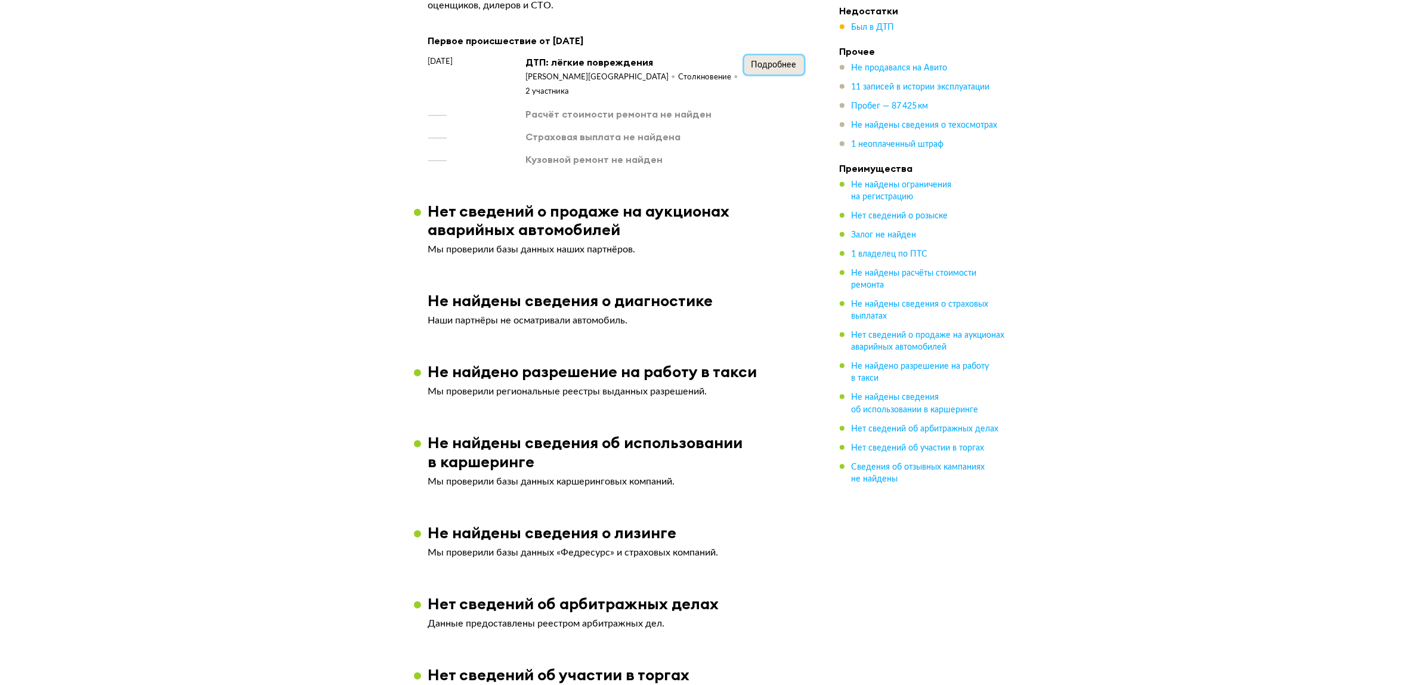
click at [758, 67] on span "Подробнее" at bounding box center [774, 65] width 45 height 8
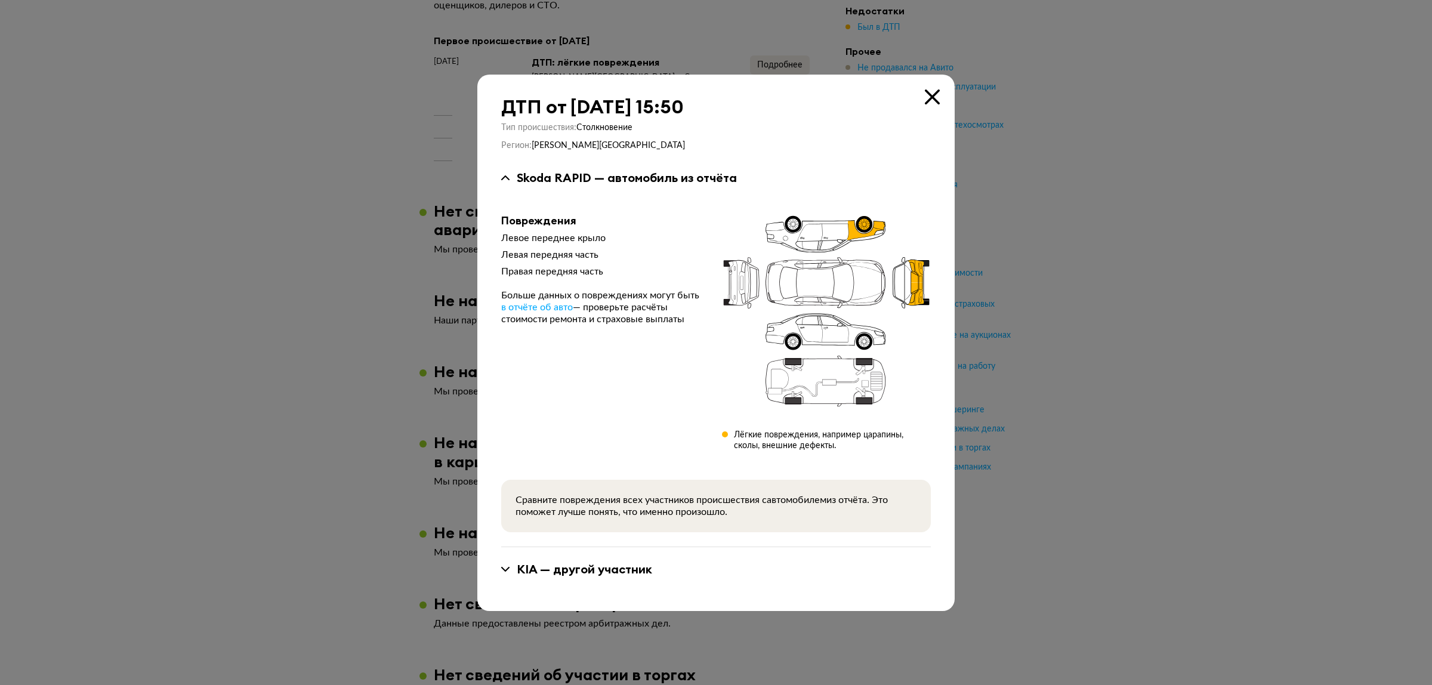
click at [931, 97] on icon at bounding box center [932, 96] width 15 height 15
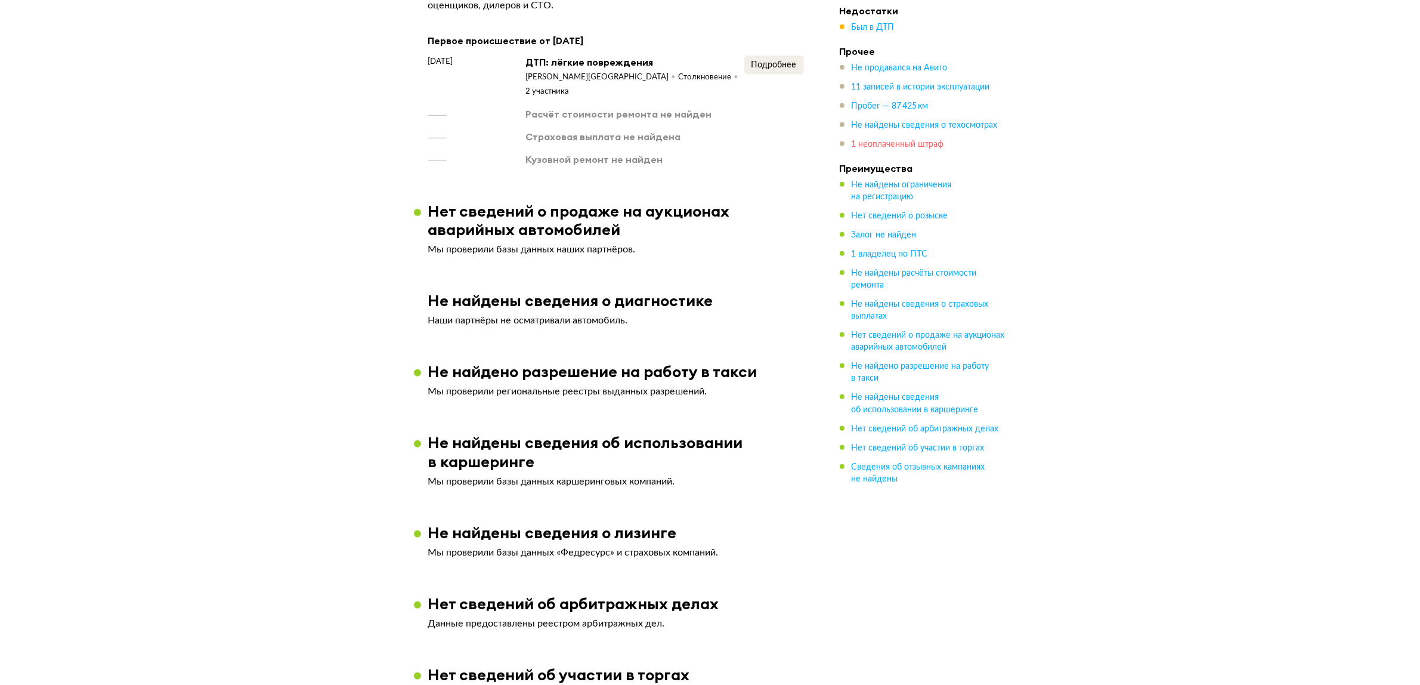
click at [901, 144] on span "1 неоплаченный штраф" at bounding box center [898, 144] width 92 height 8
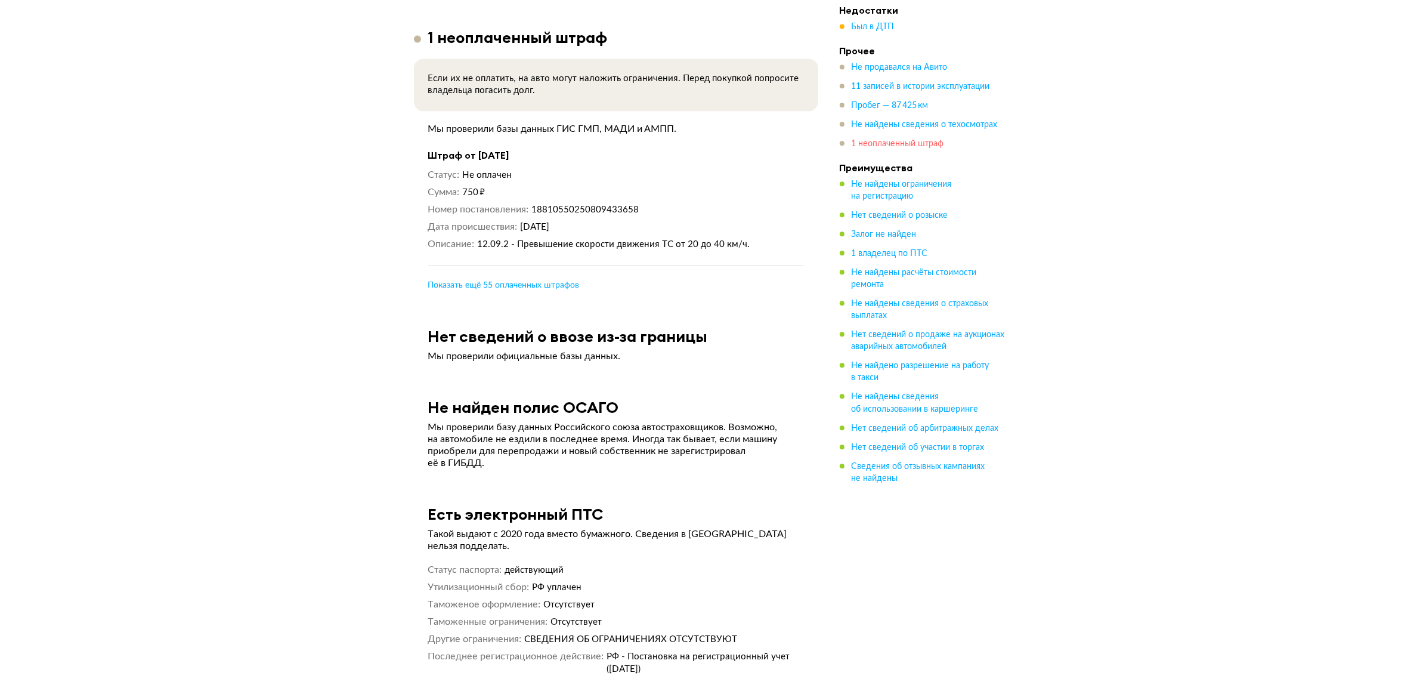
scroll to position [3472, 0]
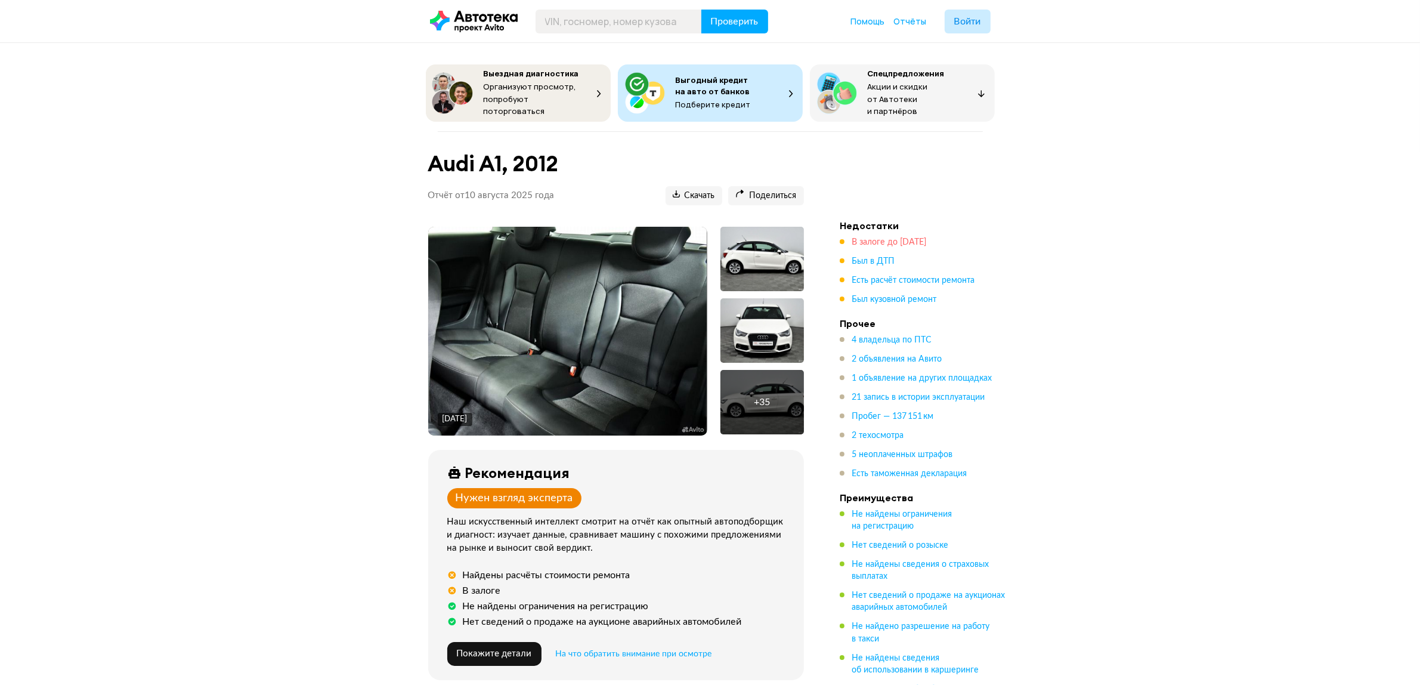
click at [875, 240] on span "В залоге до 14 сентября 2028 года" at bounding box center [889, 242] width 75 height 8
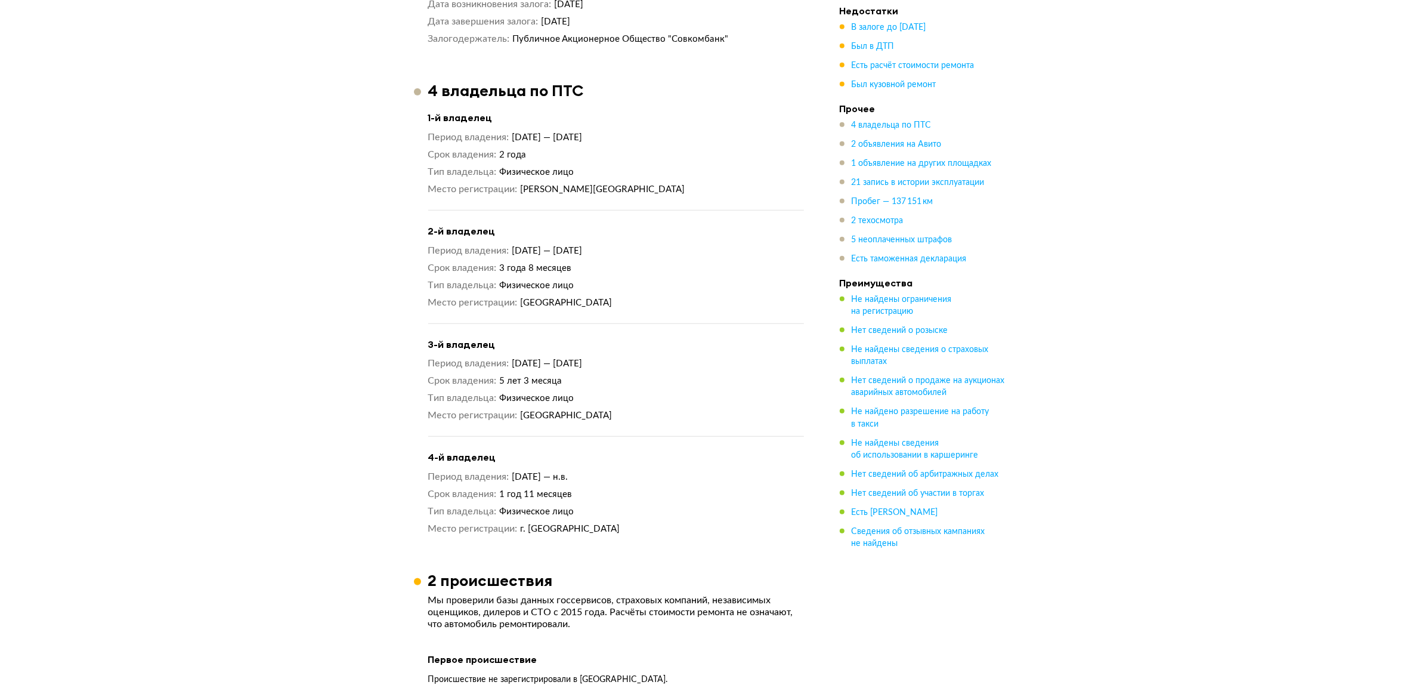
scroll to position [1208, 0]
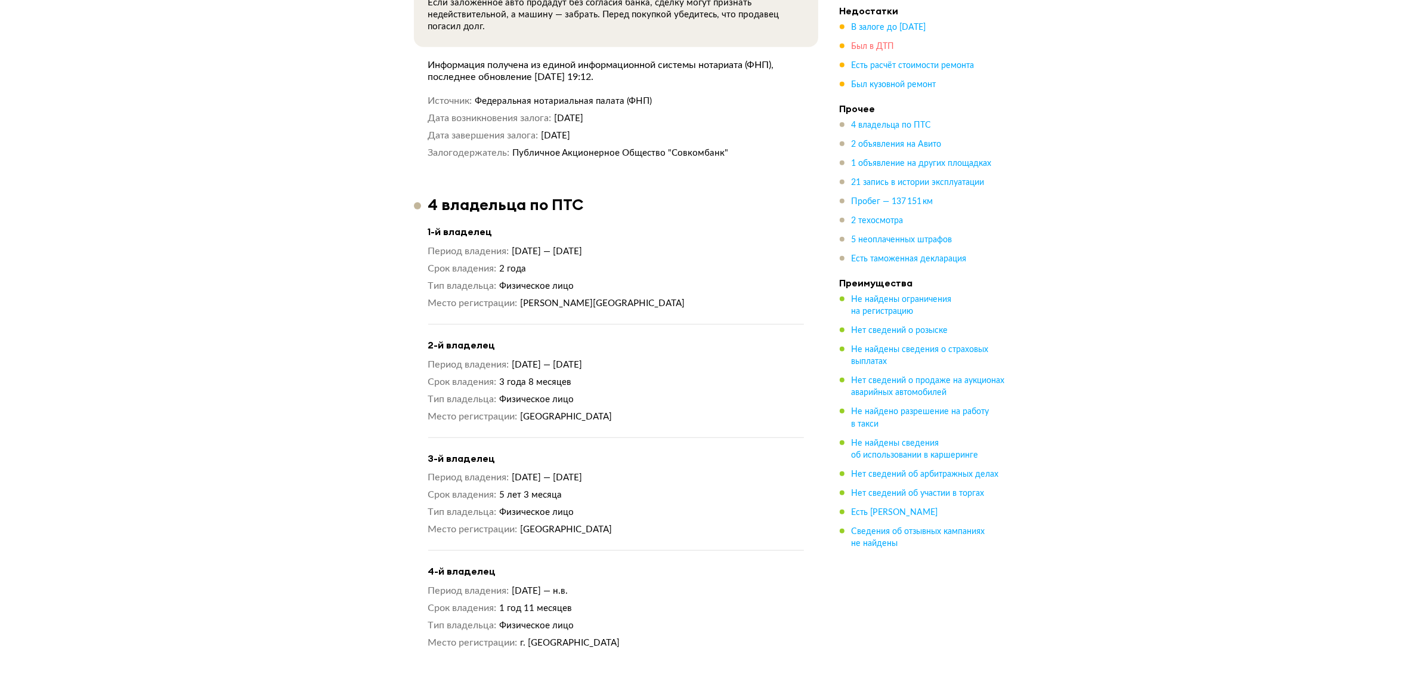
click at [873, 46] on span "Был в ДТП" at bounding box center [873, 46] width 43 height 8
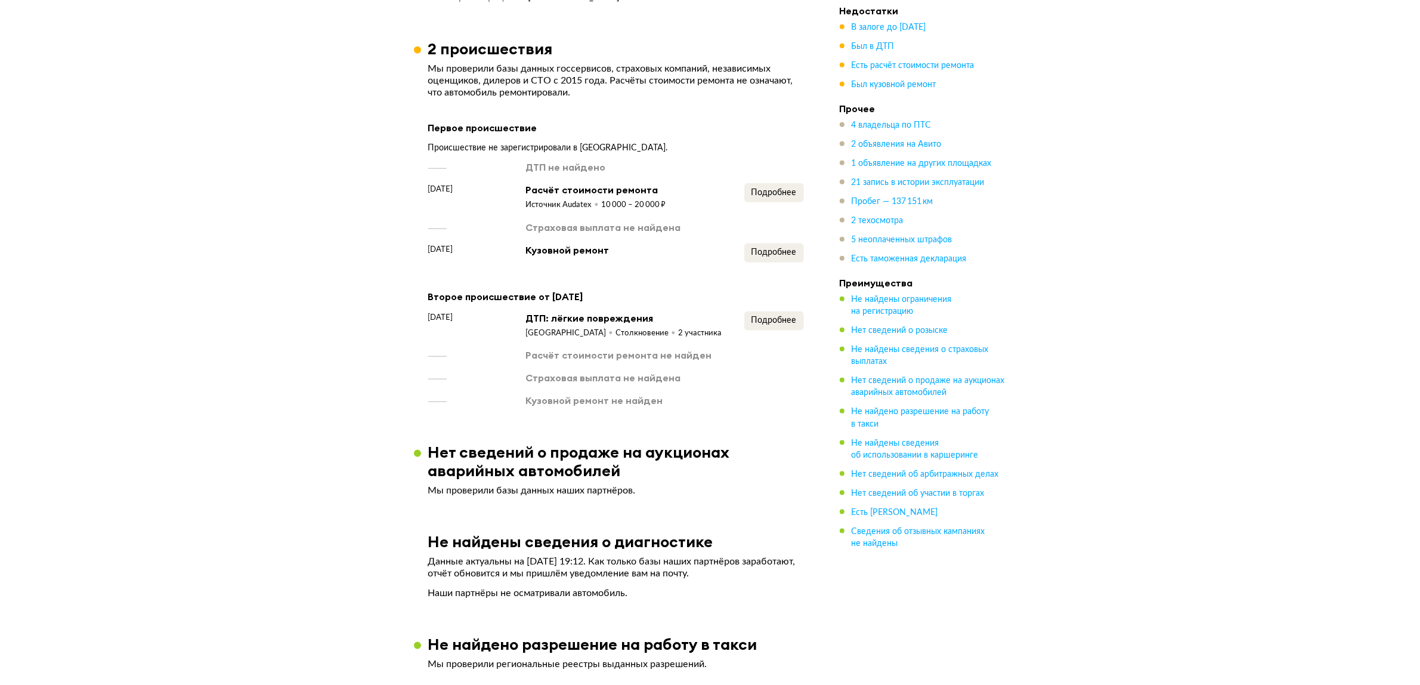
scroll to position [1706, 0]
click at [780, 187] on span "Подробнее" at bounding box center [774, 191] width 45 height 8
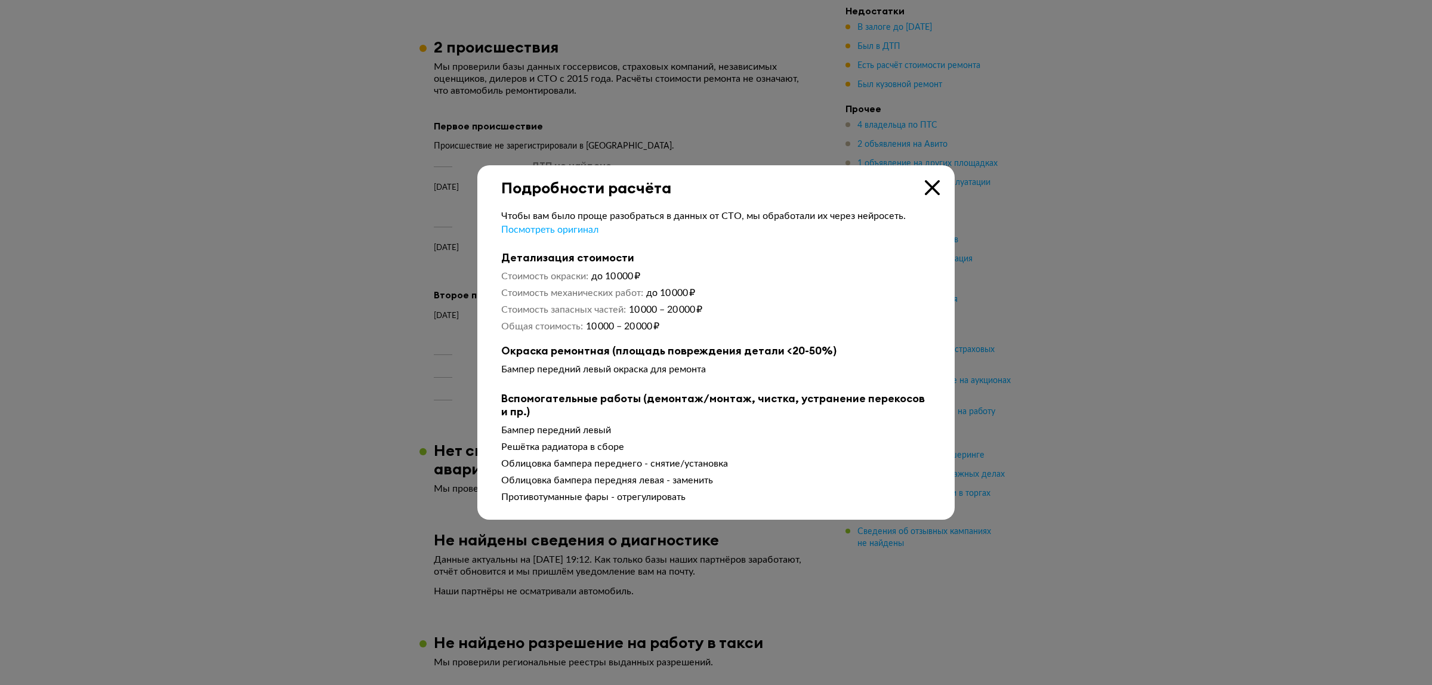
click at [404, 289] on div at bounding box center [716, 342] width 1432 height 685
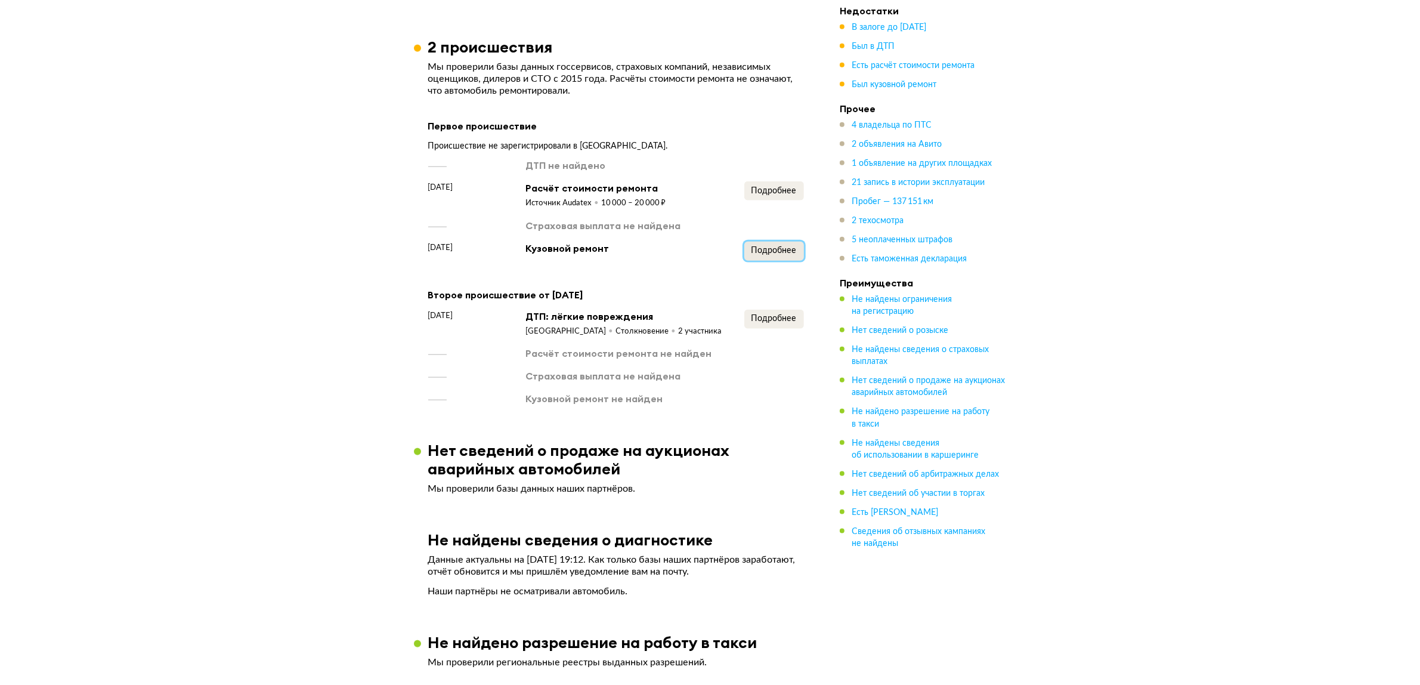
click at [780, 246] on span "Подробнее" at bounding box center [774, 250] width 45 height 8
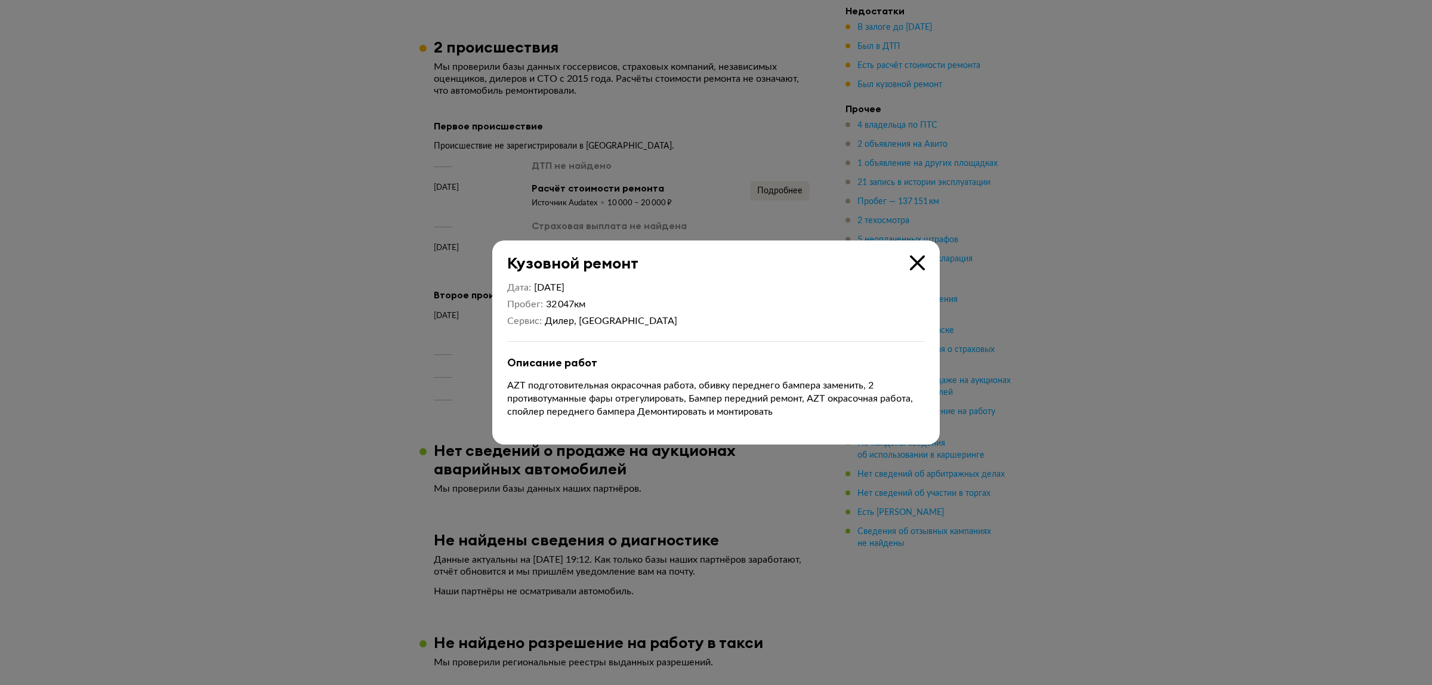
click at [452, 339] on div at bounding box center [716, 342] width 1432 height 685
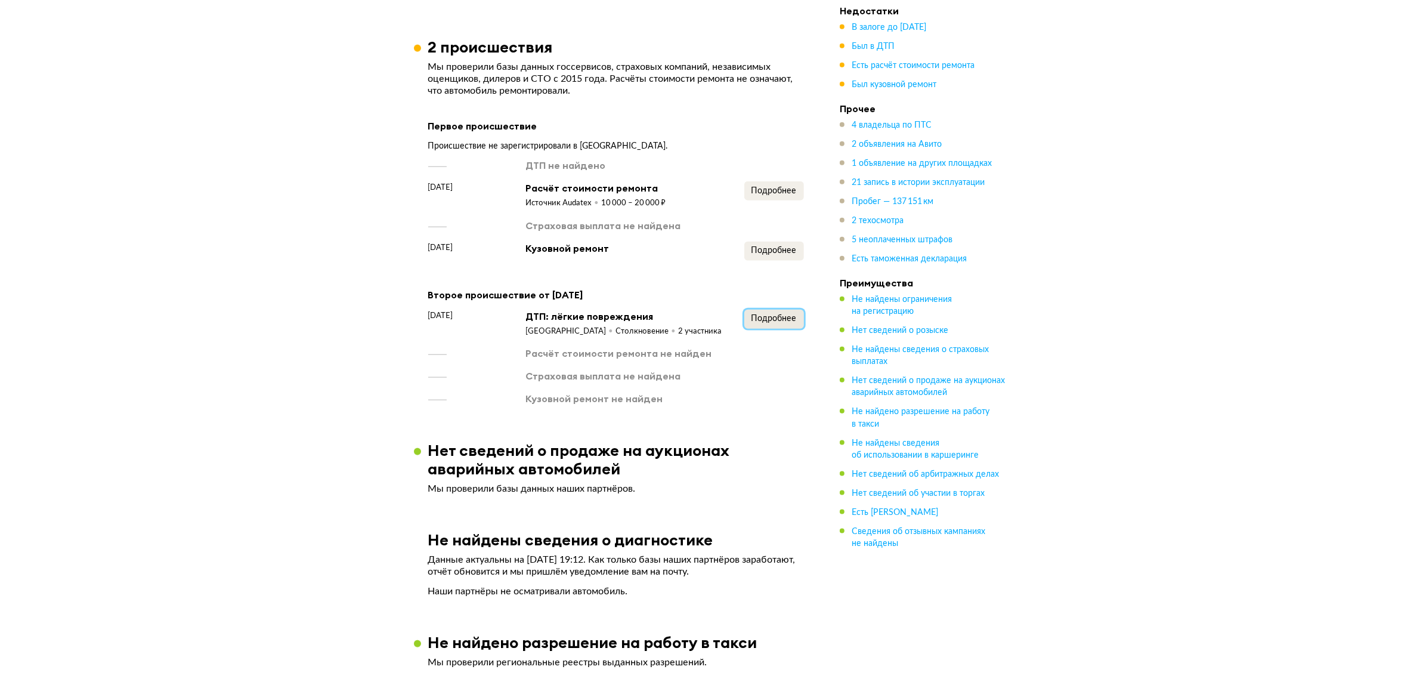
click at [773, 314] on span "Подробнее" at bounding box center [774, 318] width 45 height 8
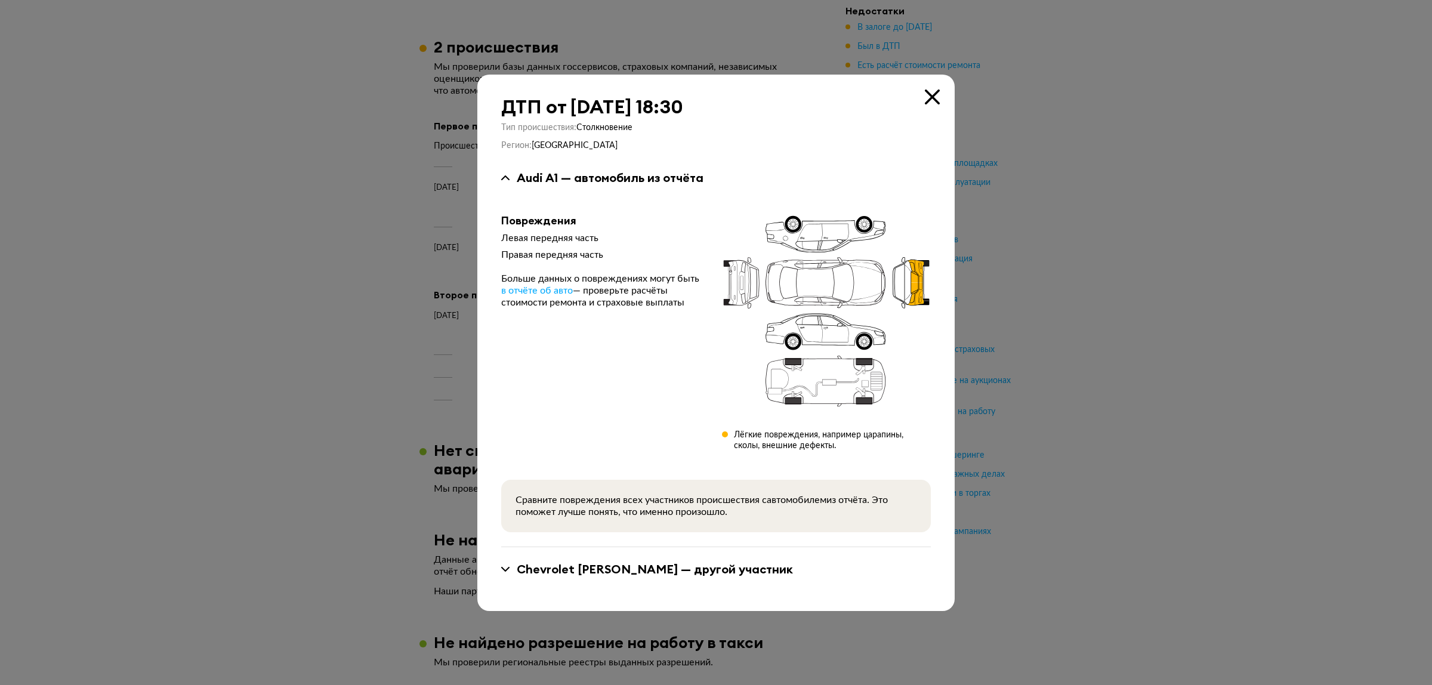
click at [462, 314] on div at bounding box center [716, 342] width 1432 height 685
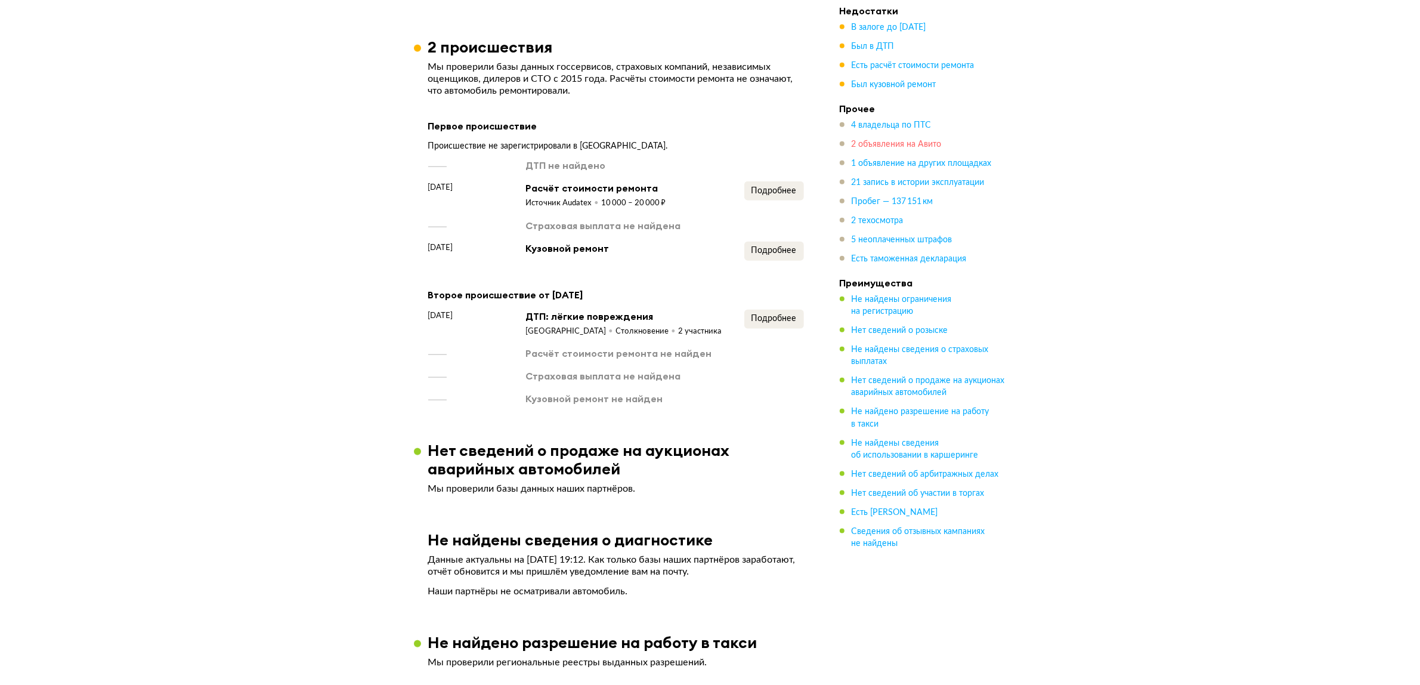
click at [907, 147] on span "2 объявления на Авито" at bounding box center [897, 144] width 90 height 8
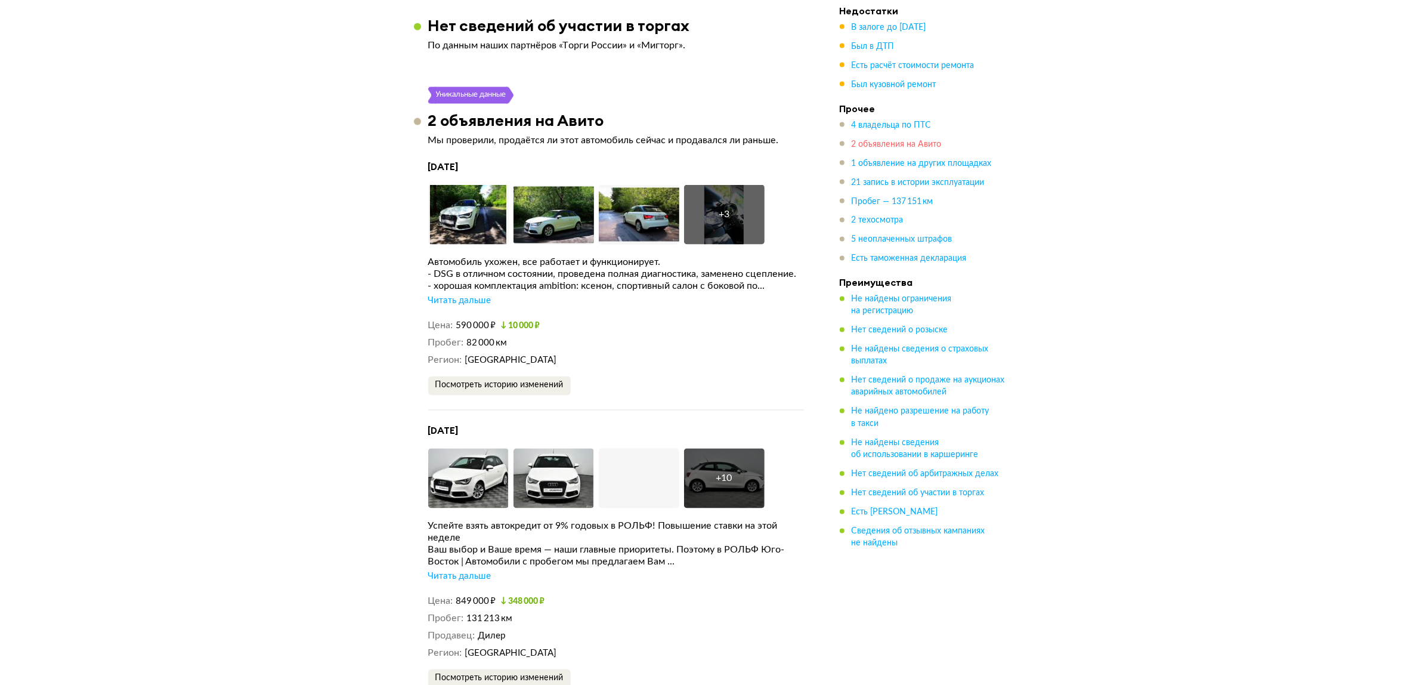
scroll to position [2629, 0]
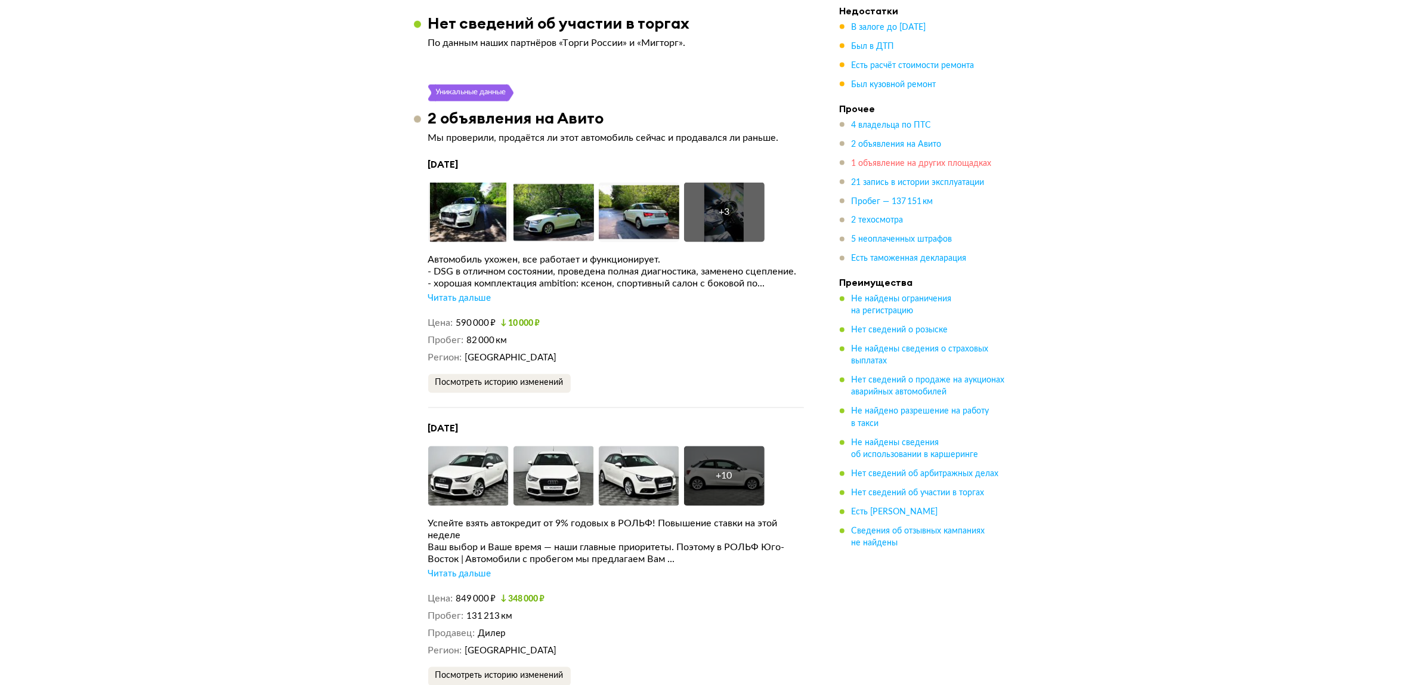
click at [907, 163] on span "1 объявление на других площадках" at bounding box center [922, 163] width 140 height 8
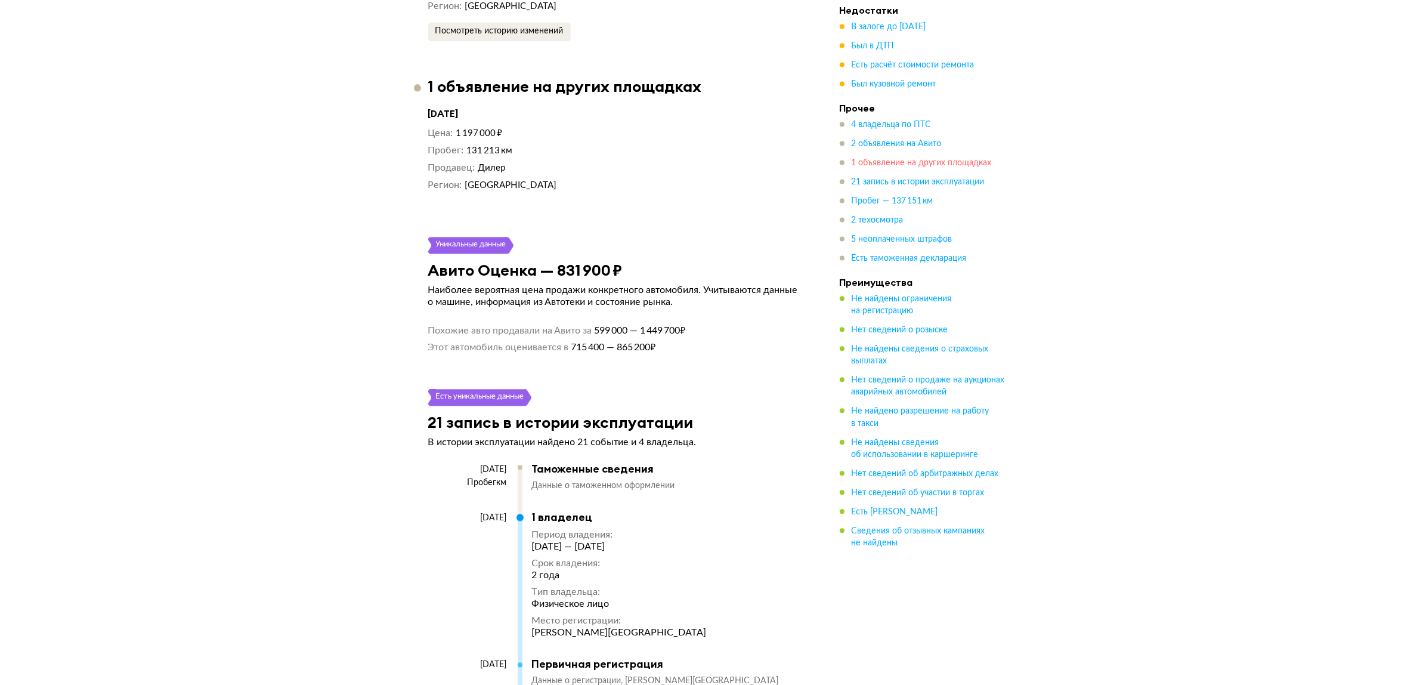
scroll to position [3274, 0]
